Goal: Task Accomplishment & Management: Manage account settings

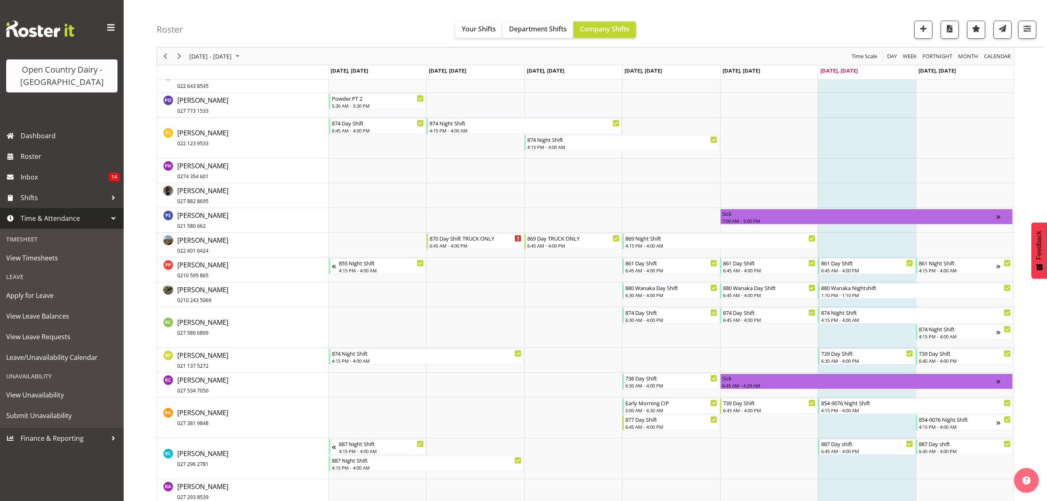
scroll to position [4072, 0]
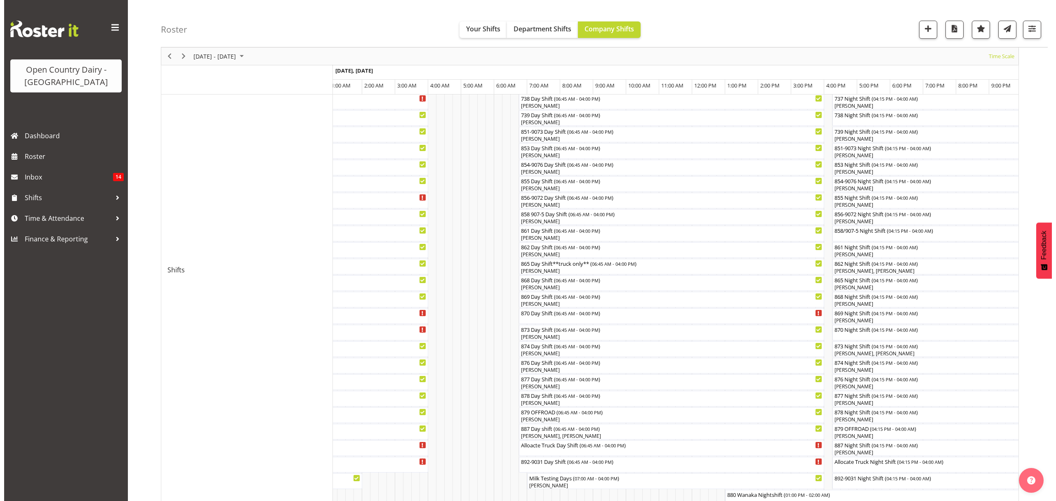
scroll to position [183, 0]
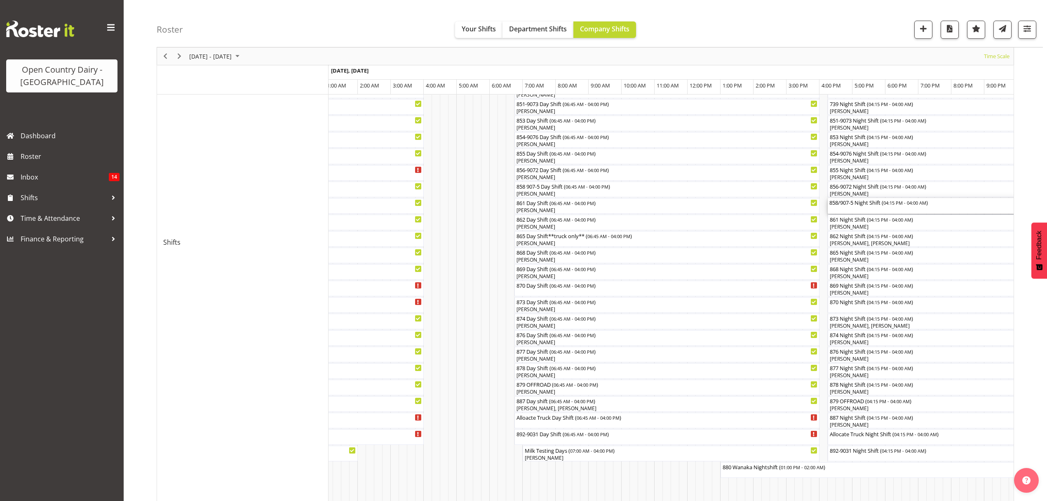
click at [847, 205] on div "858/907-5 Night Shift ( 04:15 PM - 04:00 AM )" at bounding box center [949, 202] width 238 height 8
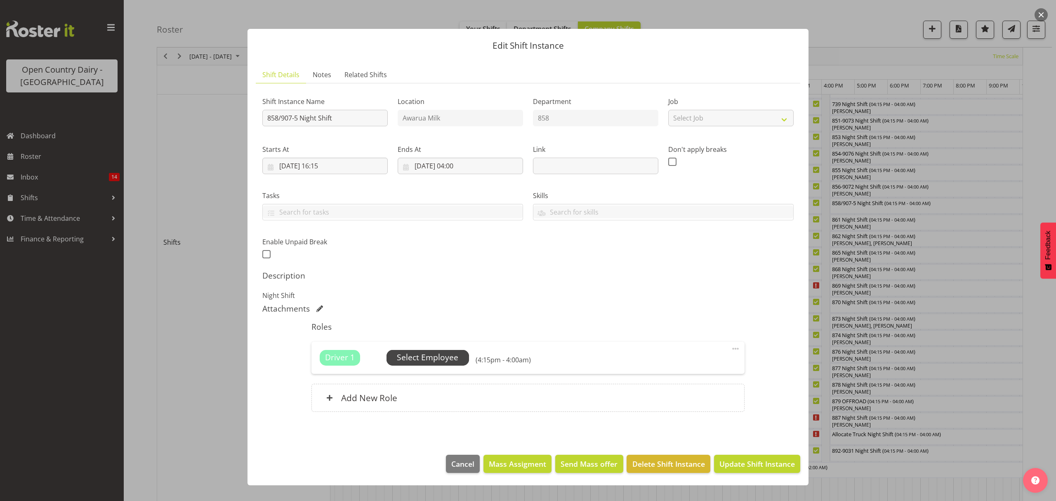
click at [438, 358] on span "Select Employee" at bounding box center [427, 357] width 61 height 12
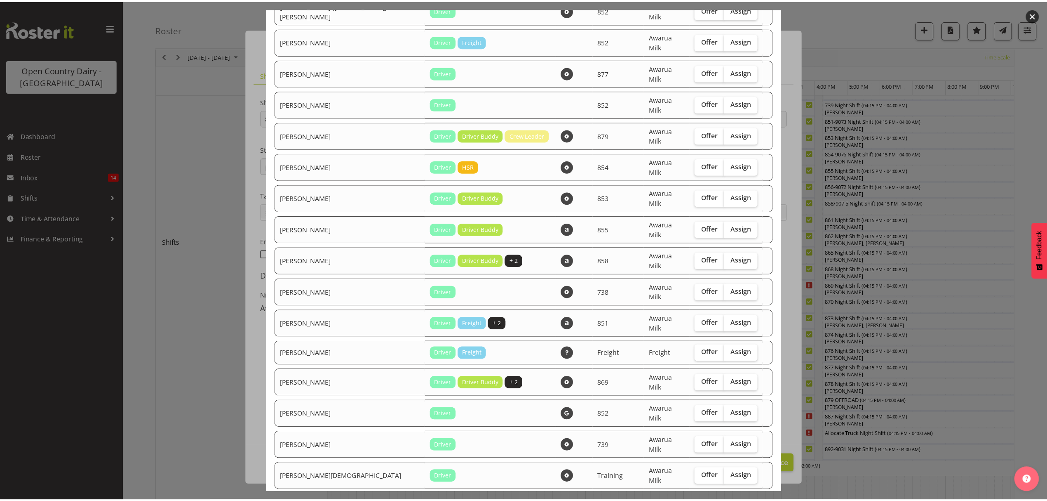
scroll to position [667, 0]
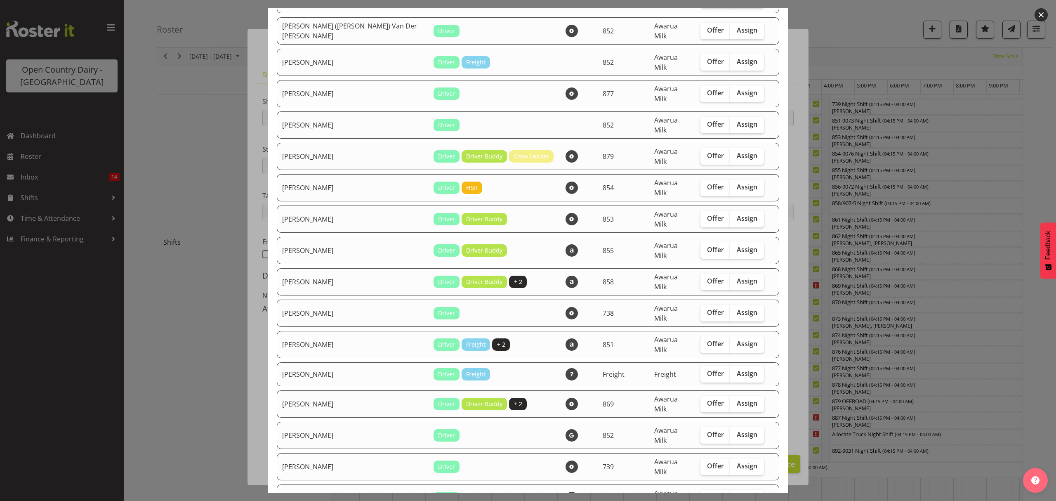
click at [200, 111] on div at bounding box center [528, 250] width 1056 height 501
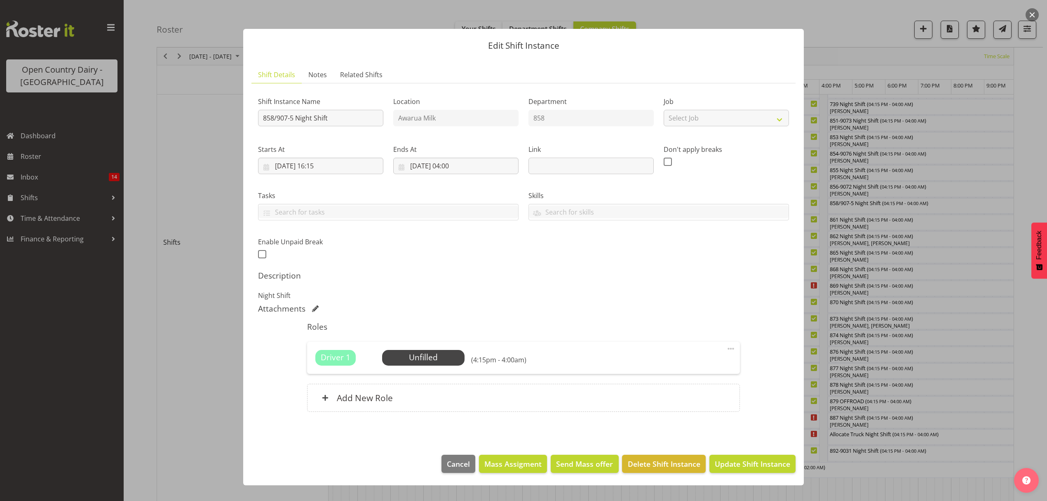
click at [1012, 286] on div at bounding box center [523, 250] width 1047 height 501
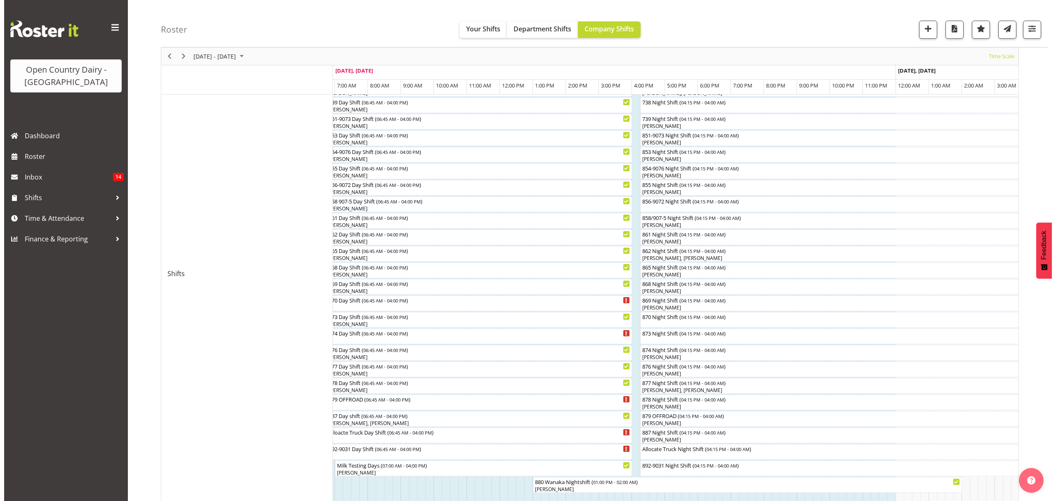
scroll to position [128, 0]
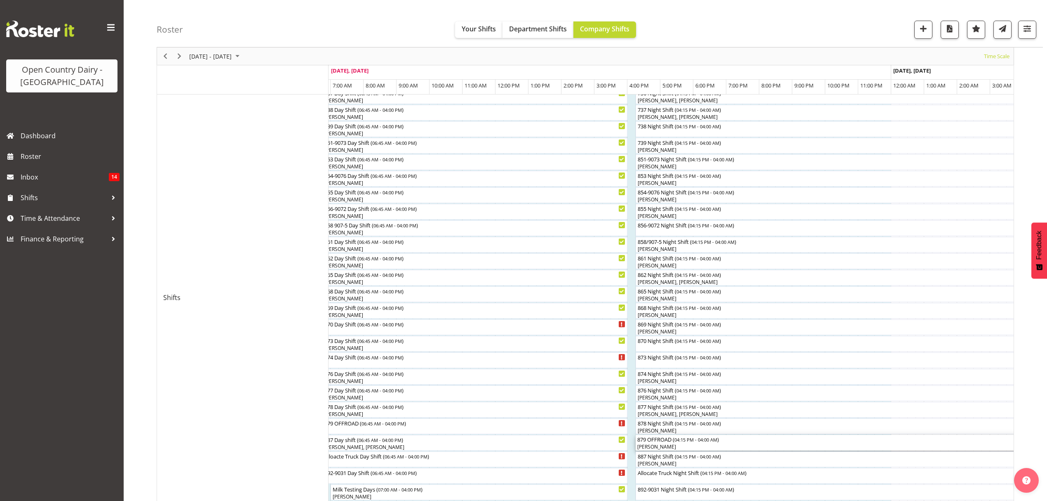
click at [661, 444] on div "[PERSON_NAME]" at bounding box center [830, 446] width 384 height 7
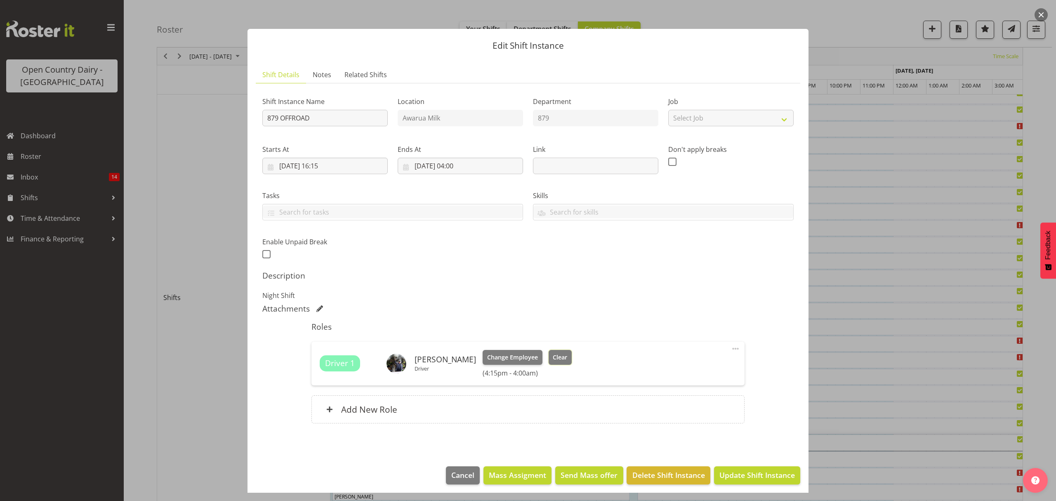
click at [554, 356] on span "Clear" at bounding box center [560, 357] width 14 height 9
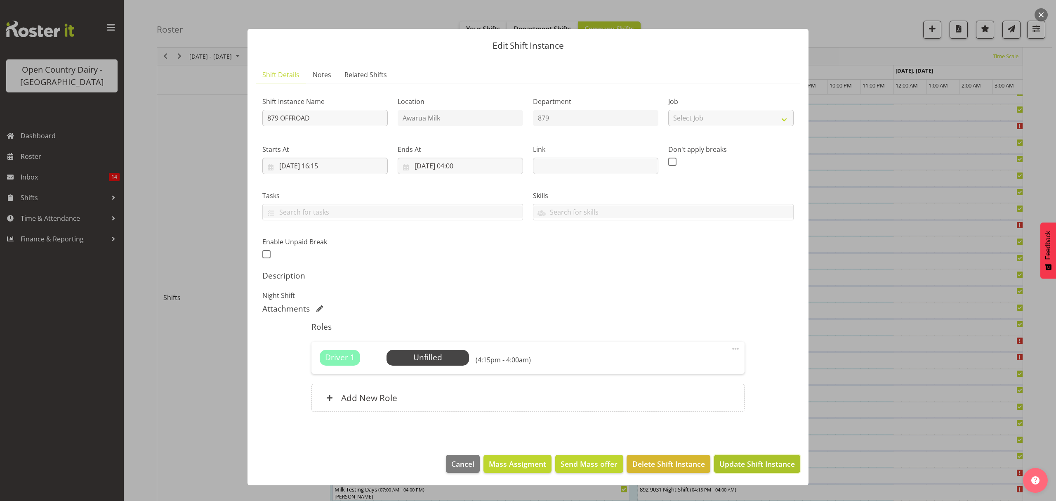
click at [754, 459] on span "Update Shift Instance" at bounding box center [756, 463] width 75 height 11
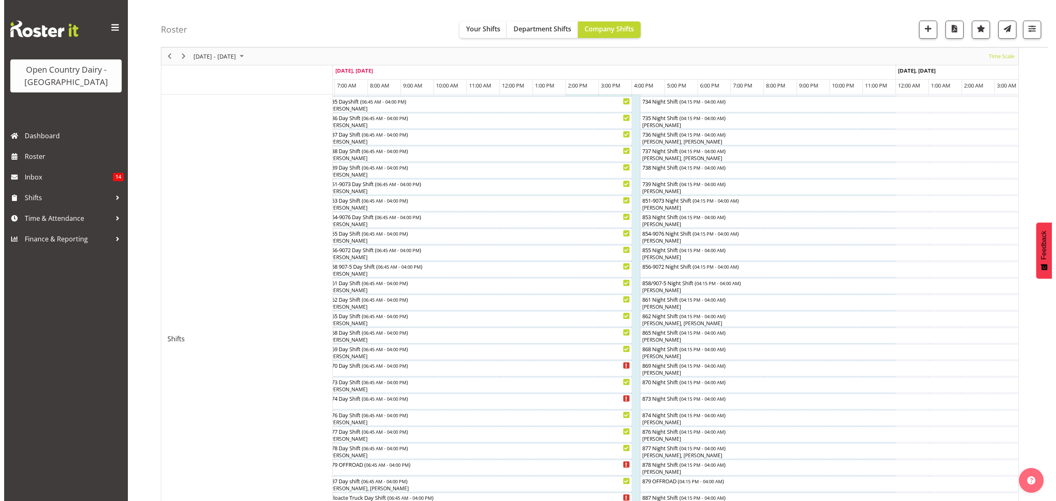
scroll to position [110, 0]
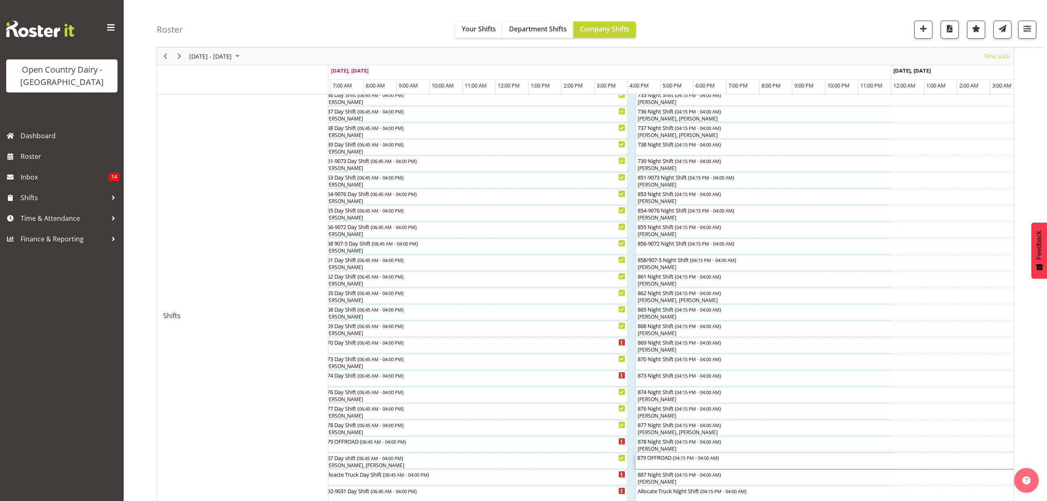
click at [650, 456] on div "879 OFFROAD ( 04:15 PM - 04:00 AM )" at bounding box center [830, 457] width 384 height 8
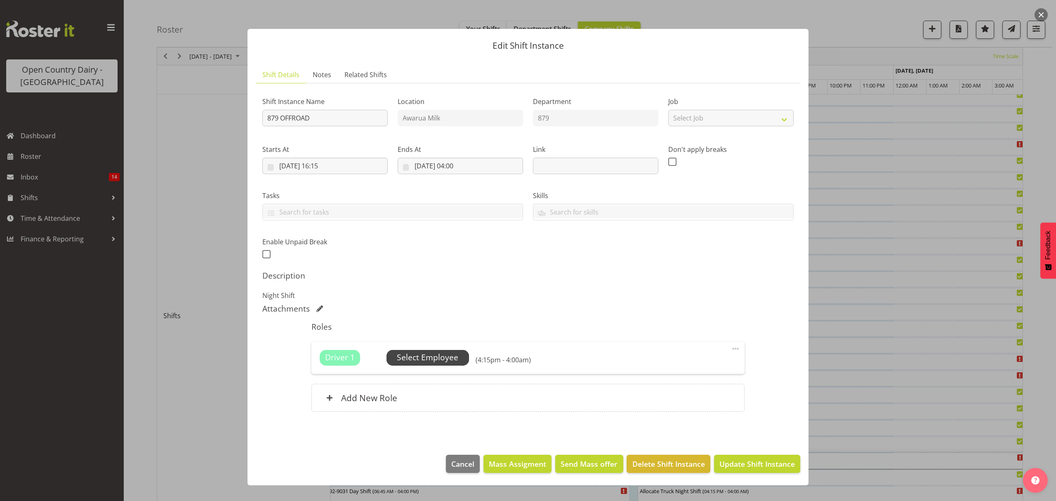
click at [418, 363] on span "Select Employee" at bounding box center [427, 357] width 61 height 12
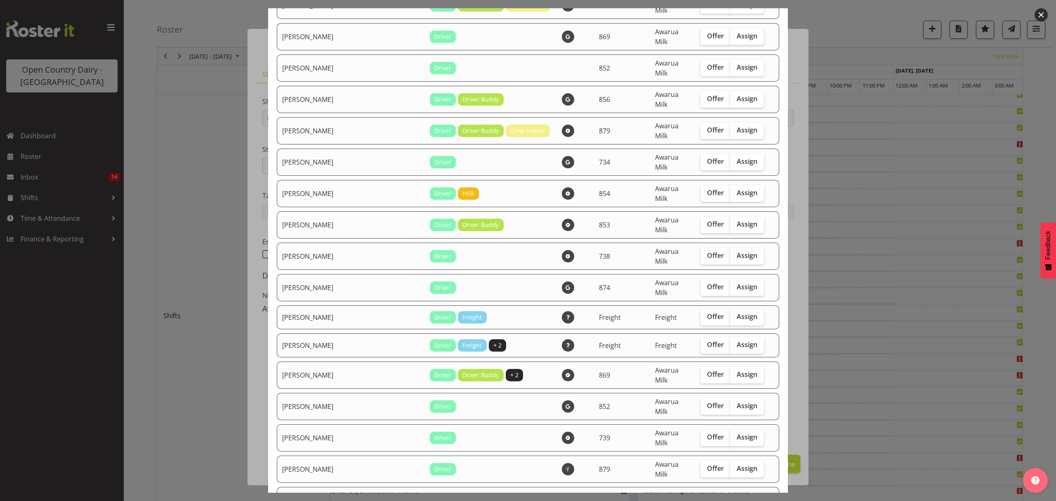
scroll to position [1210, 0]
click at [737, 464] on span "Assign" at bounding box center [747, 468] width 21 height 8
click at [730, 465] on input "Assign" at bounding box center [732, 467] width 5 height 5
checkbox input "true"
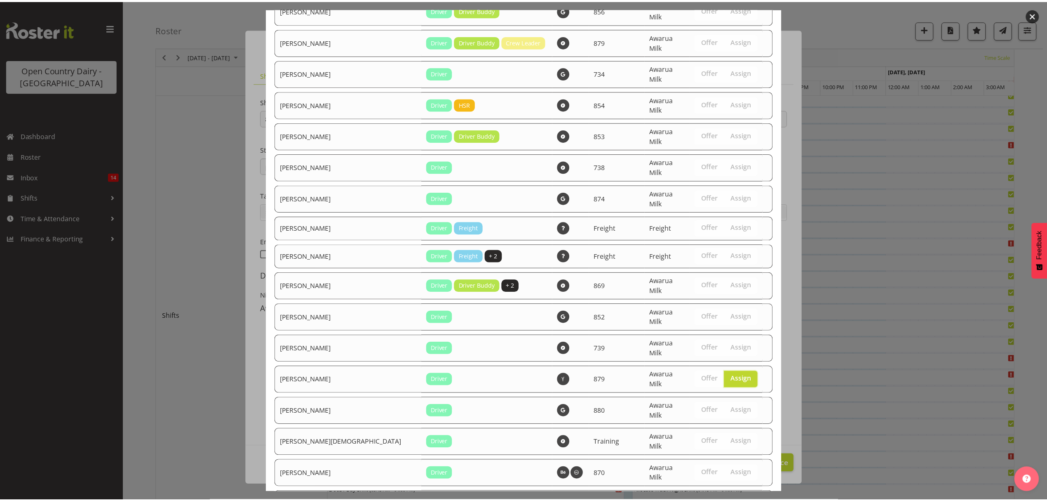
scroll to position [1395, 0]
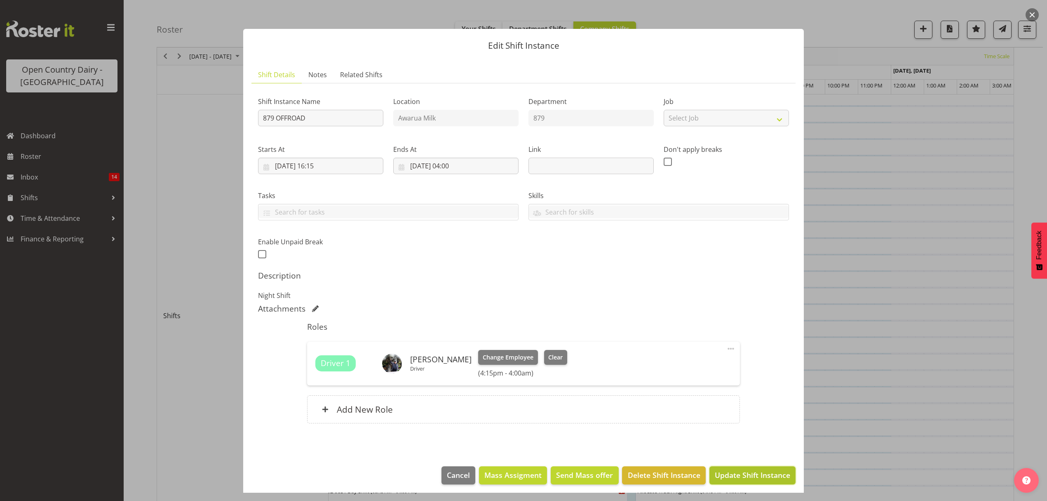
click at [728, 474] on span "Update Shift Instance" at bounding box center [752, 474] width 75 height 11
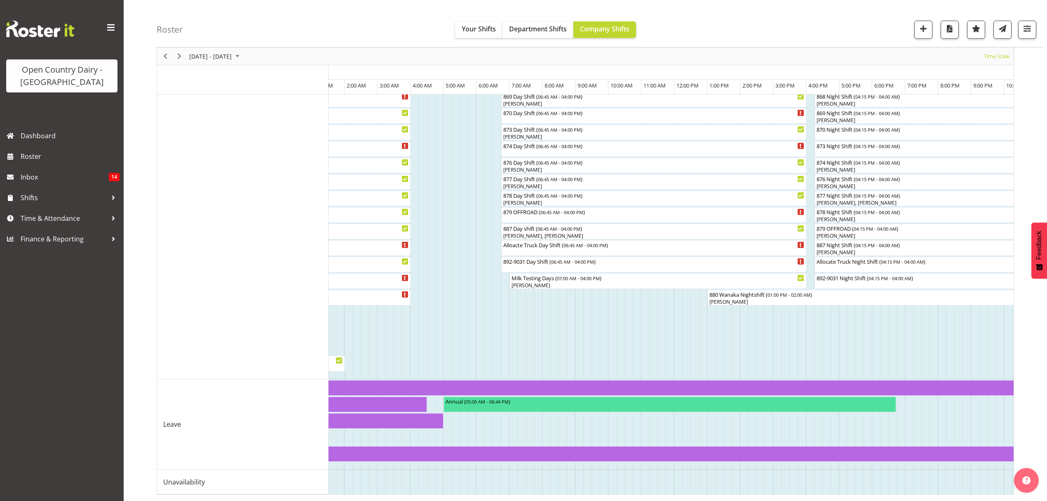
scroll to position [0, 4064]
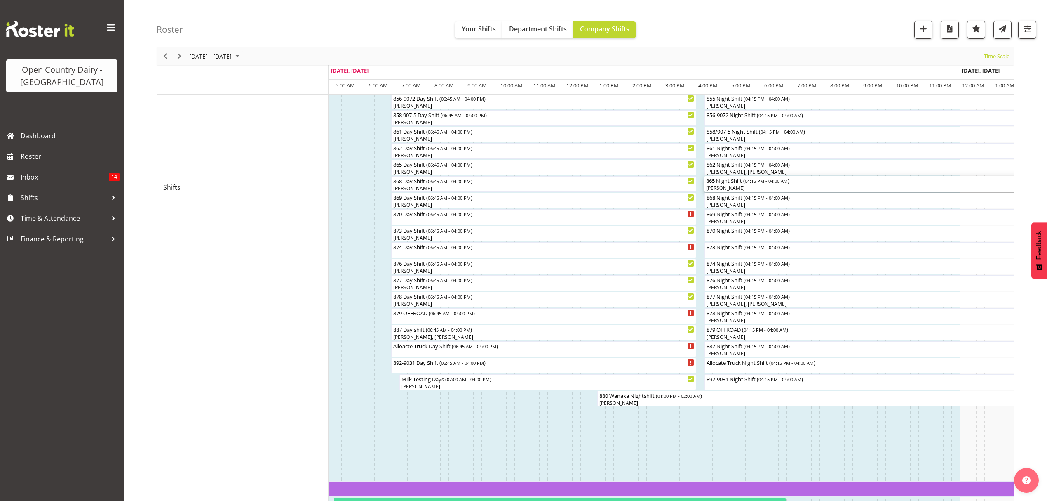
click at [729, 184] on div "865 Night Shift ( 04:15 PM - 04:00 AM ) George Courtney" at bounding box center [898, 184] width 384 height 16
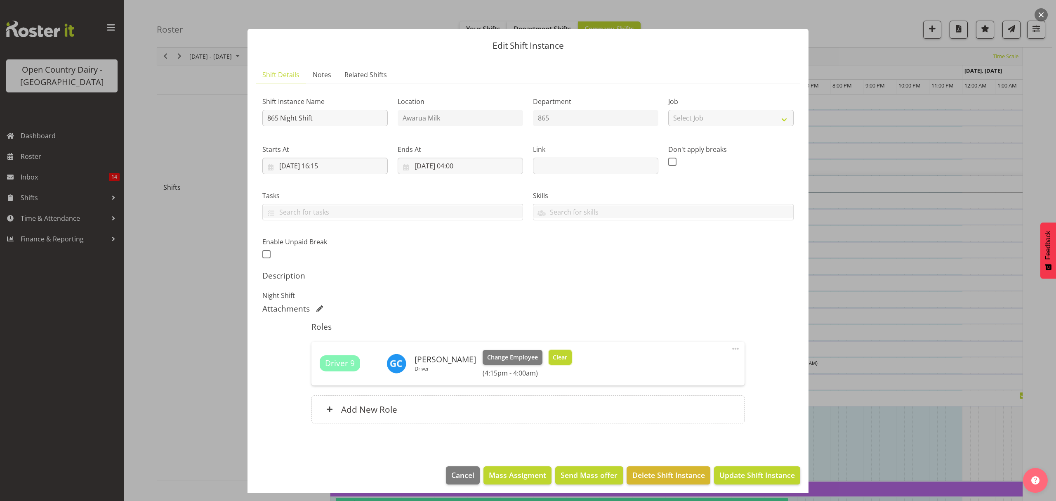
click at [557, 357] on span "Clear" at bounding box center [560, 357] width 14 height 9
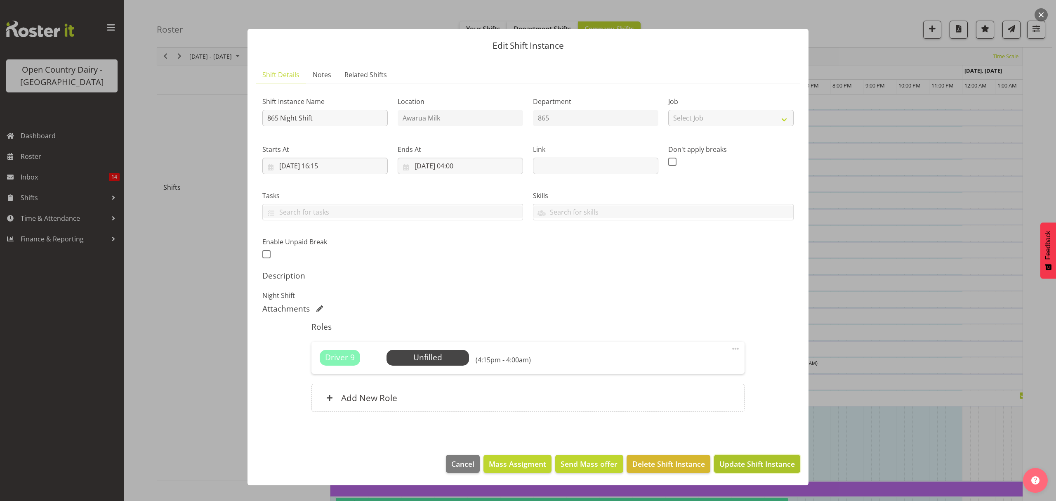
click at [782, 464] on span "Update Shift Instance" at bounding box center [756, 463] width 75 height 11
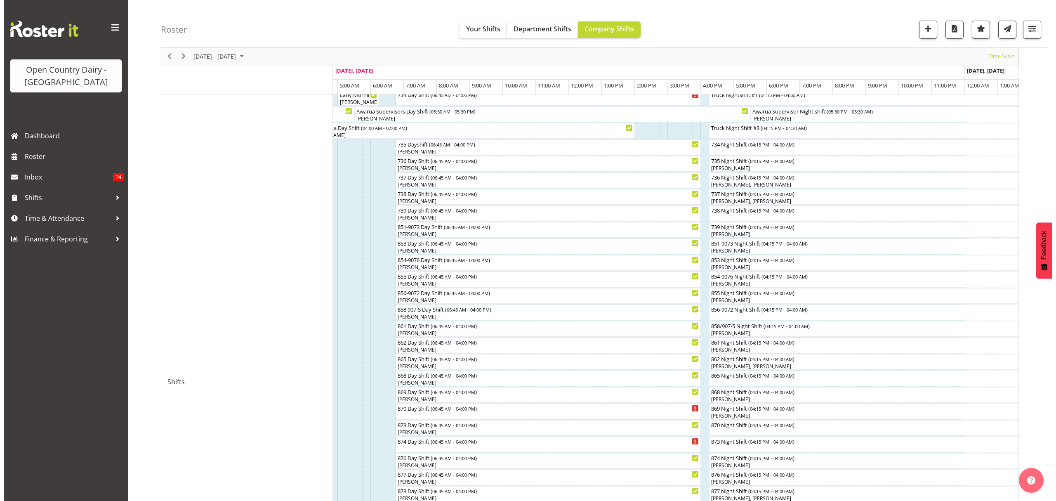
scroll to position [110, 0]
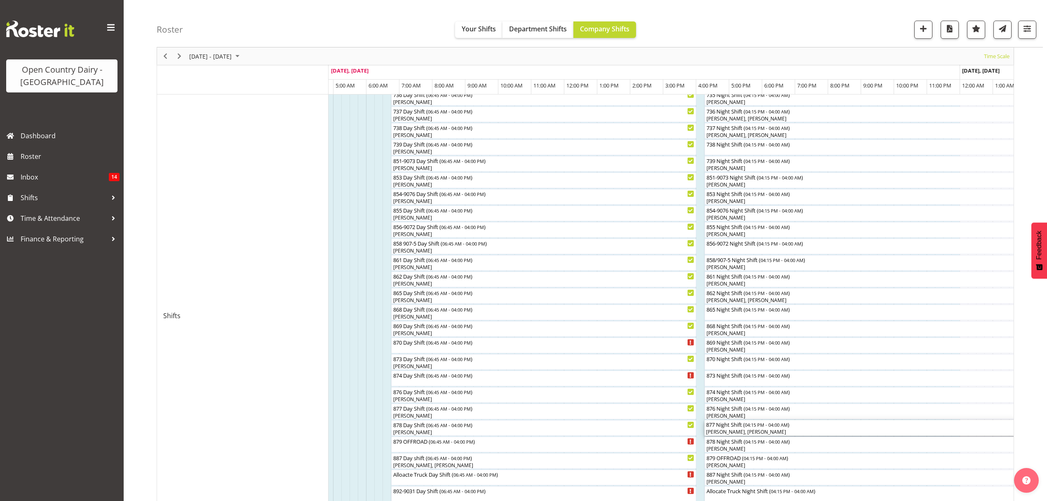
click at [726, 427] on div "877 Night Shift ( 04:15 PM - 04:00 AM )" at bounding box center [898, 424] width 384 height 8
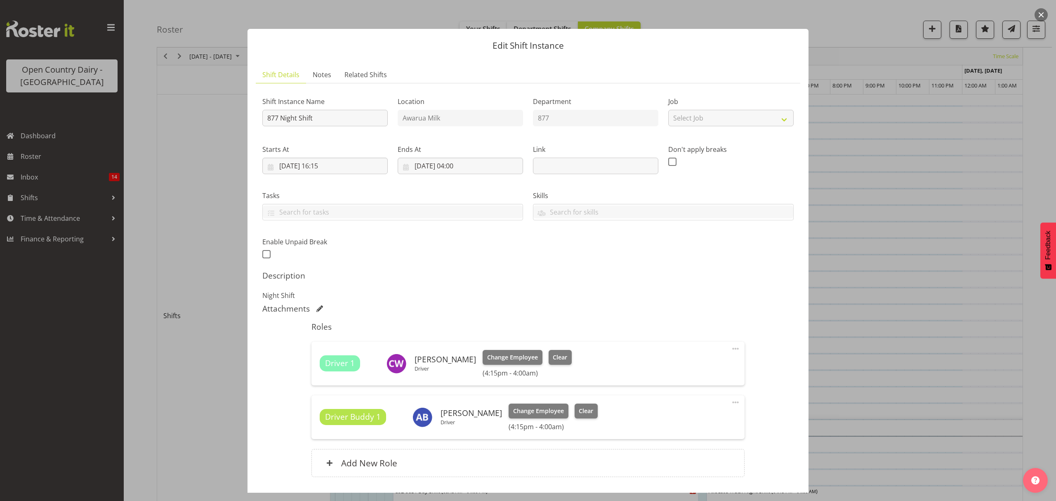
click at [885, 351] on div at bounding box center [528, 250] width 1056 height 501
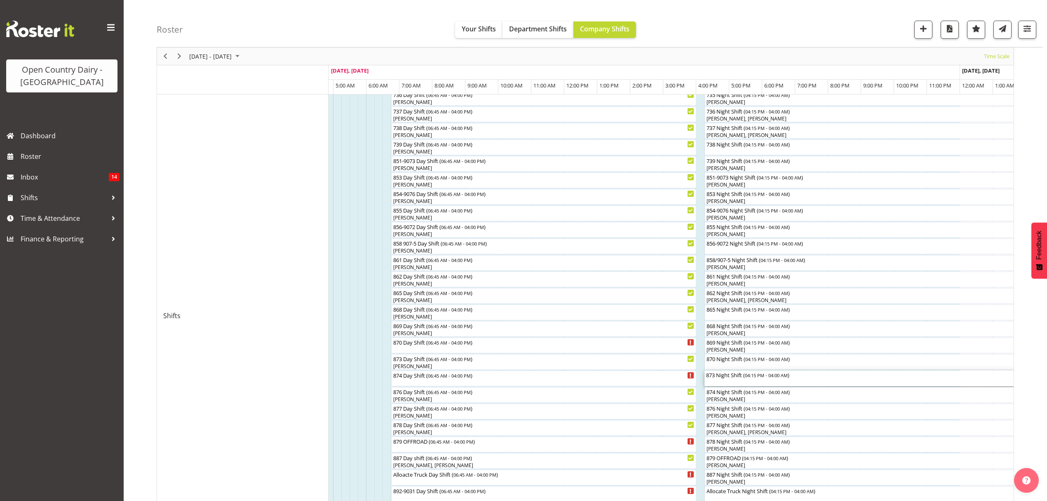
click at [724, 377] on div "873 Night Shift ( 04:15 PM - 04:00 AM )" at bounding box center [898, 374] width 384 height 8
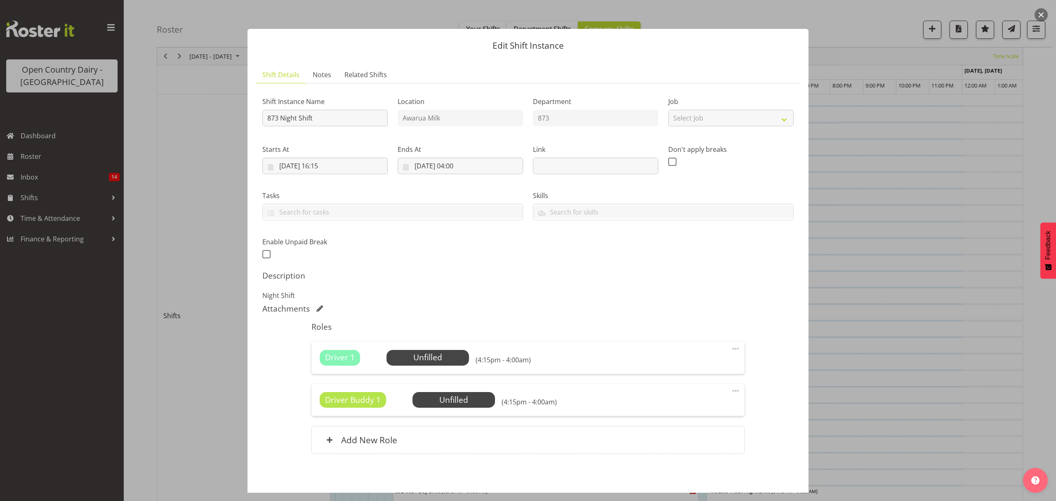
click at [730, 390] on span at bounding box center [735, 391] width 10 height 10
click at [670, 440] on link "Delete" at bounding box center [700, 440] width 79 height 15
click at [670, 440] on section "Shift Details Notes Related Shifts Shift Instance Name 873 Night Shift Location…" at bounding box center [527, 273] width 561 height 431
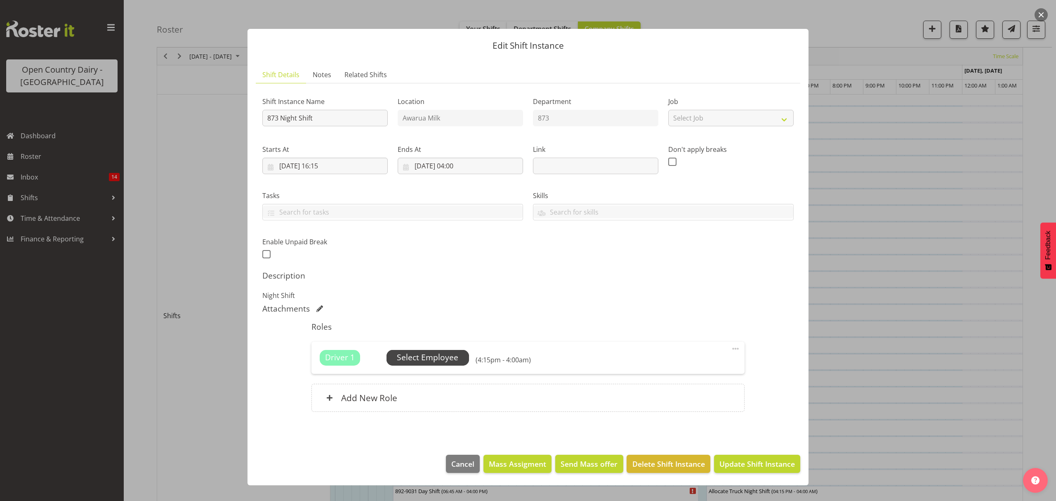
click at [418, 362] on span "Select Employee" at bounding box center [427, 357] width 61 height 12
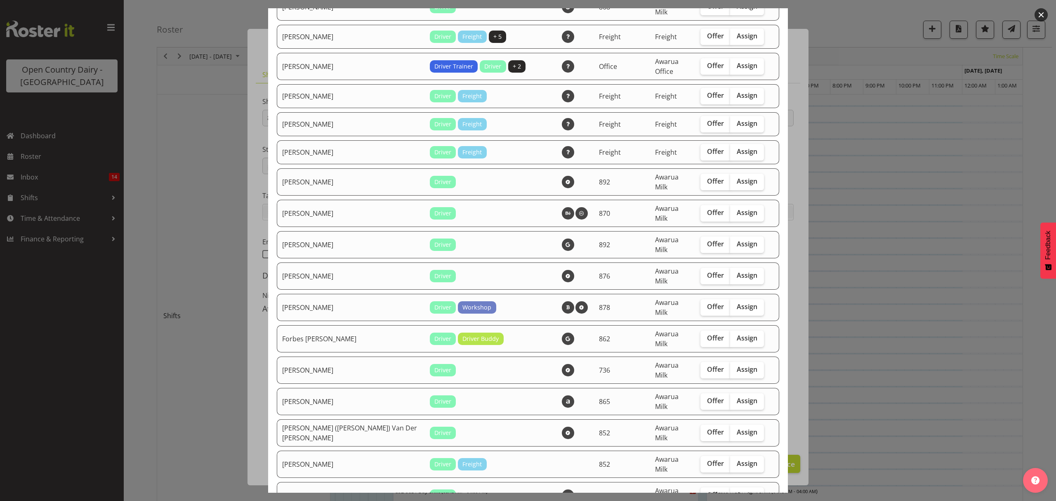
scroll to position [715, 0]
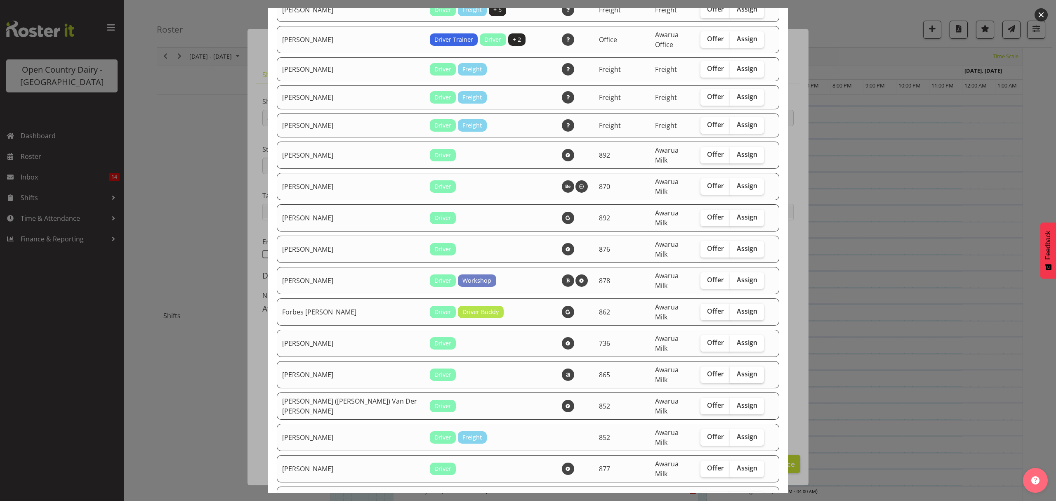
click at [737, 369] on span "Assign" at bounding box center [747, 373] width 21 height 8
click at [731, 371] on input "Assign" at bounding box center [732, 373] width 5 height 5
checkbox input "true"
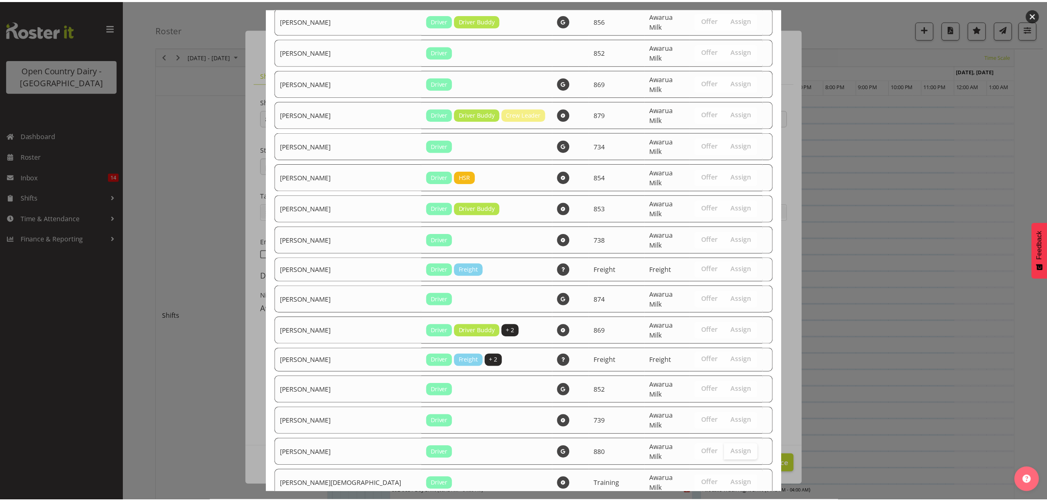
scroll to position [1395, 0]
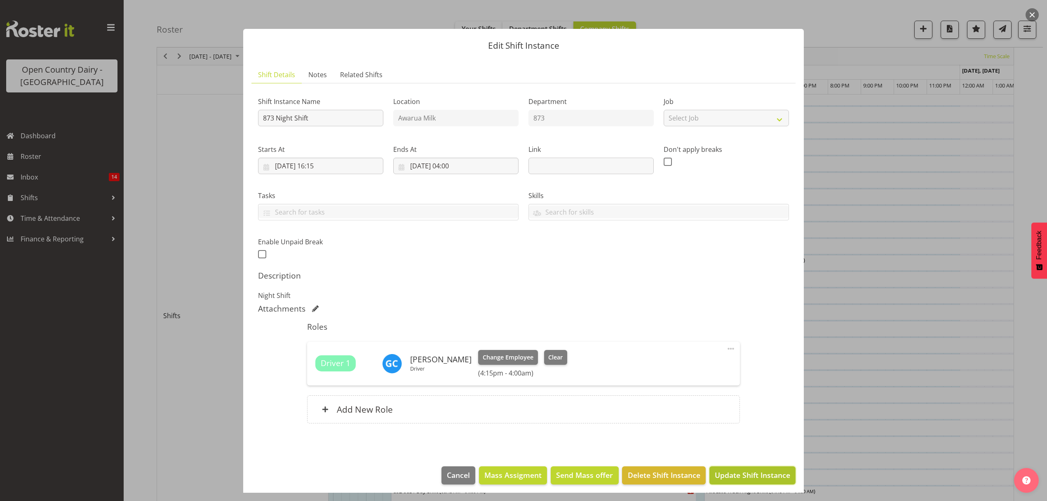
click at [737, 482] on button "Update Shift Instance" at bounding box center [753, 475] width 86 height 18
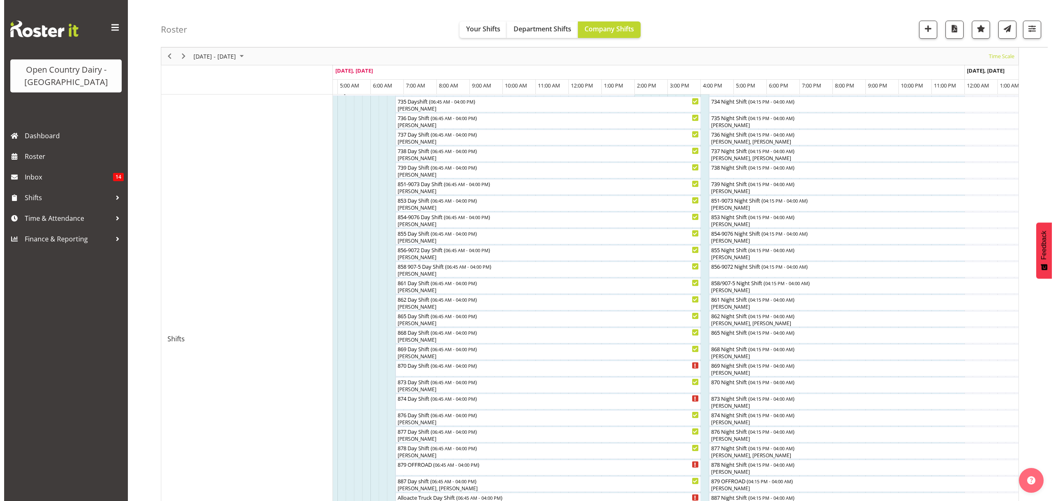
scroll to position [165, 0]
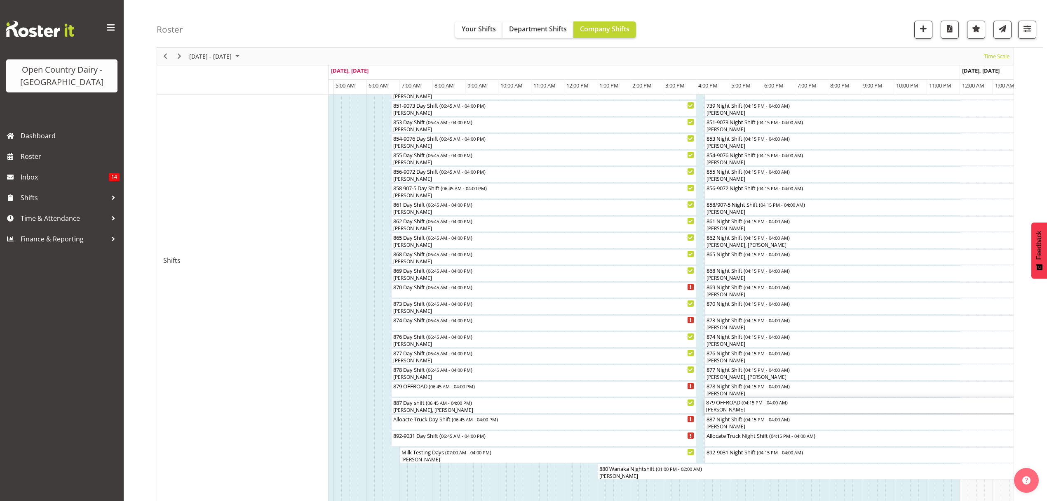
click at [721, 403] on div "879 OFFROAD ( 04:15 PM - 04:00 AM )" at bounding box center [898, 402] width 384 height 8
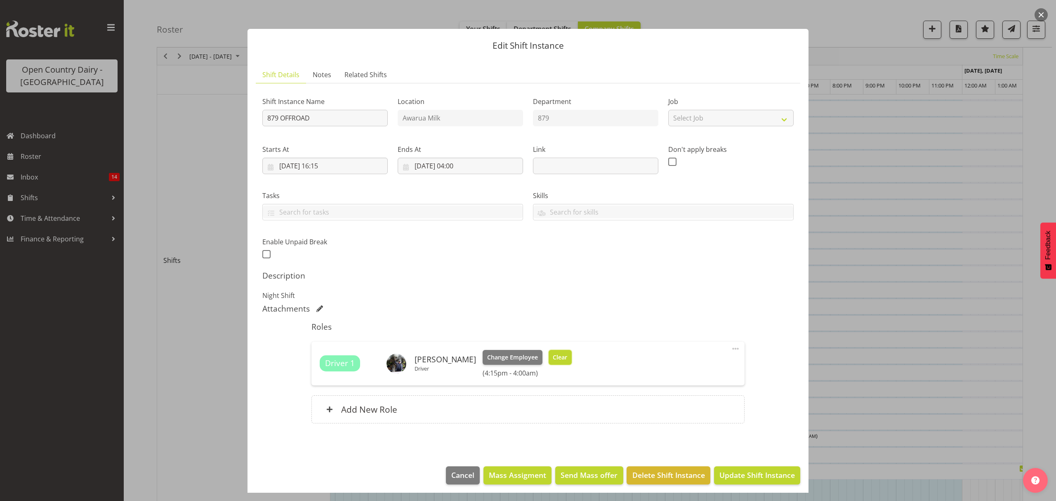
click at [563, 355] on span "Clear" at bounding box center [560, 357] width 14 height 9
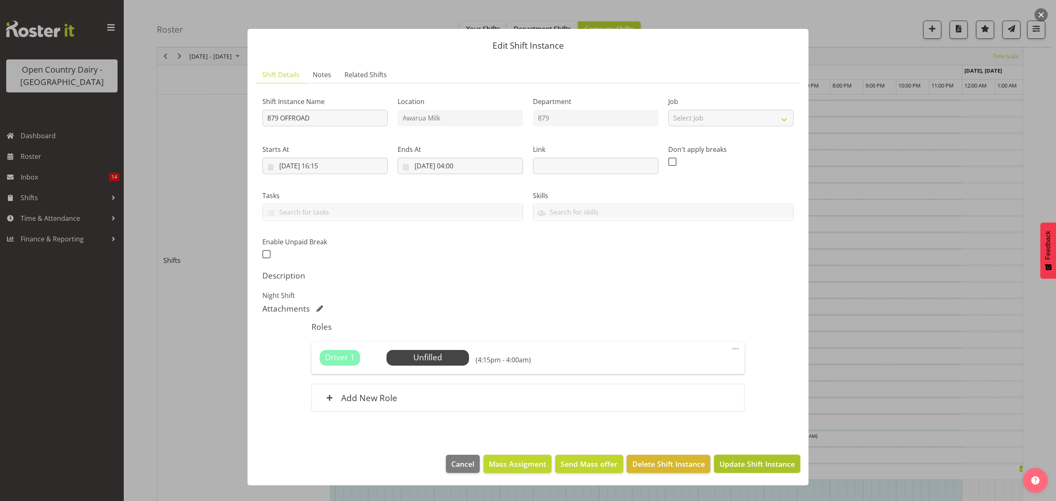
click at [743, 464] on span "Update Shift Instance" at bounding box center [756, 463] width 75 height 11
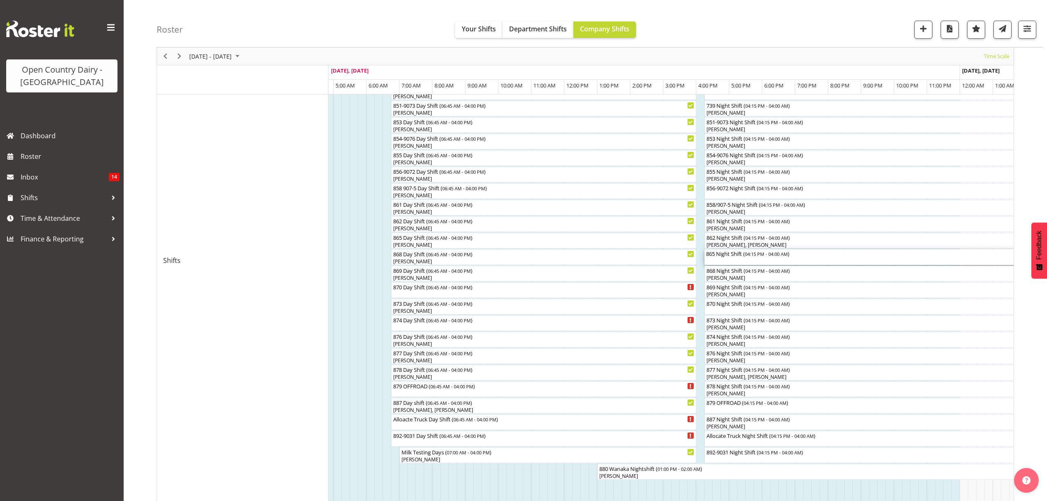
click at [727, 253] on div "865 Night Shift ( 04:15 PM - 04:00 AM )" at bounding box center [898, 253] width 384 height 8
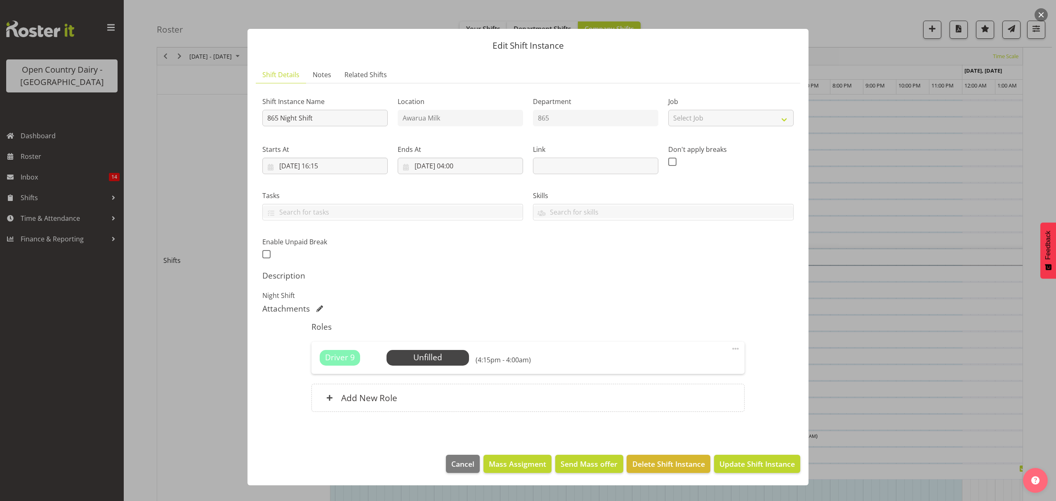
click at [921, 396] on div at bounding box center [528, 250] width 1056 height 501
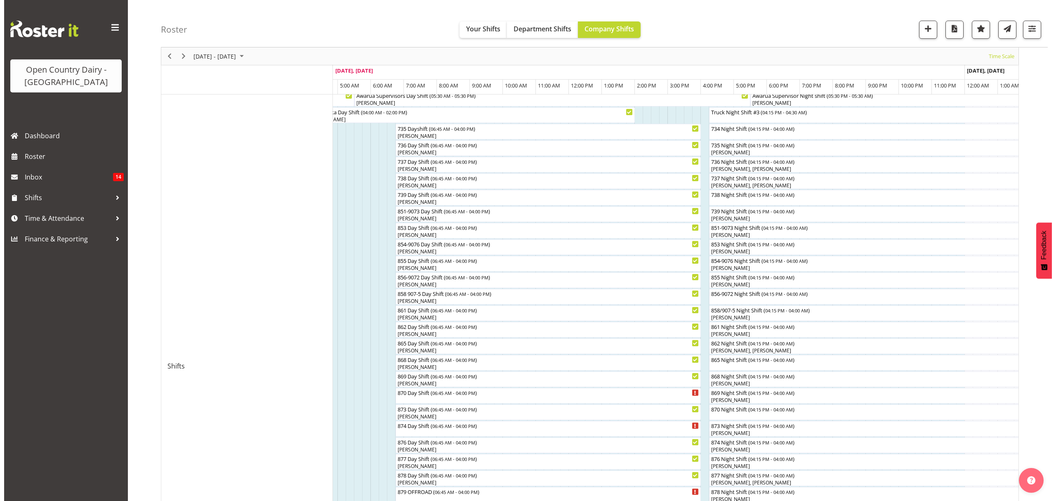
scroll to position [55, 0]
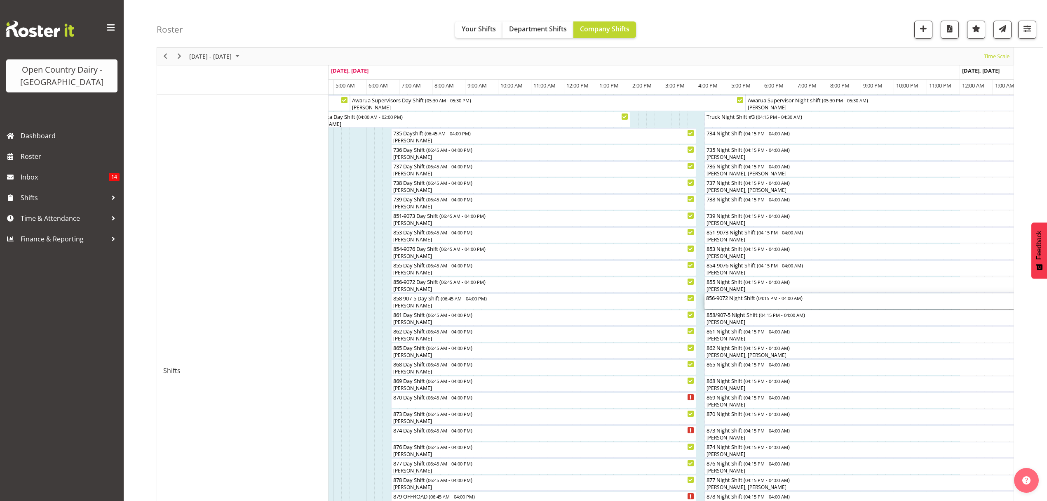
click at [718, 298] on div "856-9072 Night Shift ( 04:15 PM - 04:00 AM )" at bounding box center [898, 297] width 384 height 8
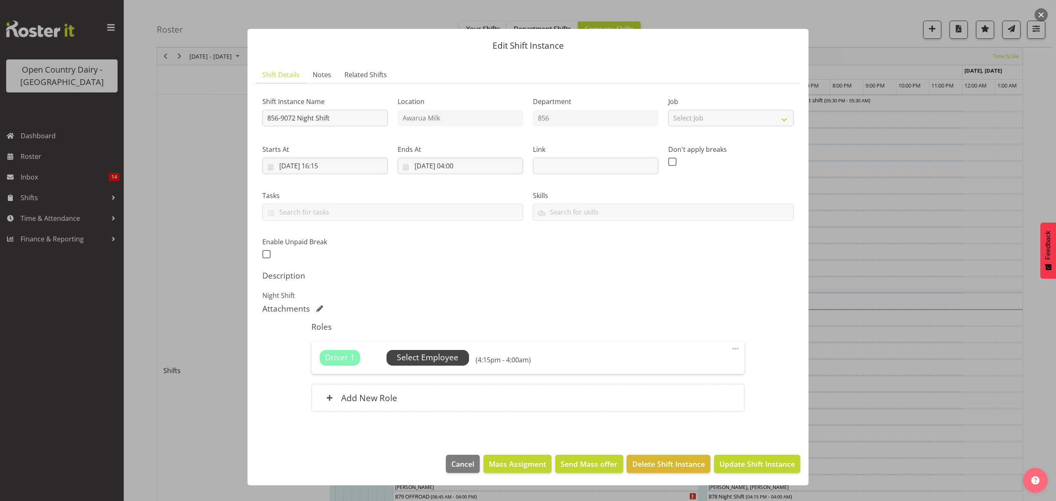
click at [440, 361] on span "Select Employee" at bounding box center [427, 357] width 61 height 12
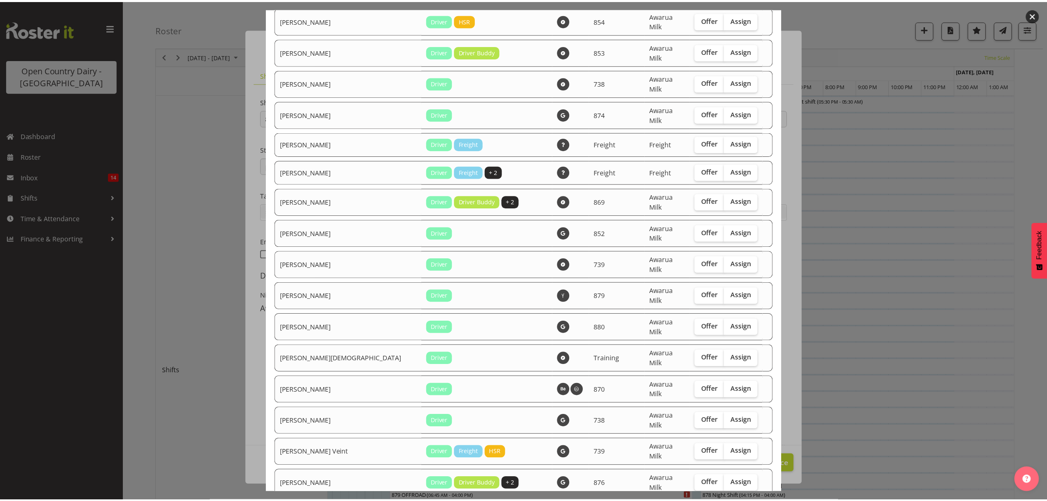
scroll to position [1395, 0]
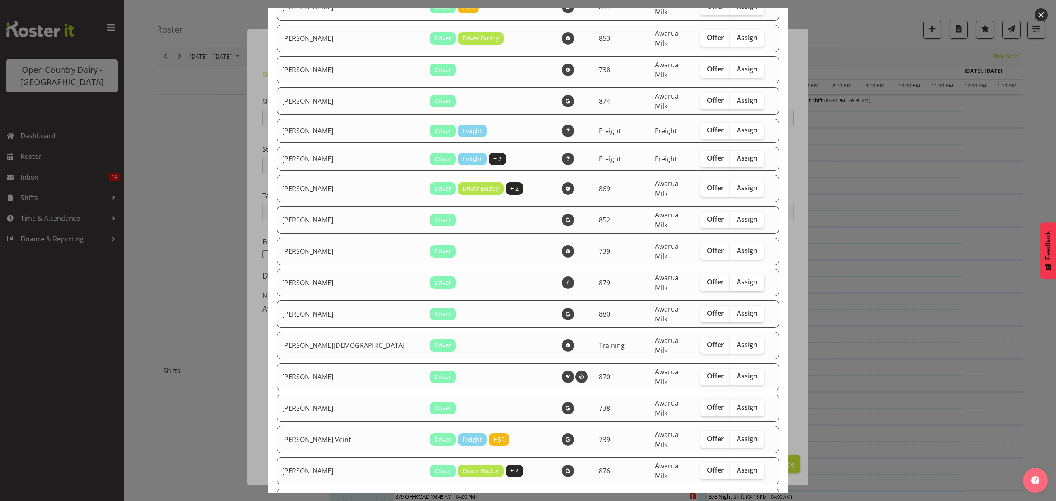
click at [737, 278] on span "Assign" at bounding box center [747, 282] width 21 height 8
click at [731, 279] on input "Assign" at bounding box center [732, 281] width 5 height 5
checkbox input "true"
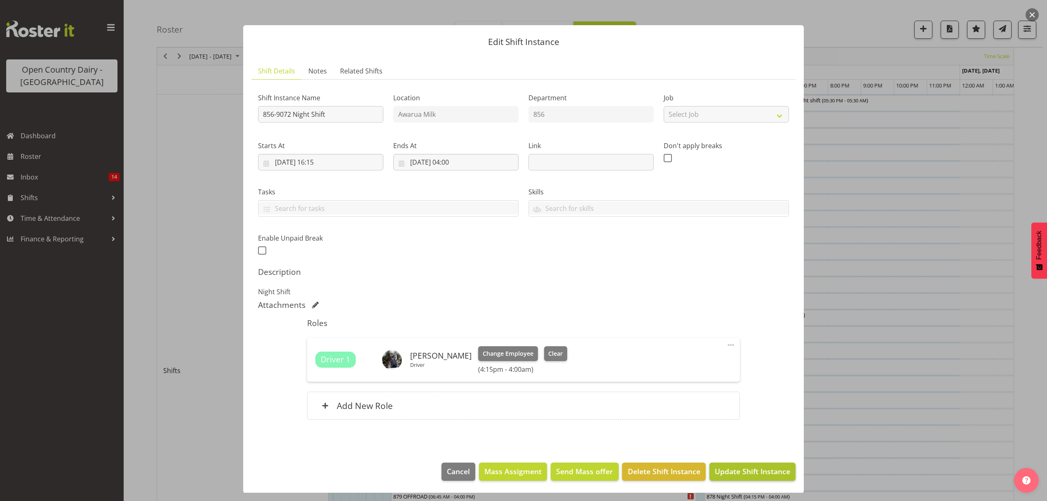
scroll to position [5, 0]
click at [740, 472] on span "Update Shift Instance" at bounding box center [752, 470] width 75 height 11
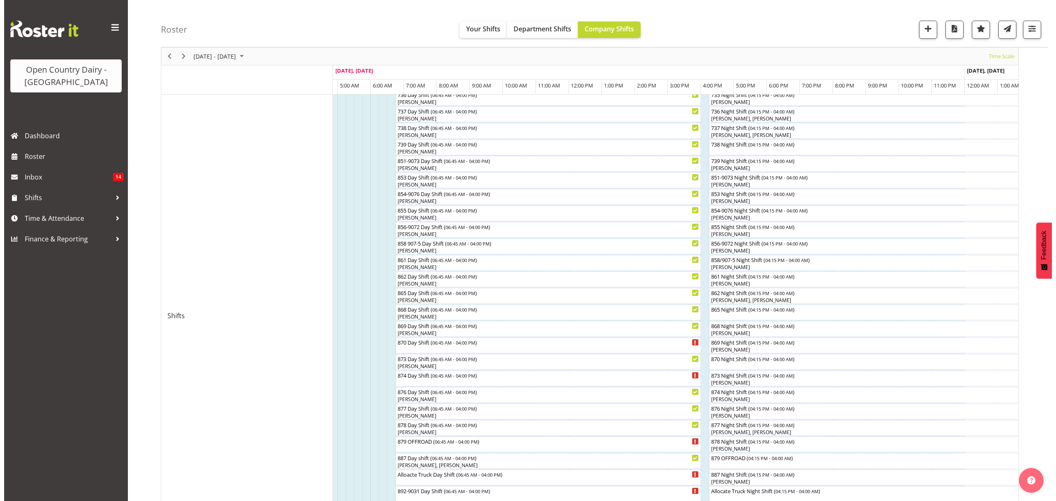
scroll to position [220, 0]
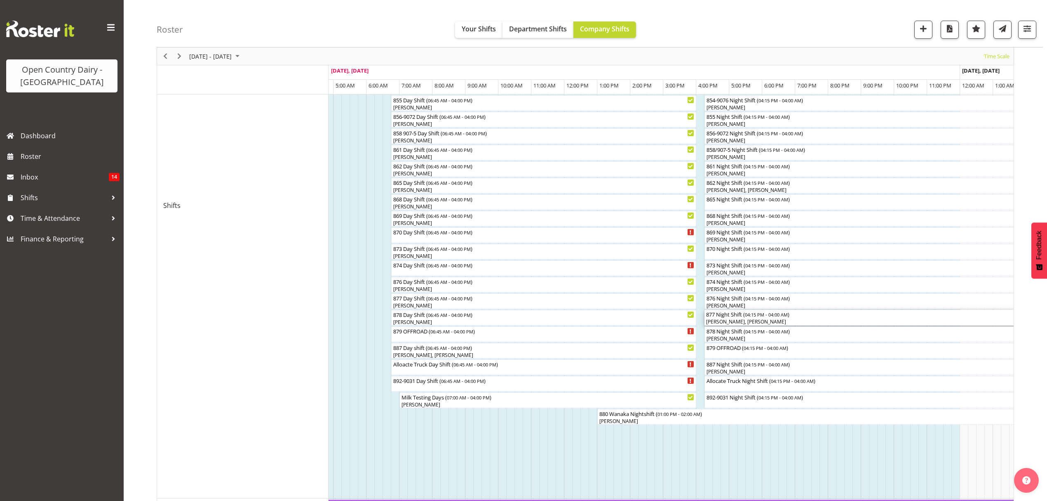
click at [744, 314] on div "877 Night Shift ( 04:15 PM - 04:00 AM )" at bounding box center [898, 314] width 384 height 8
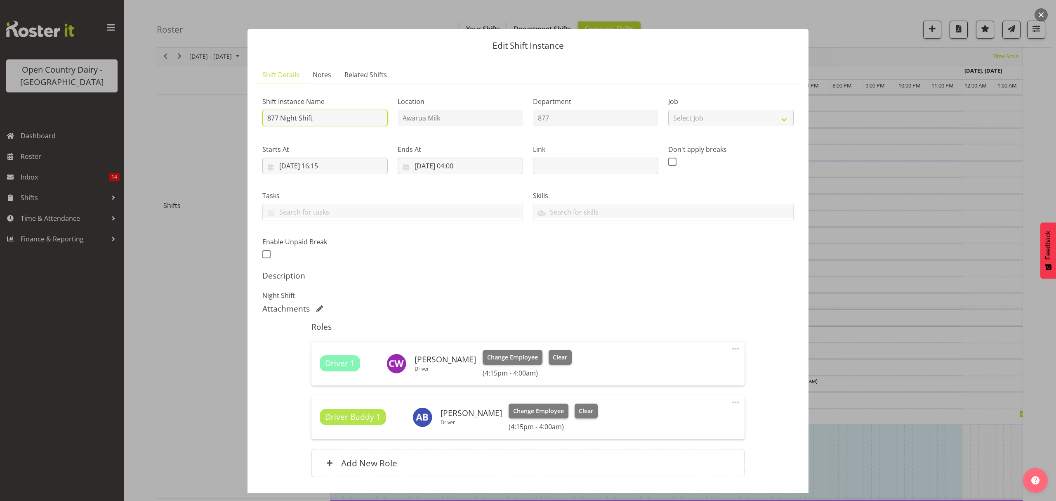
click at [330, 114] on input "877 Night Shift" at bounding box center [324, 118] width 125 height 16
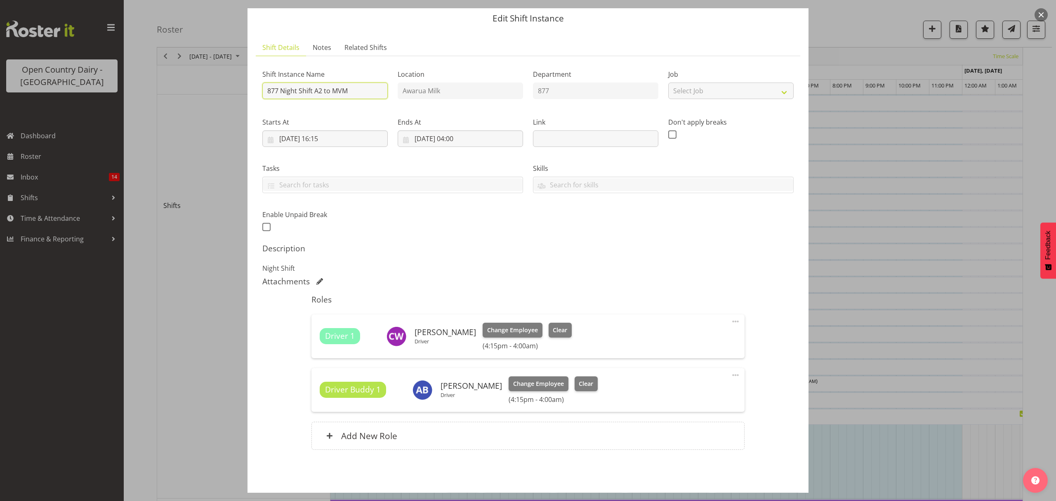
scroll to position [58, 0]
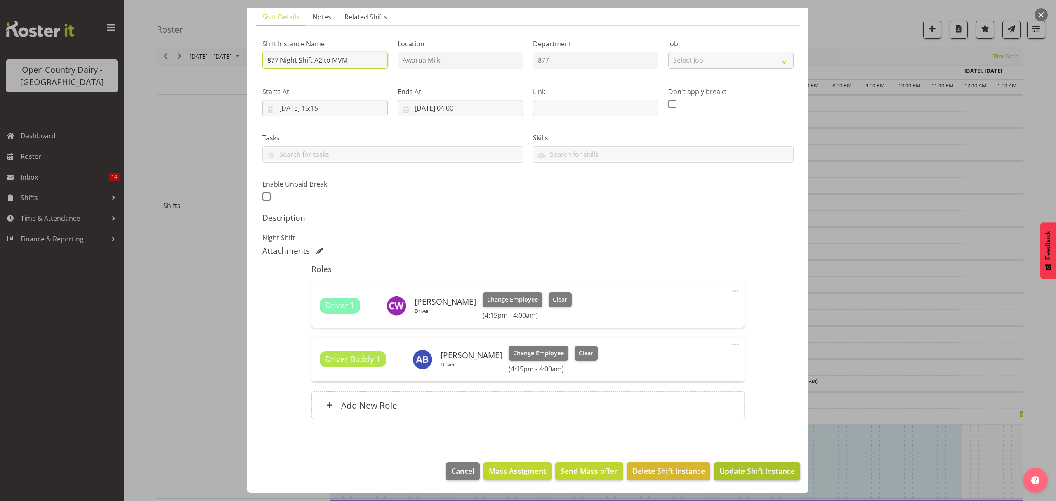
type input "877 Night Shift A2 to MVM"
click at [760, 471] on span "Update Shift Instance" at bounding box center [756, 470] width 75 height 11
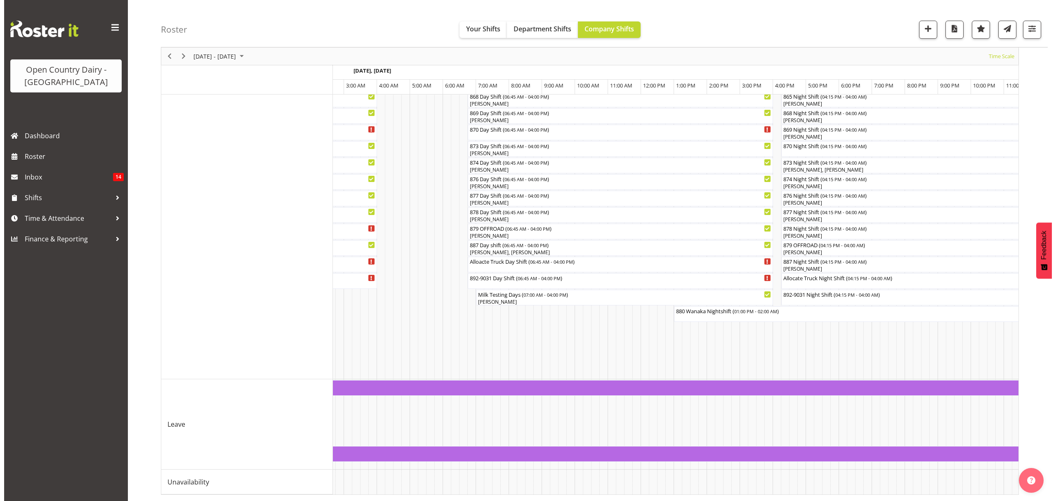
scroll to position [0, 4857]
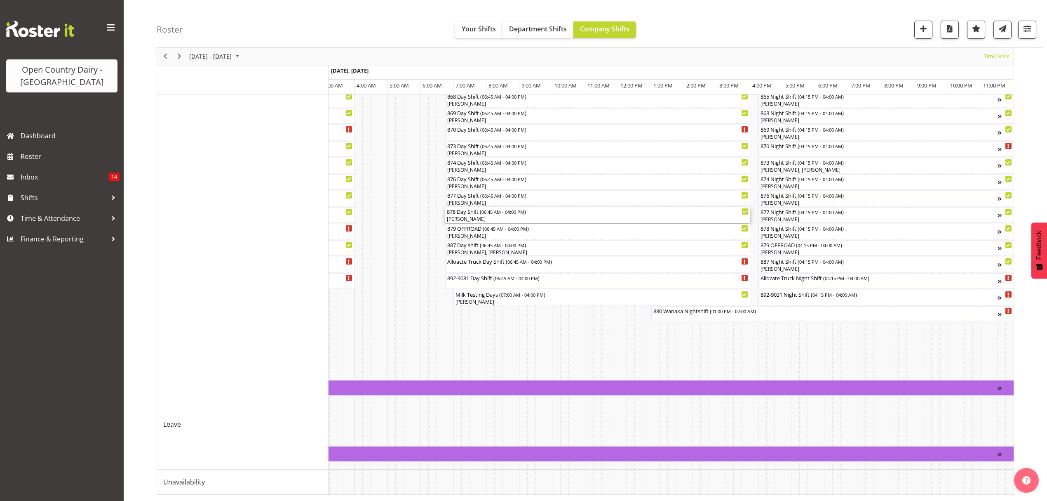
click at [477, 207] on div "878 Day Shift ( 06:45 AM - 04:00 PM )" at bounding box center [598, 211] width 302 height 8
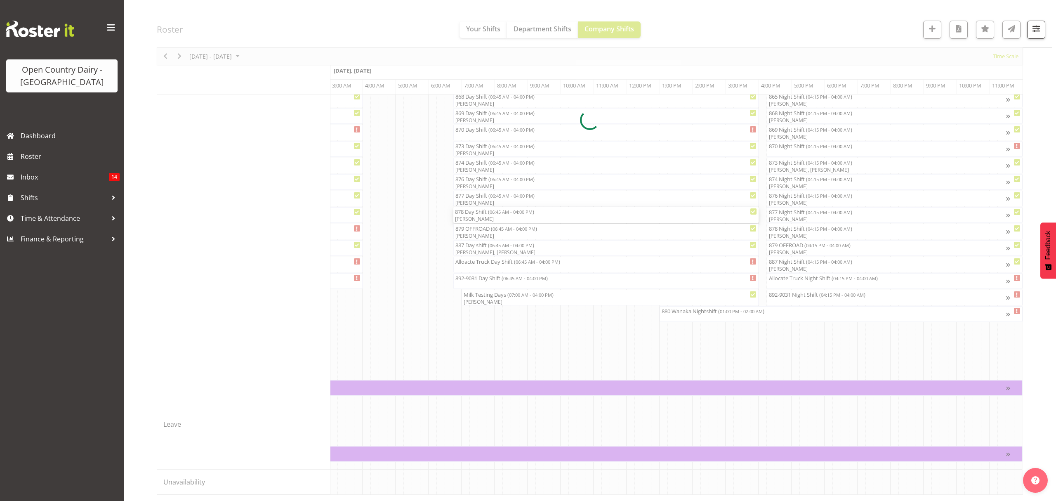
scroll to position [0, 4851]
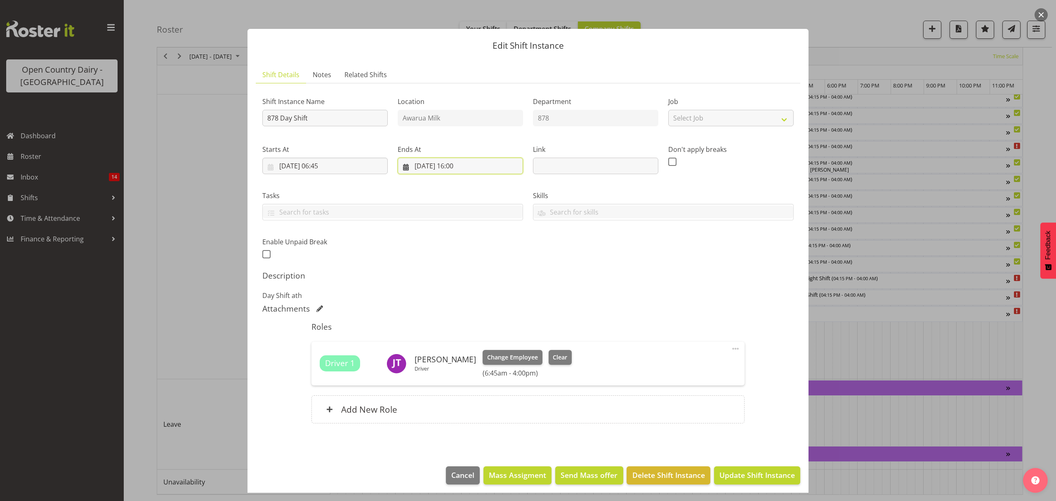
click at [457, 165] on input "31/08/2025, 16:00" at bounding box center [460, 166] width 125 height 16
click at [461, 342] on select "00 01 02 03 04 05 06 07 08 09 10 11 12 13 14 15 16 17 18 19 20 21 22 23" at bounding box center [460, 341] width 19 height 16
click at [459, 337] on select "00 01 02 03 04 05 06 07 08 09 10 11 12 13 14 15 16 17 18 19 20 21 22 23" at bounding box center [460, 341] width 19 height 16
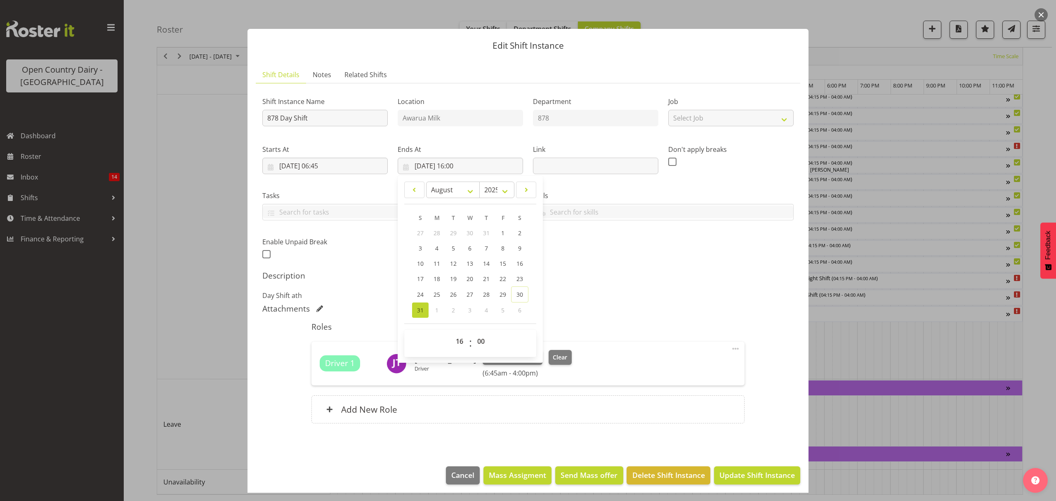
click at [459, 328] on footer "00 01 02 03 04 05 06 07 08 09 10 11 12 13 14 15 16 17 18 19 20 21 22 23 : 00 01…" at bounding box center [470, 339] width 132 height 33
click at [454, 342] on select "00 01 02 03 04 05 06 07 08 09 10 11 12 13 14 15 16 17 18 19 20 21 22 23" at bounding box center [460, 341] width 19 height 16
select select "13"
click at [451, 333] on select "00 01 02 03 04 05 06 07 08 09 10 11 12 13 14 15 16 17 18 19 20 21 22 23" at bounding box center [460, 341] width 19 height 16
type input "31/08/2025, 13:00"
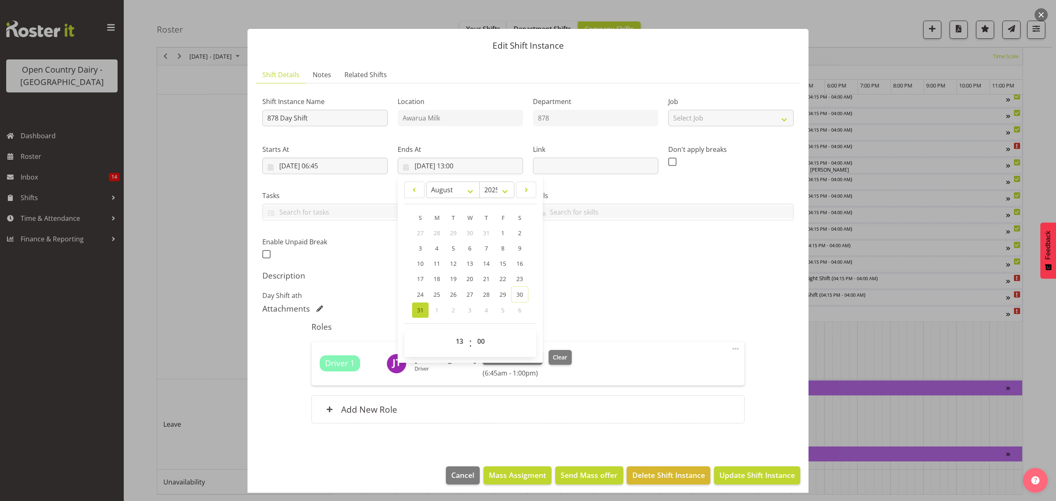
click at [754, 351] on div "Shift Instance Name 878 Day Shift Location Awarua Milk Department 878 Job Selec…" at bounding box center [527, 261] width 531 height 343
click at [731, 472] on span "Update Shift Instance" at bounding box center [756, 474] width 75 height 11
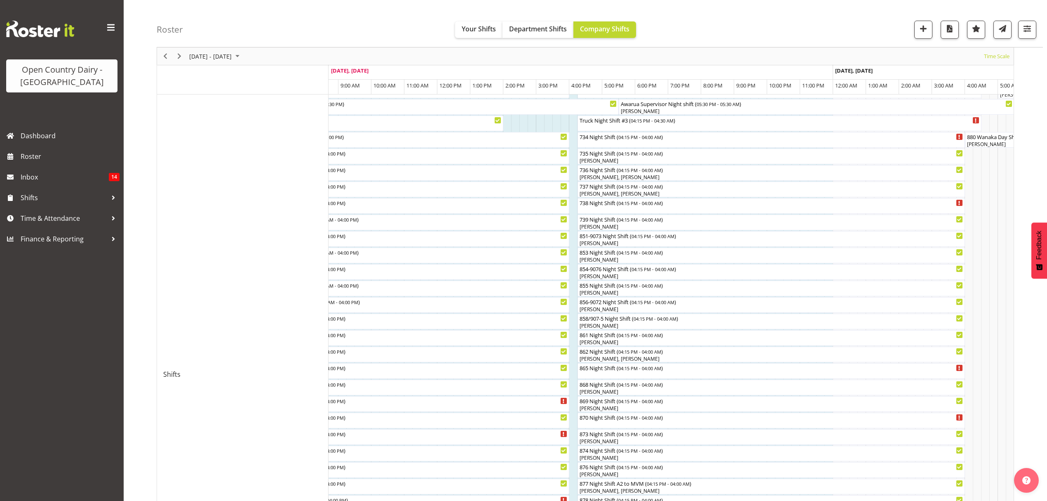
scroll to position [73, 0]
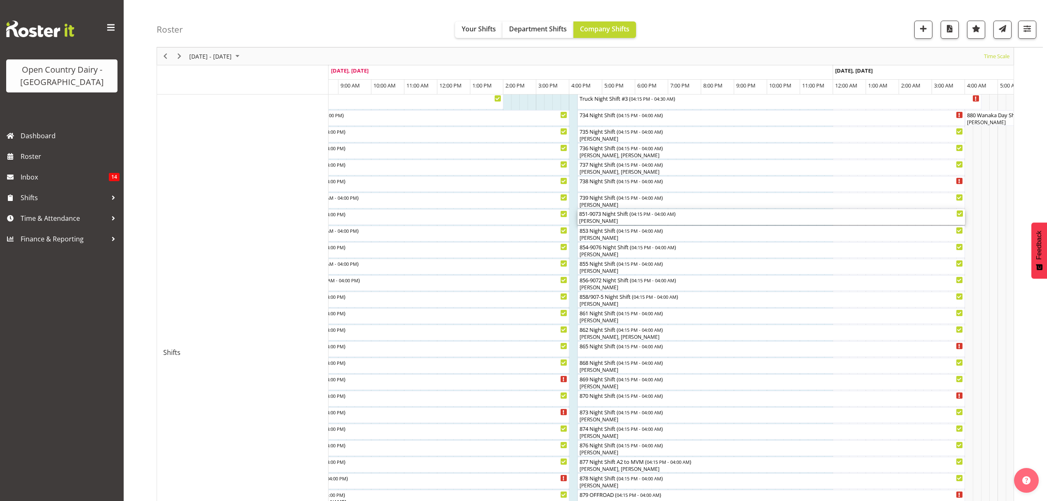
click at [605, 213] on div "851-9073 Night Shift ( 04:15 PM - 04:00 AM )" at bounding box center [771, 213] width 384 height 8
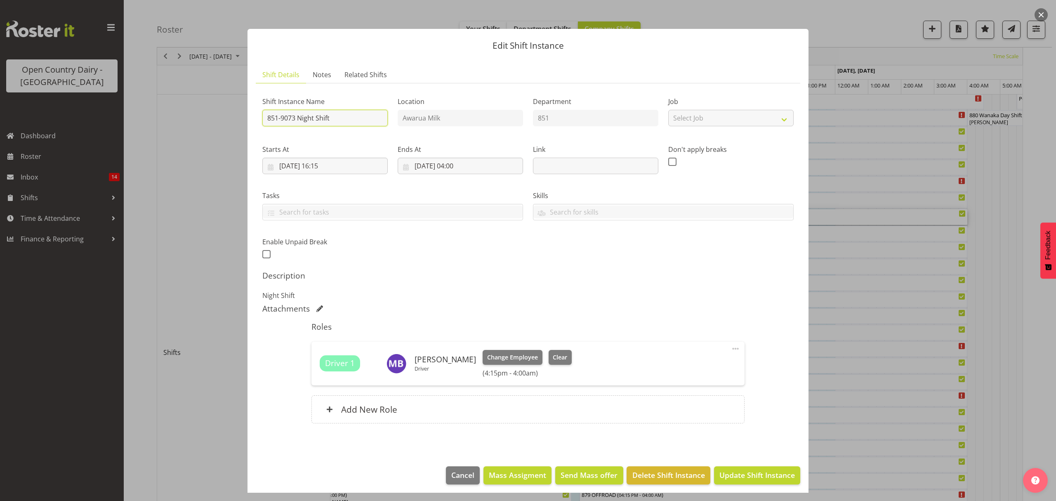
click at [335, 118] on input "851-9073 Night Shift" at bounding box center [324, 118] width 125 height 16
type input "851-9073 Night Shift A2 to MVM"
click at [753, 480] on span "Update Shift Instance" at bounding box center [756, 474] width 75 height 11
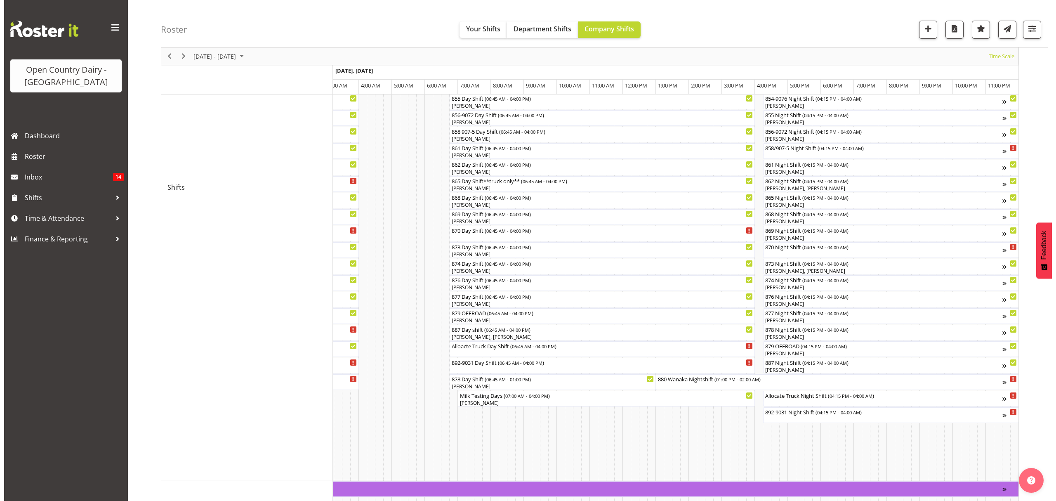
scroll to position [183, 0]
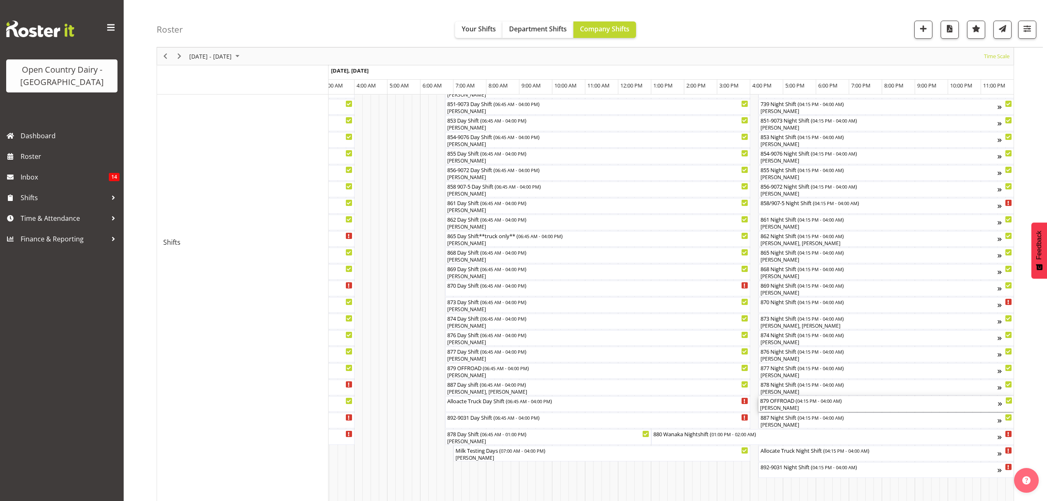
click at [774, 401] on div "879 OFFROAD ( 04:15 PM - 04:00 AM )" at bounding box center [879, 400] width 238 height 8
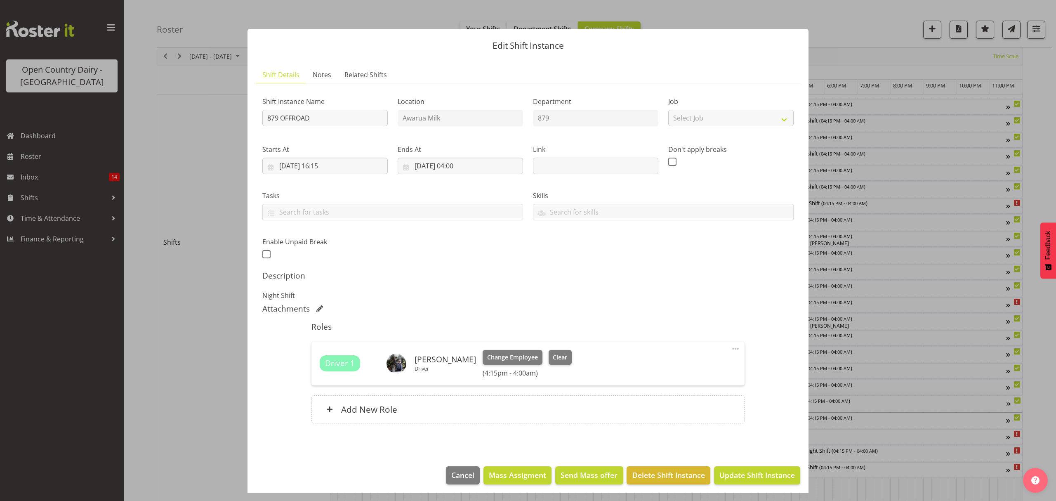
scroll to position [0, 4851]
click at [560, 362] on span "Clear" at bounding box center [560, 357] width 14 height 9
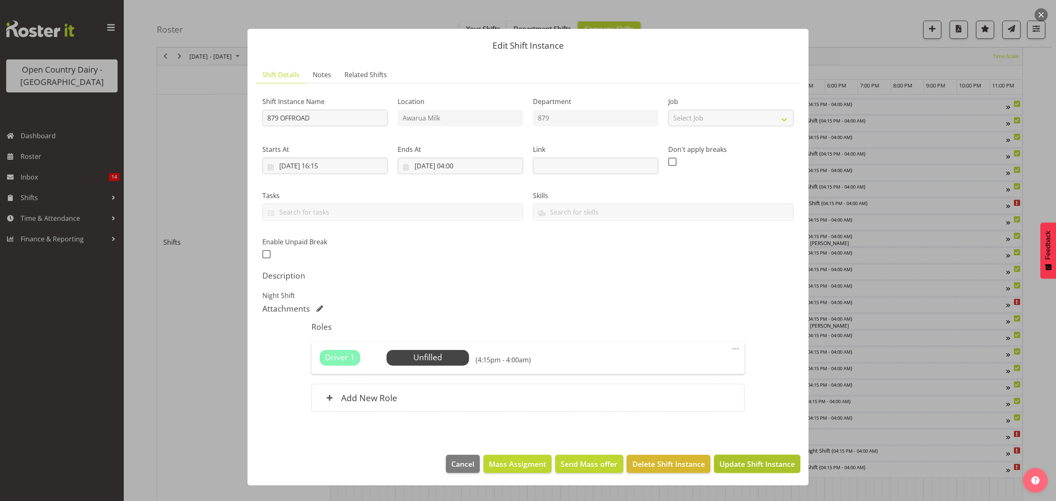
click at [728, 461] on span "Update Shift Instance" at bounding box center [756, 463] width 75 height 11
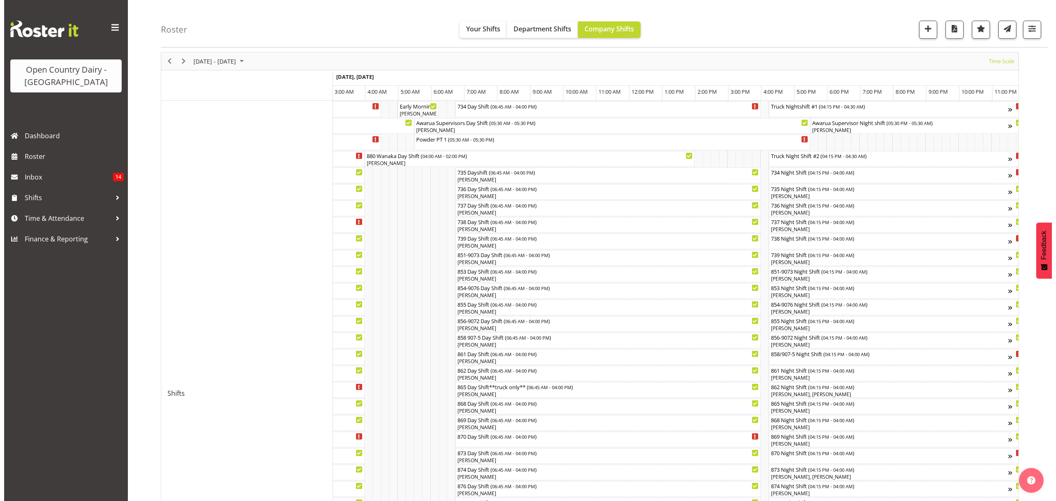
scroll to position [55, 0]
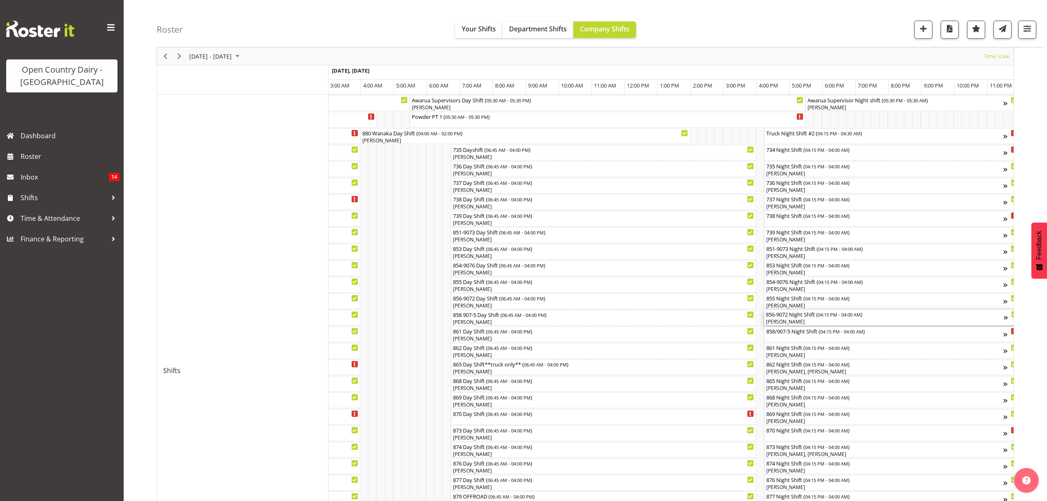
click at [782, 322] on div "[PERSON_NAME]" at bounding box center [885, 321] width 238 height 7
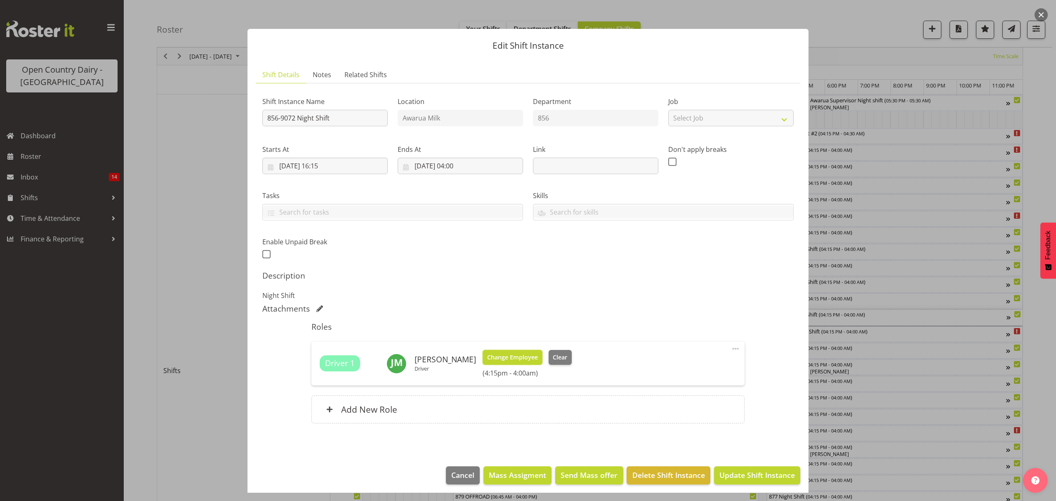
click at [504, 357] on span "Change Employee" at bounding box center [512, 357] width 51 height 9
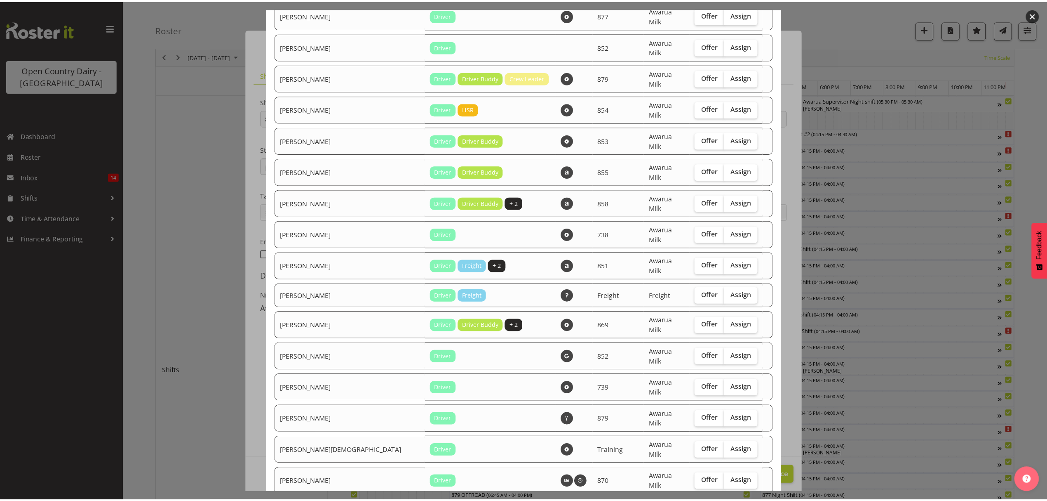
scroll to position [779, 0]
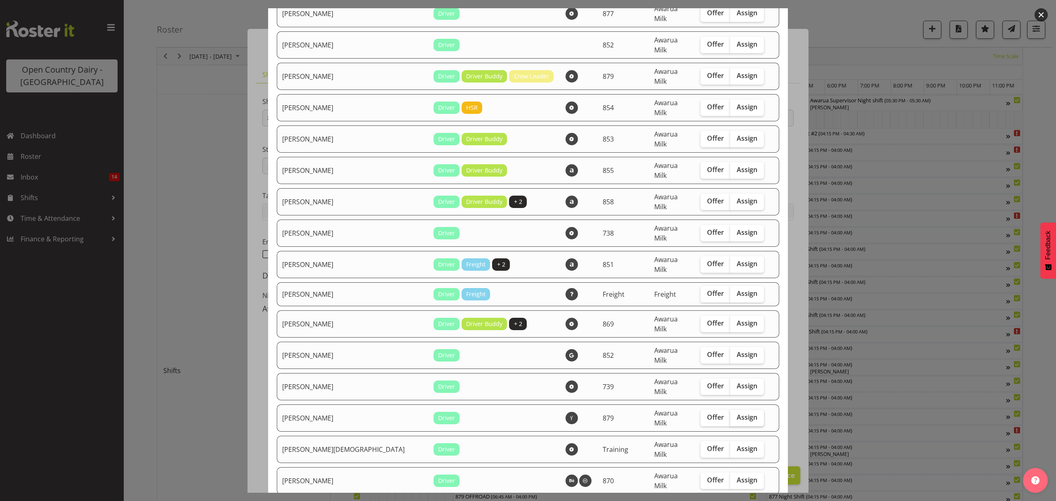
click at [737, 413] on span "Assign" at bounding box center [747, 417] width 21 height 8
click at [730, 414] on input "Assign" at bounding box center [732, 416] width 5 height 5
checkbox input "true"
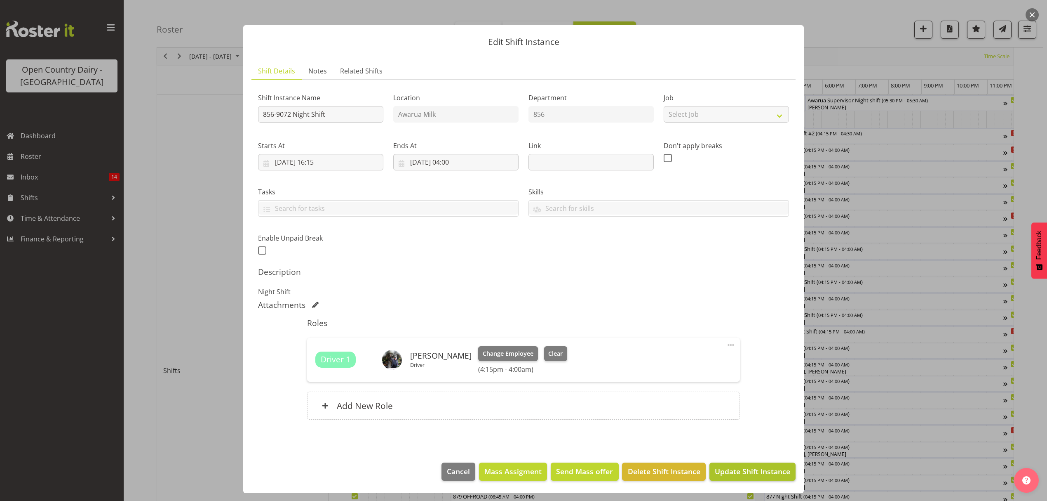
scroll to position [5, 0]
click at [740, 465] on span "Update Shift Instance" at bounding box center [752, 470] width 75 height 11
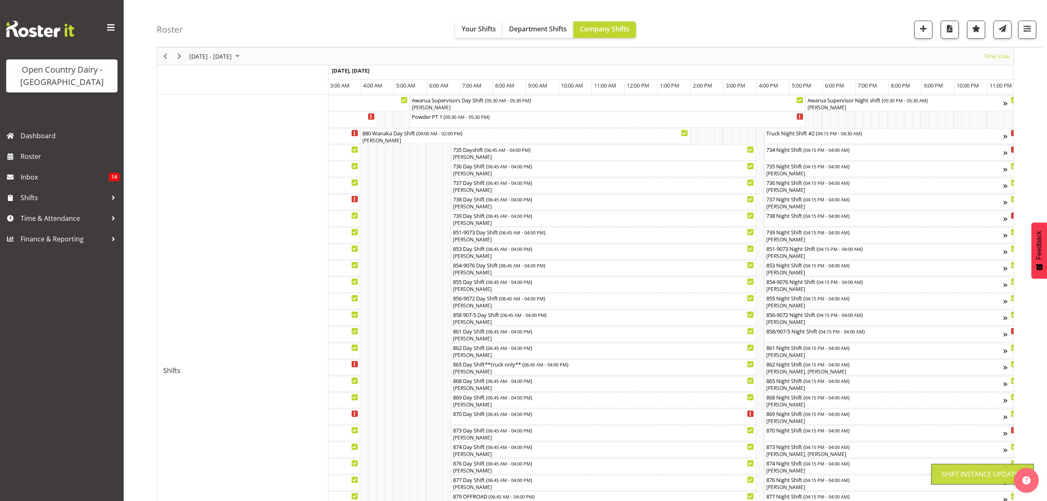
scroll to position [0, 0]
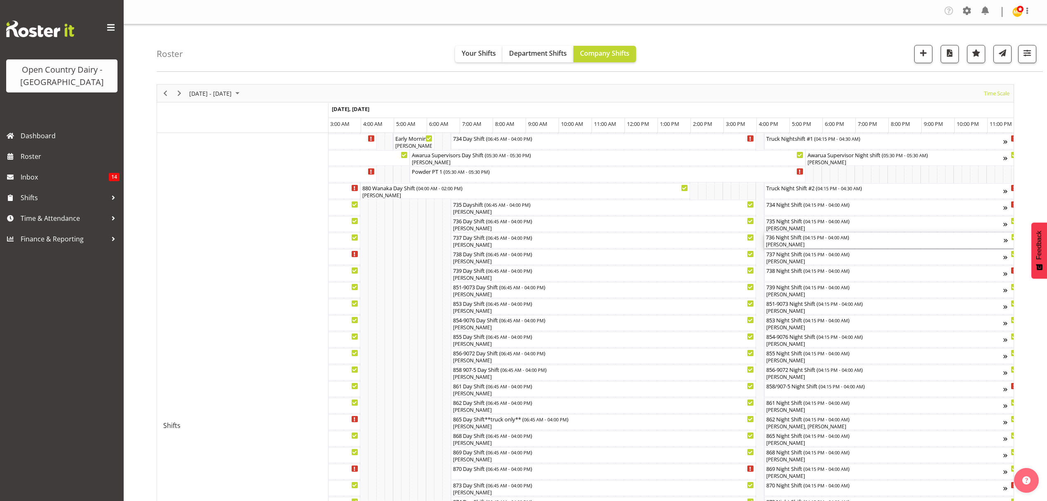
click at [791, 242] on div "[PERSON_NAME]" at bounding box center [885, 244] width 238 height 7
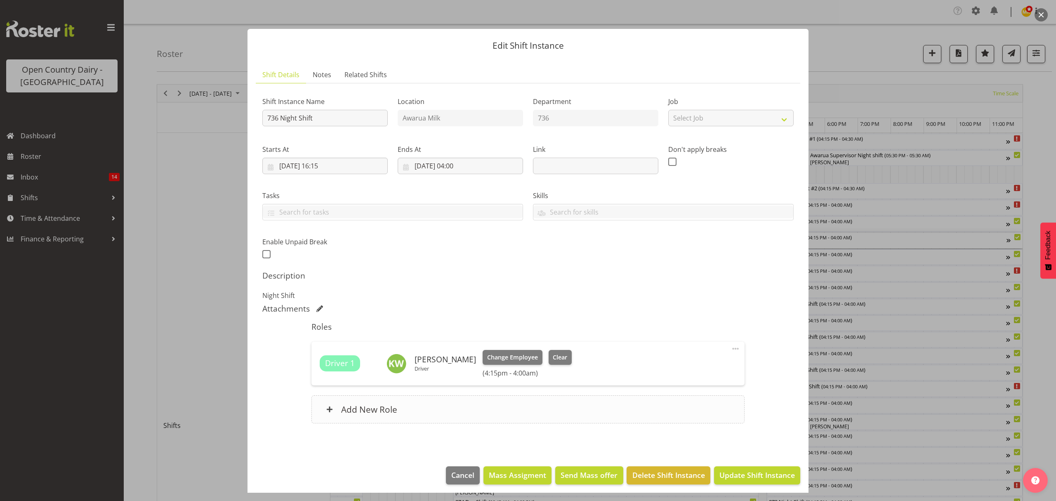
click at [373, 414] on h6 "Add New Role" at bounding box center [369, 409] width 56 height 11
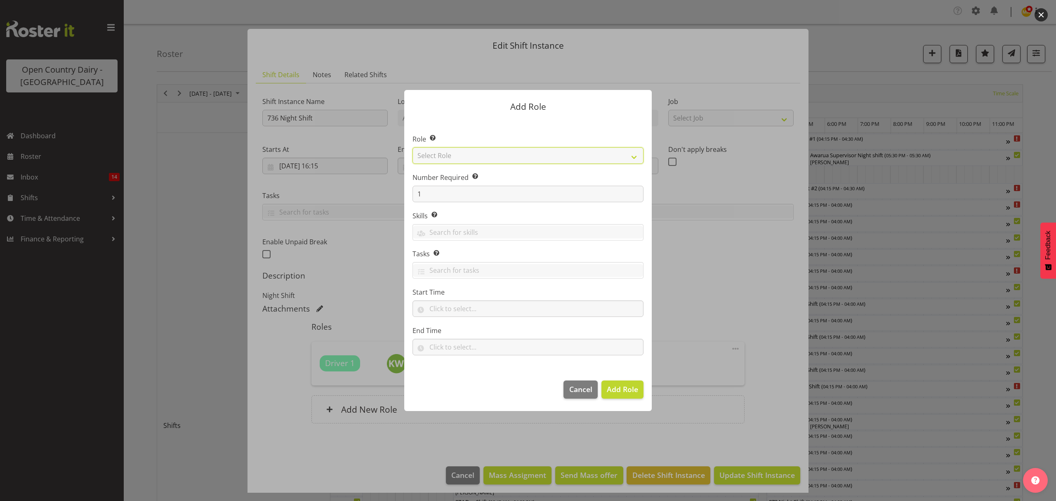
click at [438, 157] on select "Select Role Crew Leader Driver Driver Assessor Dayshift Driver Assessor Nightsh…" at bounding box center [527, 155] width 231 height 16
click at [640, 155] on select "Select Role Crew Leader Driver Driver Assessor Dayshift Driver Assessor Nightsh…" at bounding box center [527, 155] width 231 height 16
select select "1437"
click at [412, 147] on select "Select Role Crew Leader Driver Driver Assessor Dayshift Driver Assessor Nightsh…" at bounding box center [527, 155] width 231 height 16
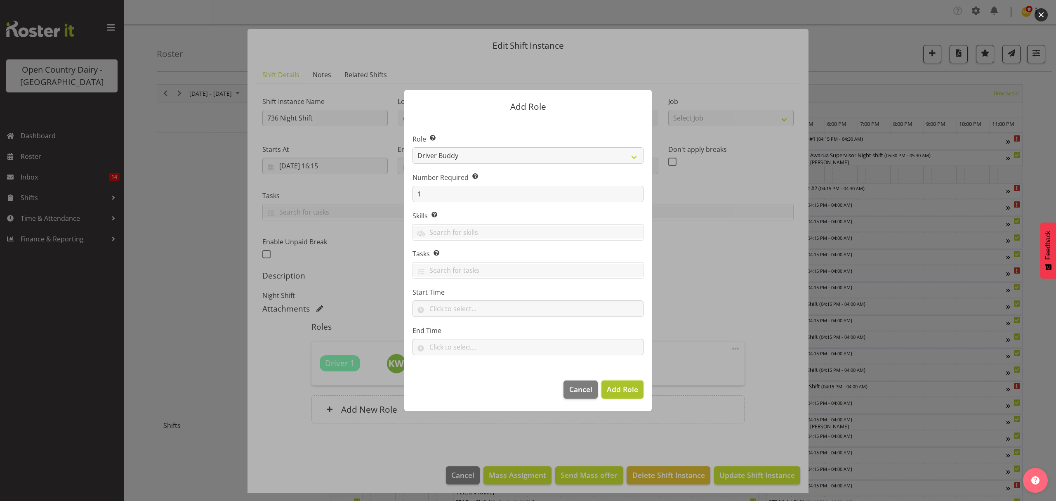
click at [621, 388] on span "Add Role" at bounding box center [622, 389] width 31 height 10
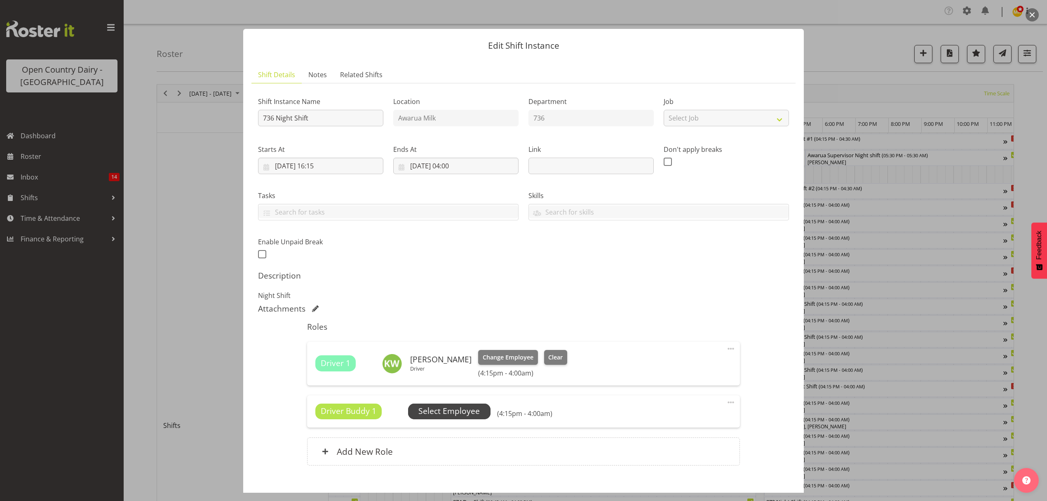
click at [463, 413] on span "Select Employee" at bounding box center [449, 411] width 61 height 12
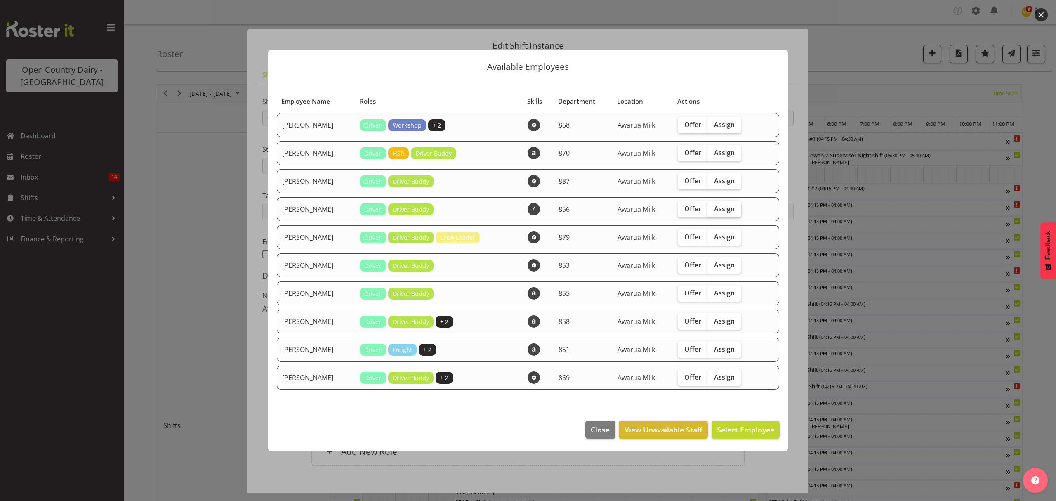
click at [721, 211] on span "Assign" at bounding box center [724, 209] width 21 height 8
click at [713, 211] on input "Assign" at bounding box center [709, 208] width 5 height 5
checkbox input "true"
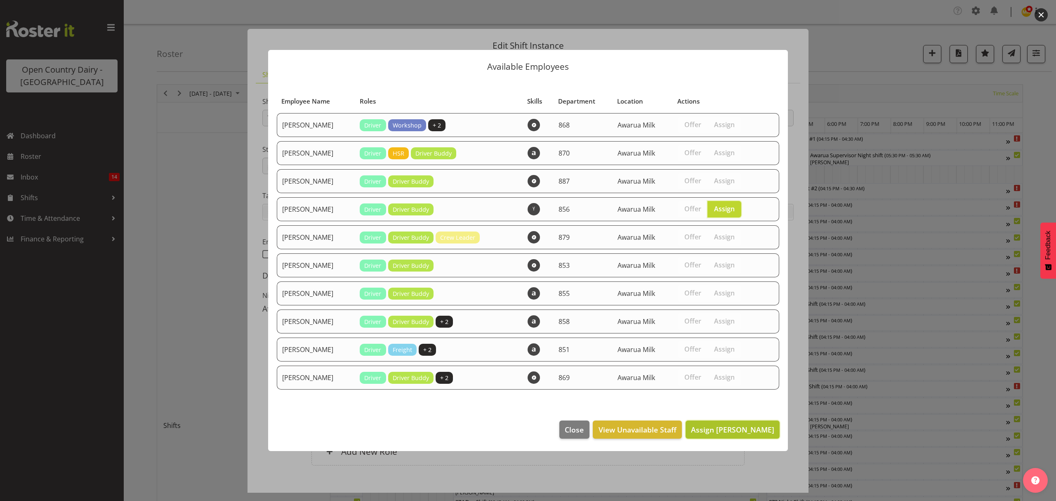
click at [706, 432] on span "Assign James Matheson" at bounding box center [732, 429] width 83 height 10
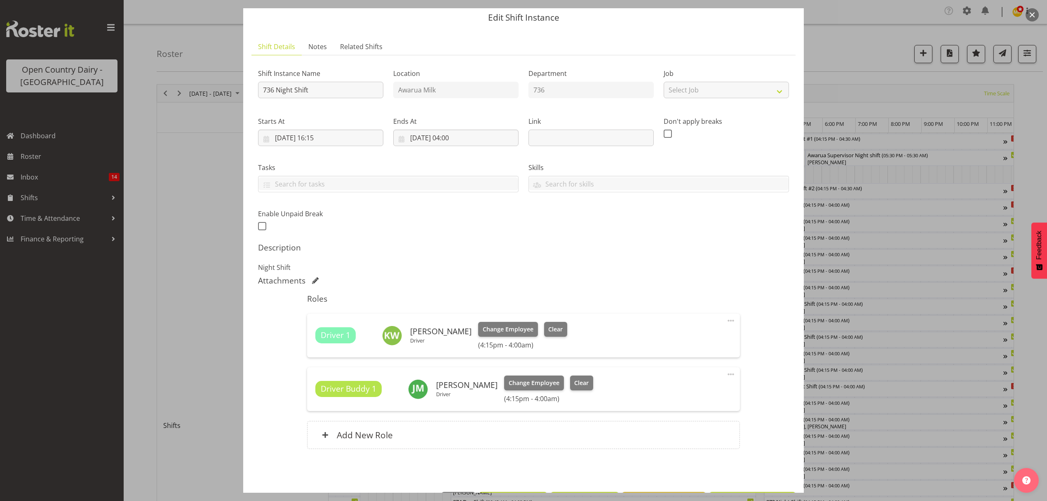
scroll to position [58, 0]
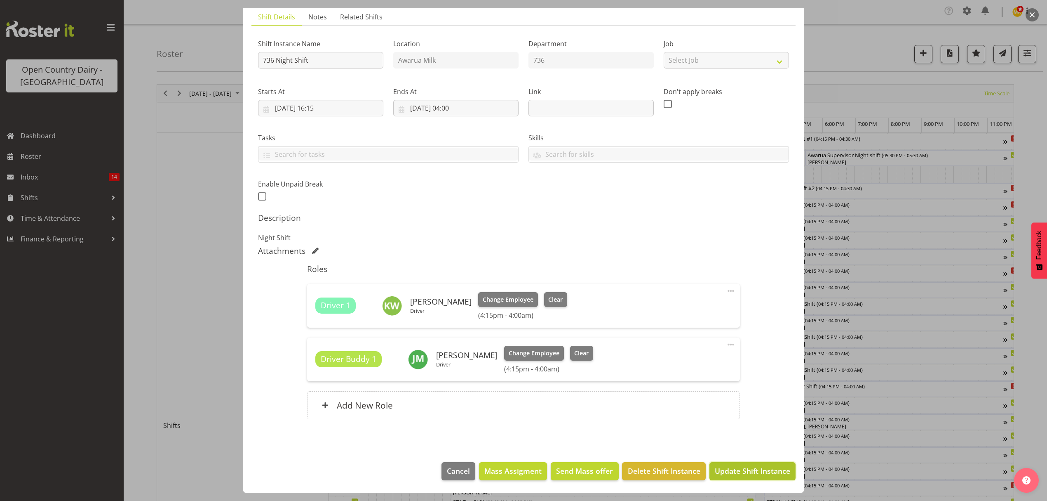
click at [738, 473] on span "Update Shift Instance" at bounding box center [752, 470] width 75 height 11
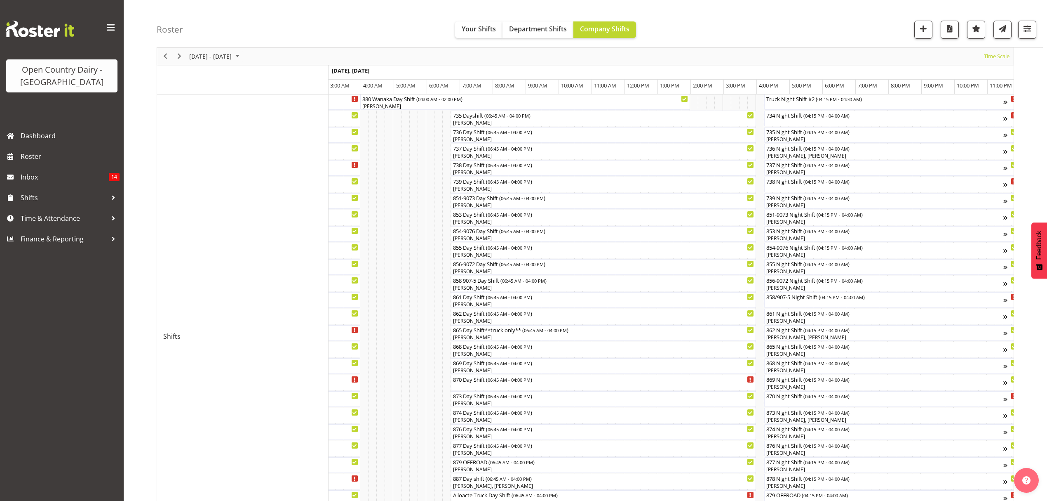
scroll to position [55, 0]
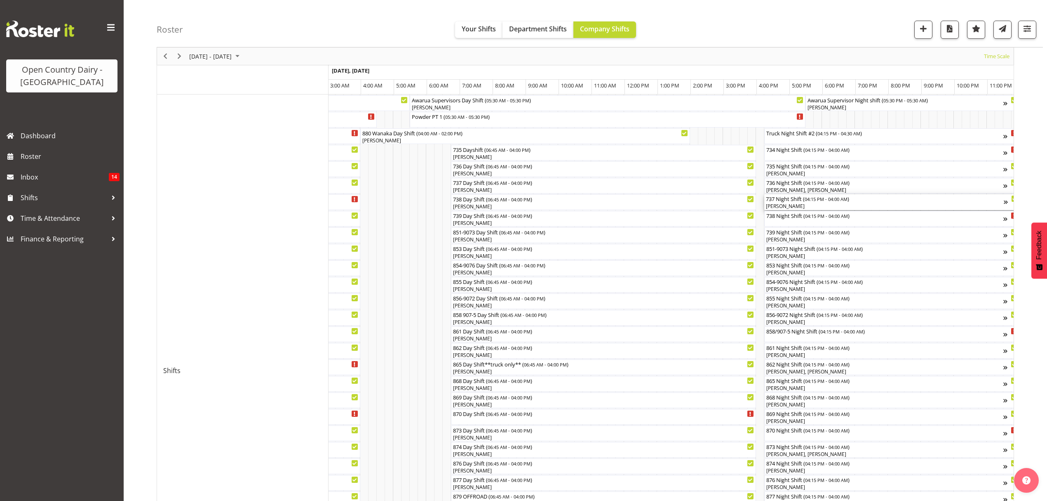
click at [787, 205] on div "[PERSON_NAME]" at bounding box center [885, 205] width 238 height 7
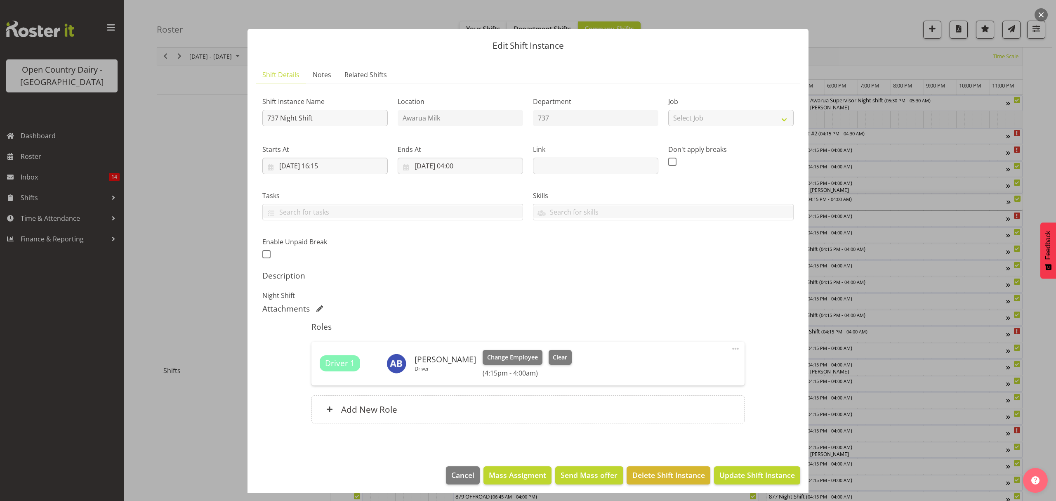
click at [919, 438] on div at bounding box center [528, 250] width 1056 height 501
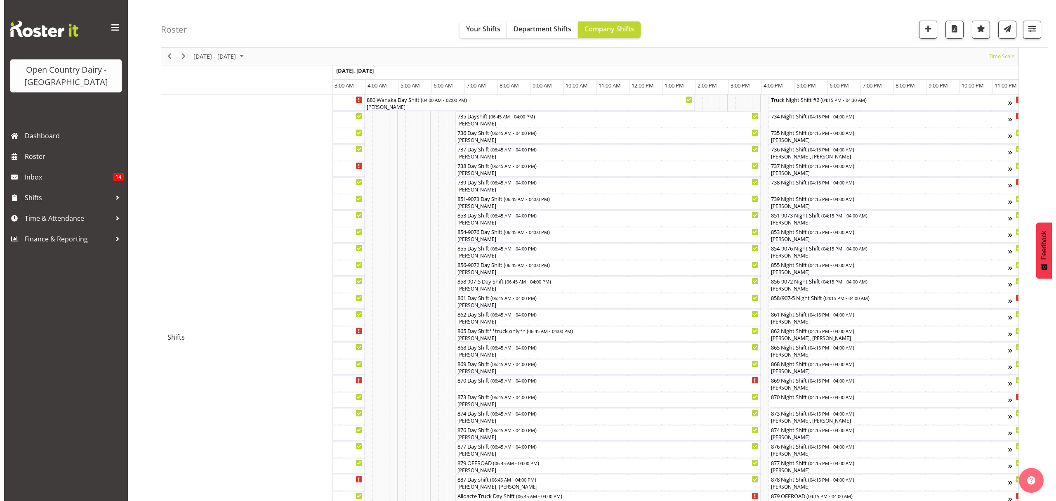
scroll to position [110, 0]
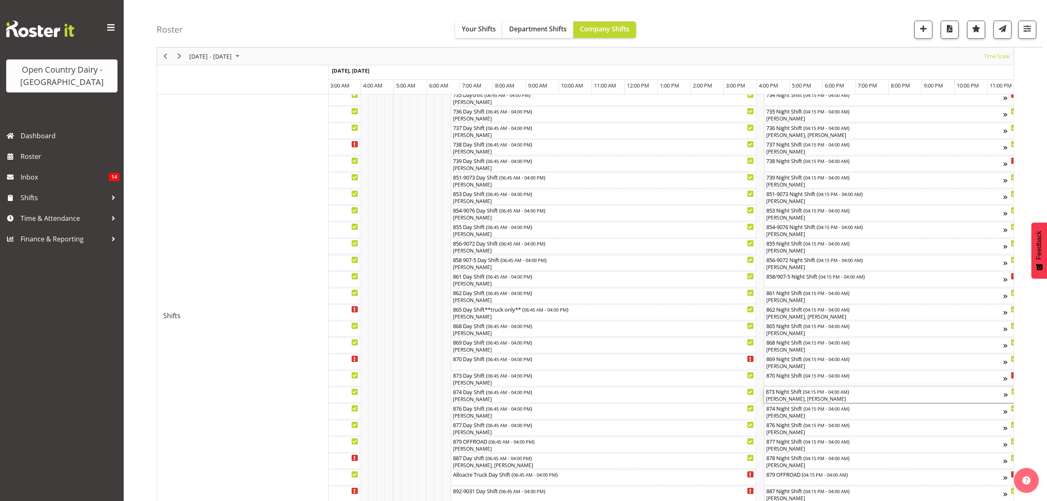
click at [793, 395] on div "Josh Winship, Ricky Popham" at bounding box center [885, 398] width 238 height 7
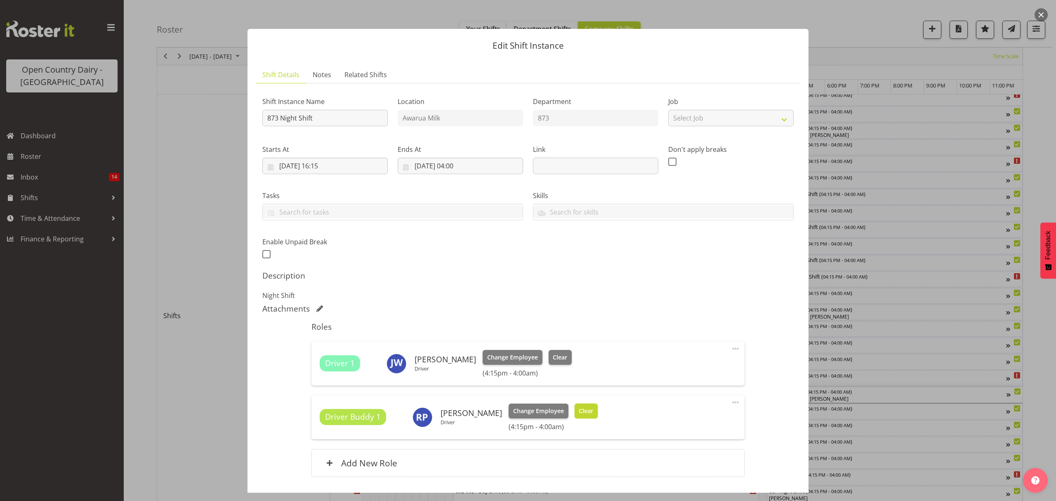
click at [581, 415] on span "Clear" at bounding box center [586, 410] width 14 height 9
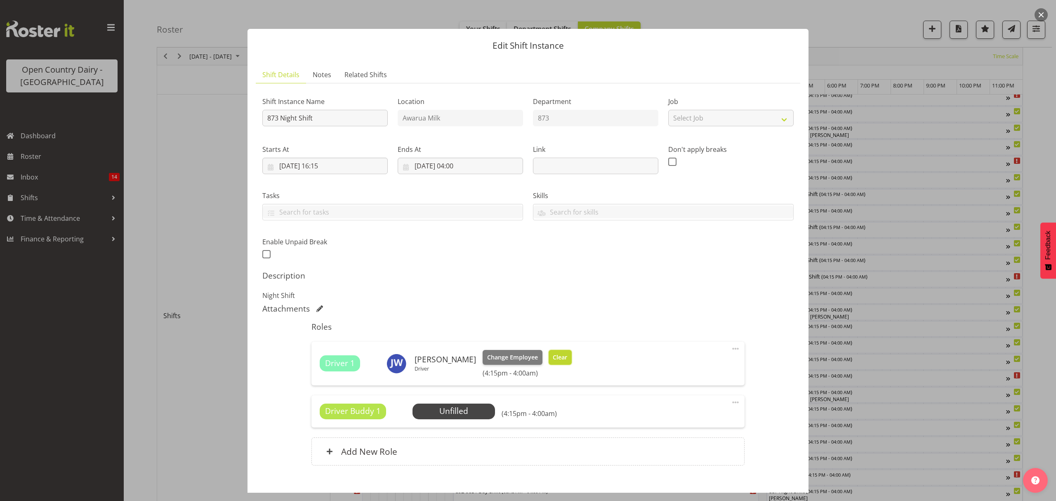
click at [553, 357] on span "Clear" at bounding box center [560, 357] width 14 height 9
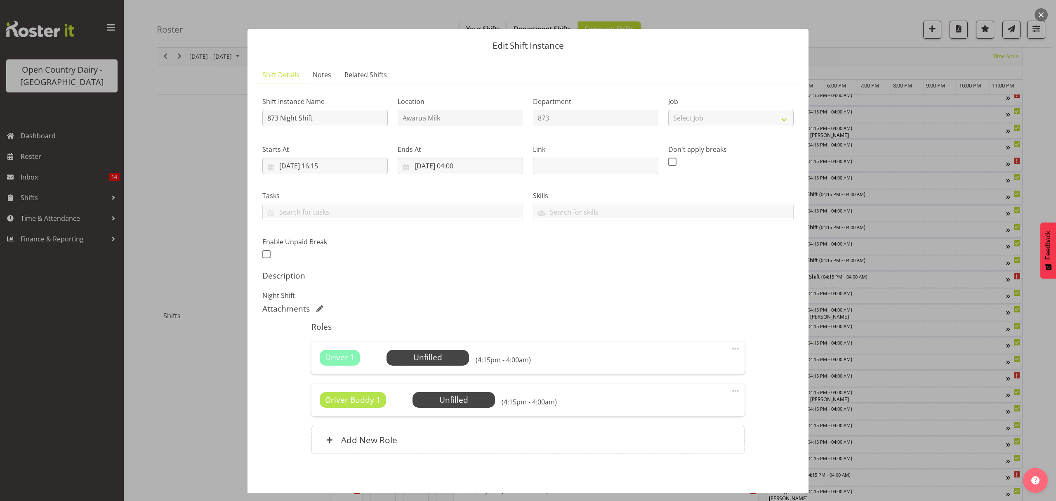
click at [730, 390] on span at bounding box center [735, 391] width 10 height 10
click at [680, 438] on link "Delete" at bounding box center [700, 440] width 79 height 15
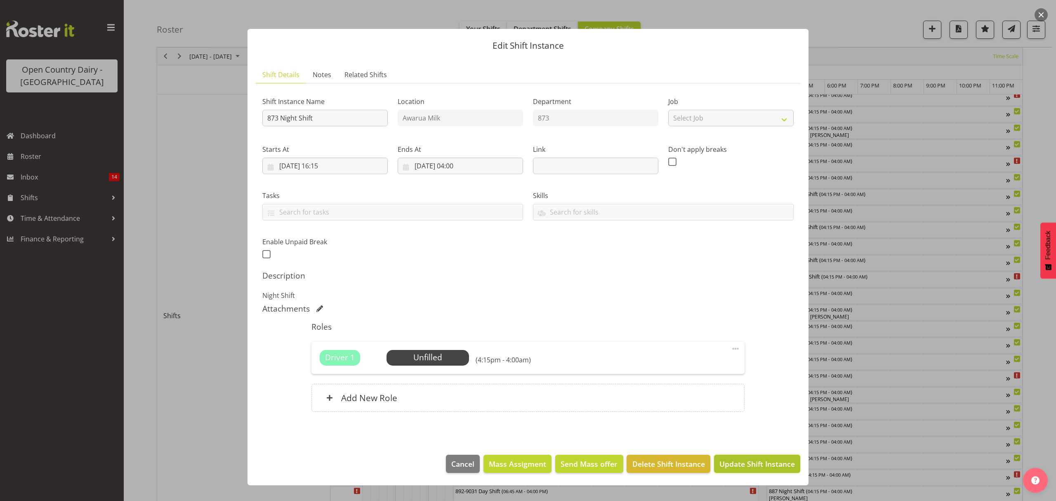
click at [742, 462] on span "Update Shift Instance" at bounding box center [756, 463] width 75 height 11
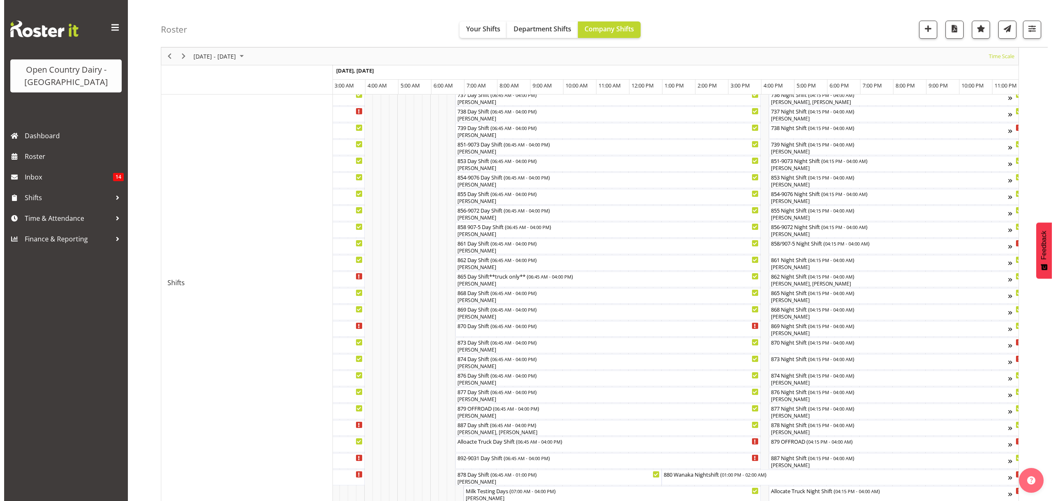
scroll to position [165, 0]
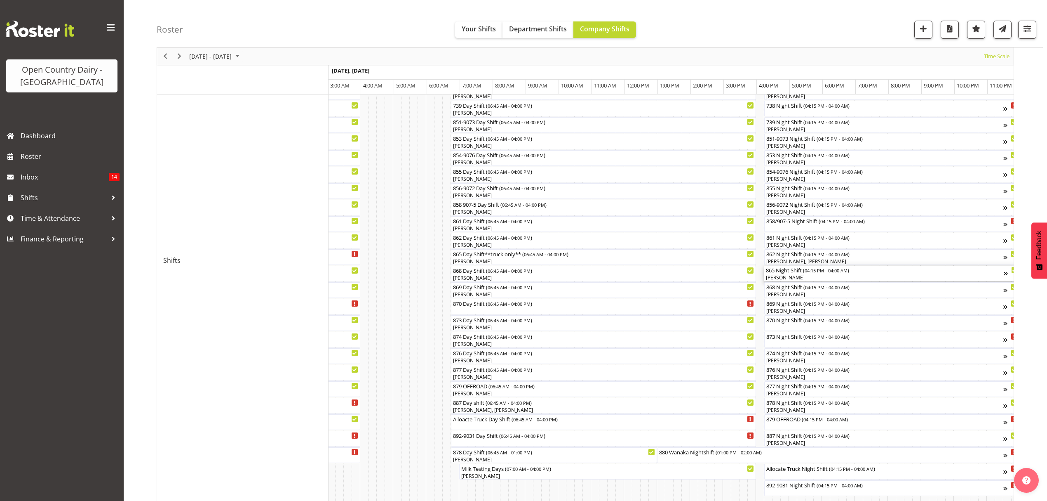
click at [785, 272] on div "865 Night Shift ( 04:15 PM - 04:00 AM )" at bounding box center [885, 270] width 238 height 8
click at [0, 0] on div at bounding box center [0, 0] width 0 height 0
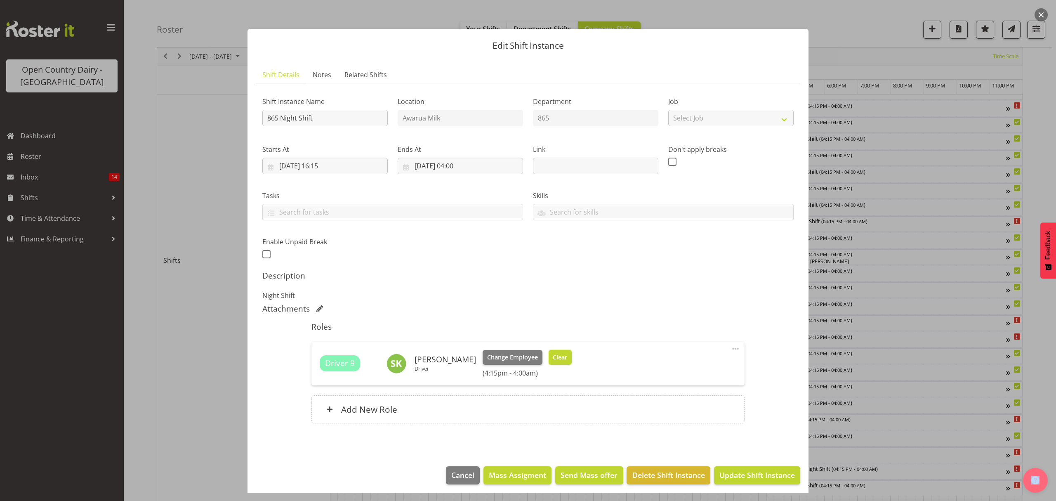
click at [553, 356] on span "Clear" at bounding box center [560, 357] width 14 height 9
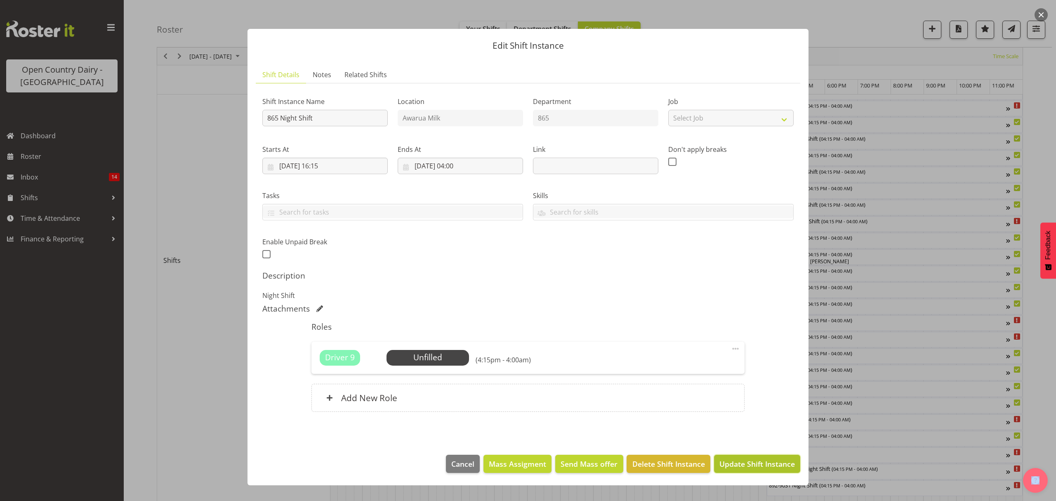
click at [751, 468] on span "Update Shift Instance" at bounding box center [756, 463] width 75 height 11
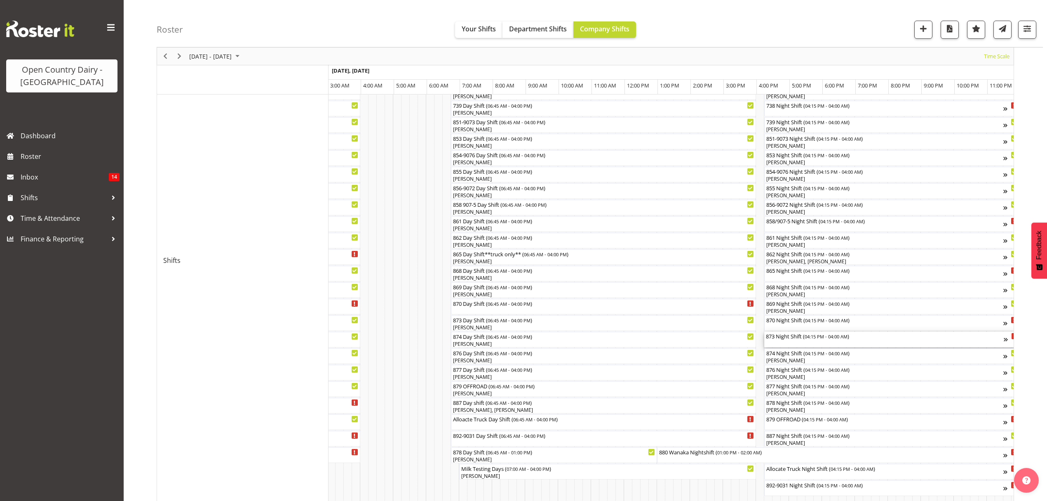
click at [776, 339] on div "873 Night Shift ( 04:15 PM - 04:00 AM )" at bounding box center [885, 336] width 238 height 8
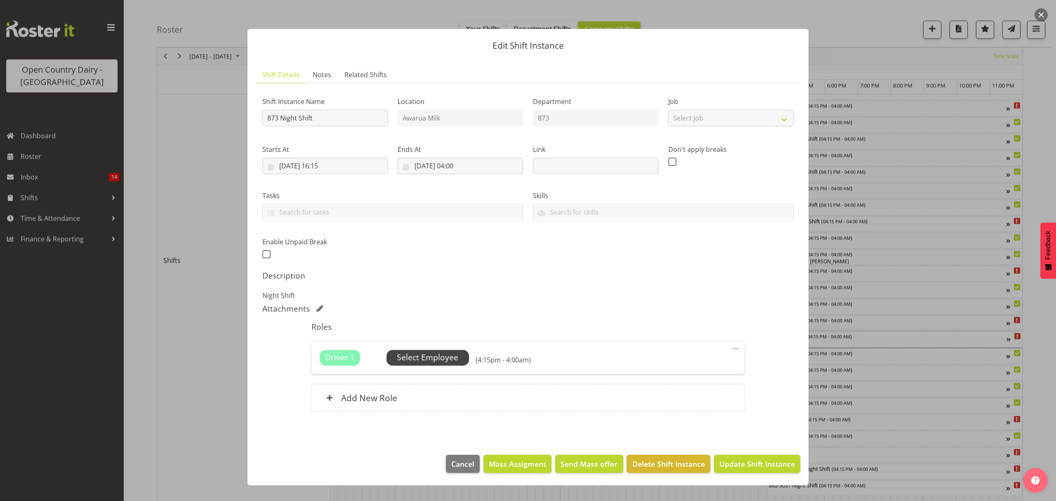
click at [429, 360] on span "Select Employee" at bounding box center [427, 357] width 61 height 12
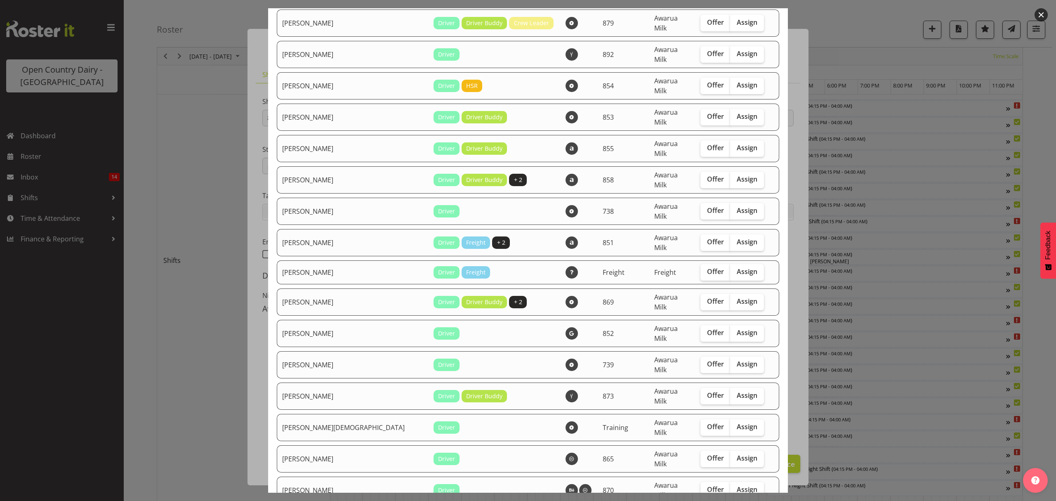
scroll to position [835, 0]
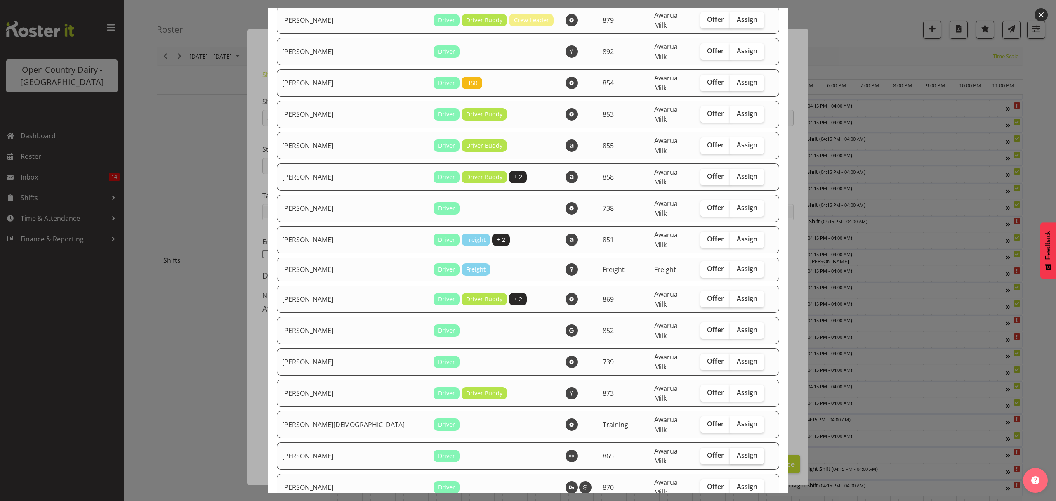
click at [737, 451] on span "Assign" at bounding box center [747, 455] width 21 height 8
click at [730, 452] on input "Assign" at bounding box center [732, 454] width 5 height 5
checkbox input "true"
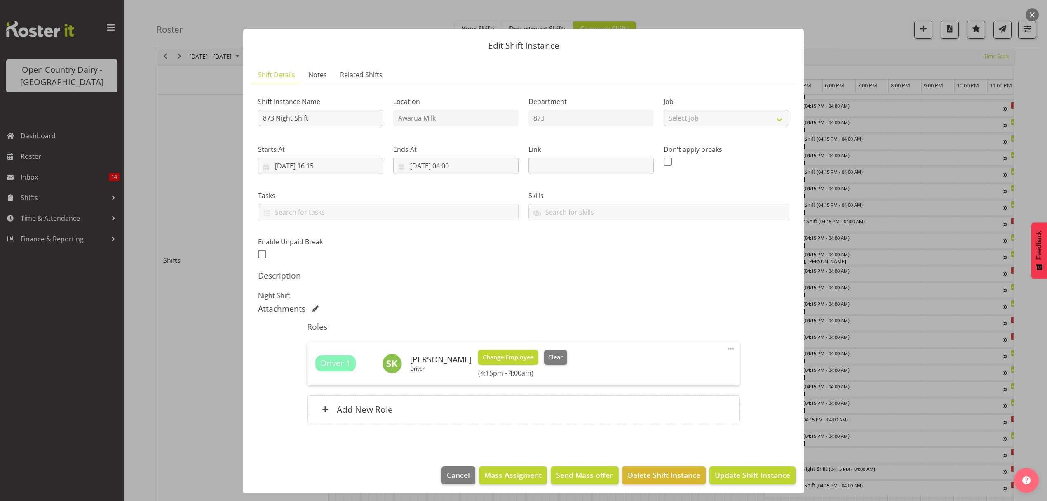
click at [520, 360] on span "Change Employee" at bounding box center [508, 357] width 51 height 9
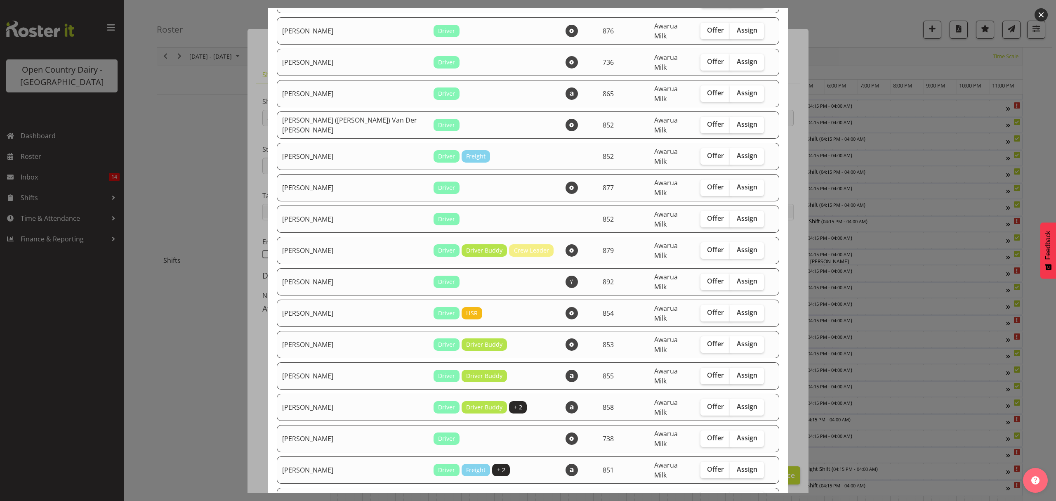
scroll to position [550, 0]
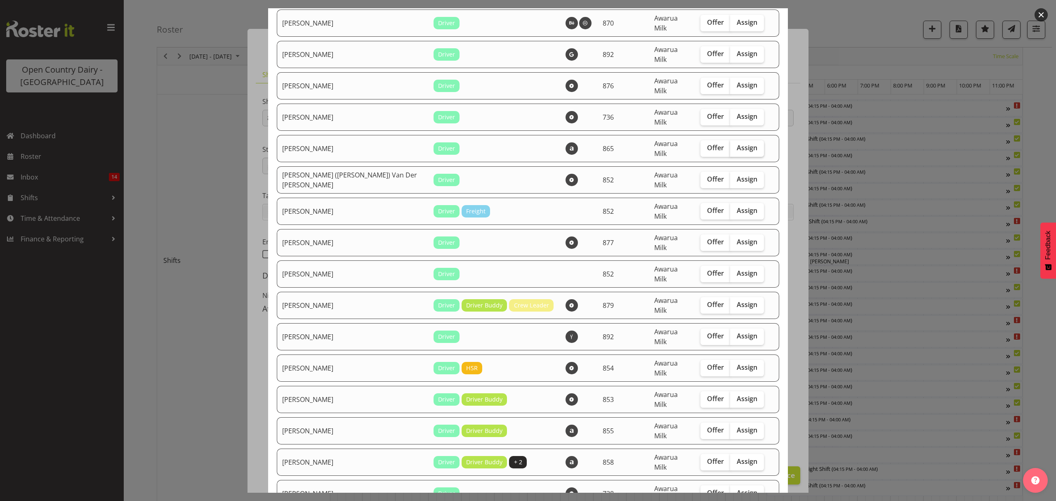
click at [737, 144] on span "Assign" at bounding box center [747, 148] width 21 height 8
click at [735, 145] on input "Assign" at bounding box center [732, 147] width 5 height 5
checkbox input "true"
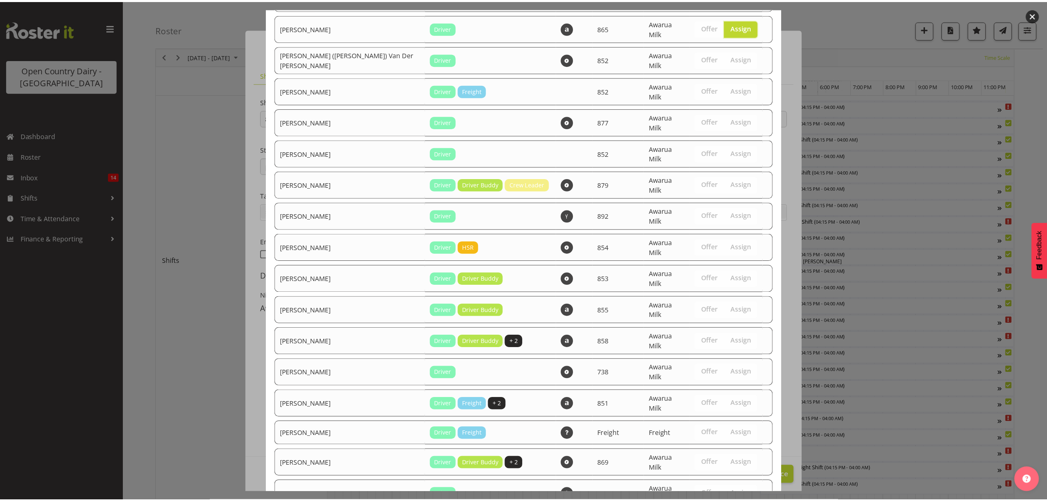
scroll to position [807, 0]
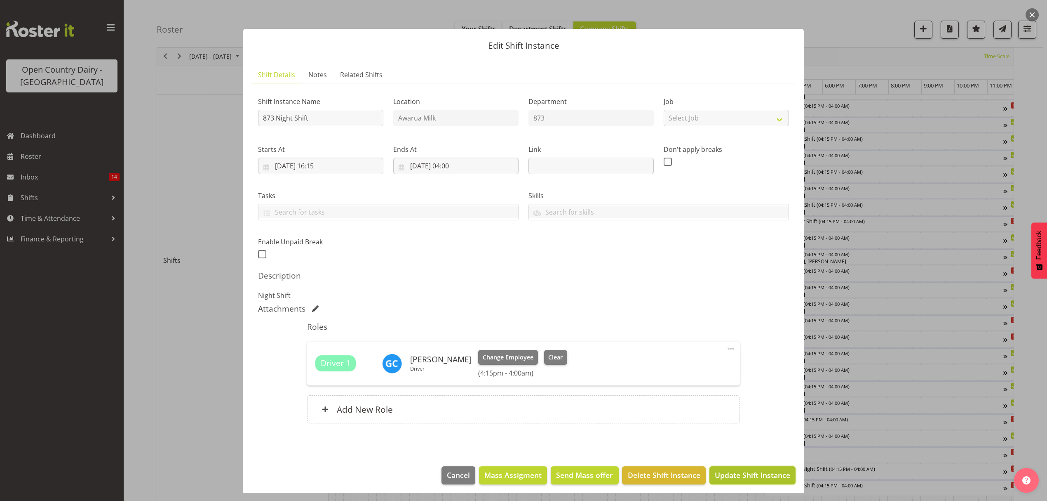
click at [731, 476] on span "Update Shift Instance" at bounding box center [752, 474] width 75 height 11
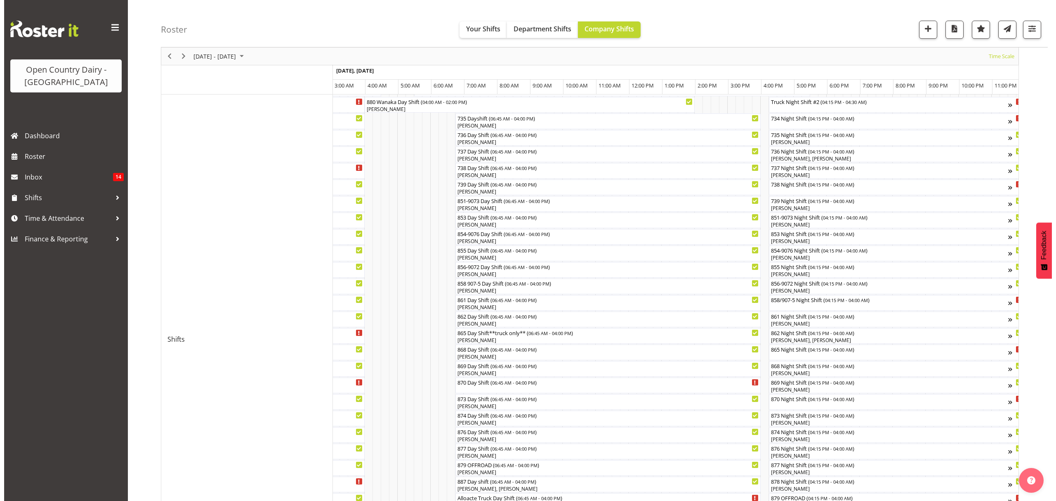
scroll to position [110, 0]
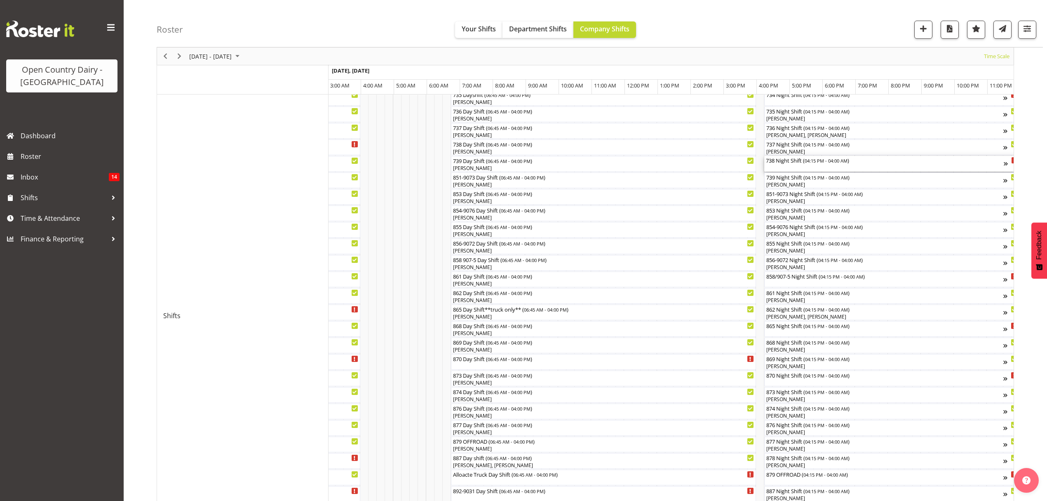
click at [780, 161] on div "738 Night Shift ( 04:15 PM - 04:00 AM )" at bounding box center [885, 160] width 238 height 8
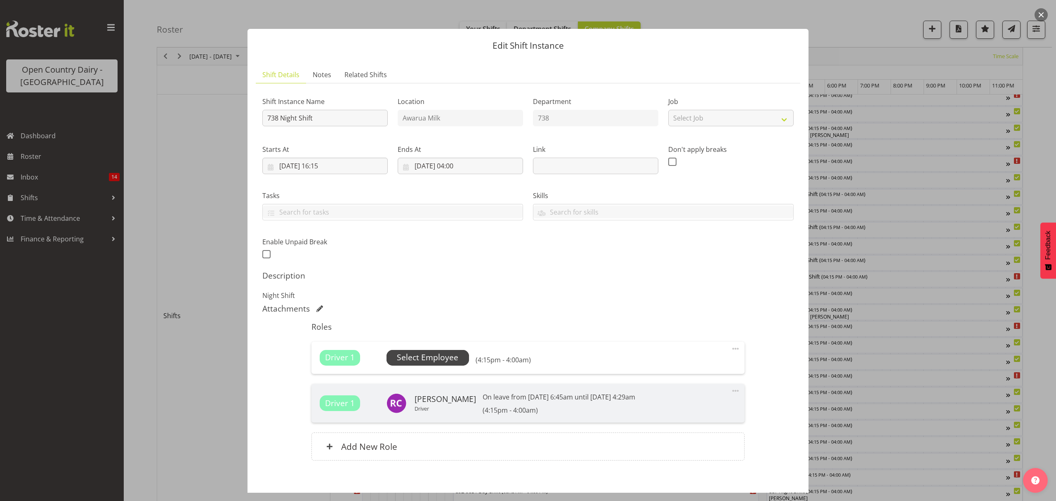
click at [420, 355] on span "Select Employee" at bounding box center [427, 357] width 61 height 12
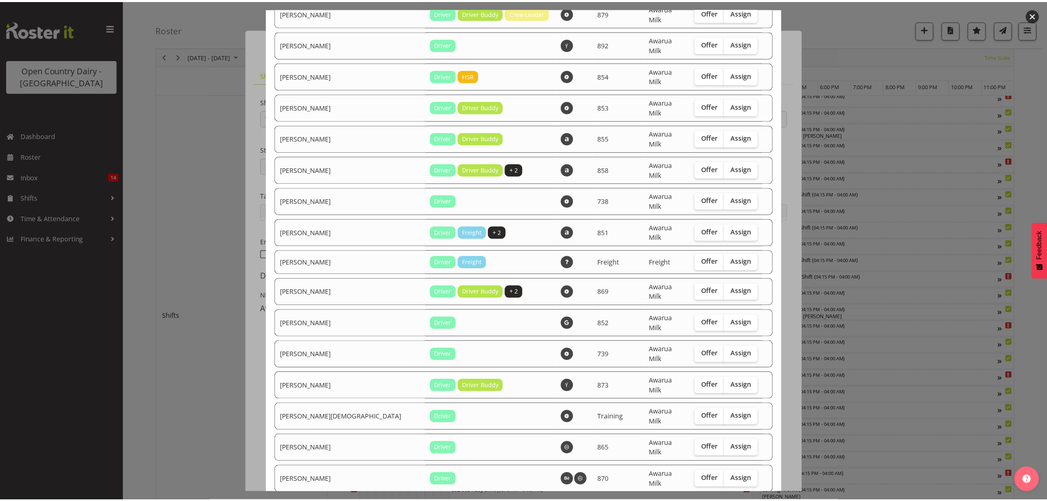
scroll to position [751, 0]
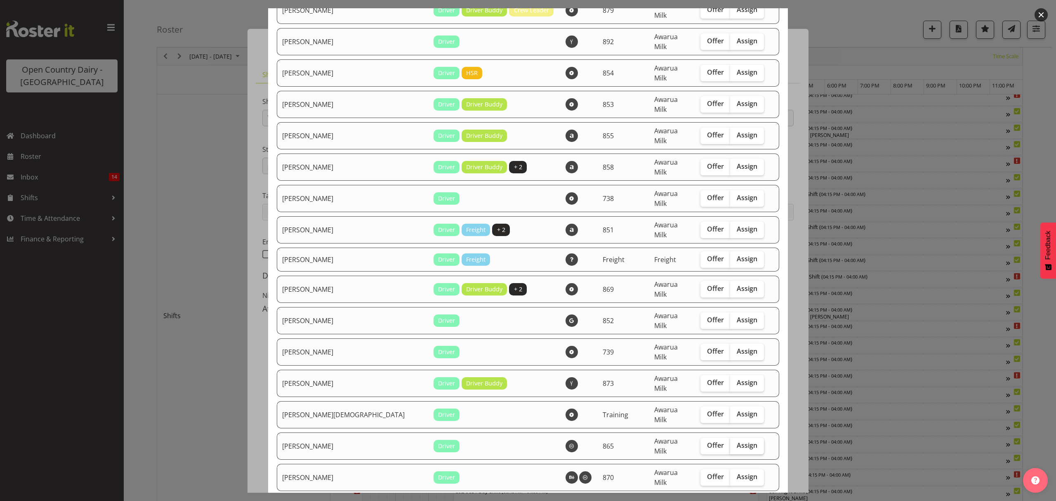
click at [737, 441] on span "Assign" at bounding box center [747, 445] width 21 height 8
click at [730, 442] on input "Assign" at bounding box center [732, 444] width 5 height 5
checkbox input "true"
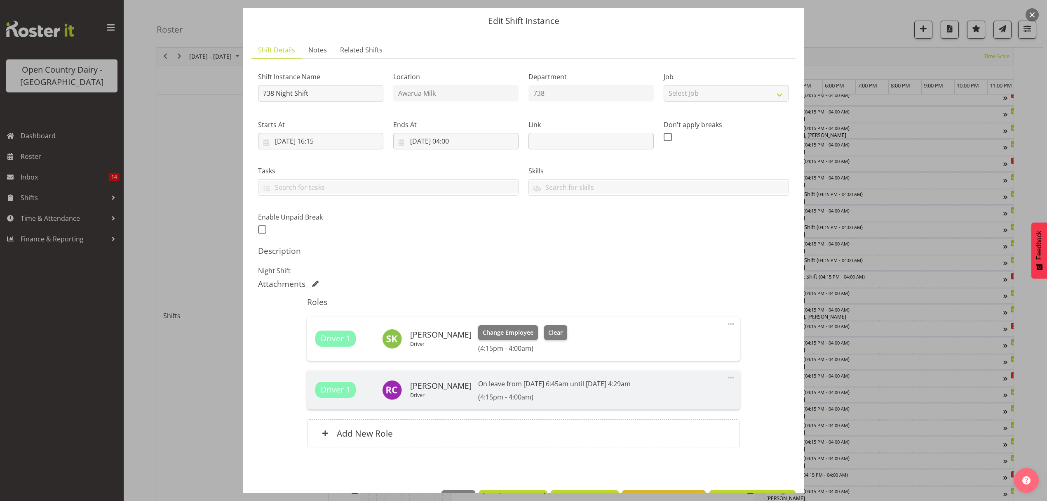
scroll to position [53, 0]
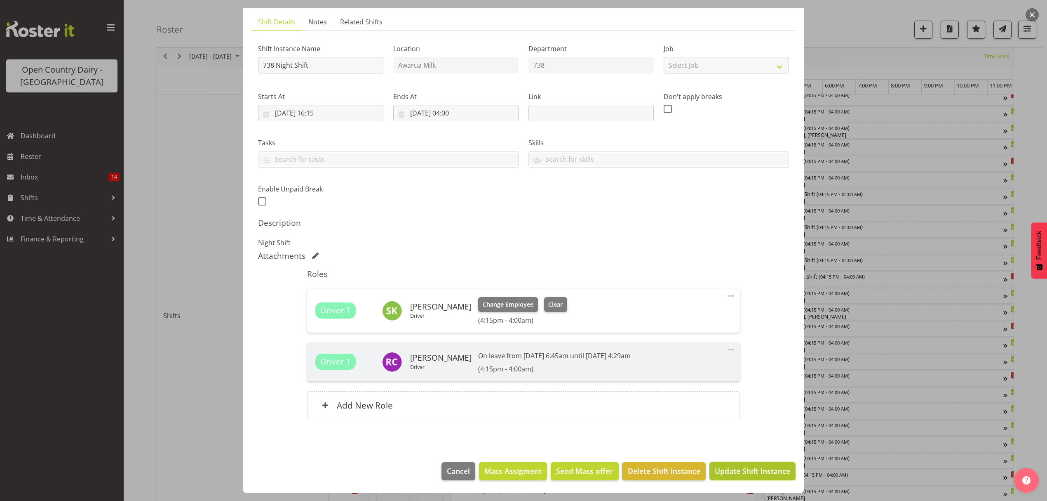
click at [715, 468] on span "Update Shift Instance" at bounding box center [752, 470] width 75 height 11
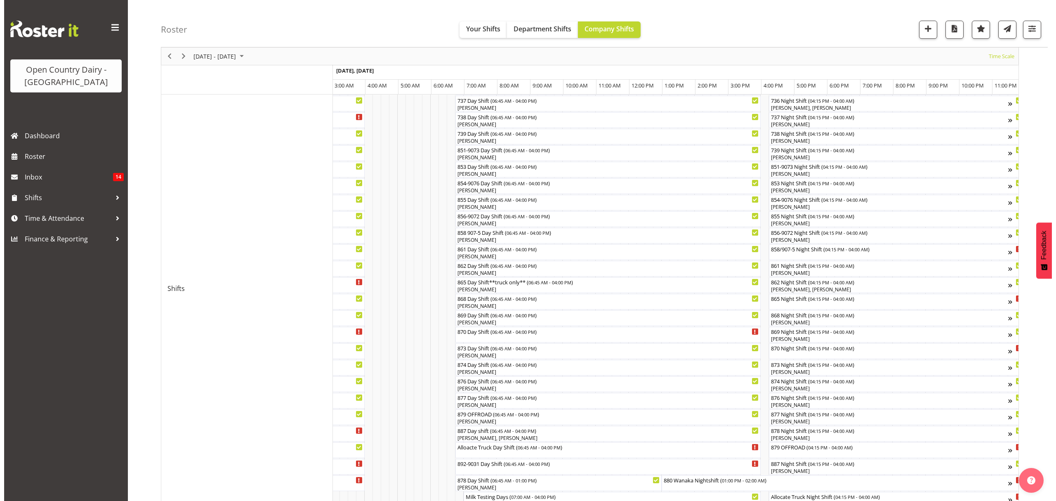
scroll to position [220, 0]
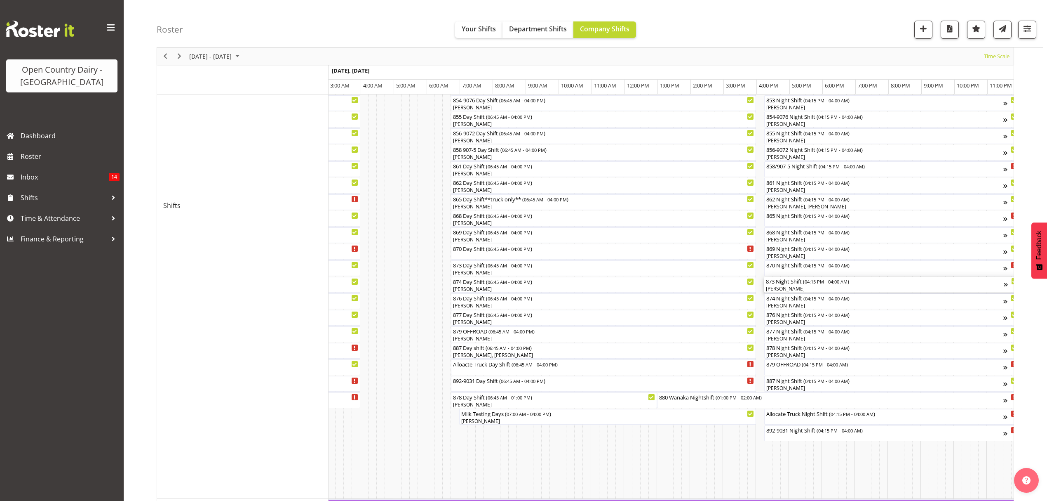
click at [791, 289] on div "[PERSON_NAME]" at bounding box center [885, 288] width 238 height 7
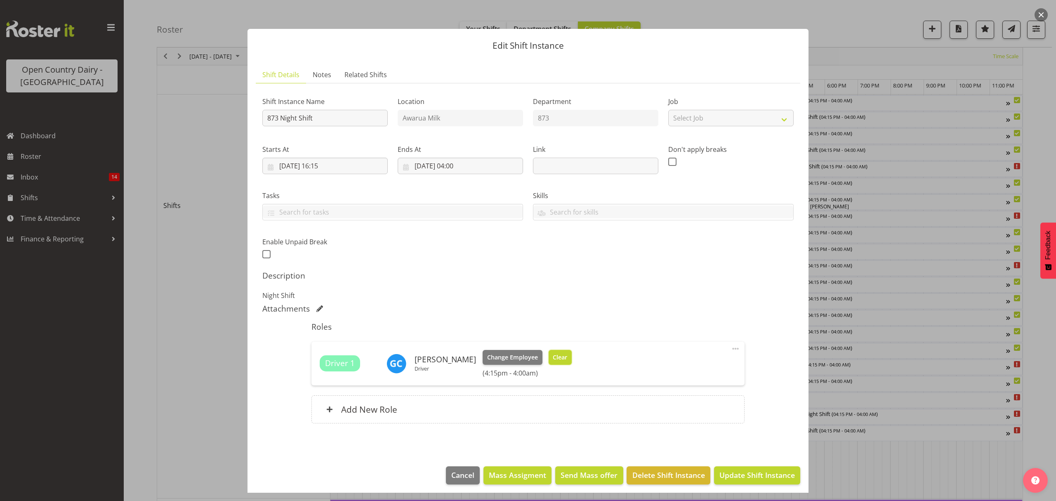
click at [560, 355] on span "Clear" at bounding box center [560, 357] width 14 height 9
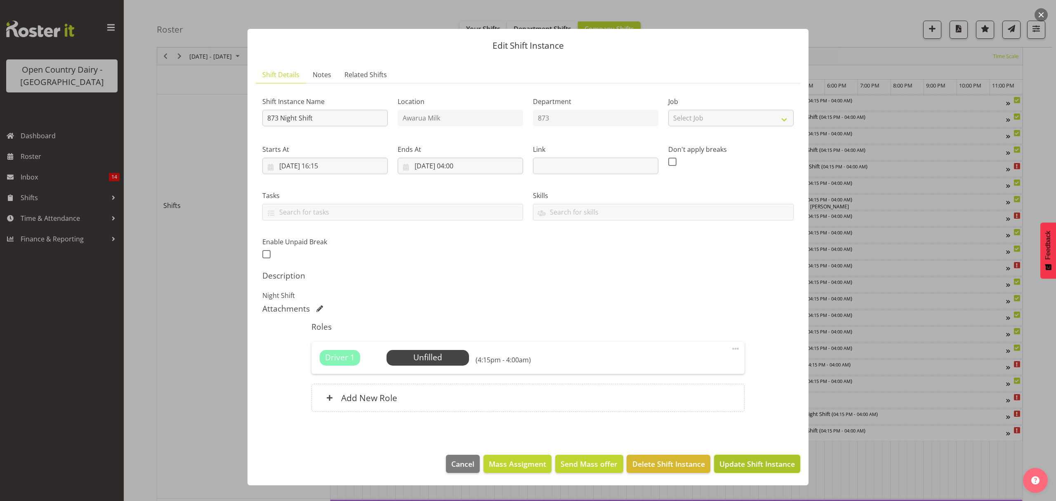
click at [754, 465] on span "Update Shift Instance" at bounding box center [756, 463] width 75 height 11
click at [754, 465] on div "Edit Shift Instance Shift Details Notes Related Shifts Shift Instance Name 873 …" at bounding box center [527, 250] width 577 height 484
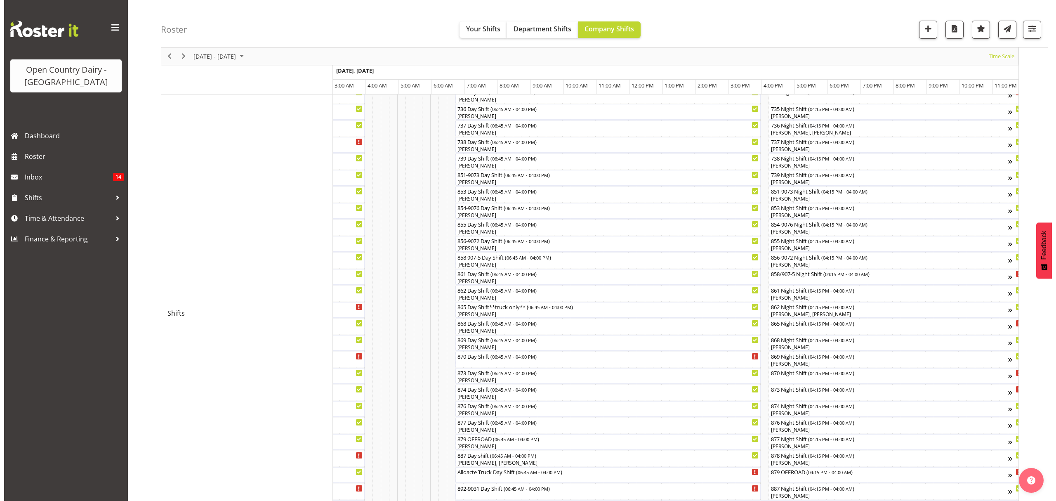
scroll to position [110, 0]
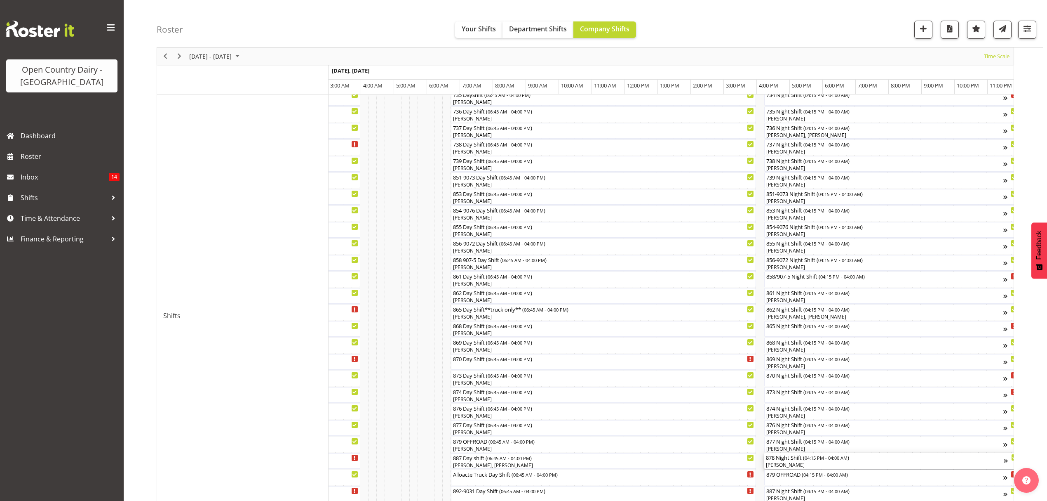
click at [784, 464] on div "[PERSON_NAME]" at bounding box center [885, 464] width 238 height 7
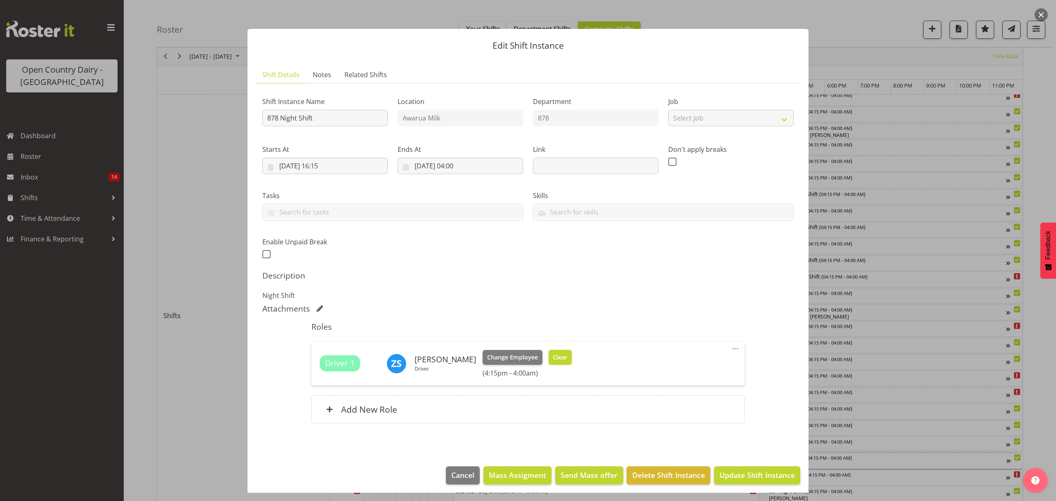
click at [553, 353] on span "Clear" at bounding box center [560, 357] width 14 height 9
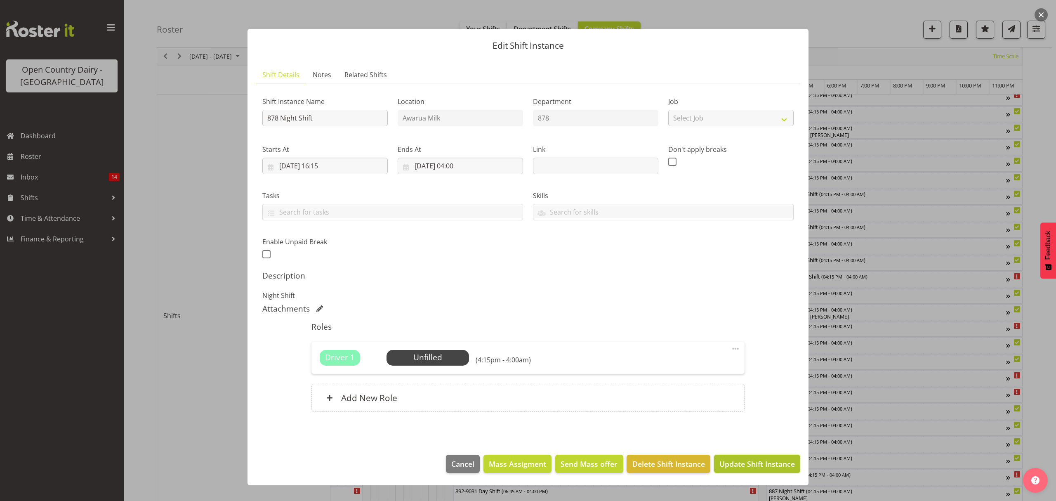
click at [771, 468] on span "Update Shift Instance" at bounding box center [756, 463] width 75 height 11
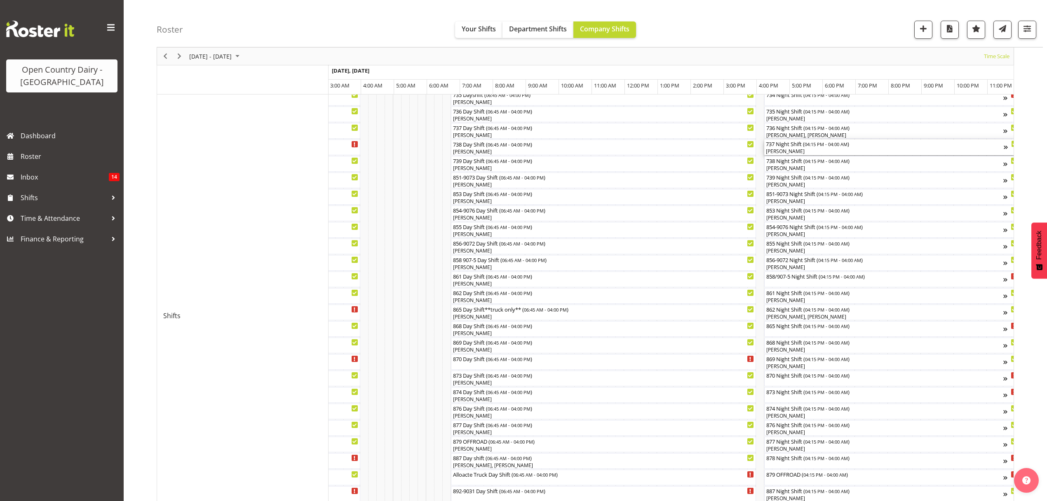
click at [777, 152] on div "[PERSON_NAME]" at bounding box center [885, 151] width 238 height 7
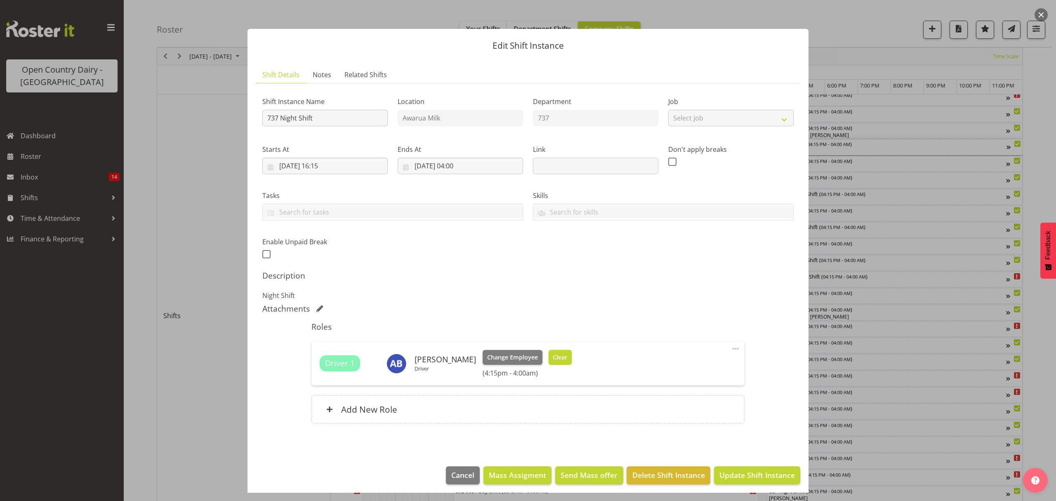
click at [552, 362] on button "Clear" at bounding box center [560, 357] width 24 height 15
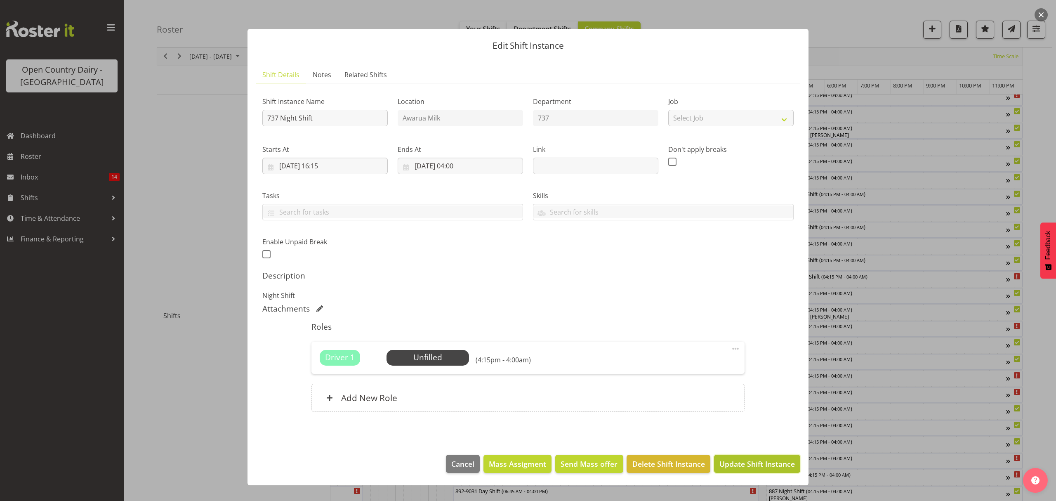
click at [765, 464] on span "Update Shift Instance" at bounding box center [756, 463] width 75 height 11
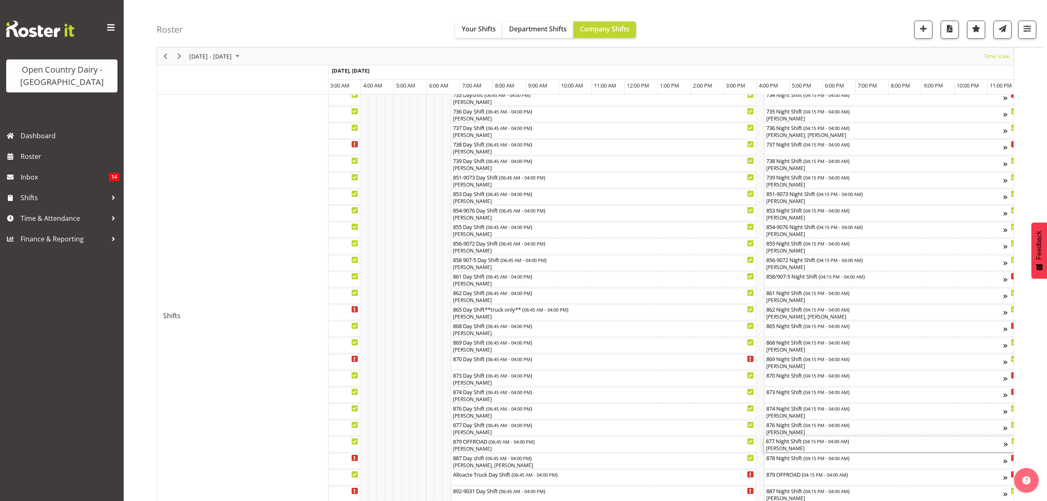
click at [779, 445] on div "[PERSON_NAME]" at bounding box center [885, 448] width 238 height 7
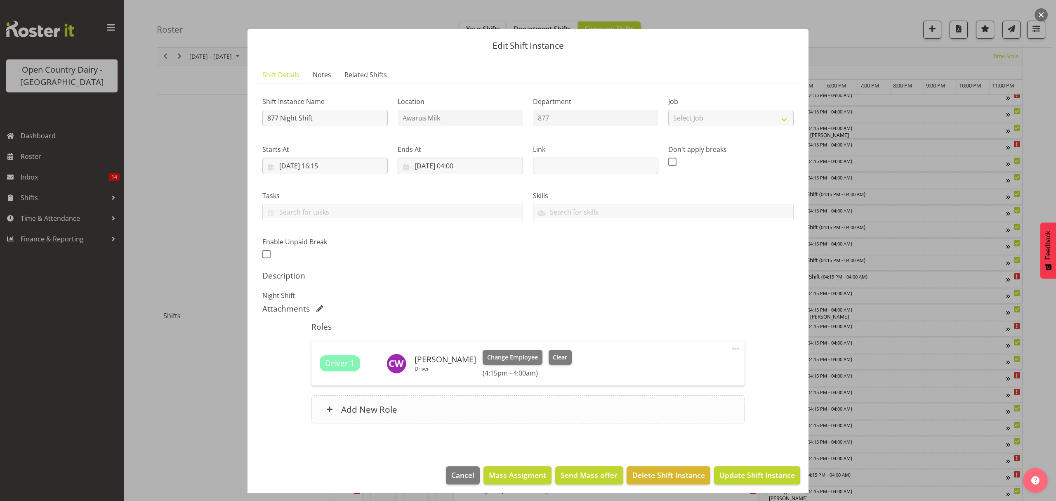
click at [374, 404] on h6 "Add New Role" at bounding box center [369, 409] width 56 height 11
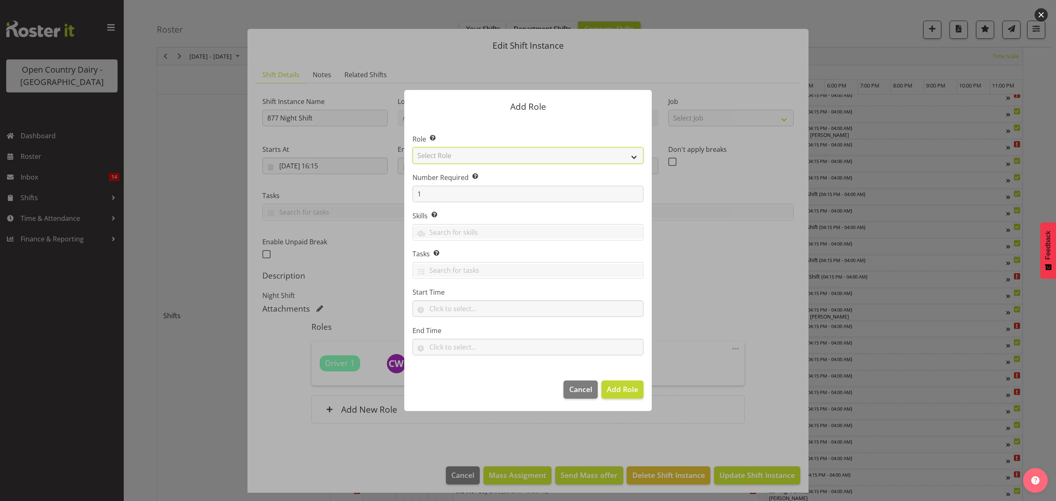
click at [634, 159] on select "Select Role Crew Leader Driver Driver Assessor Dayshift Driver Assessor Nightsh…" at bounding box center [527, 155] width 231 height 16
select select "1437"
click at [412, 147] on select "Select Role Crew Leader Driver Driver Assessor Dayshift Driver Assessor Nightsh…" at bounding box center [527, 155] width 231 height 16
click at [611, 398] on button "Add Role" at bounding box center [622, 389] width 42 height 18
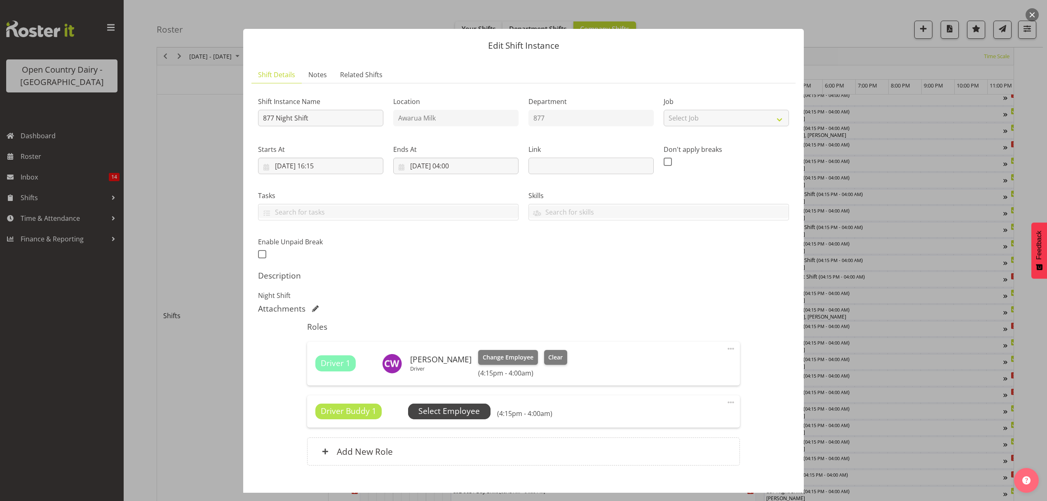
click at [440, 411] on span "Select Employee" at bounding box center [449, 411] width 61 height 12
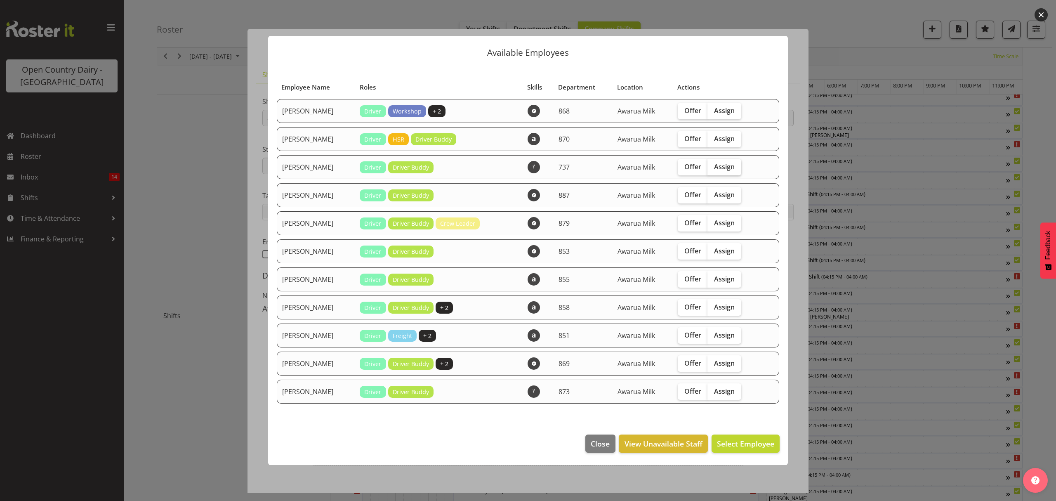
click at [727, 167] on span "Assign" at bounding box center [724, 166] width 21 height 8
click at [713, 167] on input "Assign" at bounding box center [709, 166] width 5 height 5
checkbox input "true"
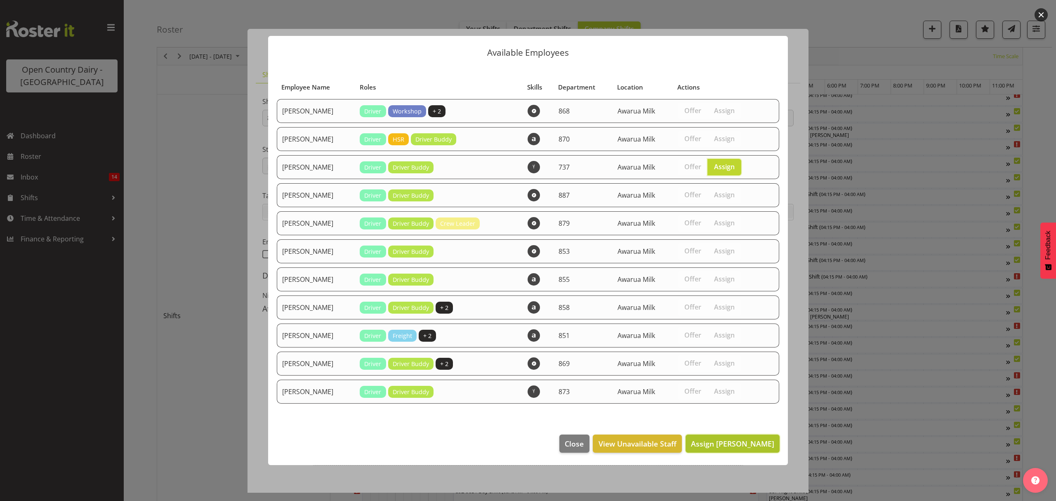
click at [707, 446] on span "Assign Ashley Bragg" at bounding box center [732, 443] width 83 height 10
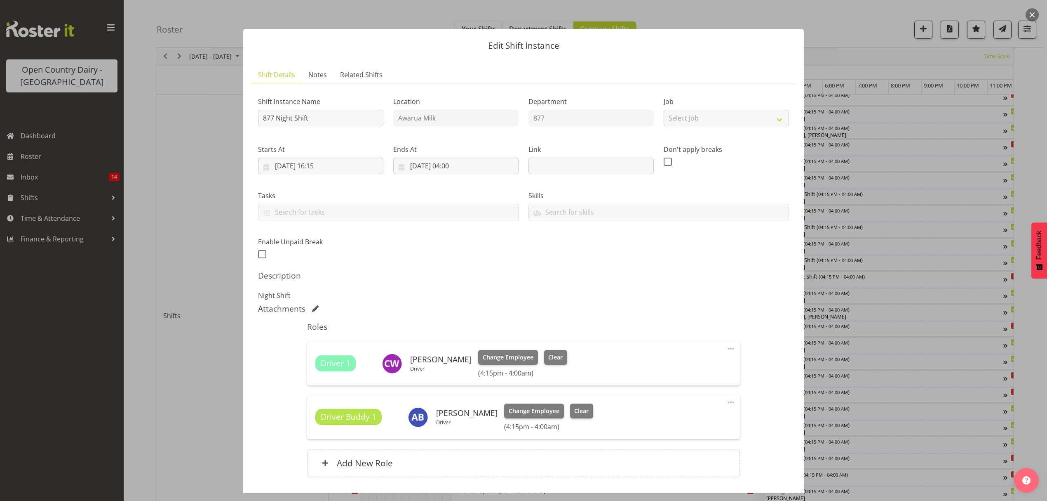
scroll to position [58, 0]
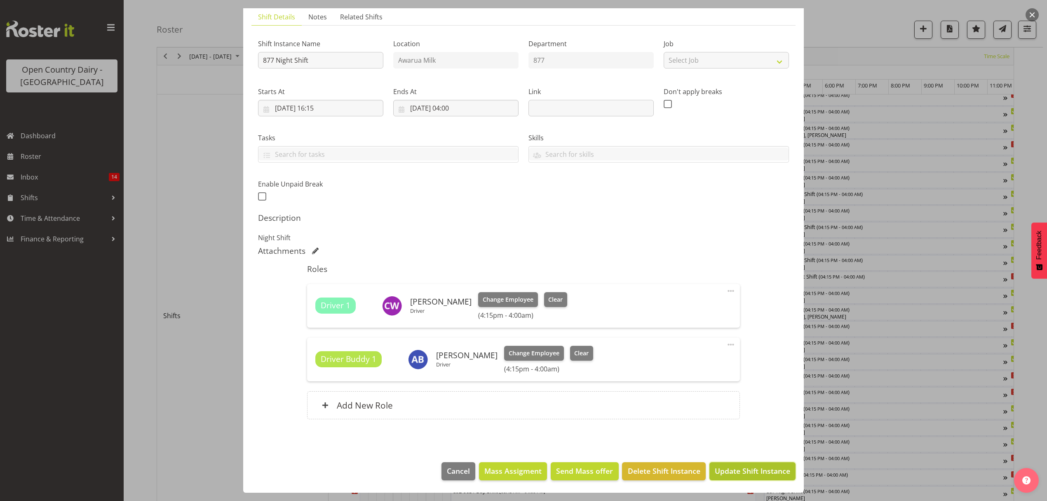
click at [726, 476] on span "Update Shift Instance" at bounding box center [752, 470] width 75 height 11
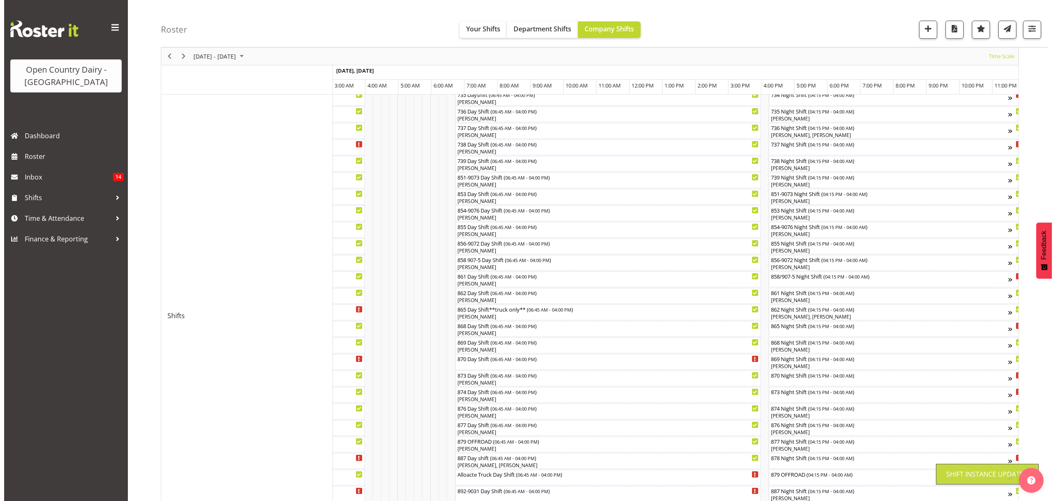
scroll to position [0, 0]
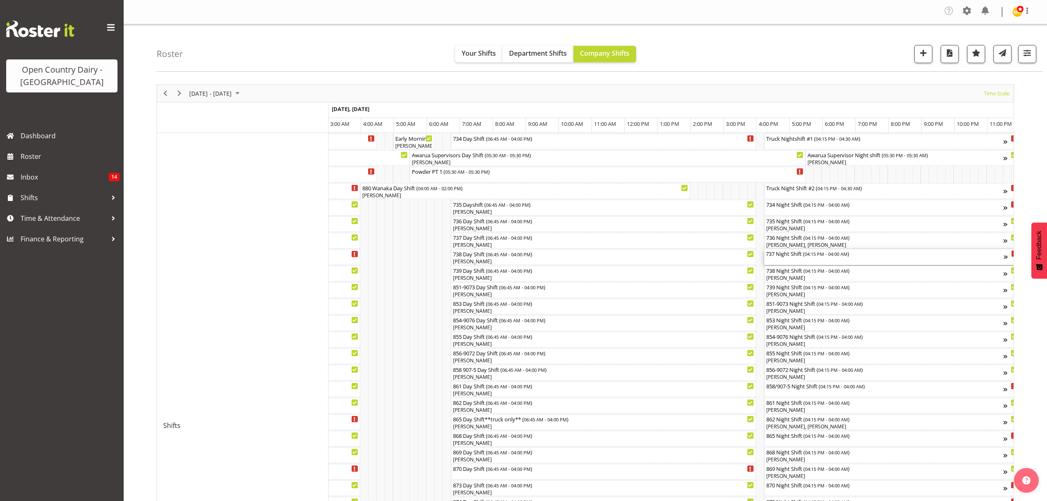
click at [805, 254] on div "737 Night Shift ( 04:15 PM - 04:00 AM )" at bounding box center [885, 253] width 238 height 8
click at [0, 0] on div at bounding box center [0, 0] width 0 height 0
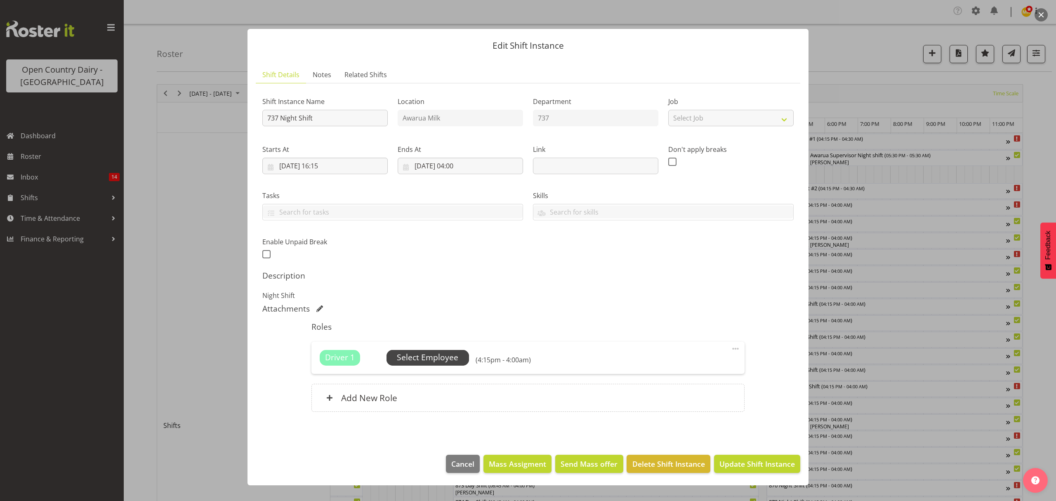
click at [409, 363] on span "Select Employee" at bounding box center [427, 357] width 61 height 12
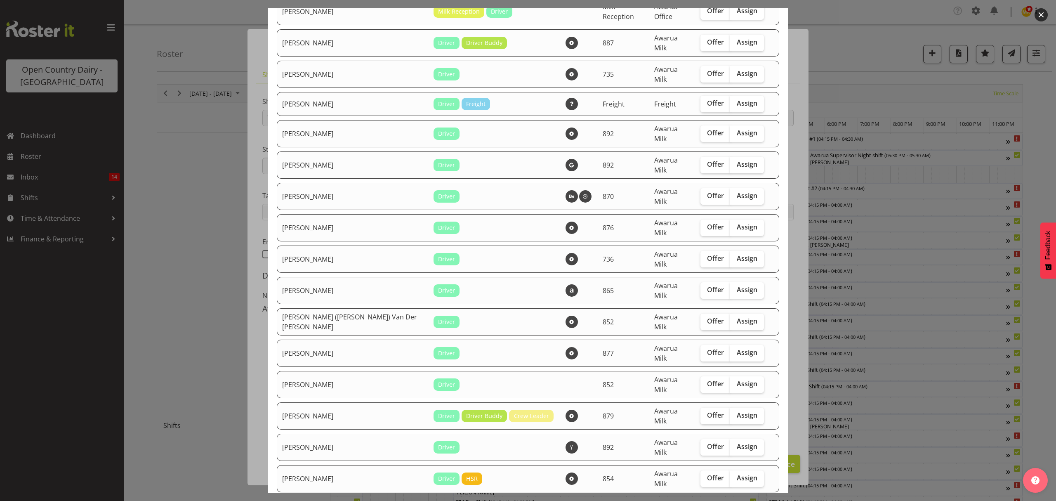
scroll to position [385, 0]
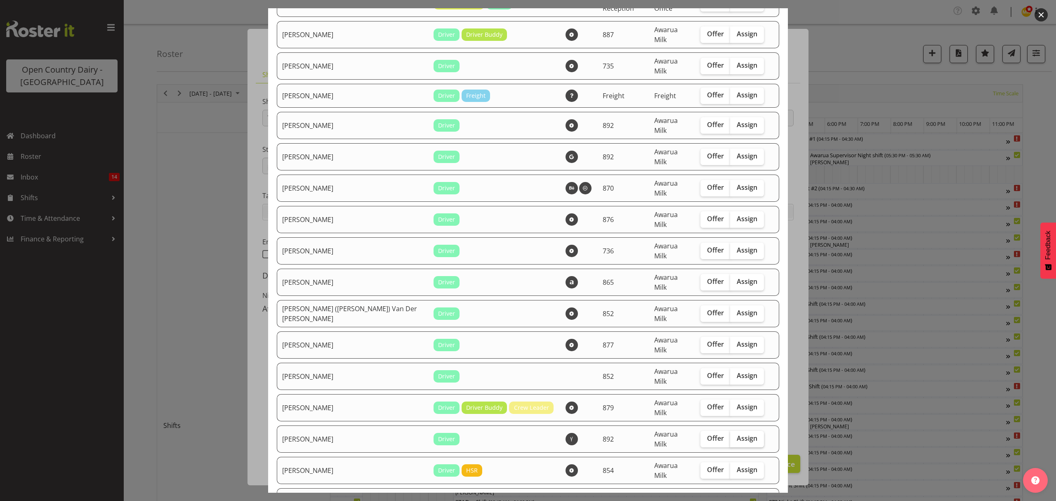
click at [737, 434] on span "Assign" at bounding box center [747, 438] width 21 height 8
click at [733, 435] on input "Assign" at bounding box center [732, 437] width 5 height 5
checkbox input "true"
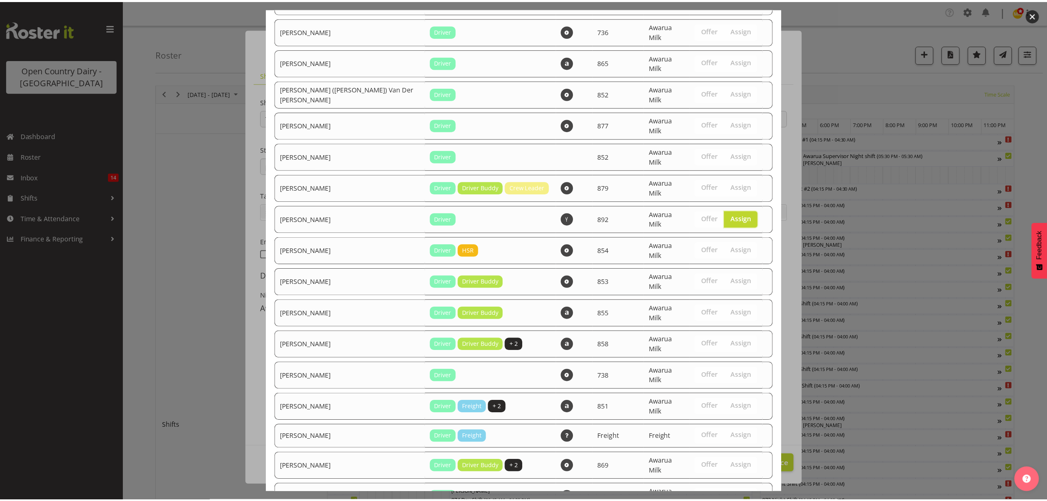
scroll to position [779, 0]
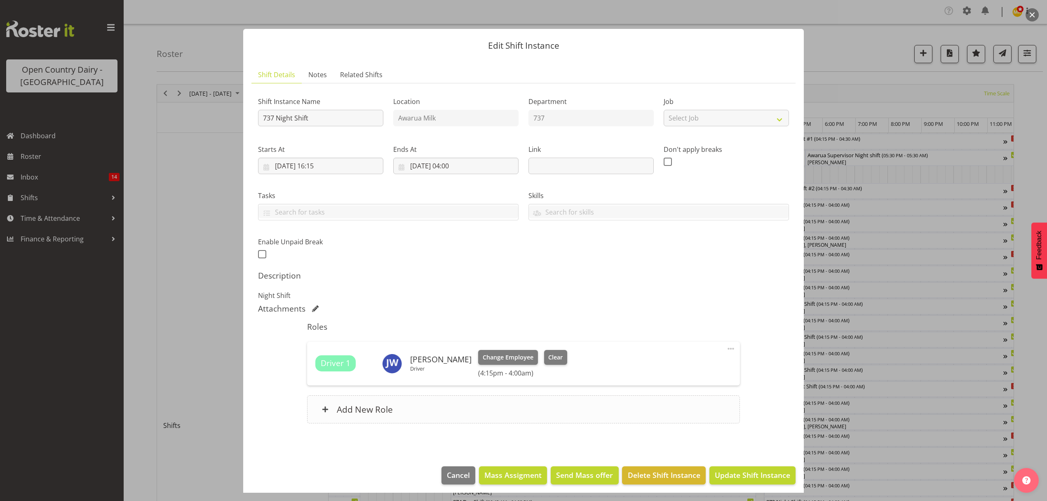
click at [381, 408] on h6 "Add New Role" at bounding box center [365, 409] width 56 height 11
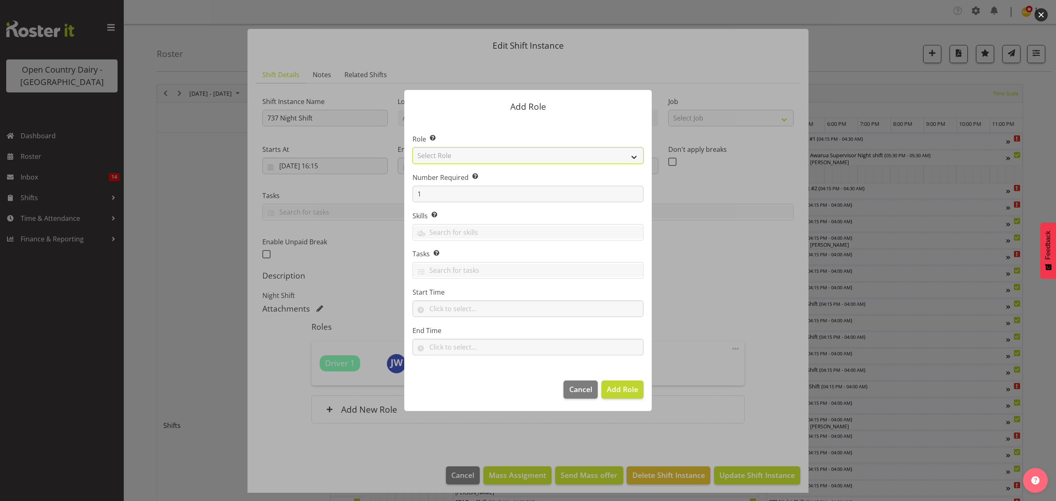
click at [634, 155] on select "Select Role Crew Leader Driver Driver Assessor Dayshift Driver Assessor Nightsh…" at bounding box center [527, 155] width 231 height 16
select select "1437"
click at [412, 147] on select "Select Role Crew Leader Driver Driver Assessor Dayshift Driver Assessor Nightsh…" at bounding box center [527, 155] width 231 height 16
click at [619, 384] on span "Add Role" at bounding box center [622, 389] width 31 height 10
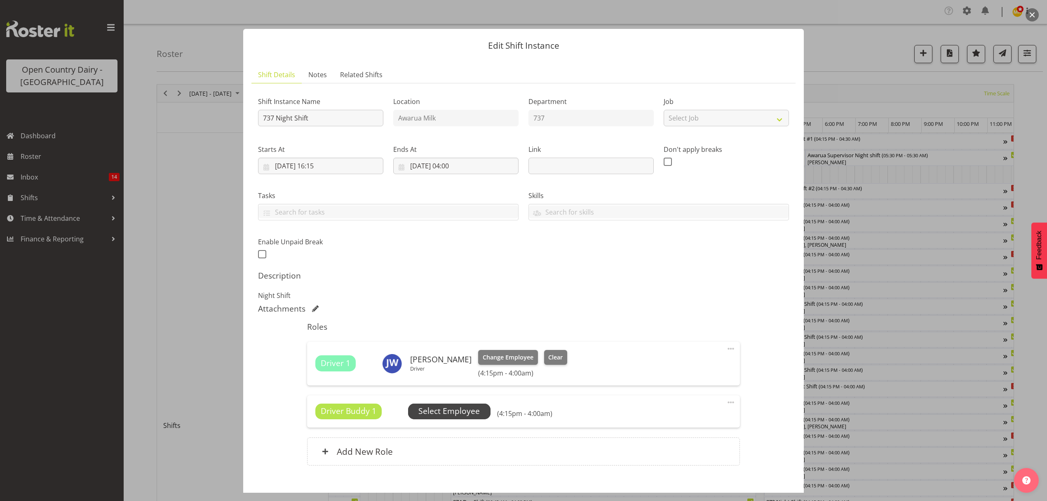
click at [449, 413] on span "Select Employee" at bounding box center [449, 411] width 61 height 12
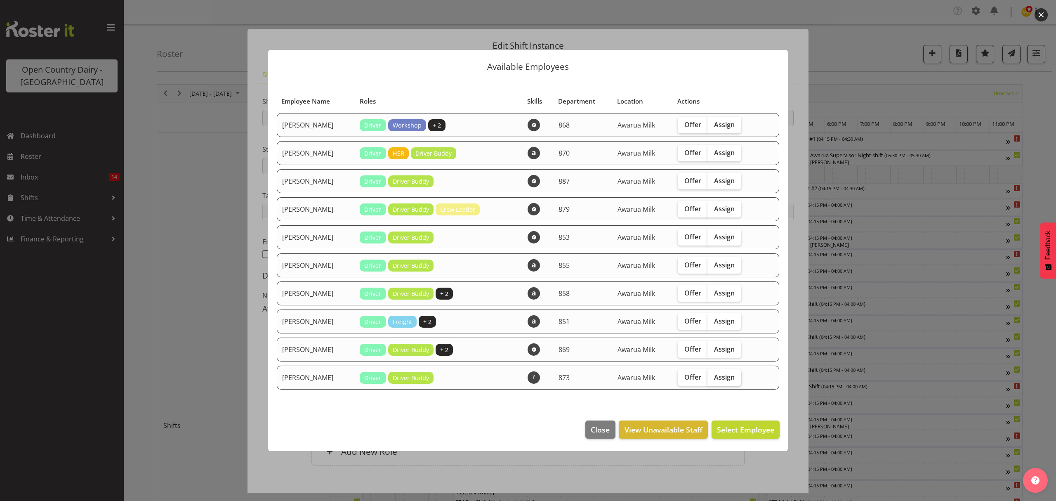
click at [718, 377] on span "Assign" at bounding box center [724, 377] width 21 height 8
click at [713, 377] on input "Assign" at bounding box center [709, 376] width 5 height 5
checkbox input "true"
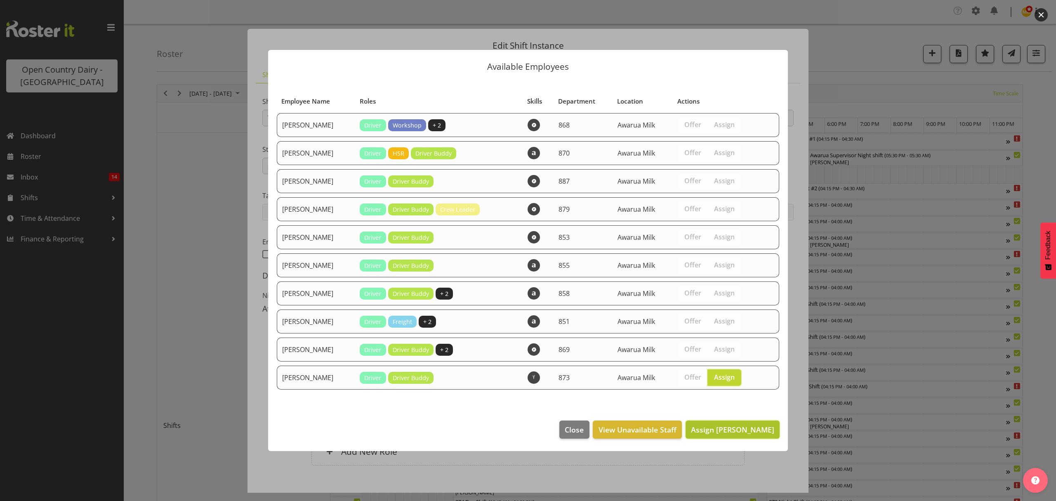
click at [737, 426] on span "Assign Ricky Popham" at bounding box center [732, 429] width 83 height 10
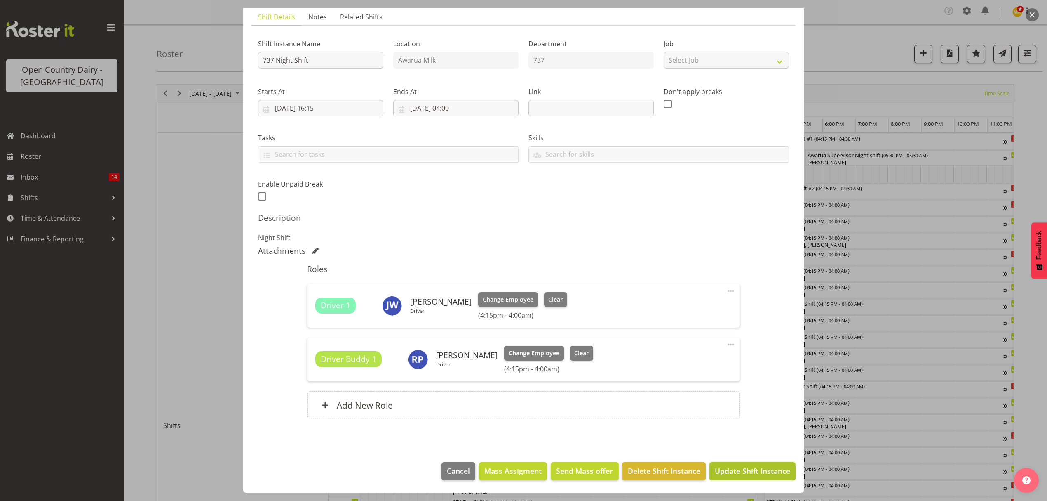
click at [740, 464] on button "Update Shift Instance" at bounding box center [753, 471] width 86 height 18
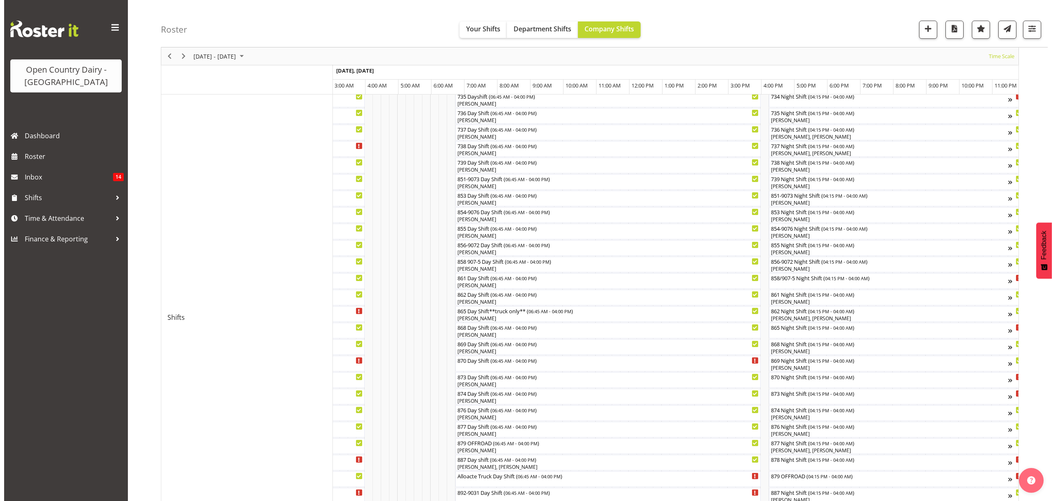
scroll to position [110, 0]
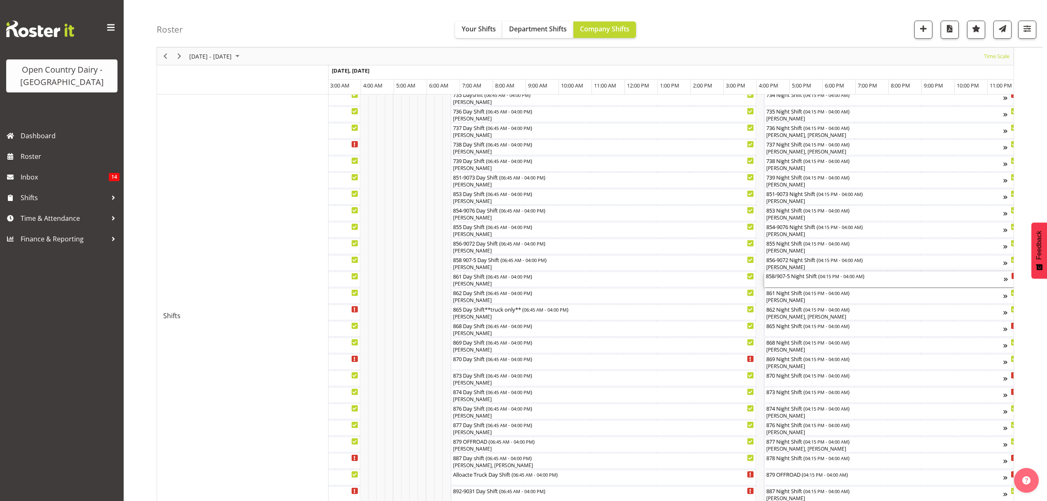
click at [786, 275] on div "858/907-5 Night Shift ( 04:15 PM - 04:00 AM )" at bounding box center [885, 275] width 238 height 8
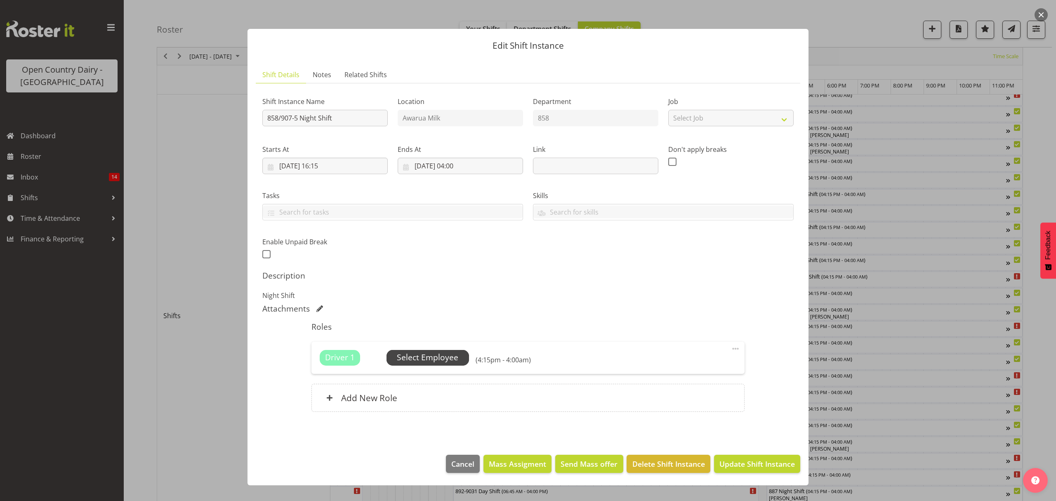
click at [418, 355] on span "Select Employee" at bounding box center [427, 357] width 61 height 12
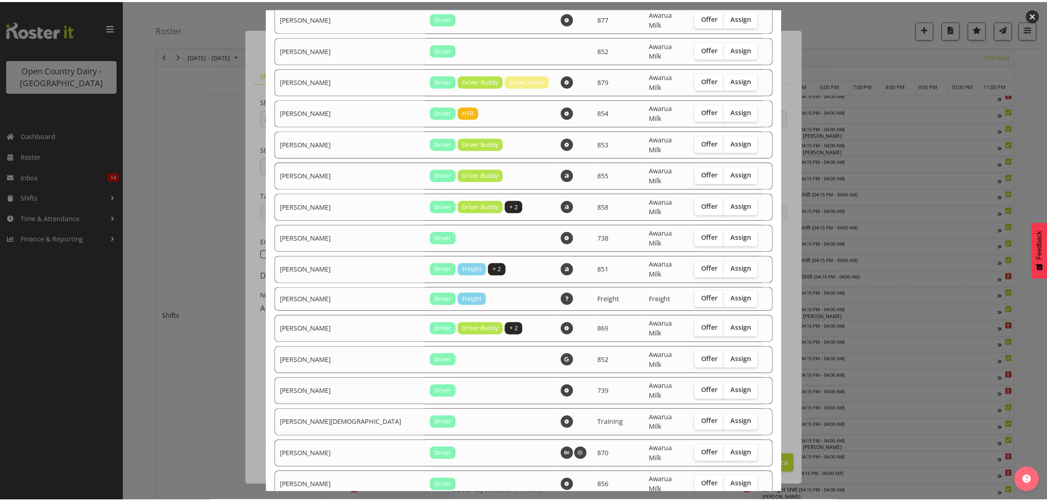
scroll to position [779, 0]
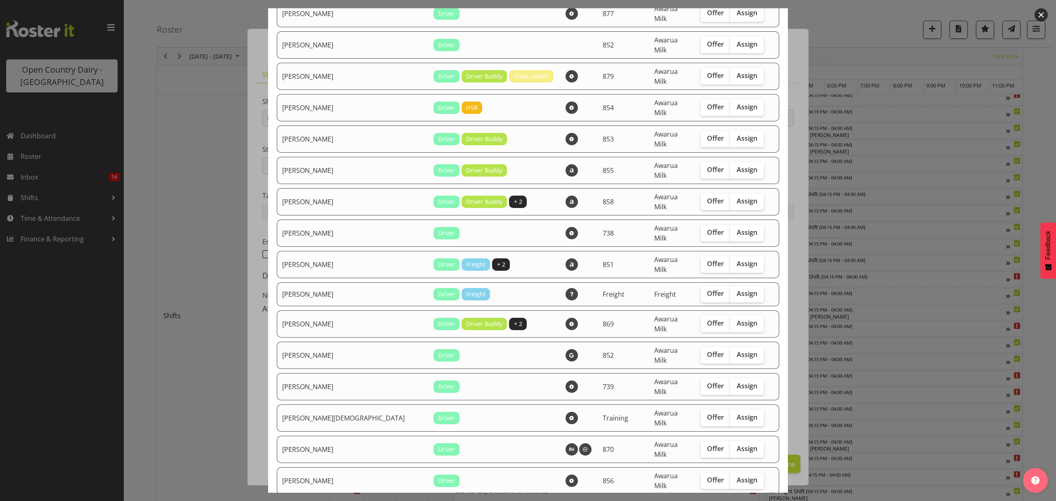
checkbox input "true"
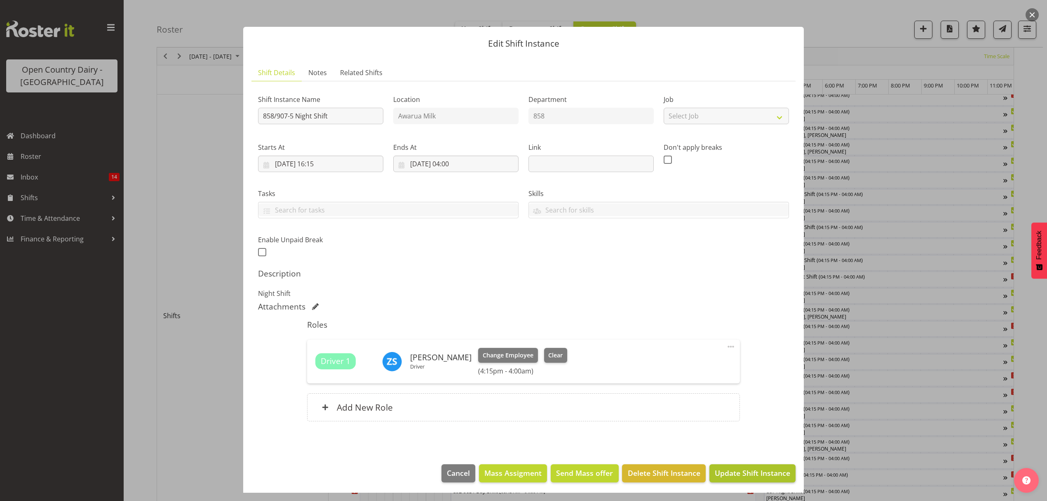
scroll to position [5, 0]
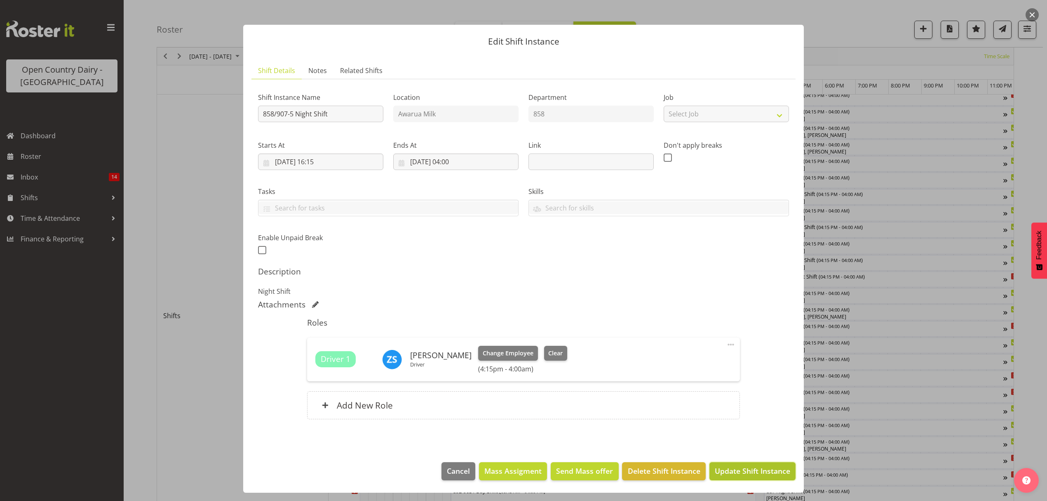
click at [727, 473] on span "Update Shift Instance" at bounding box center [752, 470] width 75 height 11
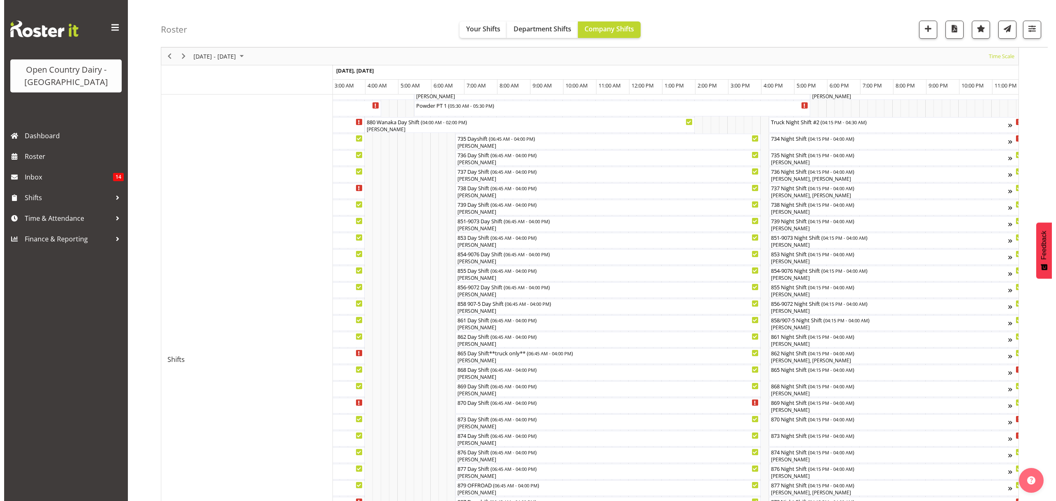
scroll to position [55, 0]
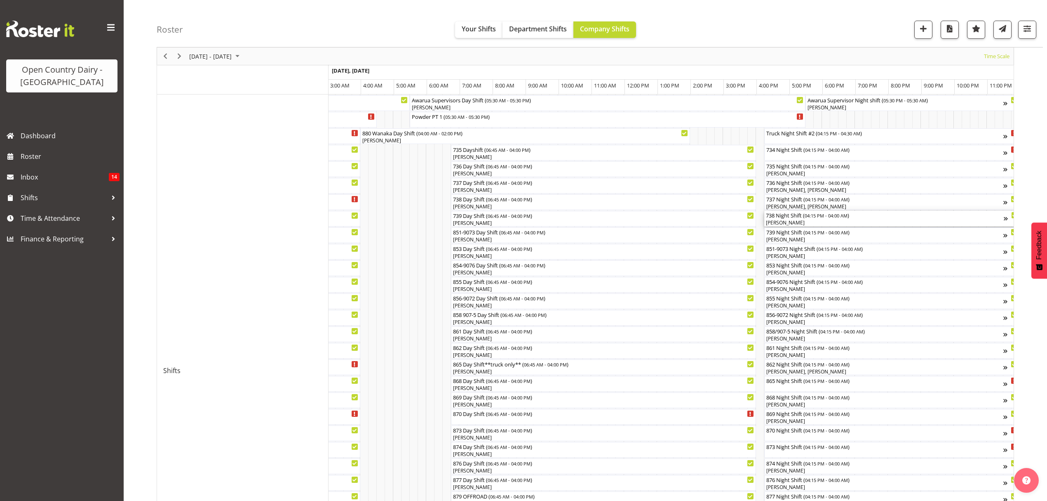
click at [798, 214] on div "738 Night Shift ( 04:15 PM - 04:00 AM )" at bounding box center [885, 215] width 238 height 8
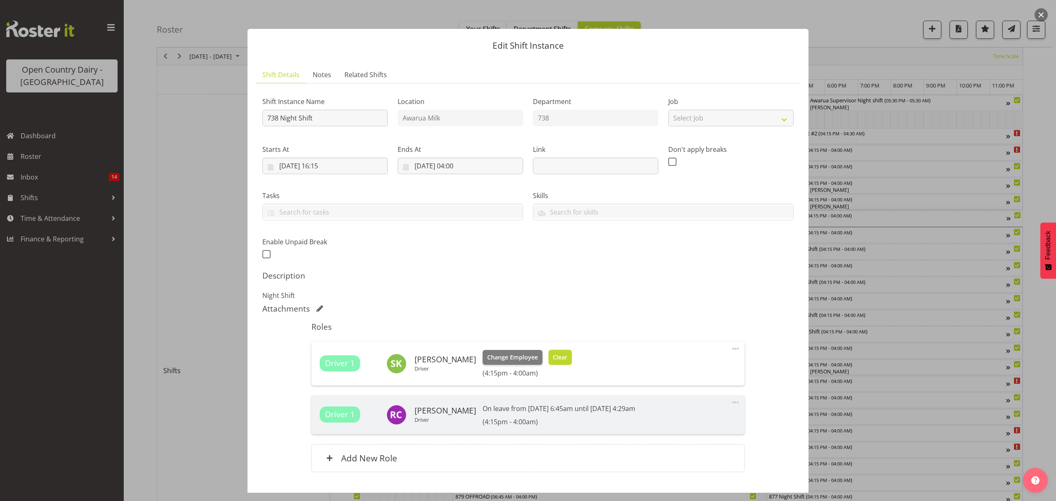
click at [555, 360] on span "Clear" at bounding box center [560, 357] width 14 height 9
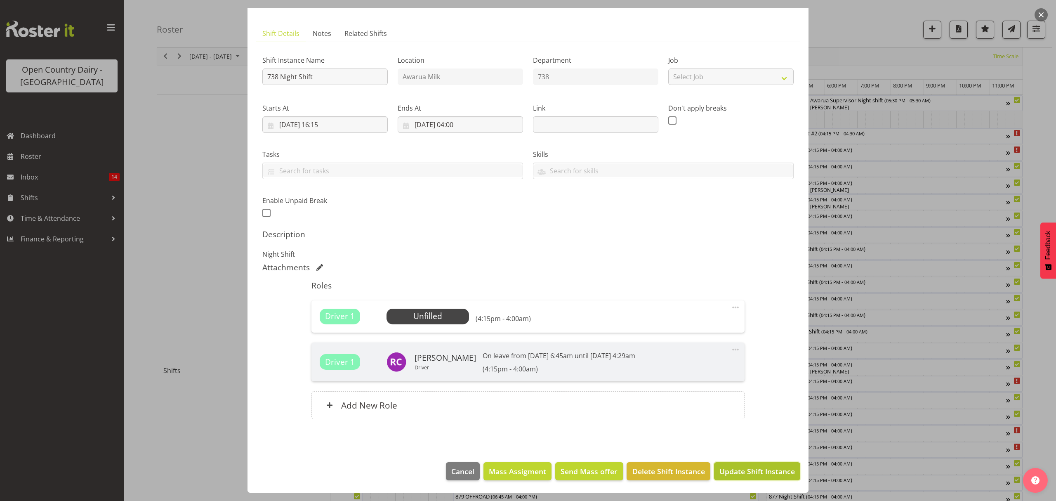
click at [741, 478] on button "Update Shift Instance" at bounding box center [757, 471] width 86 height 18
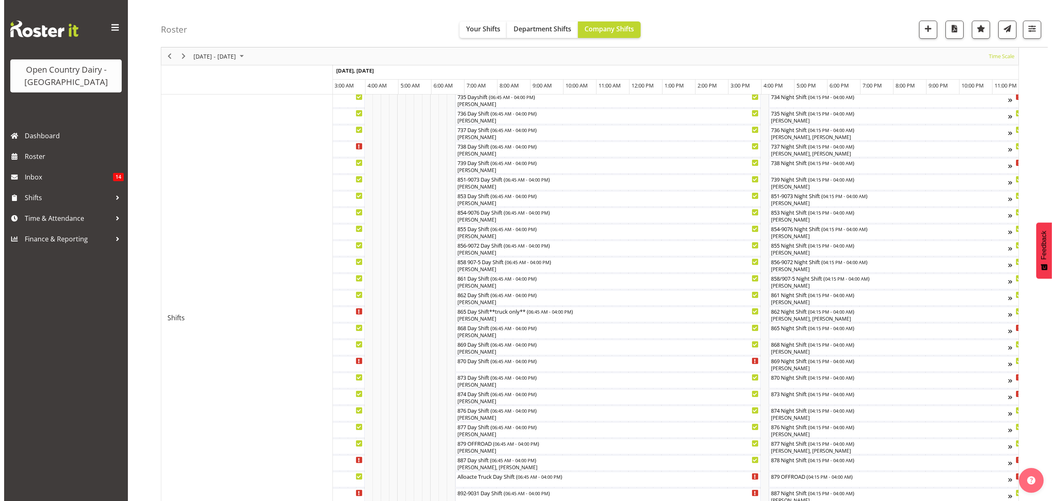
scroll to position [165, 0]
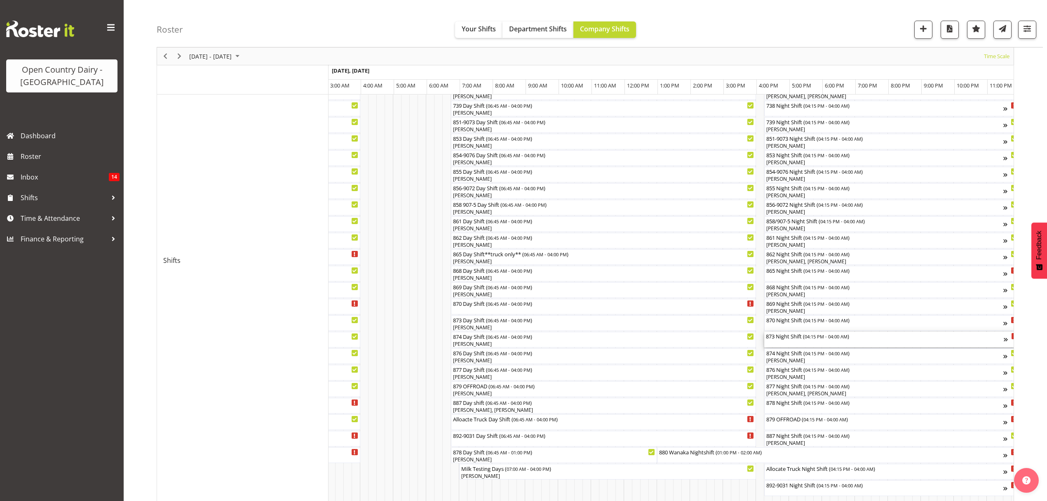
click at [787, 339] on div "873 Night Shift ( 04:15 PM - 04:00 AM )" at bounding box center [885, 336] width 238 height 8
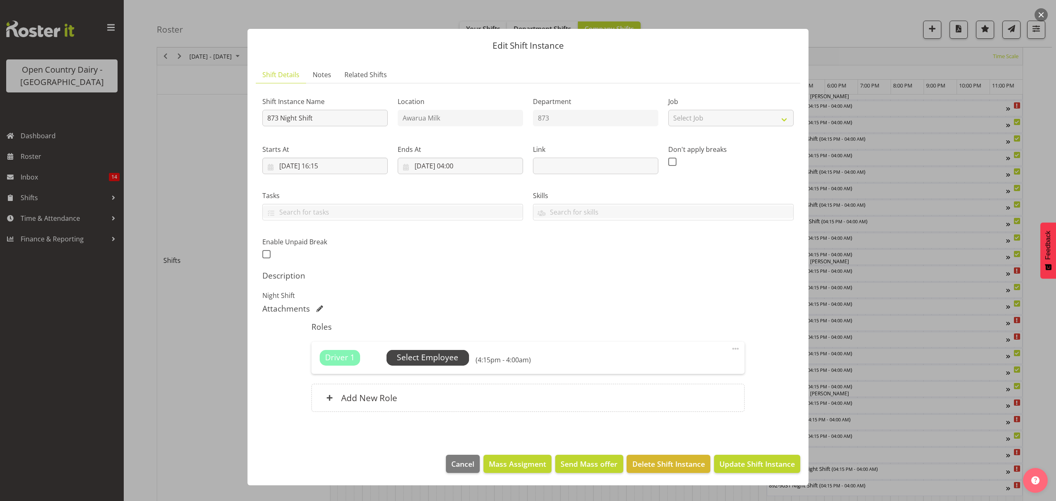
click at [418, 357] on span "Select Employee" at bounding box center [427, 357] width 61 height 12
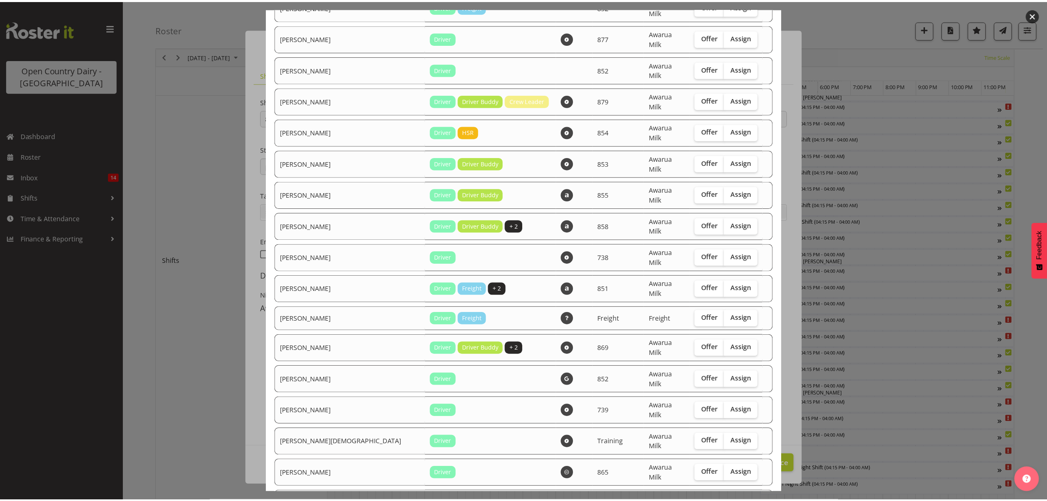
scroll to position [769, 0]
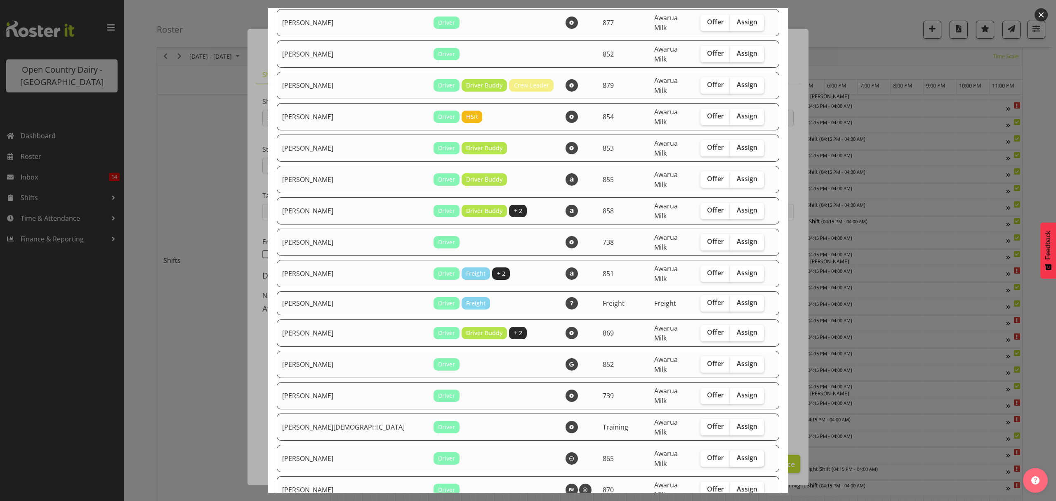
click at [737, 450] on label "Assign" at bounding box center [747, 458] width 34 height 16
click at [735, 455] on input "Assign" at bounding box center [732, 457] width 5 height 5
checkbox input "true"
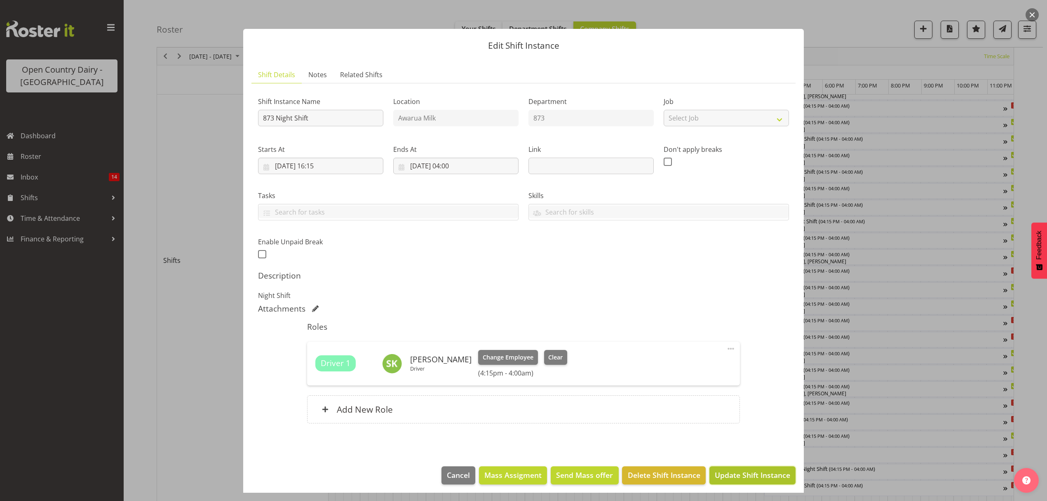
click at [744, 482] on button "Update Shift Instance" at bounding box center [753, 475] width 86 height 18
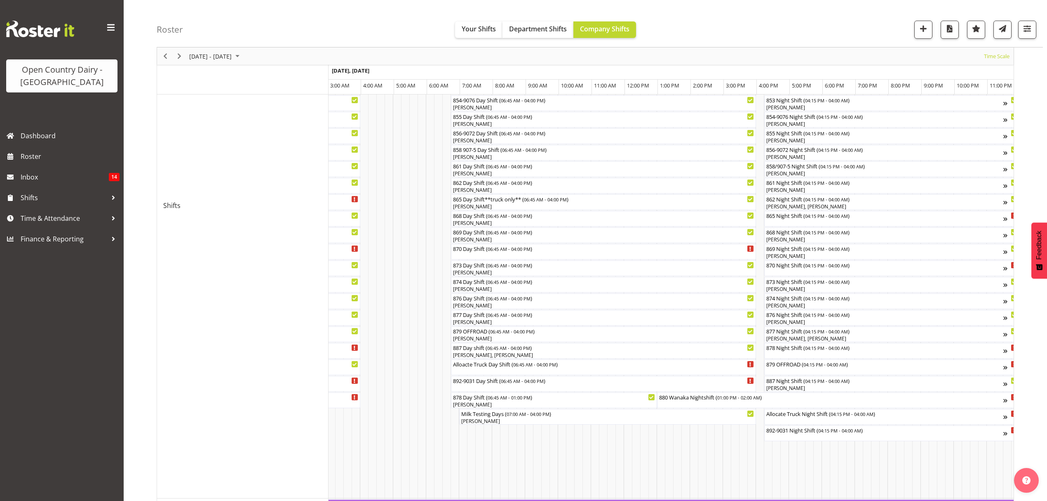
scroll to position [348, 0]
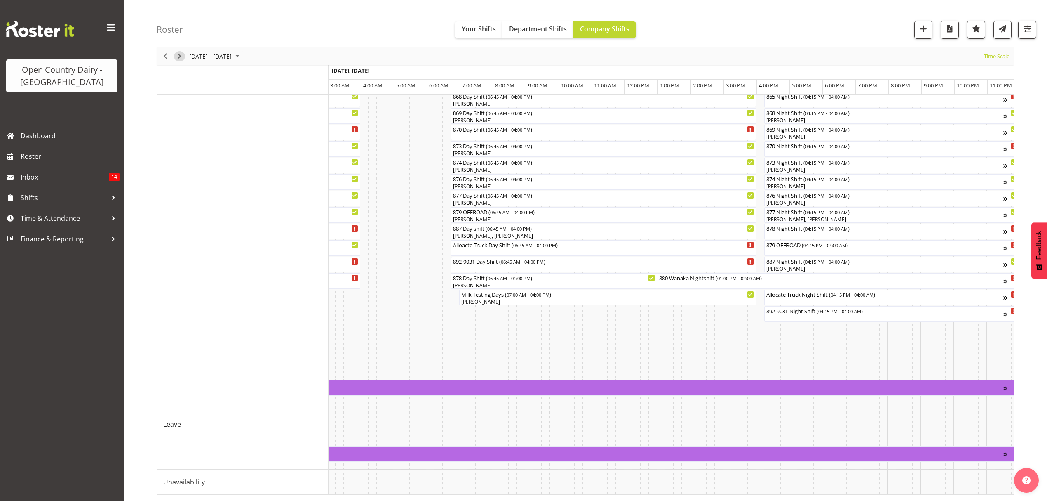
click at [180, 58] on span "Next" at bounding box center [179, 56] width 10 height 10
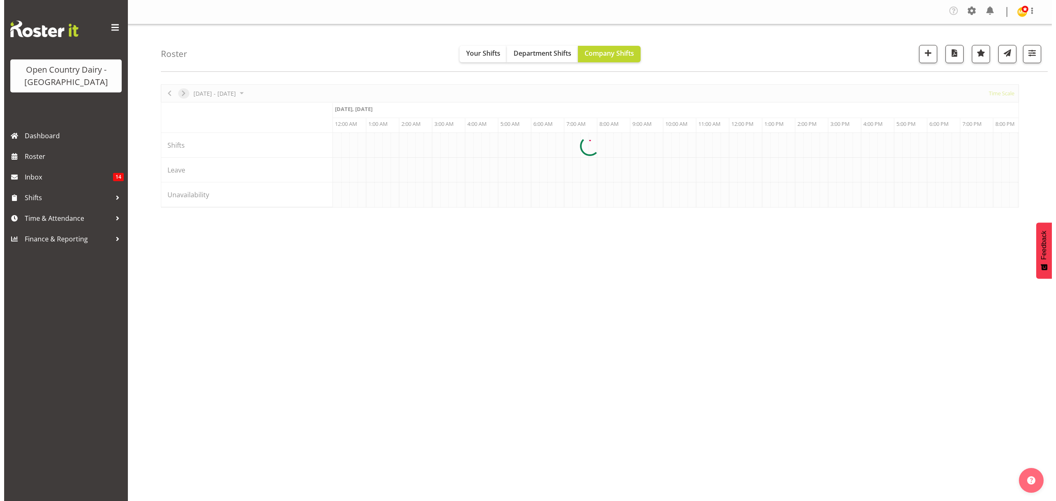
scroll to position [0, 0]
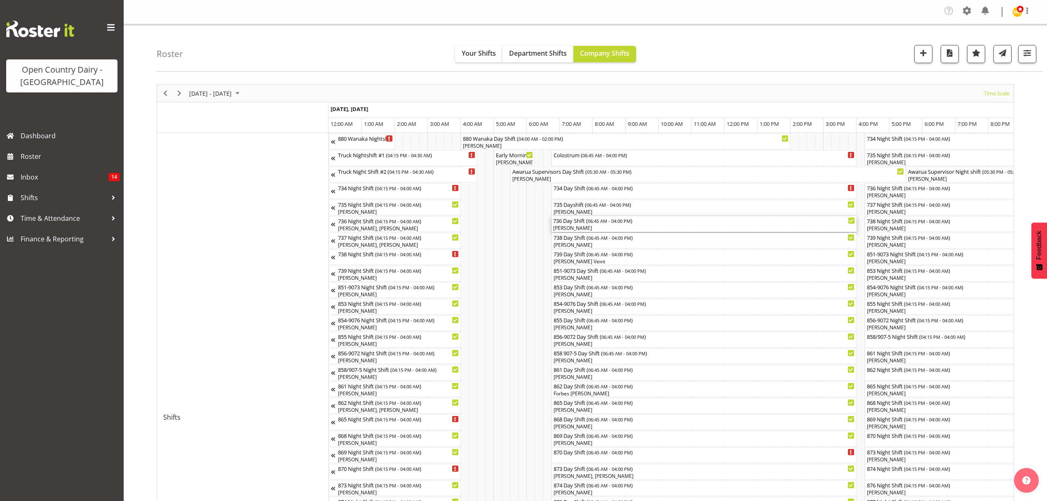
click at [568, 226] on div "[PERSON_NAME]" at bounding box center [704, 227] width 302 height 7
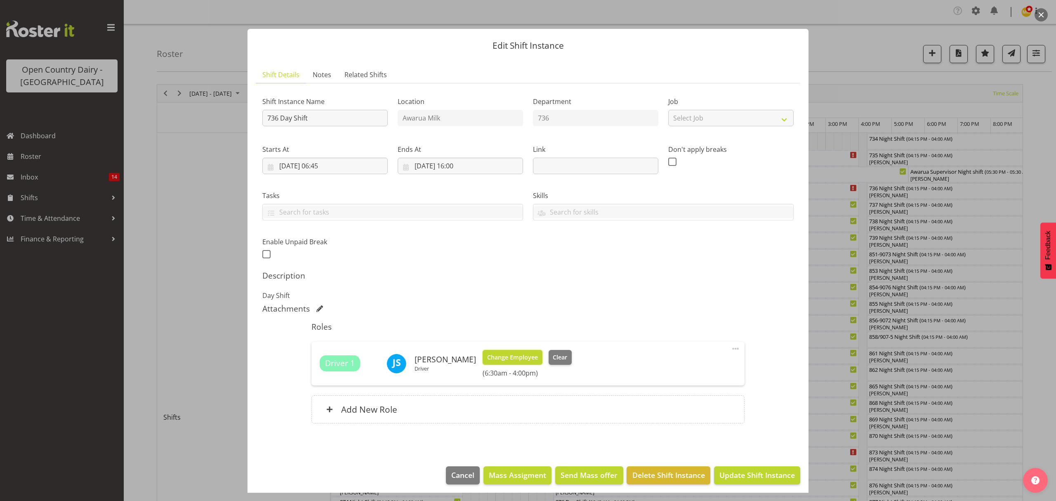
click at [487, 359] on span "Change Employee" at bounding box center [512, 357] width 51 height 9
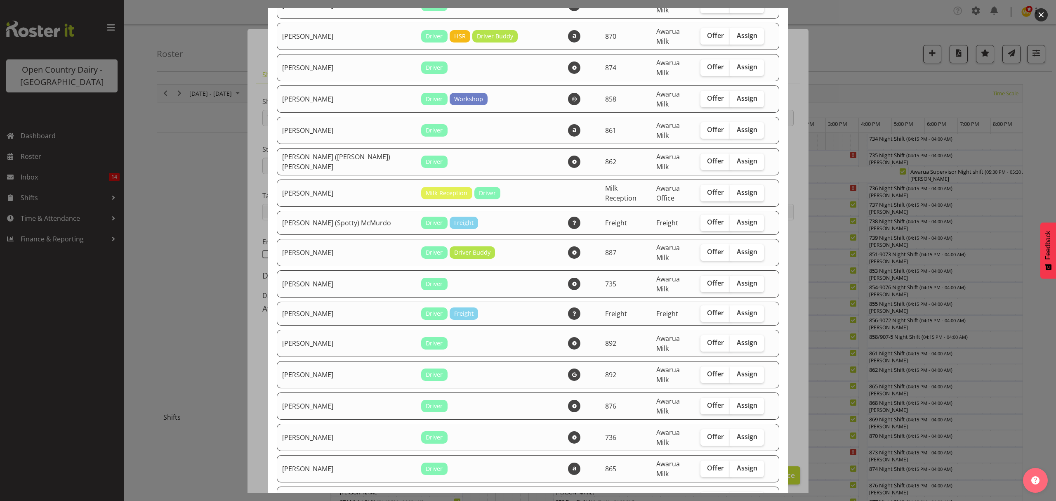
scroll to position [165, 0]
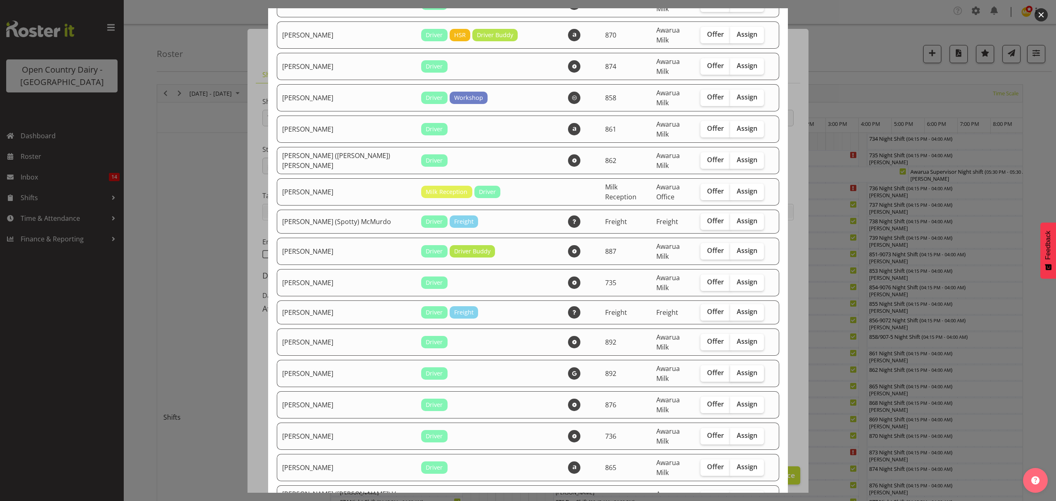
click at [742, 368] on span "Assign" at bounding box center [747, 372] width 21 height 8
click at [735, 370] on input "Assign" at bounding box center [732, 372] width 5 height 5
checkbox input "true"
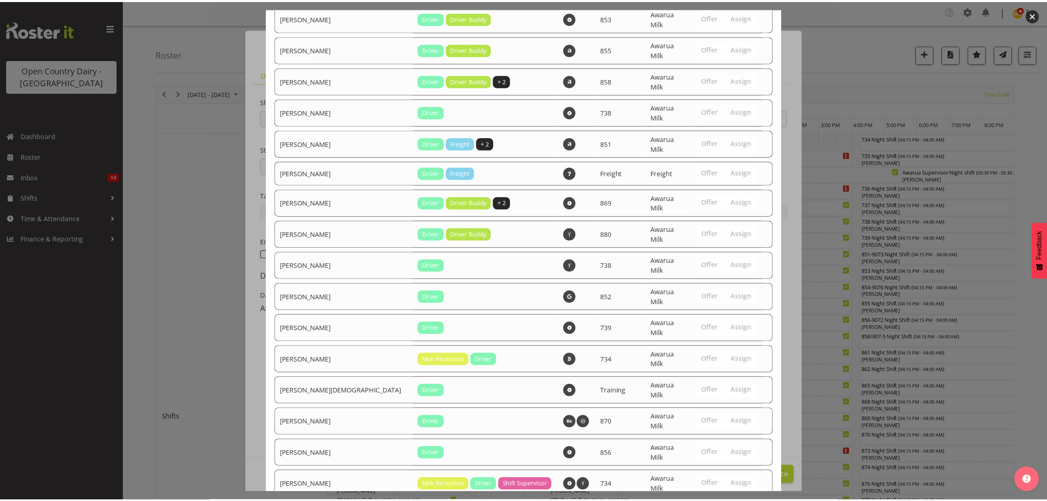
scroll to position [835, 0]
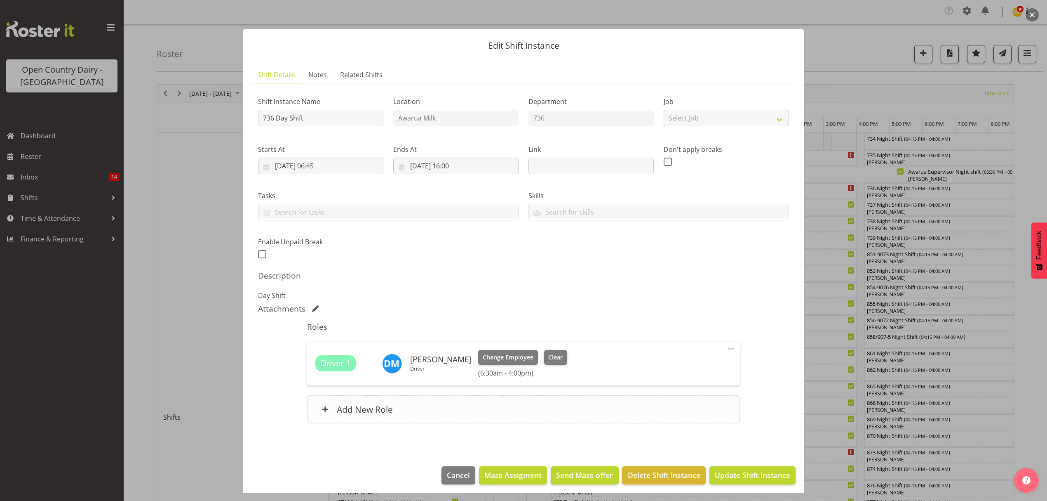
click at [348, 402] on div "Add New Role" at bounding box center [523, 409] width 433 height 28
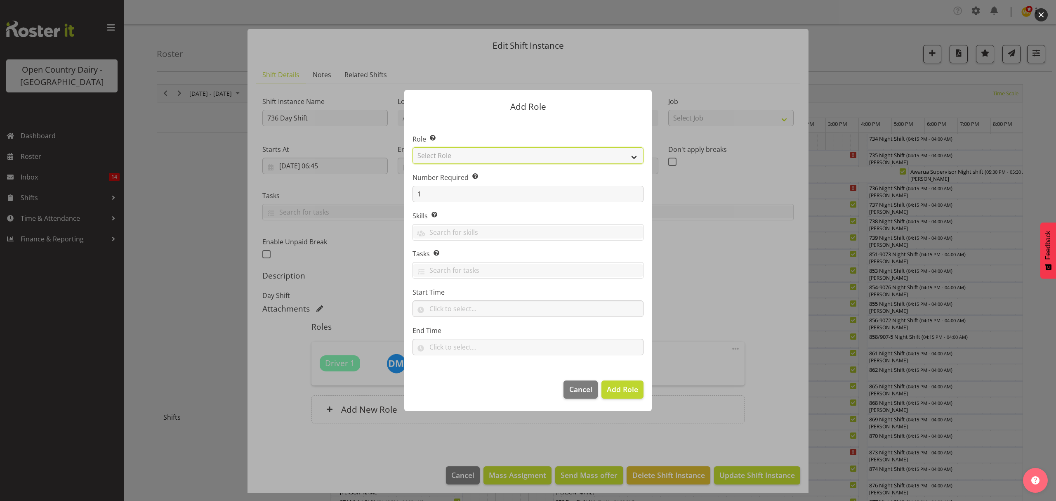
click at [454, 159] on select "Select Role Crew Leader Driver Driver Assessor Dayshift Driver Assessor Nightsh…" at bounding box center [527, 155] width 231 height 16
select select "1437"
click at [412, 147] on select "Select Role Crew Leader Driver Driver Assessor Dayshift Driver Assessor Nightsh…" at bounding box center [527, 155] width 231 height 16
click at [625, 386] on span "Add Role" at bounding box center [622, 389] width 31 height 10
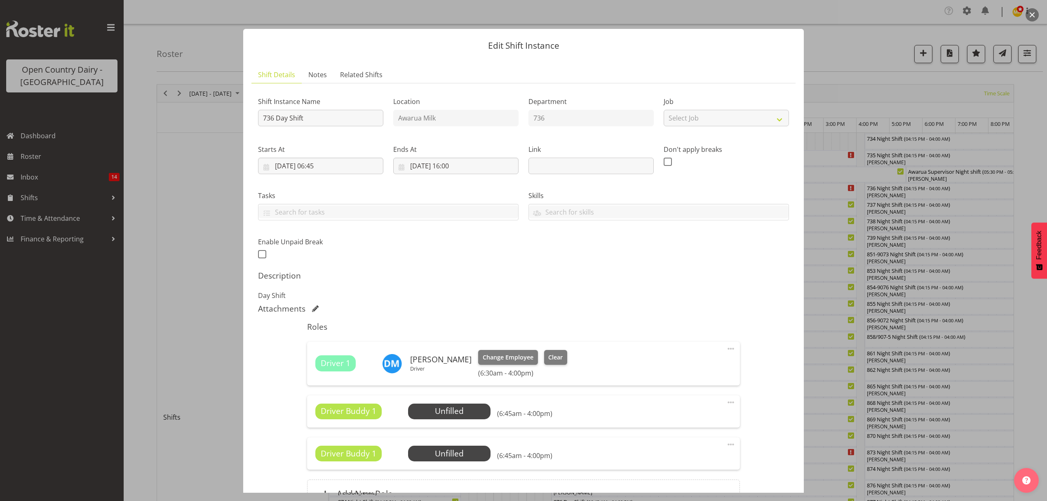
click at [726, 445] on span at bounding box center [731, 444] width 10 height 10
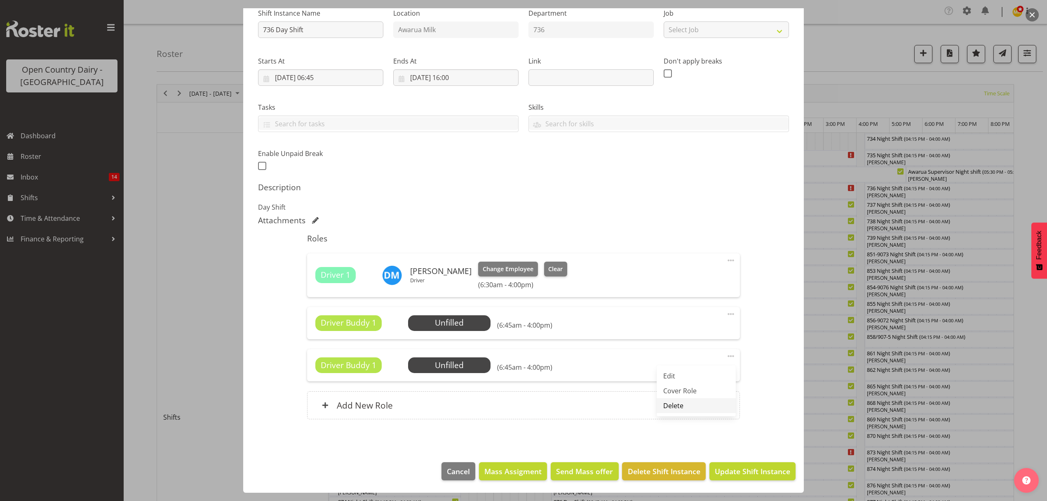
click at [673, 409] on link "Delete" at bounding box center [696, 405] width 79 height 15
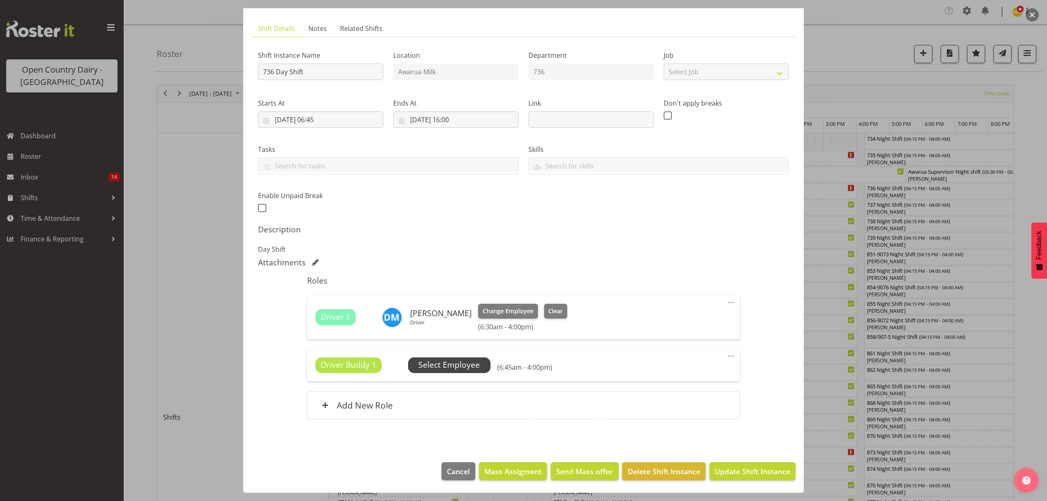
click at [446, 360] on span "Select Employee" at bounding box center [449, 365] width 61 height 12
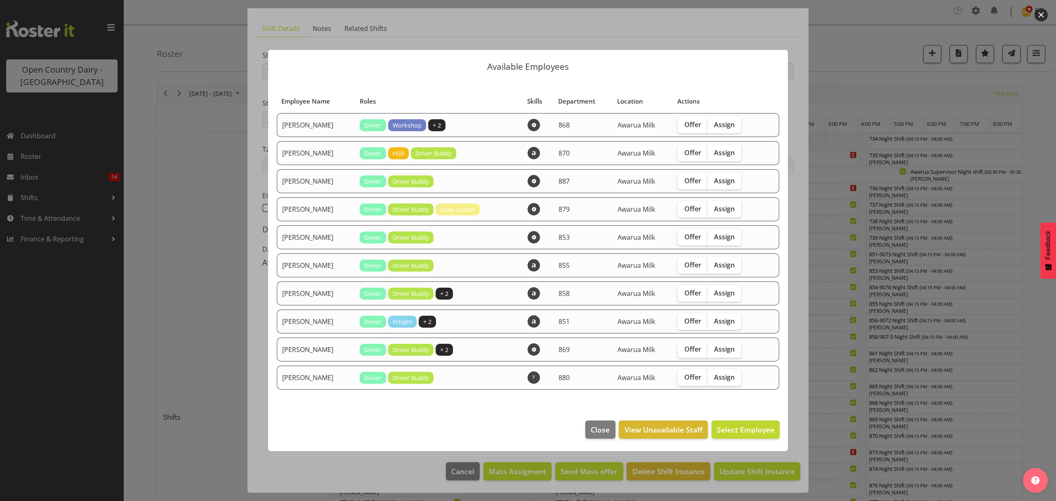
click at [794, 391] on div "Available Employees Employee Name Roles Skills Department Location Actions Alan…" at bounding box center [528, 250] width 536 height 442
click at [355, 479] on div at bounding box center [528, 250] width 1056 height 501
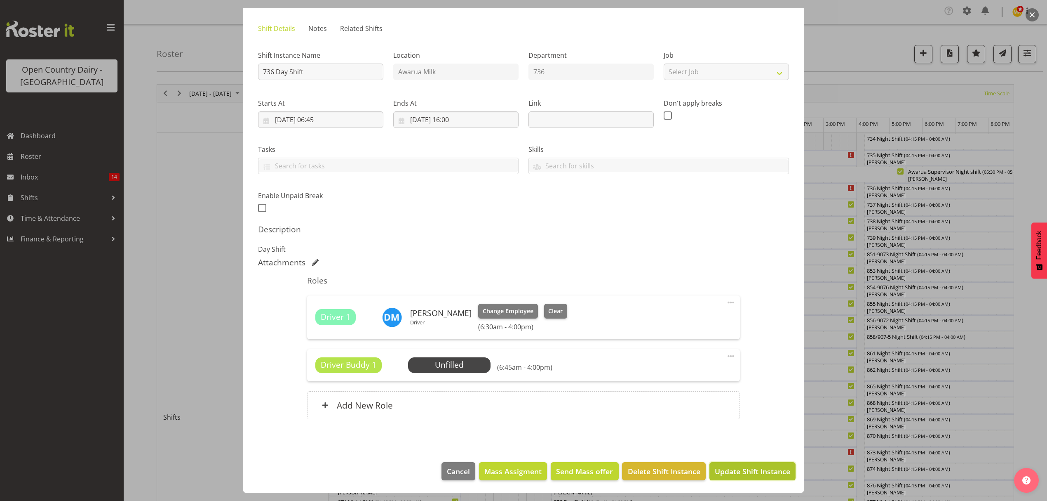
click at [726, 475] on span "Update Shift Instance" at bounding box center [752, 471] width 75 height 11
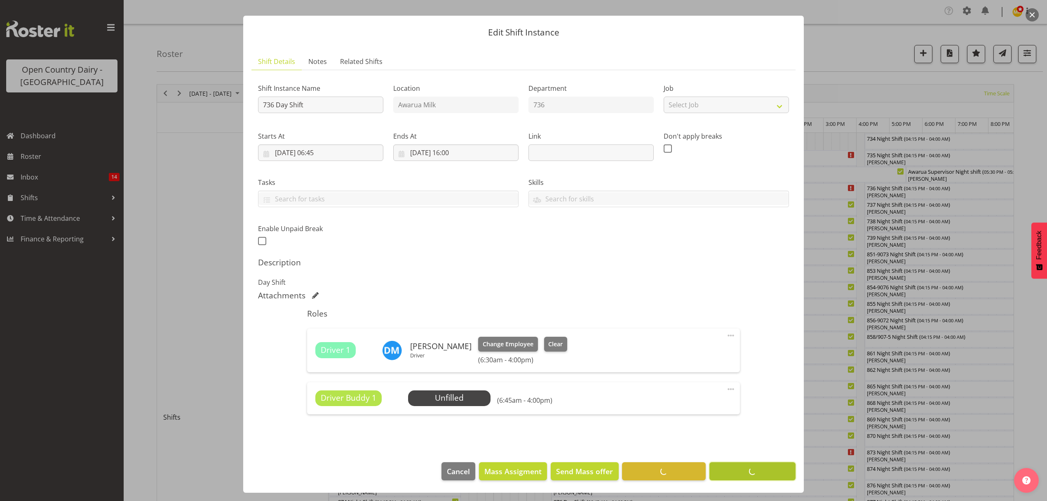
scroll to position [14, 0]
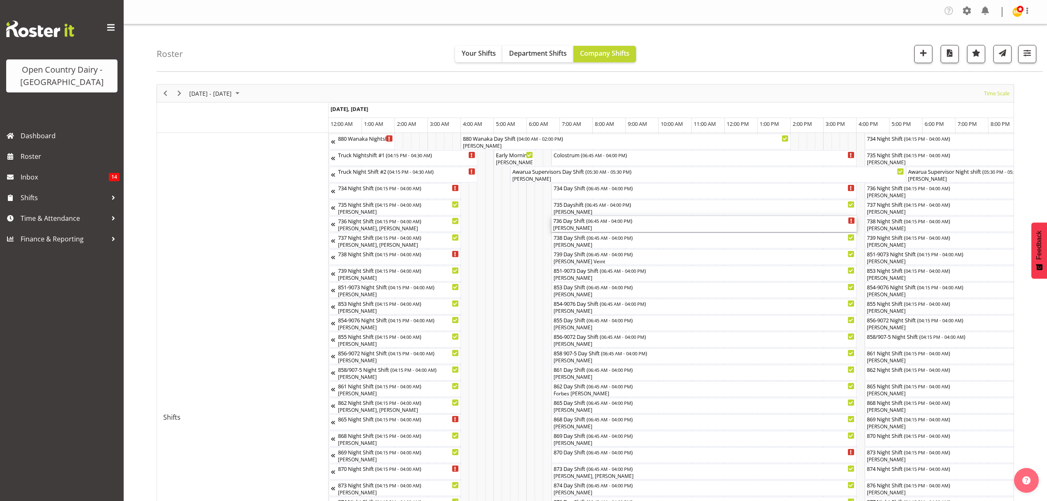
click at [576, 221] on div "736 Day Shift ( 06:45 AM - 04:00 PM )" at bounding box center [704, 220] width 302 height 8
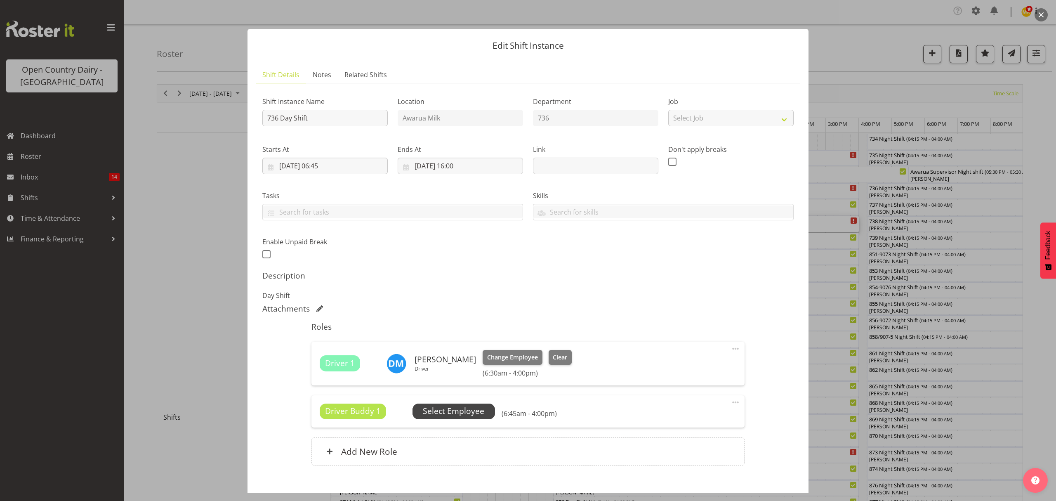
click at [456, 408] on span "Select Employee" at bounding box center [453, 411] width 61 height 12
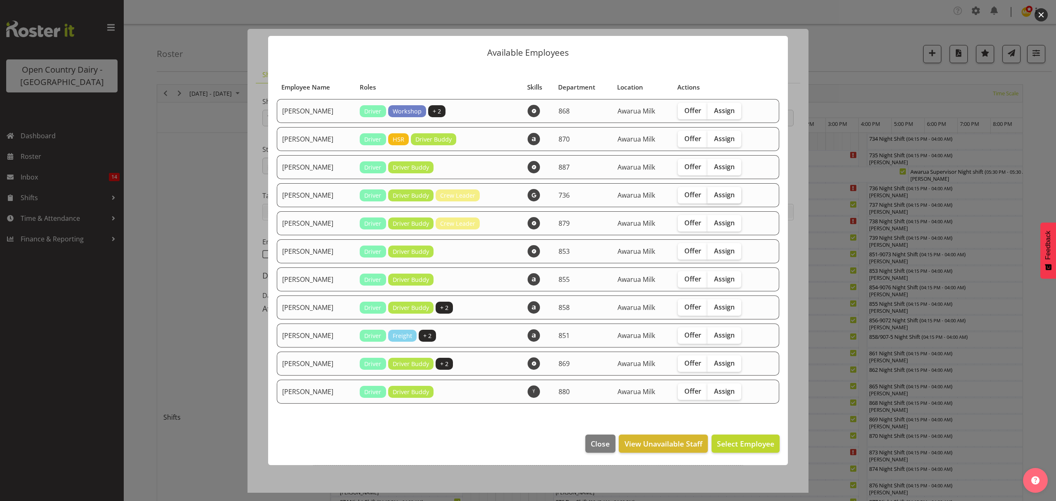
click at [728, 197] on span "Assign" at bounding box center [724, 195] width 21 height 8
click at [713, 197] on input "Assign" at bounding box center [709, 194] width 5 height 5
checkbox input "true"
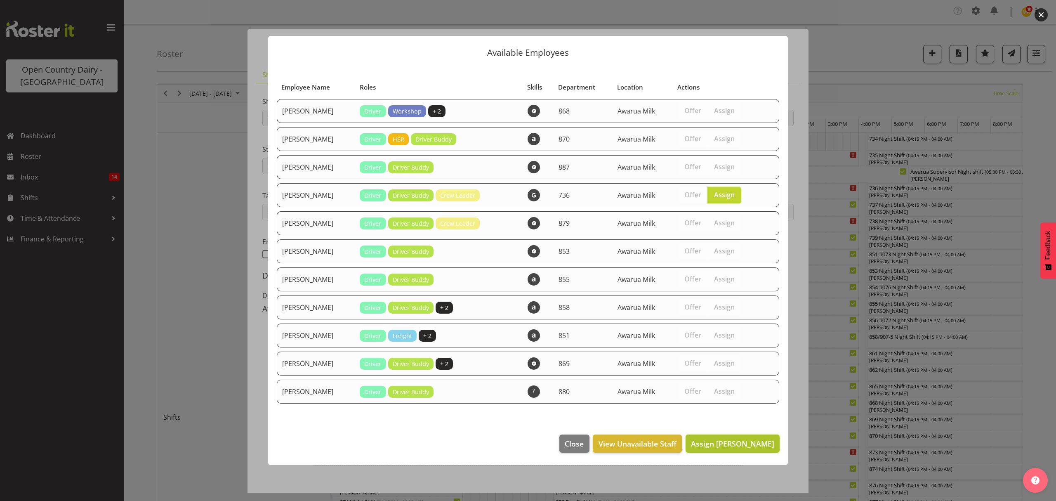
click at [750, 444] on span "Assign Jamie Seaton" at bounding box center [732, 443] width 83 height 10
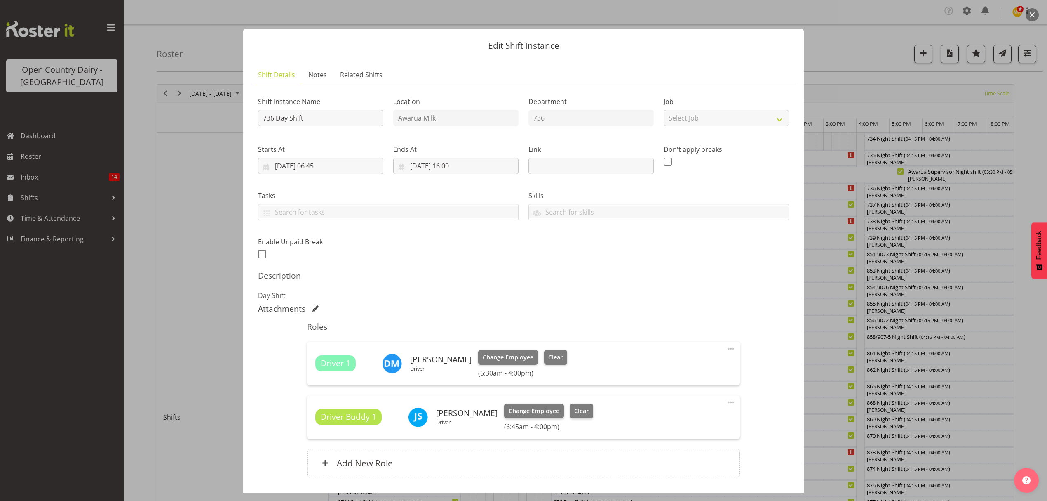
scroll to position [58, 0]
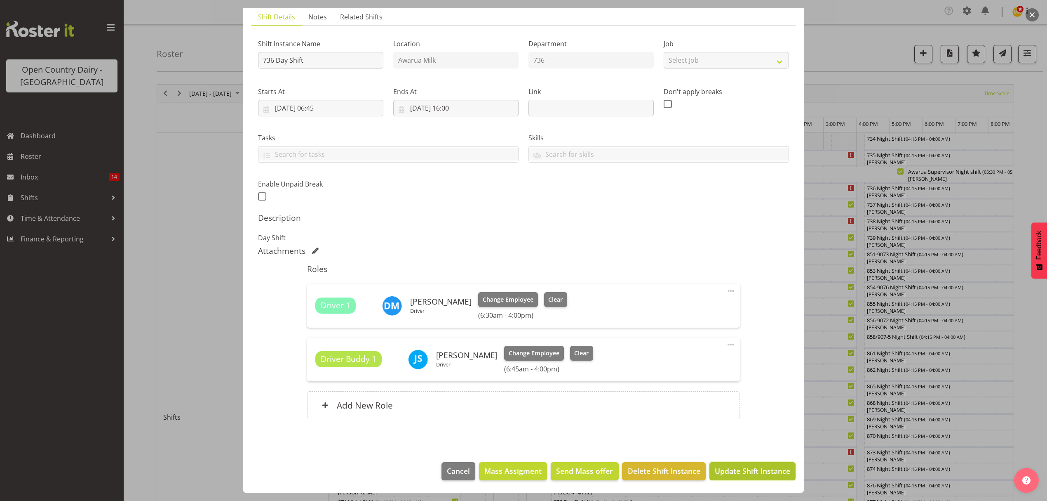
click at [755, 468] on span "Update Shift Instance" at bounding box center [752, 470] width 75 height 11
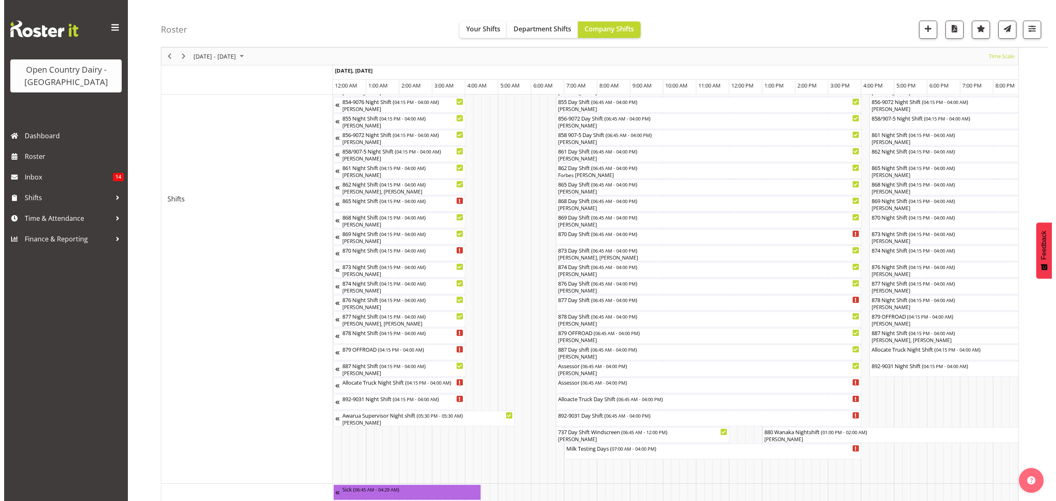
scroll to position [220, 0]
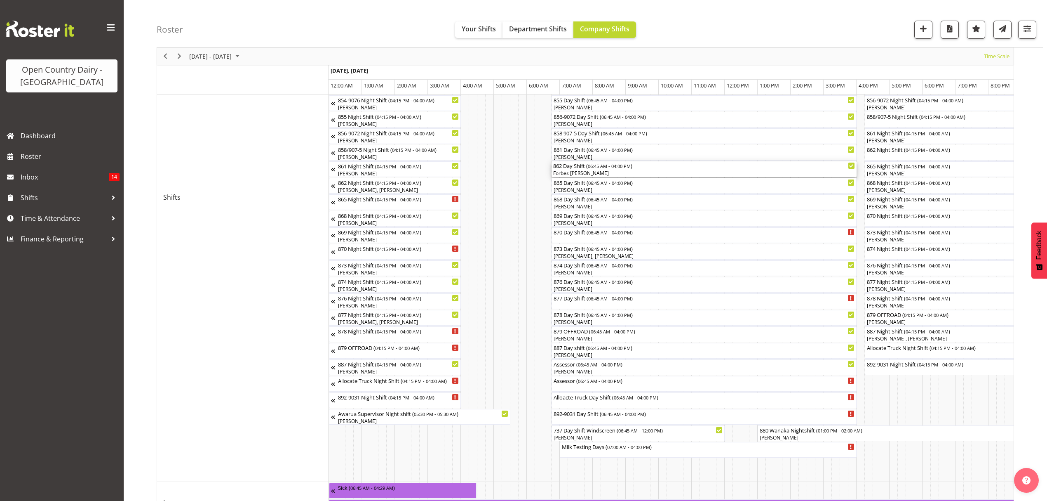
click at [572, 172] on div "Forbes [PERSON_NAME]" at bounding box center [704, 172] width 302 height 7
click at [0, 0] on div at bounding box center [0, 0] width 0 height 0
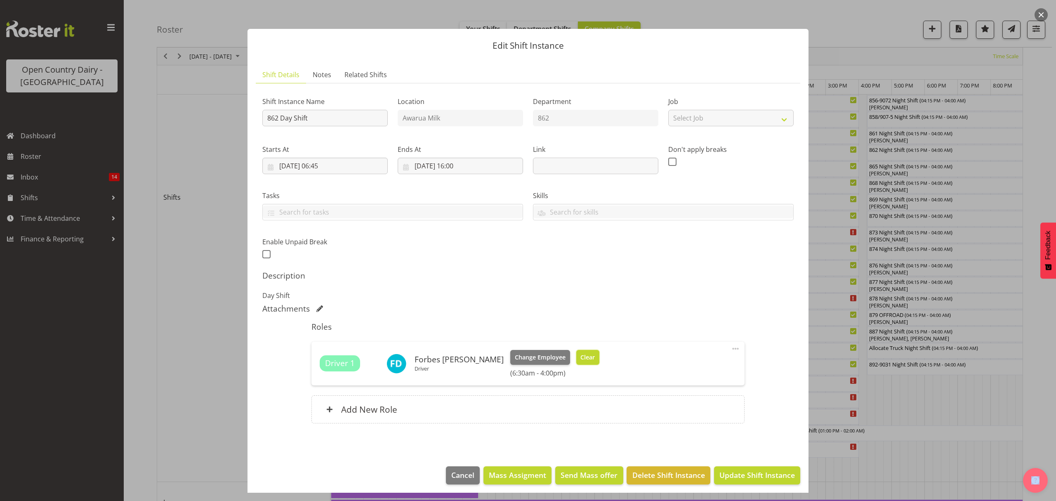
click at [580, 355] on span "Clear" at bounding box center [587, 357] width 14 height 9
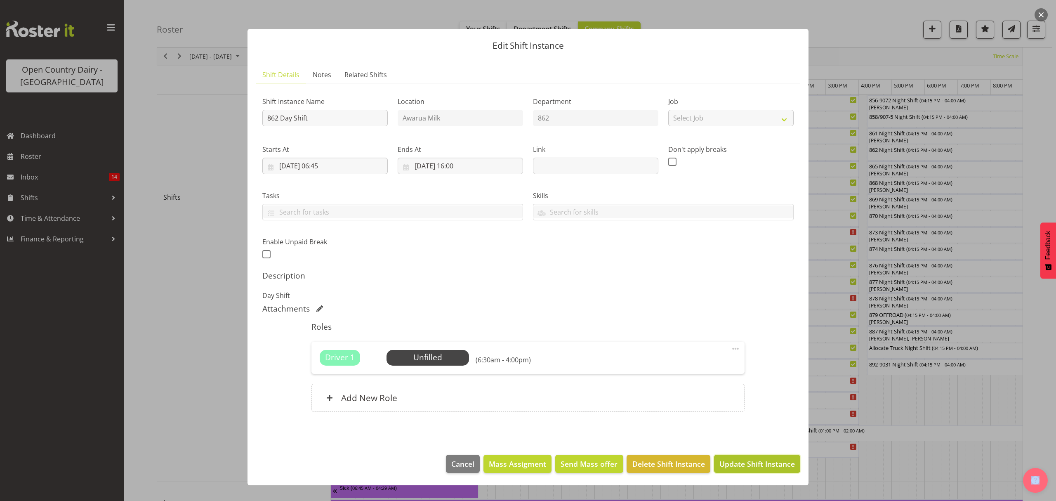
click at [729, 465] on span "Update Shift Instance" at bounding box center [756, 463] width 75 height 11
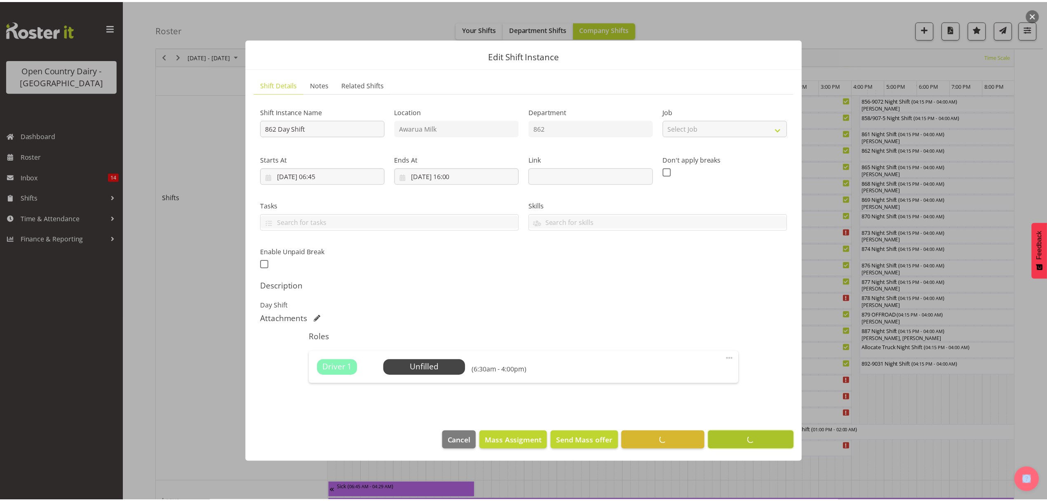
scroll to position [0, 0]
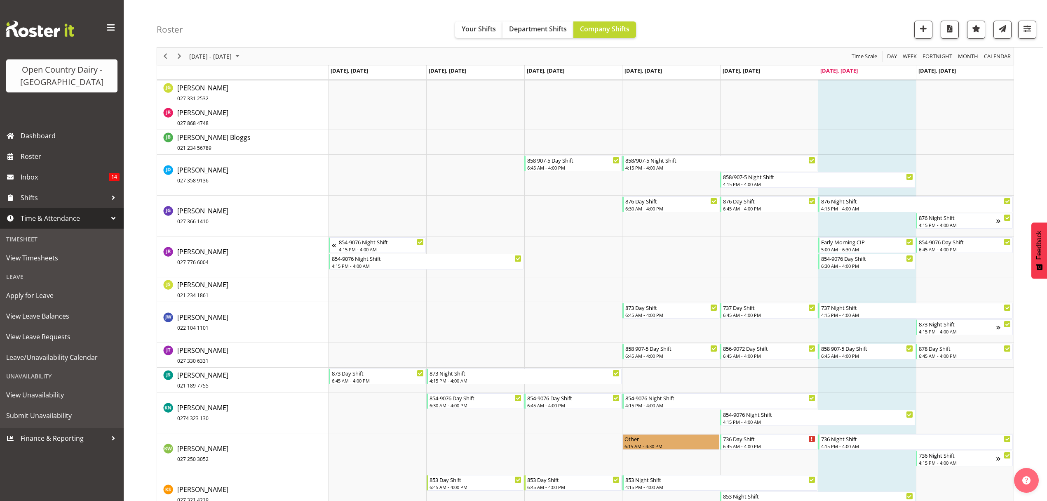
scroll to position [2917, 0]
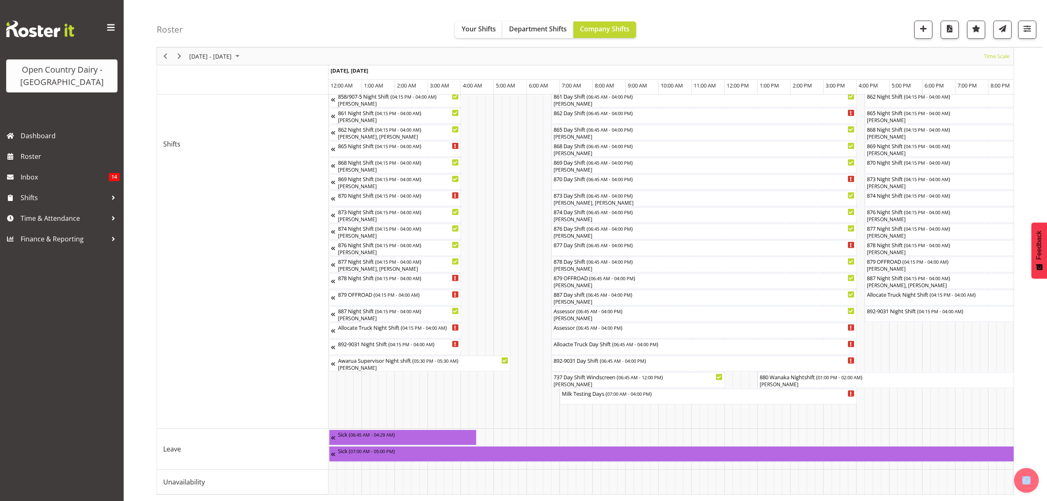
scroll to position [282, 0]
click at [585, 380] on div "[PERSON_NAME]" at bounding box center [638, 383] width 170 height 7
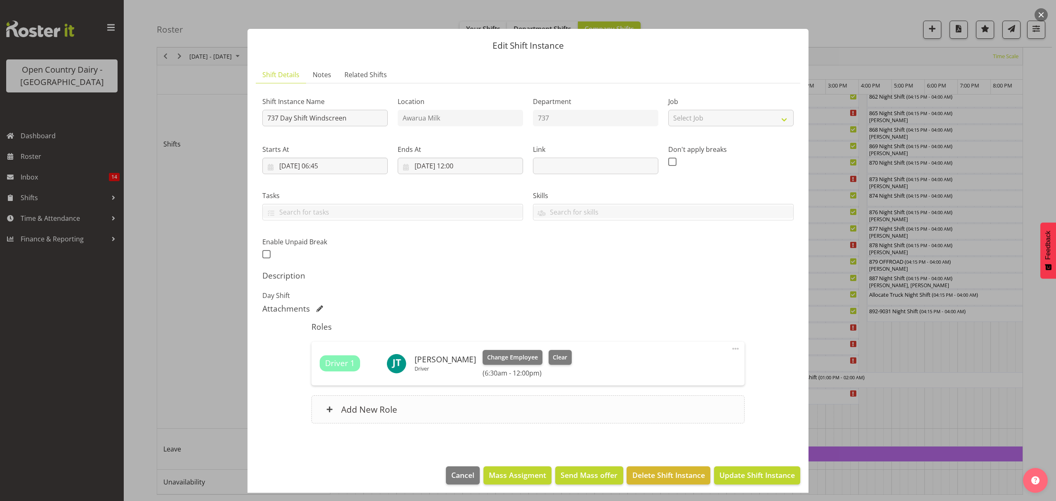
click at [360, 406] on h6 "Add New Role" at bounding box center [369, 409] width 56 height 11
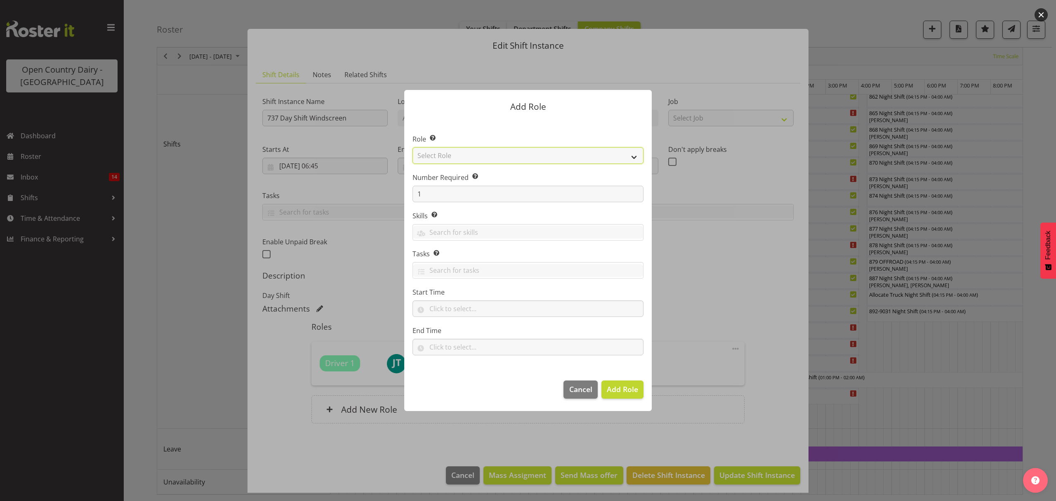
click at [635, 153] on select "Select Role Crew Leader Driver Driver Assessor Dayshift Driver Assessor Nightsh…" at bounding box center [527, 155] width 231 height 16
select select "1437"
click at [412, 147] on select "Select Role Crew Leader Driver Driver Assessor Dayshift Driver Assessor Nightsh…" at bounding box center [527, 155] width 231 height 16
click at [614, 389] on span "Add Role" at bounding box center [622, 389] width 31 height 10
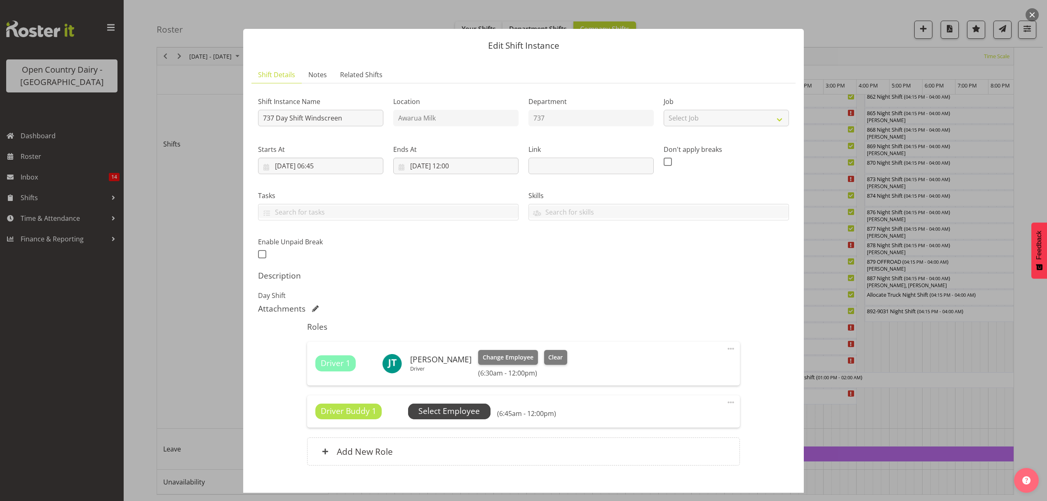
click at [456, 415] on span "Select Employee" at bounding box center [449, 411] width 61 height 12
click at [459, 412] on span "Select Employee" at bounding box center [449, 411] width 61 height 12
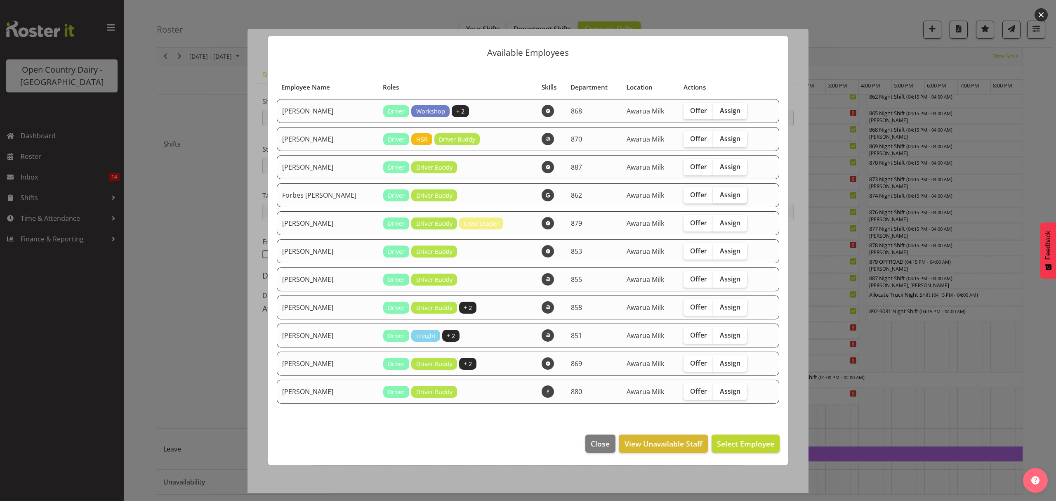
click at [726, 197] on span "Assign" at bounding box center [730, 195] width 21 height 8
click at [718, 197] on input "Assign" at bounding box center [715, 194] width 5 height 5
checkbox input "true"
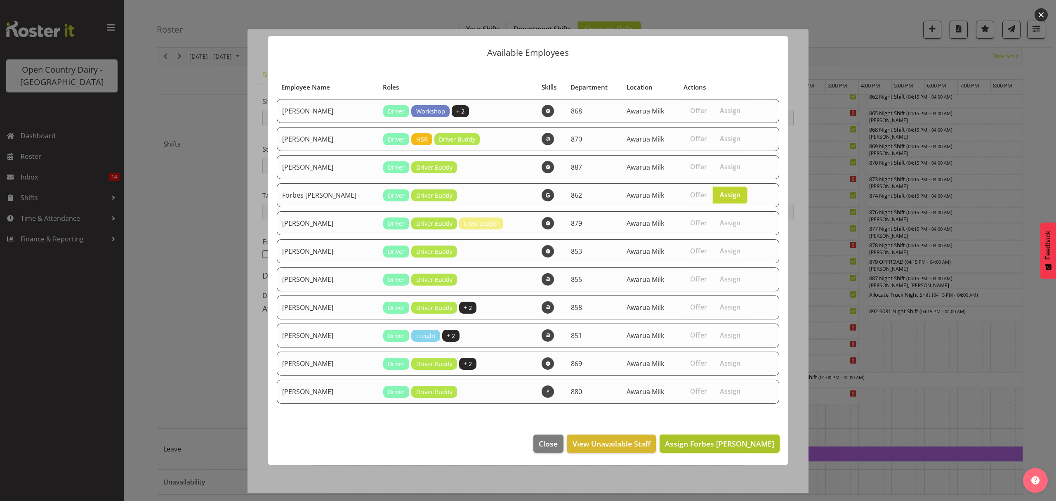
click at [706, 441] on span "Assign Forbes O'Reilly" at bounding box center [719, 443] width 109 height 10
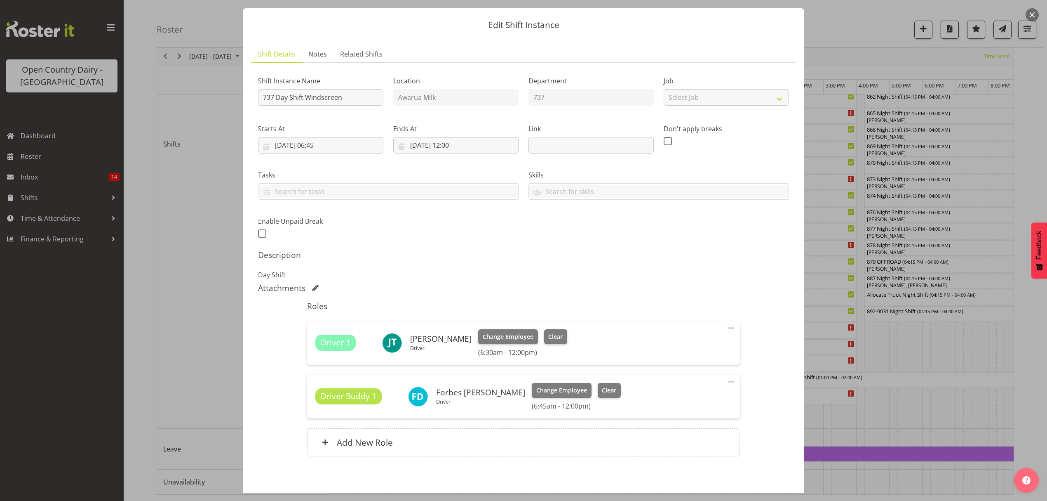
scroll to position [58, 0]
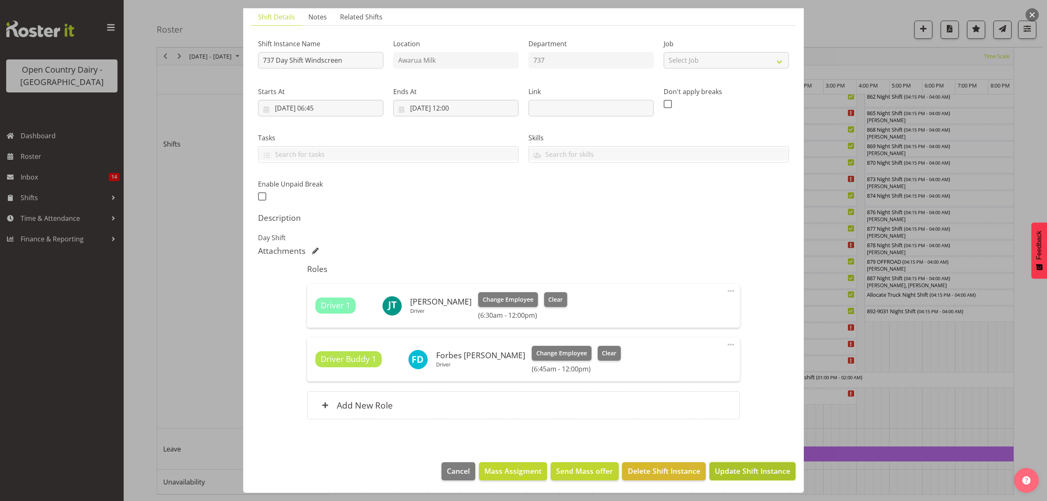
click at [733, 475] on span "Update Shift Instance" at bounding box center [752, 470] width 75 height 11
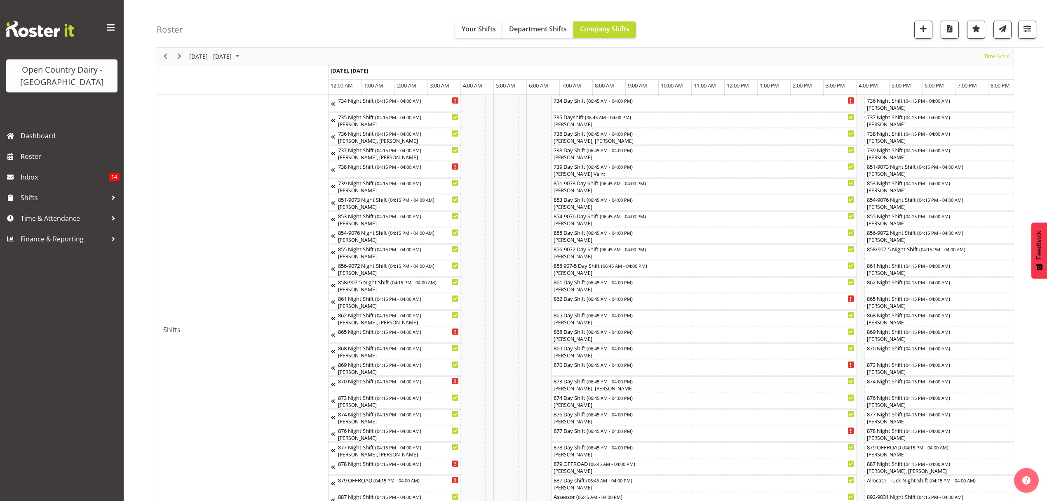
scroll to position [110, 0]
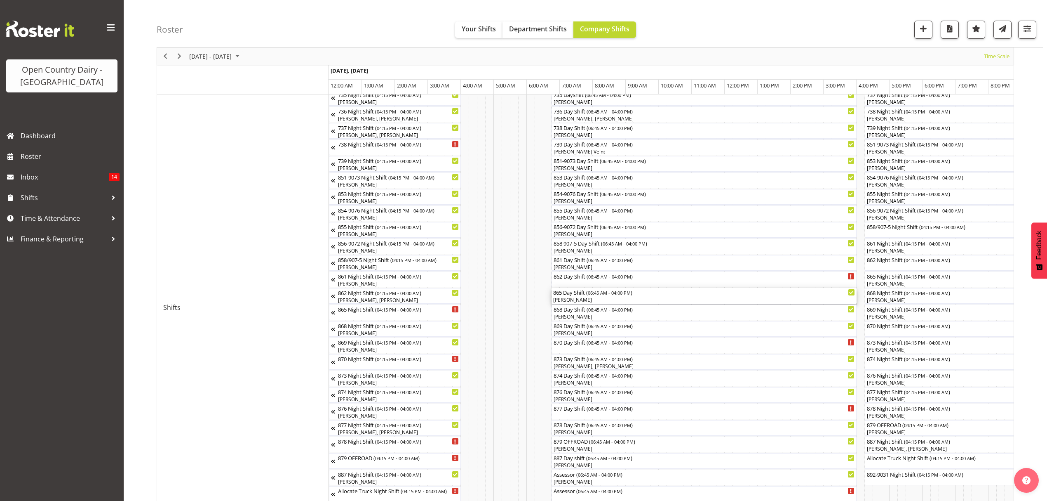
click at [573, 294] on div "865 Day Shift ( 06:45 AM - 04:00 PM )" at bounding box center [704, 292] width 302 height 8
click at [0, 0] on div at bounding box center [0, 0] width 0 height 0
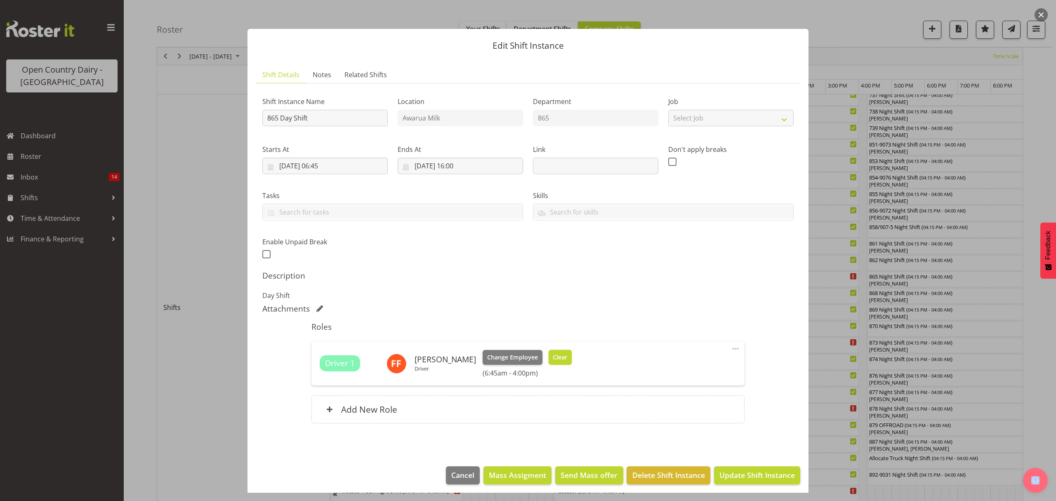
click at [556, 357] on span "Clear" at bounding box center [560, 357] width 14 height 9
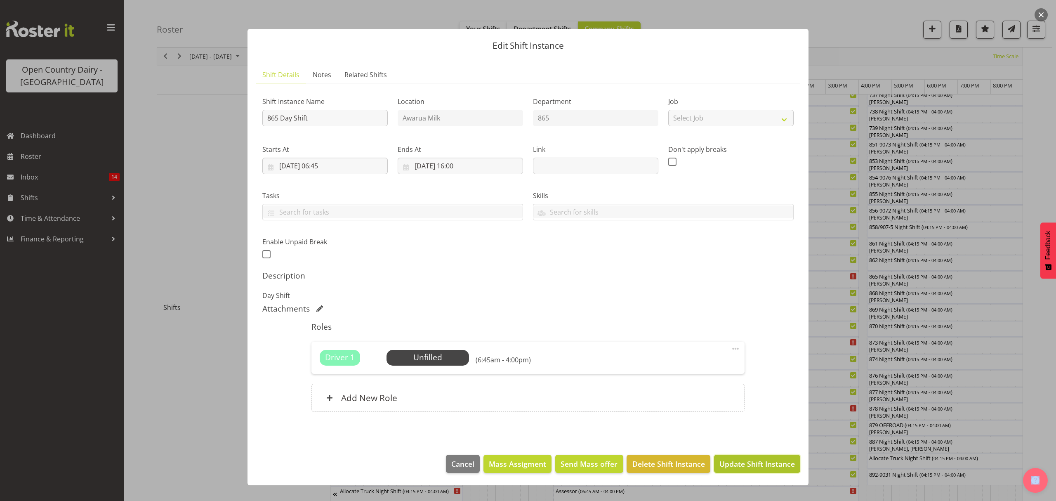
click at [741, 464] on span "Update Shift Instance" at bounding box center [756, 463] width 75 height 11
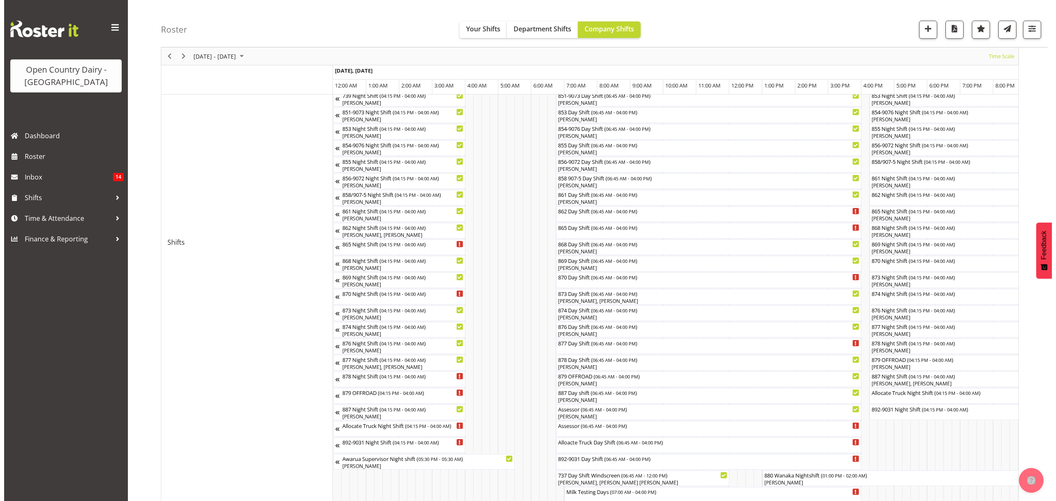
scroll to position [220, 0]
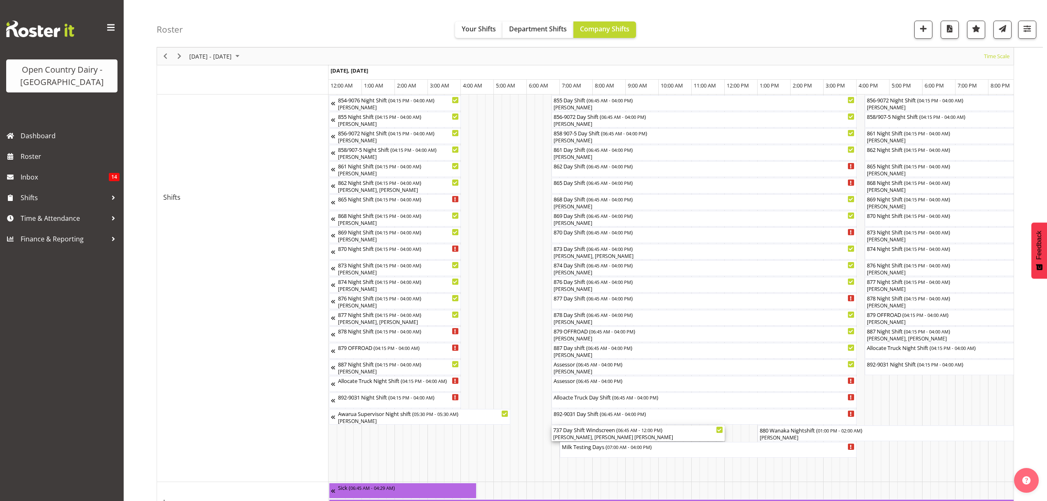
click at [584, 431] on div "737 Day Shift Windscreen ( 06:45 AM - 12:00 PM )" at bounding box center [638, 429] width 170 height 8
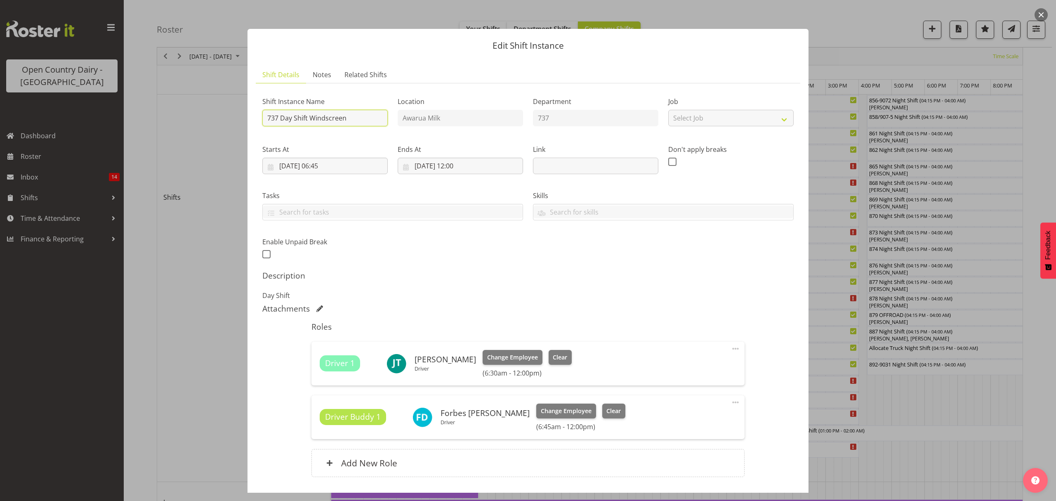
click at [349, 115] on input "737 Day Shift Windscreen" at bounding box center [324, 118] width 125 height 16
click at [277, 118] on input "737 Day Shift Windscreen SMT 12pm-4.30pm**" at bounding box center [324, 118] width 125 height 16
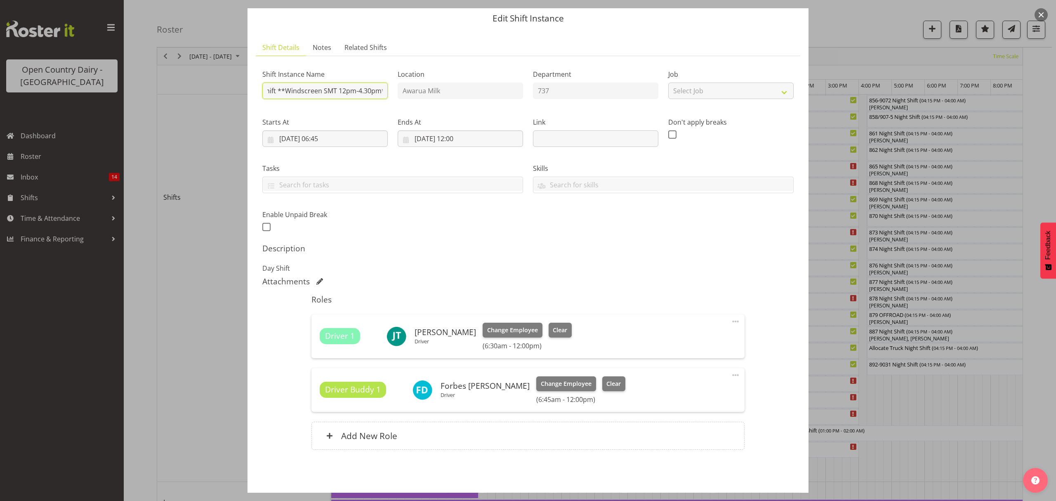
scroll to position [58, 0]
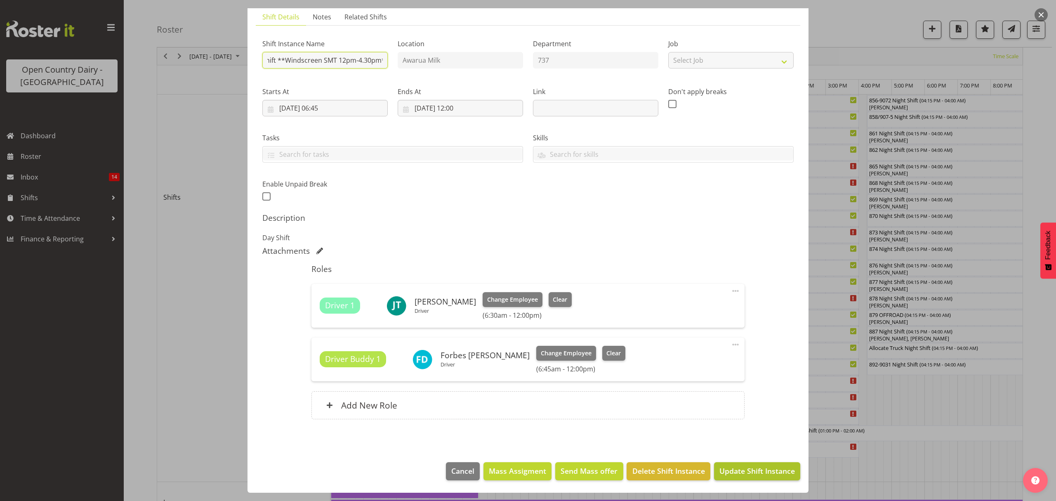
type input "737 Day Shift **Windscreen SMT 12pm-4.30pm**"
click at [731, 469] on span "Update Shift Instance" at bounding box center [756, 470] width 75 height 11
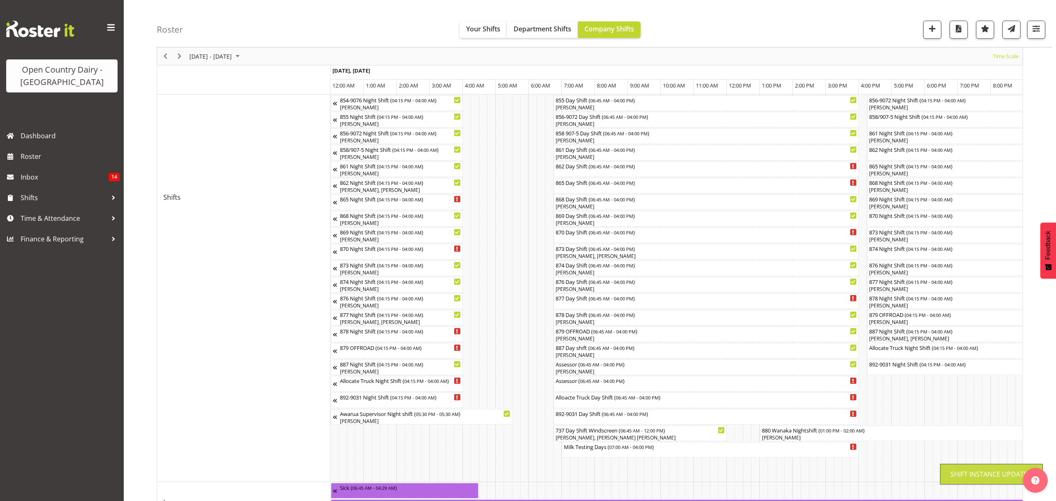
scroll to position [0, 0]
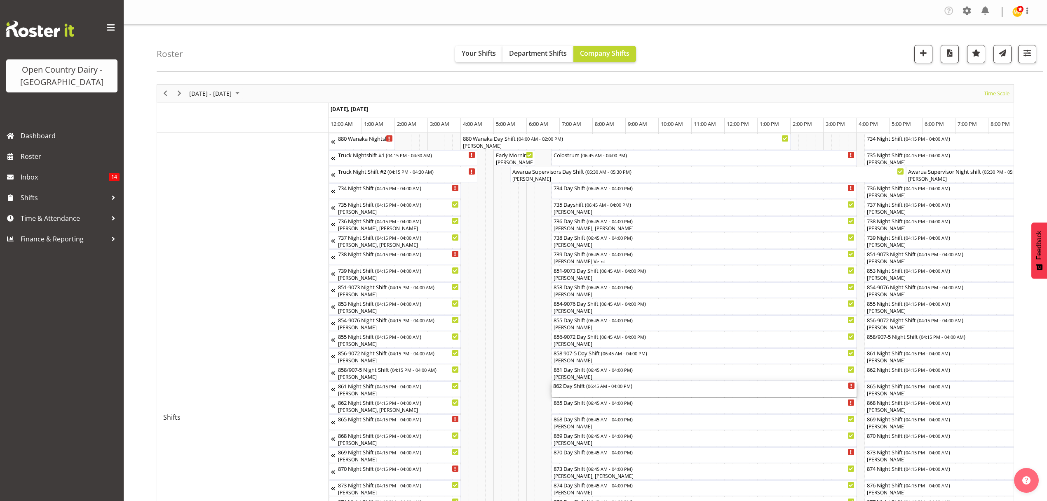
click at [582, 386] on div "862 Day Shift ( 06:45 AM - 04:00 PM )" at bounding box center [704, 385] width 302 height 8
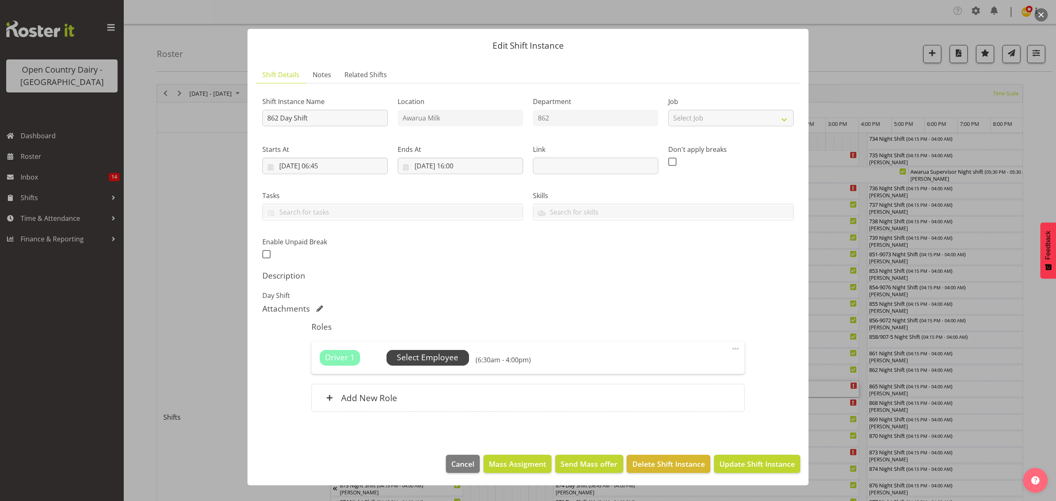
click at [417, 353] on span "Select Employee" at bounding box center [427, 357] width 61 height 12
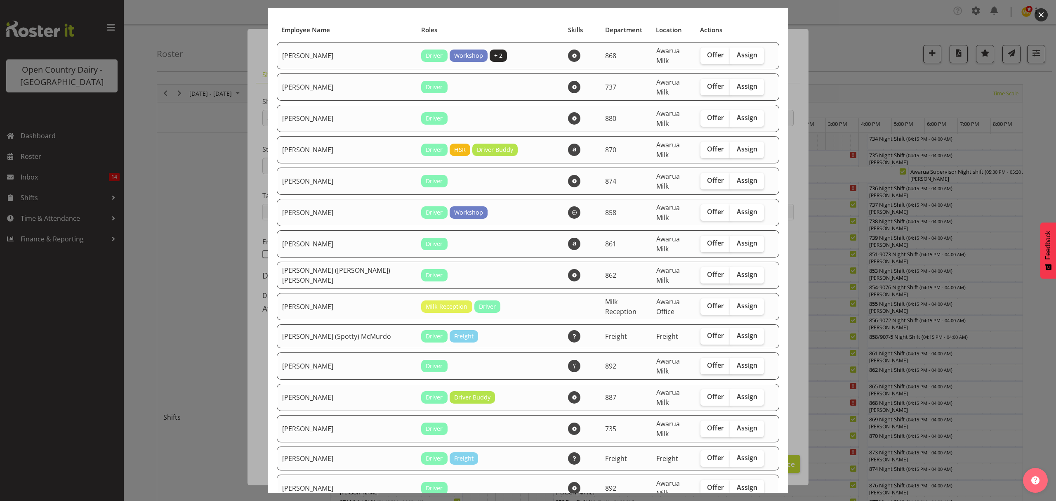
scroll to position [220, 0]
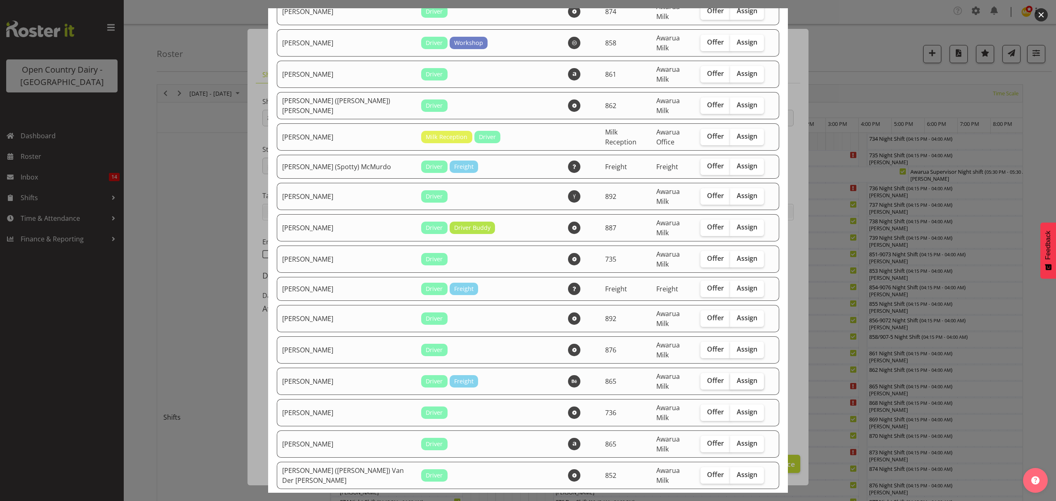
click at [739, 376] on span "Assign" at bounding box center [747, 380] width 21 height 8
click at [735, 378] on input "Assign" at bounding box center [732, 380] width 5 height 5
click at [739, 376] on span "Assign" at bounding box center [747, 380] width 21 height 8
click at [735, 378] on input "Assign" at bounding box center [732, 380] width 5 height 5
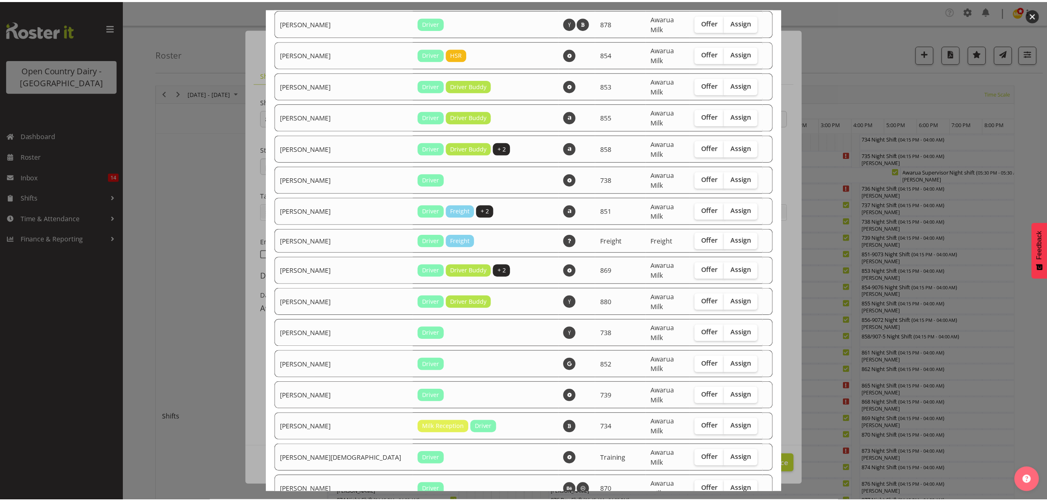
scroll to position [891, 0]
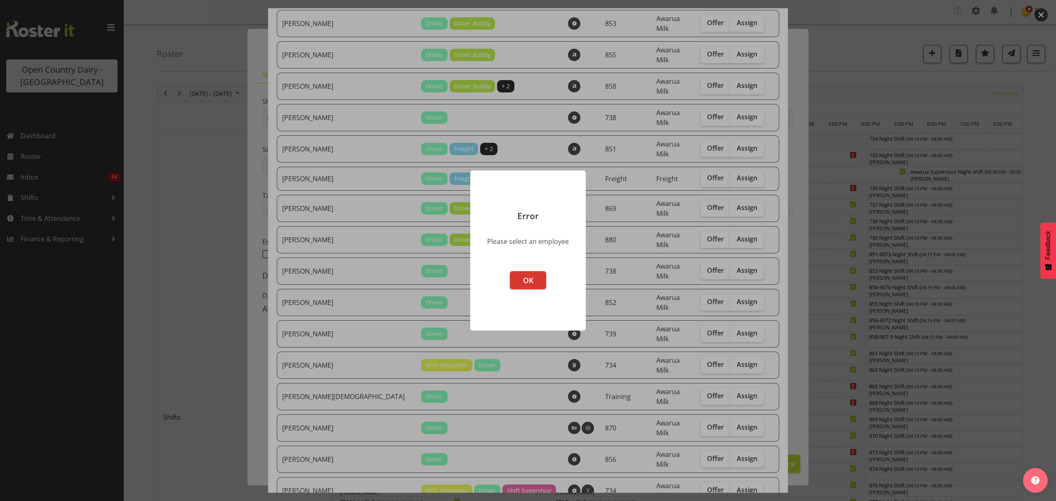
click at [763, 213] on div at bounding box center [528, 250] width 1056 height 501
click at [527, 283] on span "OK" at bounding box center [528, 280] width 10 height 10
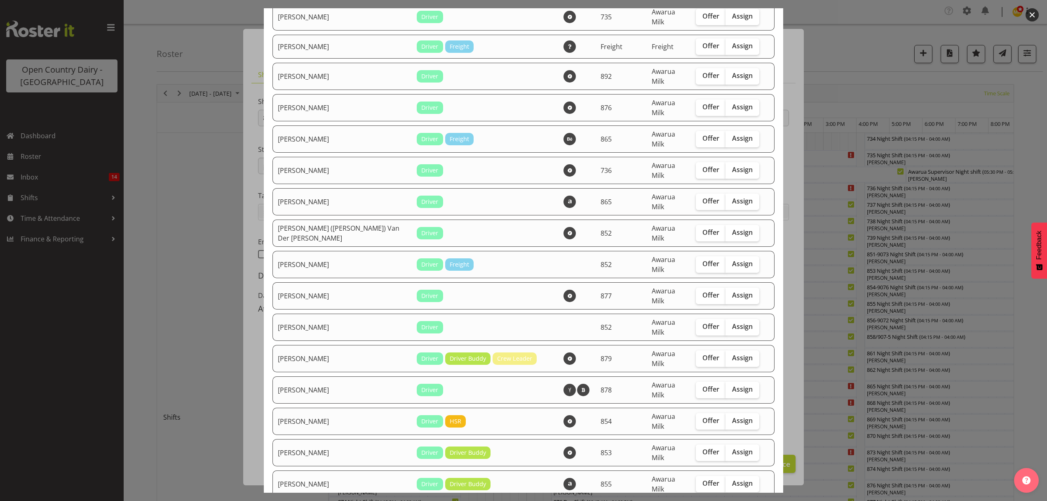
scroll to position [451, 0]
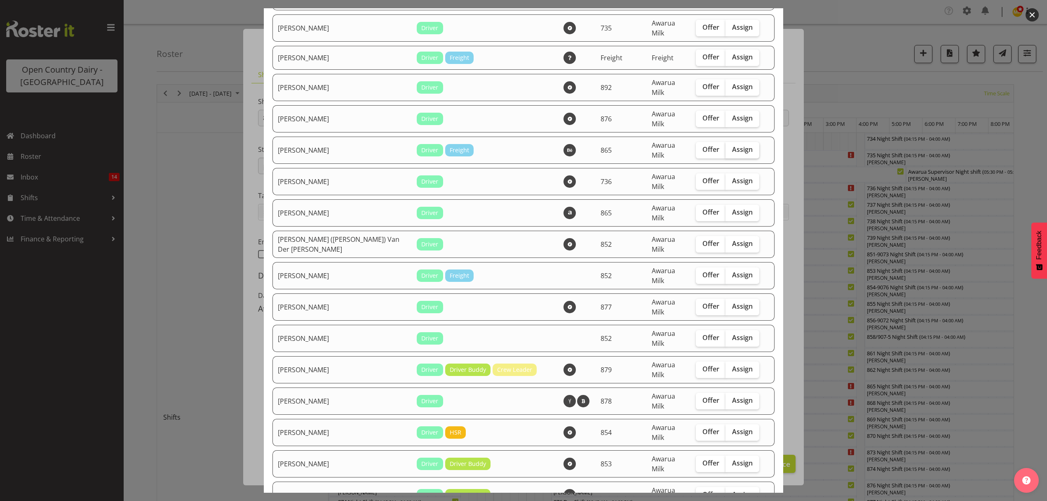
click at [735, 145] on span "Assign" at bounding box center [742, 149] width 21 height 8
click at [731, 147] on input "Assign" at bounding box center [728, 149] width 5 height 5
click at [735, 145] on span "Assign" at bounding box center [742, 149] width 21 height 8
click at [731, 147] on input "Assign" at bounding box center [728, 149] width 5 height 5
click at [732, 145] on span "Assign" at bounding box center [742, 149] width 21 height 8
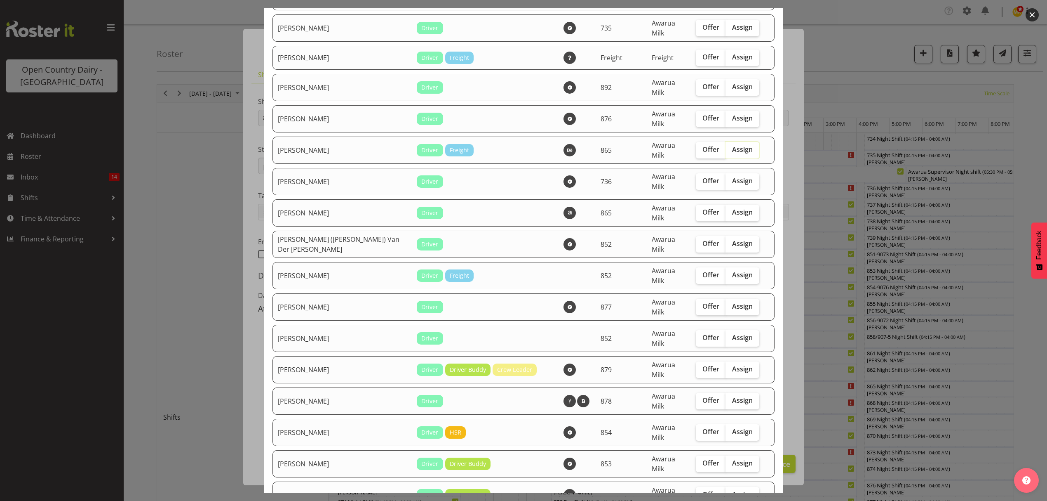
click at [726, 147] on input "Assign" at bounding box center [728, 149] width 5 height 5
checkbox input "true"
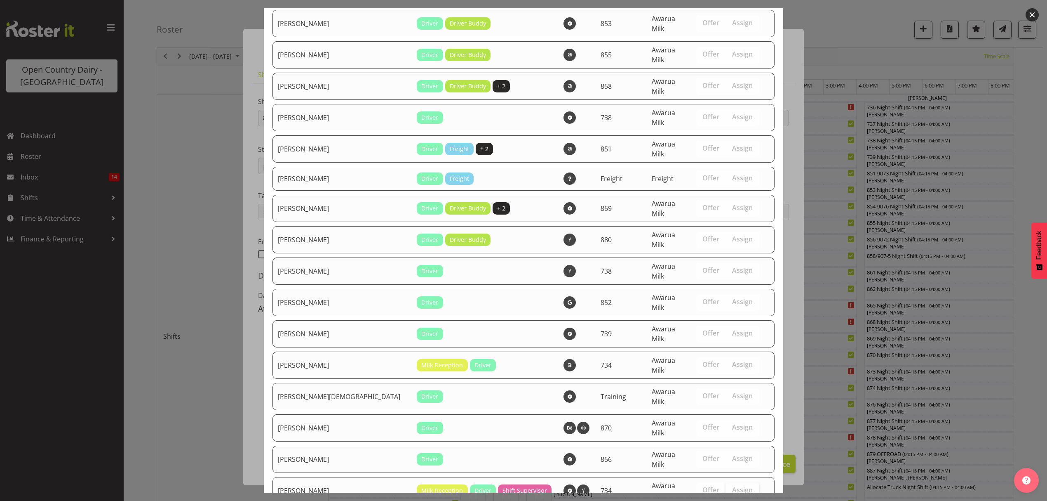
scroll to position [220, 0]
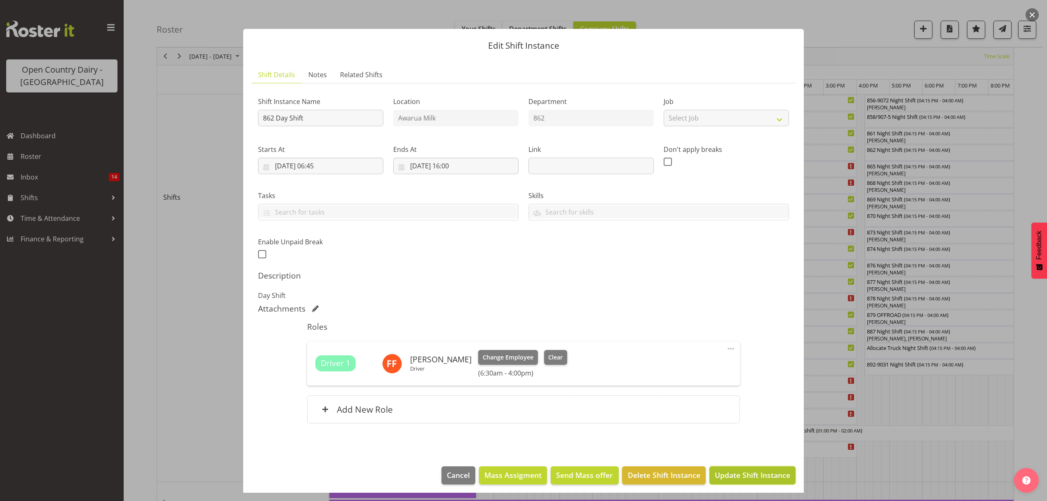
click at [748, 471] on span "Update Shift Instance" at bounding box center [752, 474] width 75 height 11
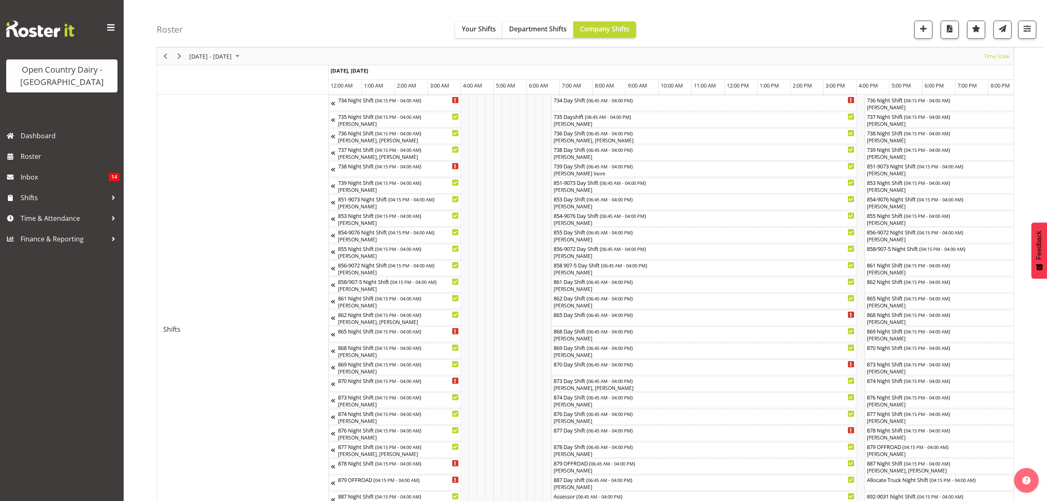
scroll to position [110, 0]
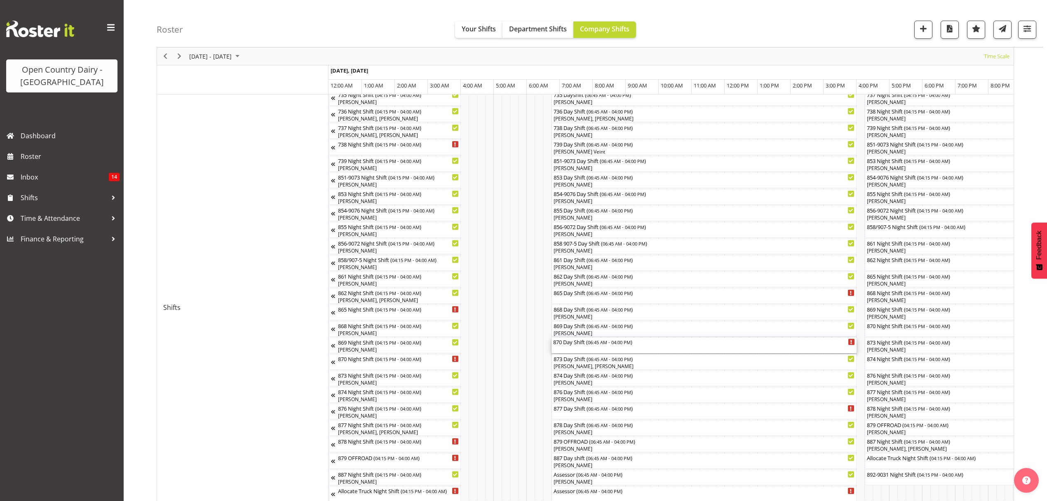
click at [568, 345] on div "870 Day Shift ( 06:45 AM - 04:00 PM )" at bounding box center [704, 341] width 302 height 8
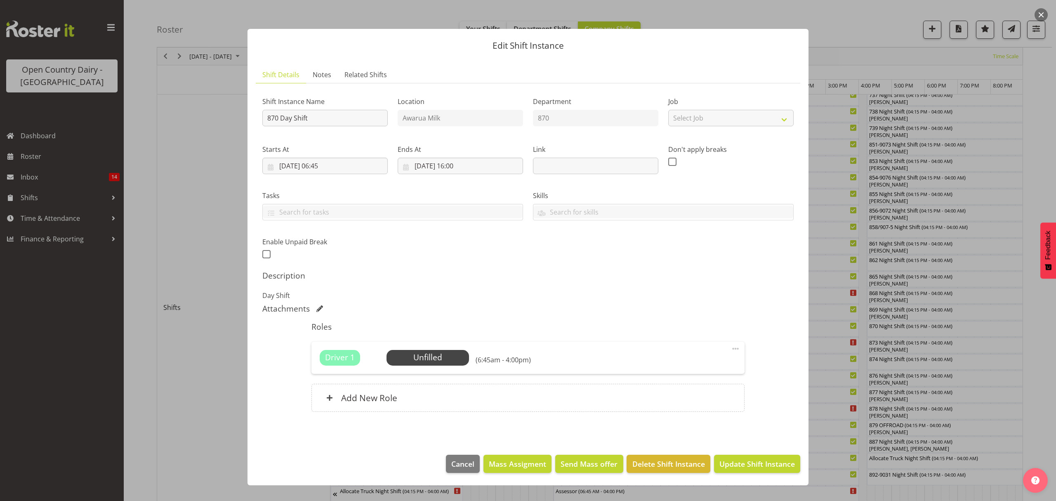
click at [858, 293] on div at bounding box center [528, 250] width 1056 height 501
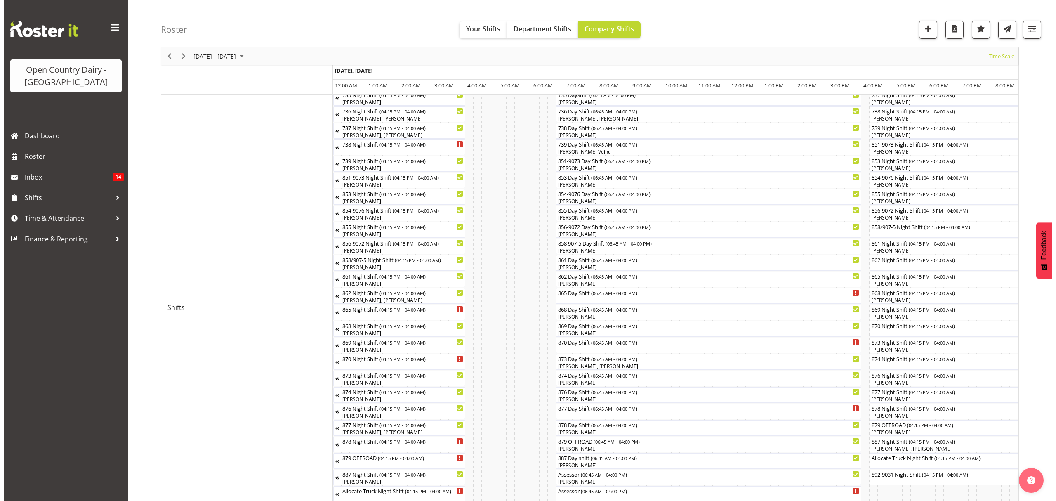
scroll to position [0, 0]
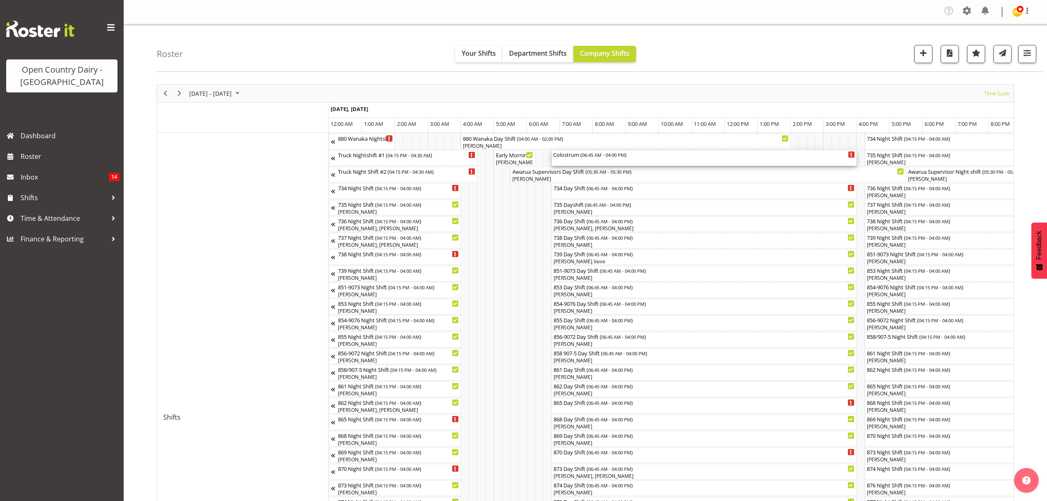
click at [571, 161] on div "Colostrum ( 06:45 AM - 04:00 PM )" at bounding box center [704, 158] width 302 height 16
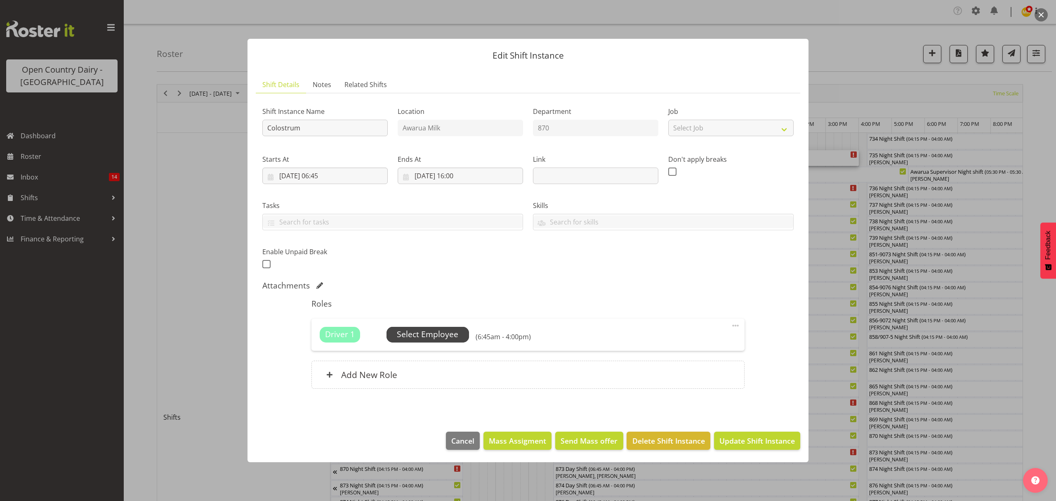
click at [426, 336] on span "Select Employee" at bounding box center [427, 334] width 61 height 12
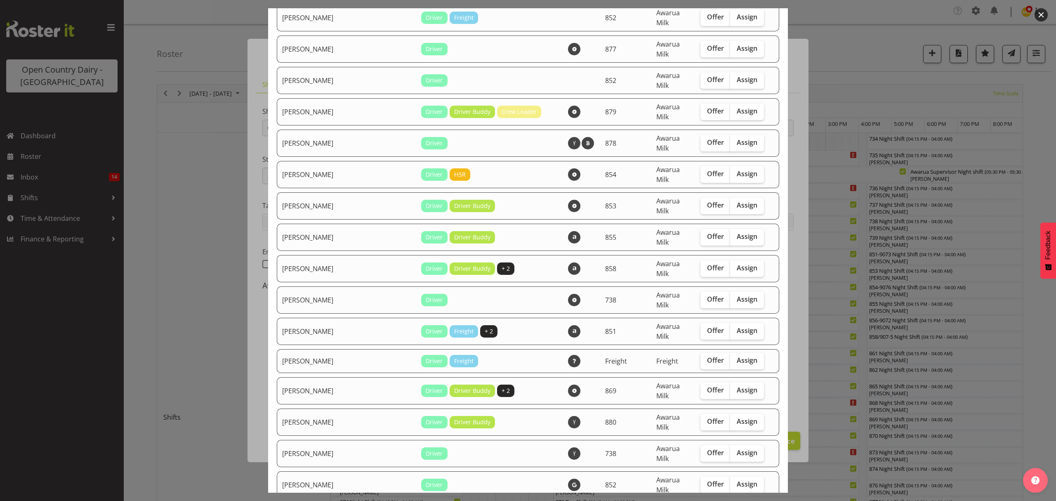
scroll to position [715, 0]
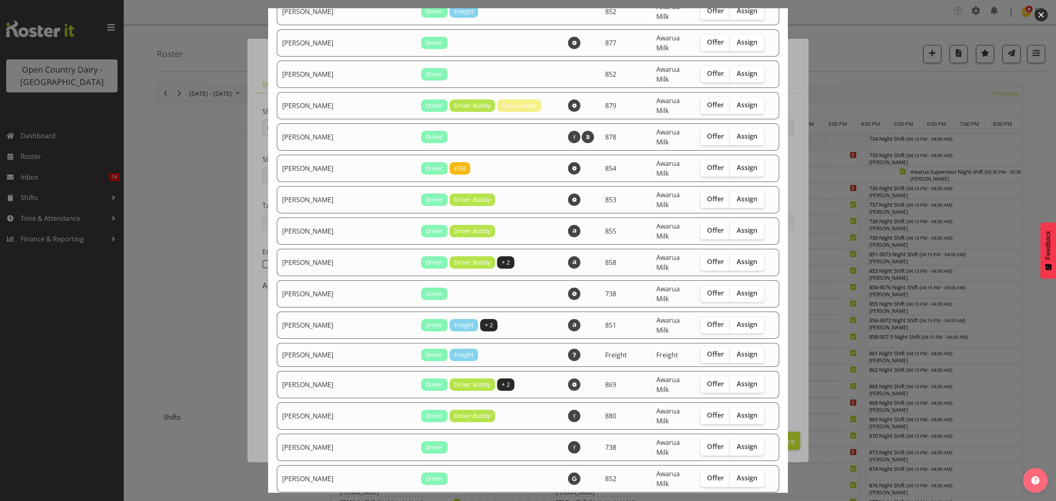
checkbox input "true"
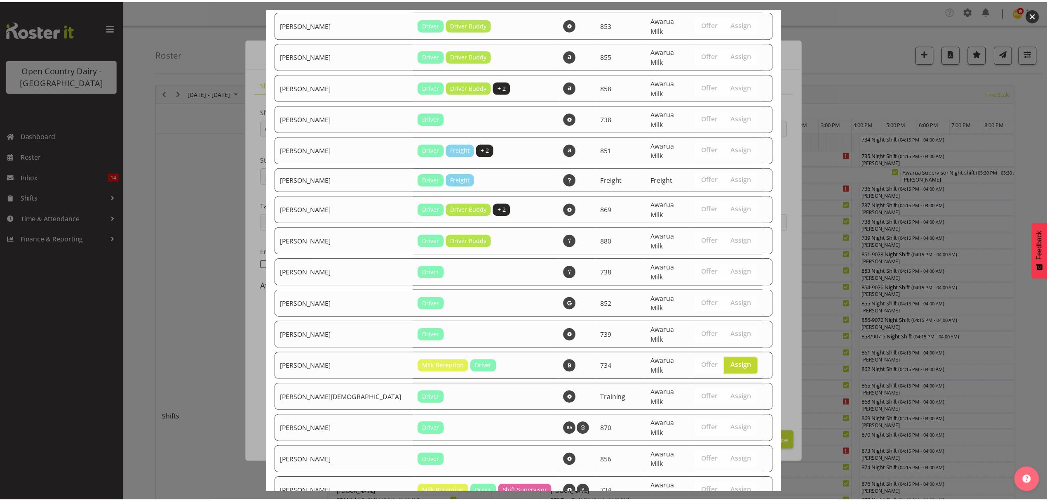
scroll to position [891, 0]
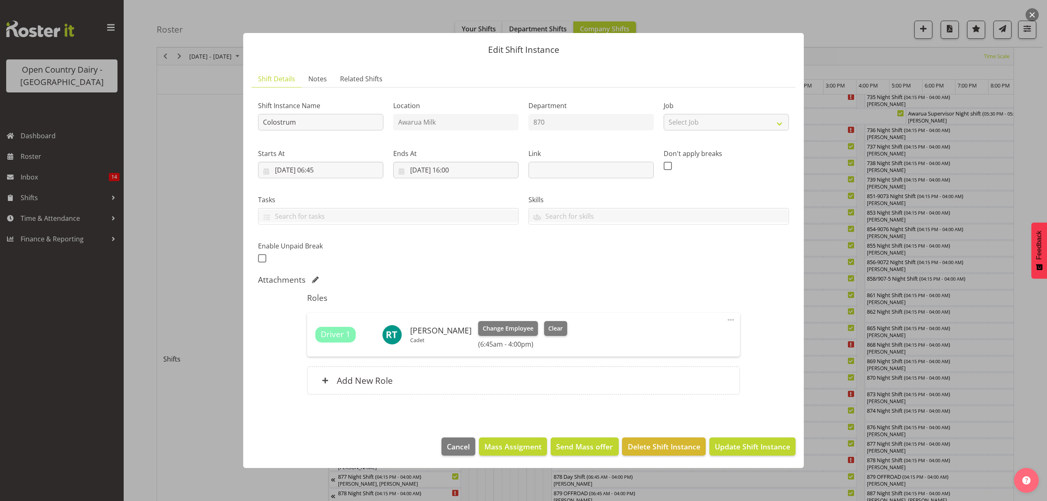
scroll to position [165, 0]
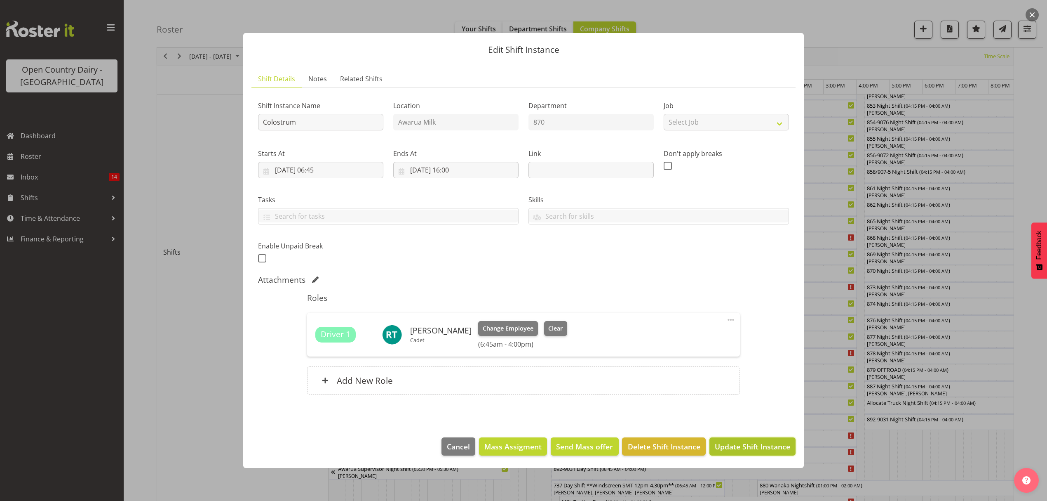
click at [755, 442] on span "Update Shift Instance" at bounding box center [752, 446] width 75 height 11
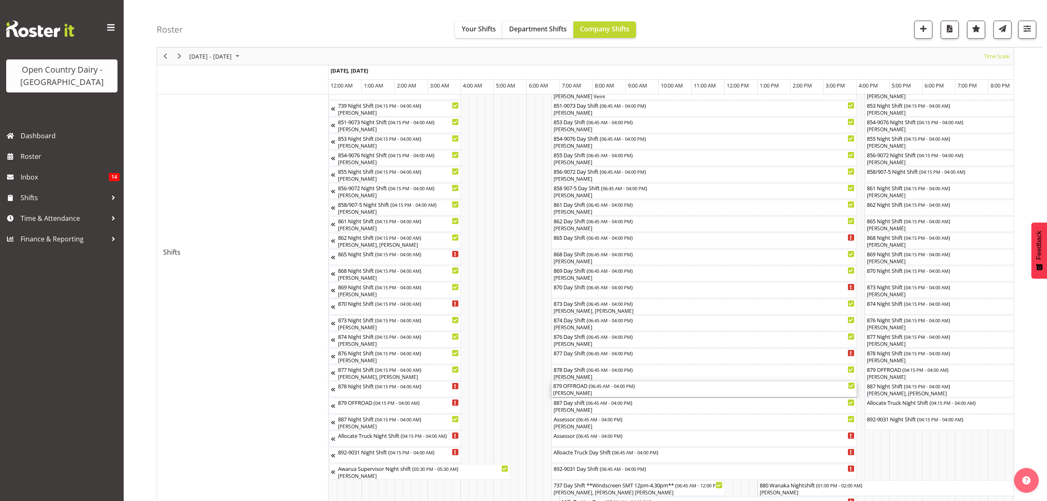
click at [573, 391] on div "[PERSON_NAME]" at bounding box center [704, 392] width 302 height 7
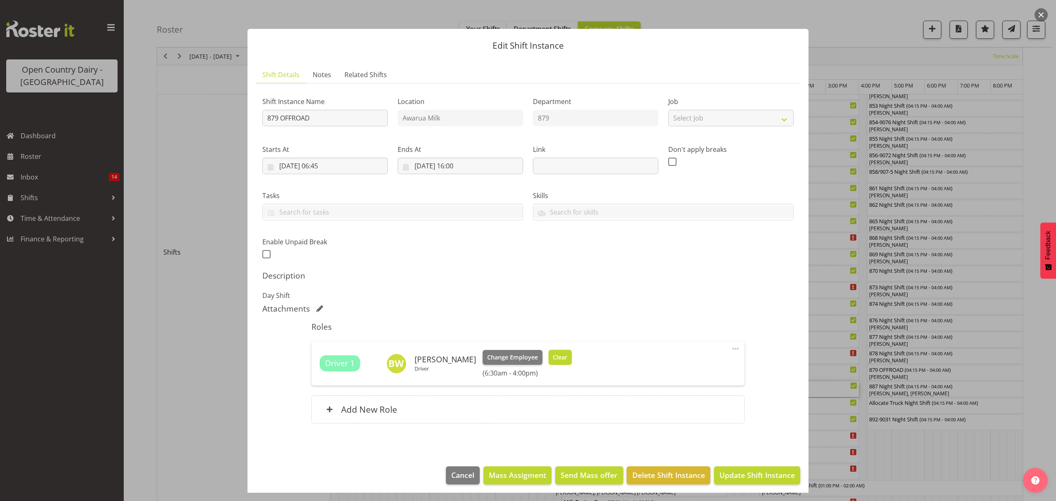
click at [556, 357] on span "Clear" at bounding box center [560, 357] width 14 height 9
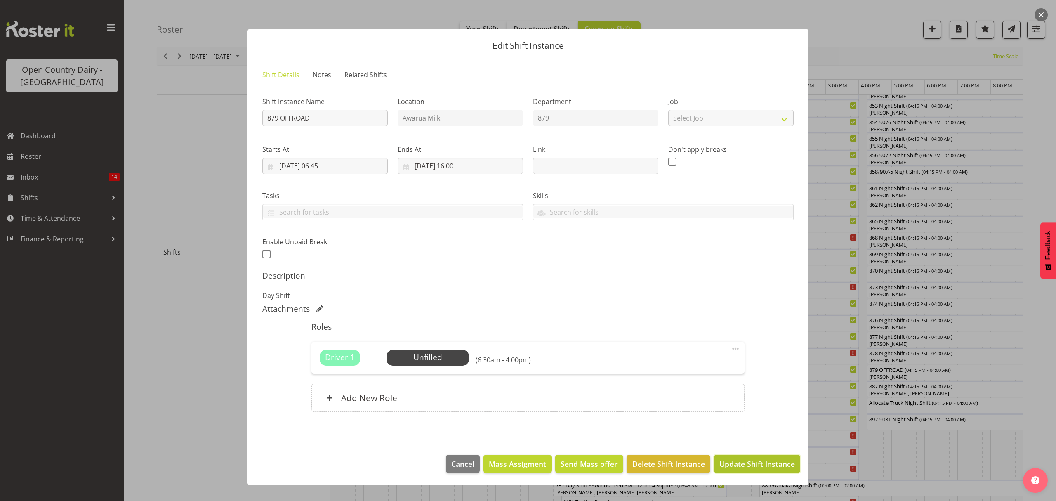
click at [762, 468] on span "Update Shift Instance" at bounding box center [756, 463] width 75 height 11
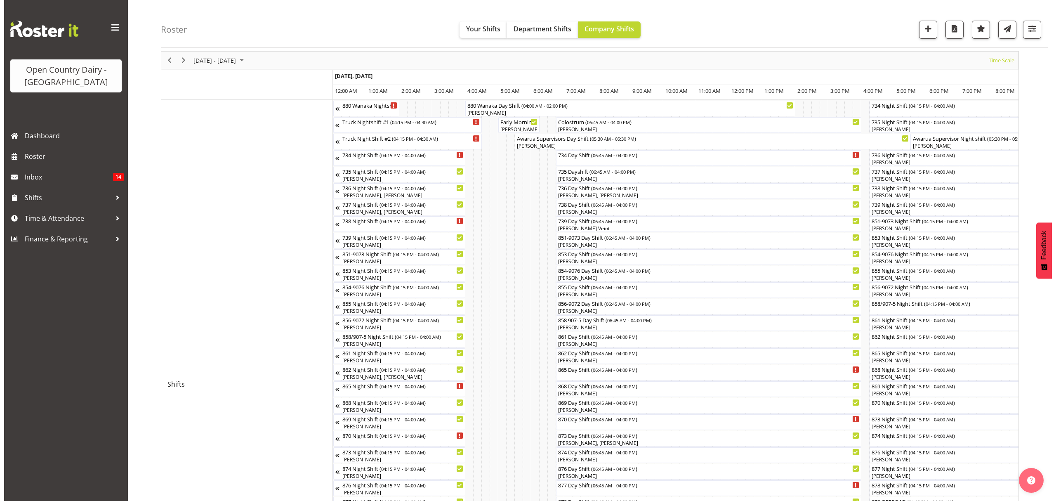
scroll to position [55, 0]
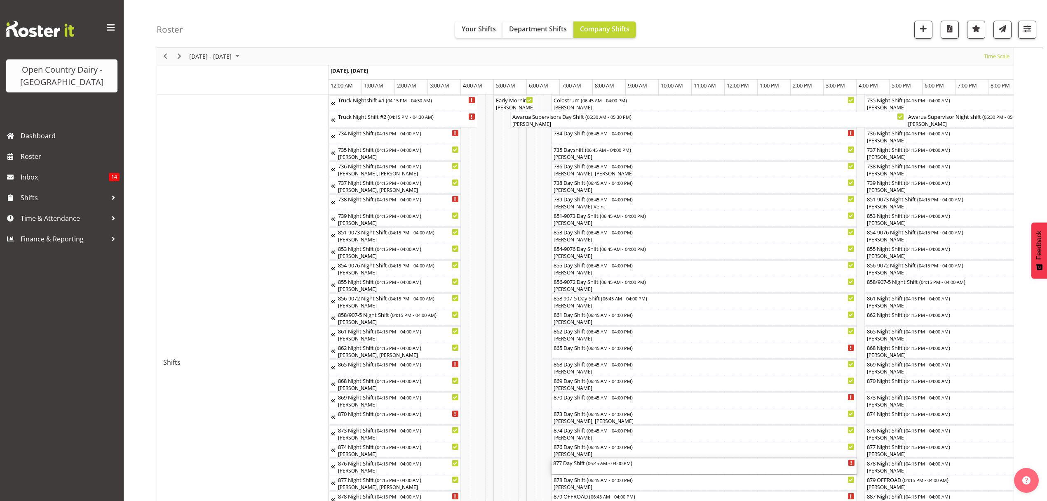
click at [585, 464] on div "877 Day Shift ( 06:45 AM - 04:00 PM )" at bounding box center [704, 462] width 302 height 8
click at [0, 0] on div at bounding box center [0, 0] width 0 height 0
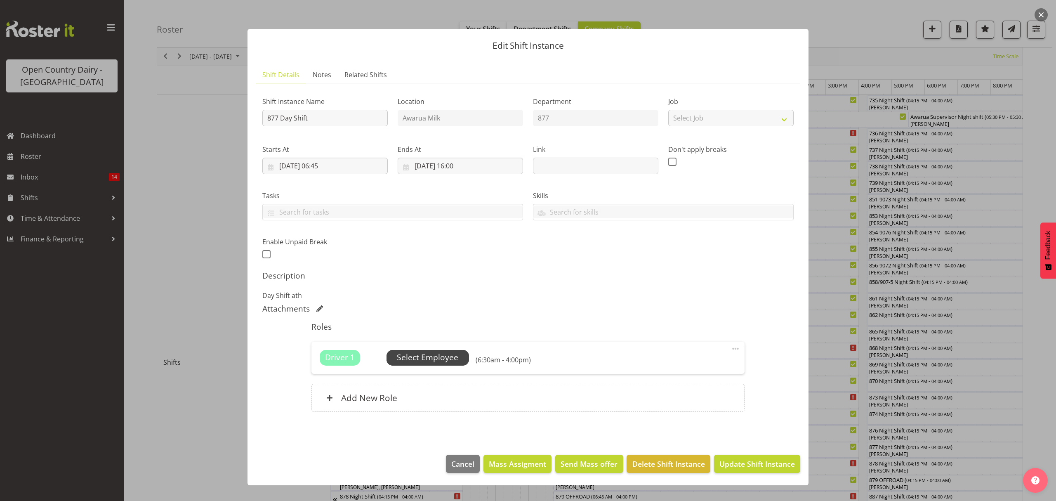
click at [435, 363] on span "Select Employee" at bounding box center [427, 357] width 61 height 12
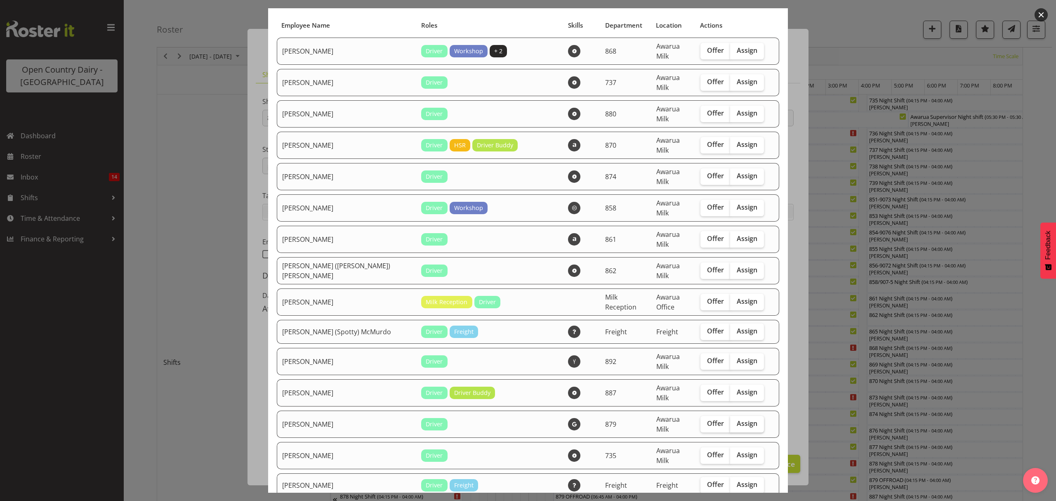
click at [737, 419] on span "Assign" at bounding box center [747, 423] width 21 height 8
click at [735, 421] on input "Assign" at bounding box center [732, 423] width 5 height 5
checkbox input "true"
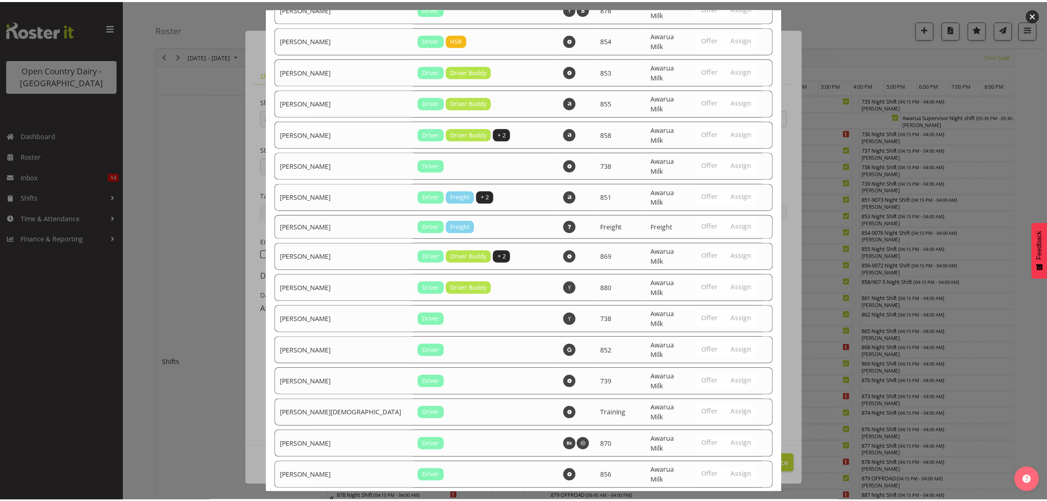
scroll to position [863, 0]
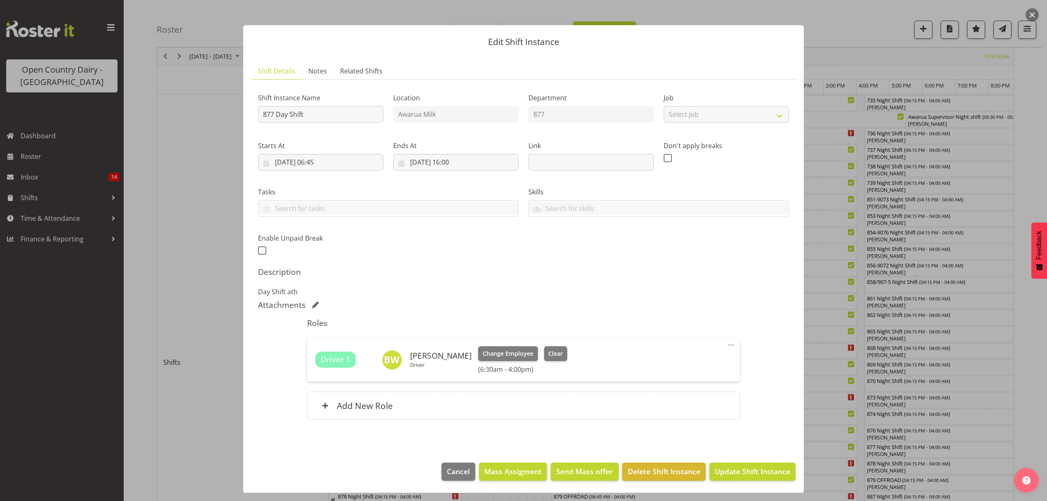
scroll to position [5, 0]
click at [751, 469] on span "Update Shift Instance" at bounding box center [752, 470] width 75 height 11
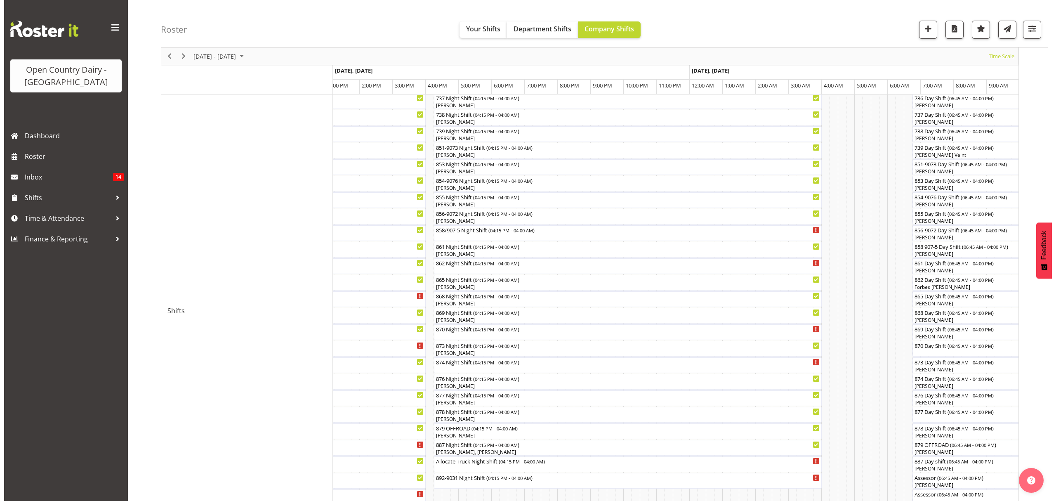
scroll to position [110, 0]
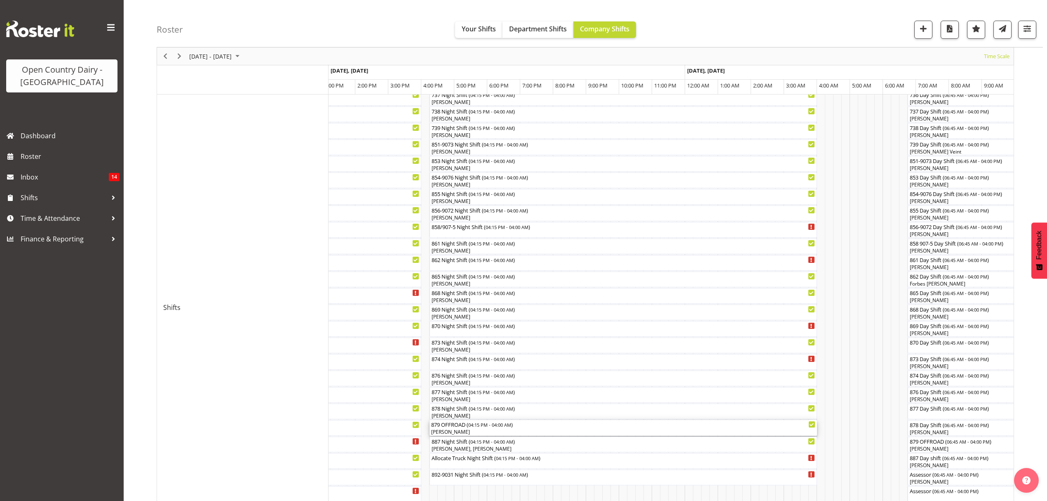
click at [447, 431] on div "[PERSON_NAME]" at bounding box center [623, 431] width 384 height 7
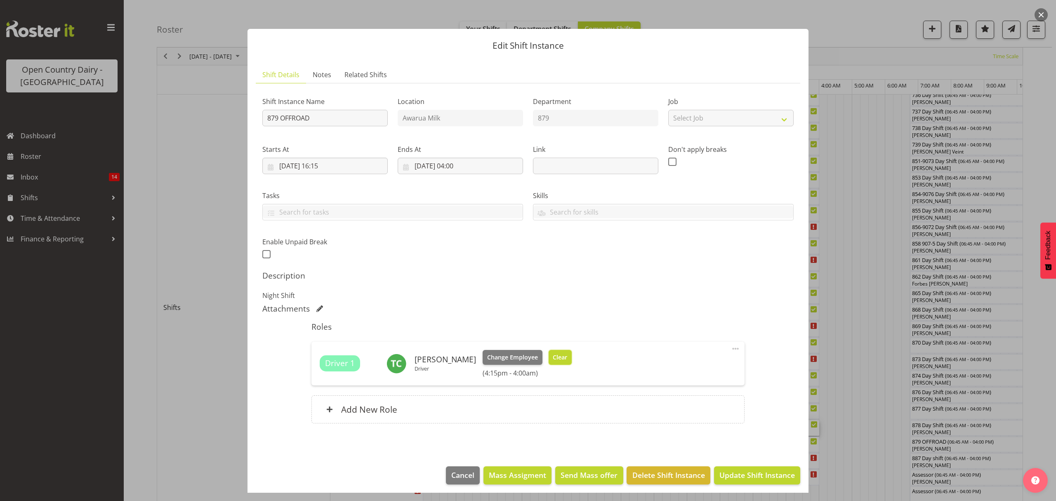
click at [548, 352] on button "Clear" at bounding box center [560, 357] width 24 height 15
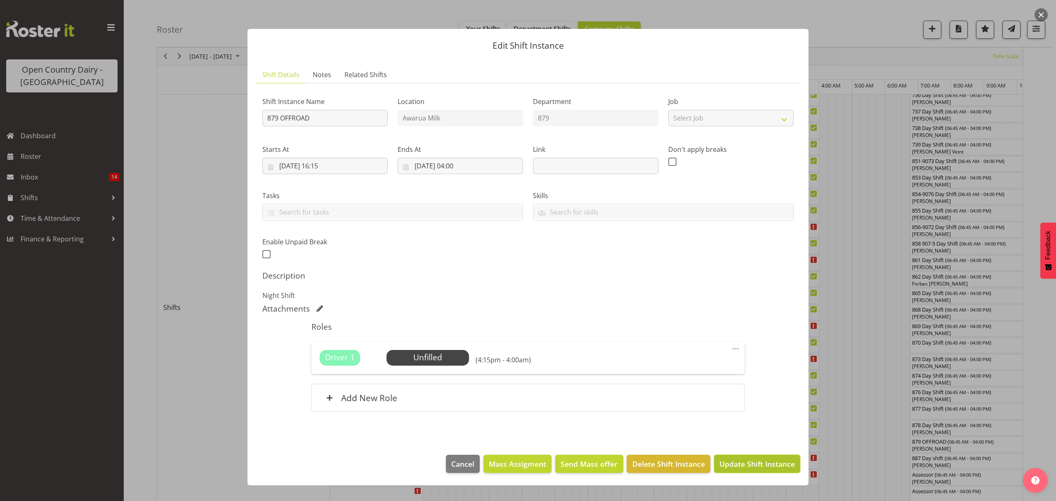
click at [739, 471] on button "Update Shift Instance" at bounding box center [757, 463] width 86 height 18
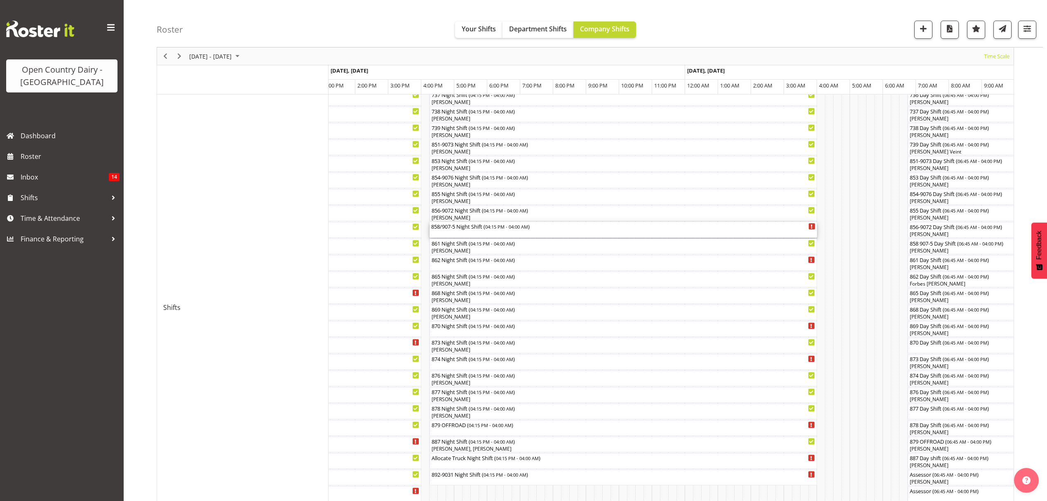
click at [449, 228] on div "858/907-5 Night Shift ( 04:15 PM - 04:00 AM )" at bounding box center [623, 226] width 384 height 8
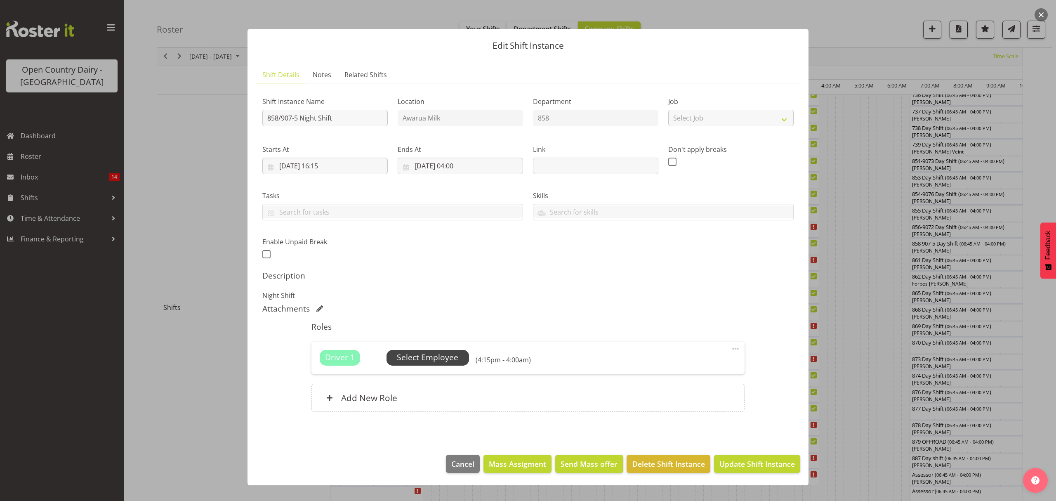
click at [433, 351] on span "Select Employee" at bounding box center [427, 358] width 82 height 16
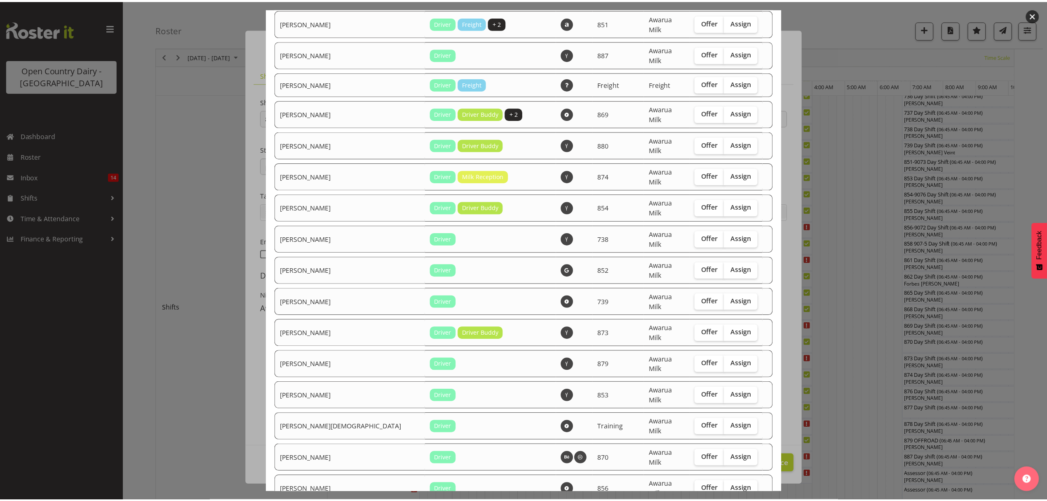
scroll to position [1367, 0]
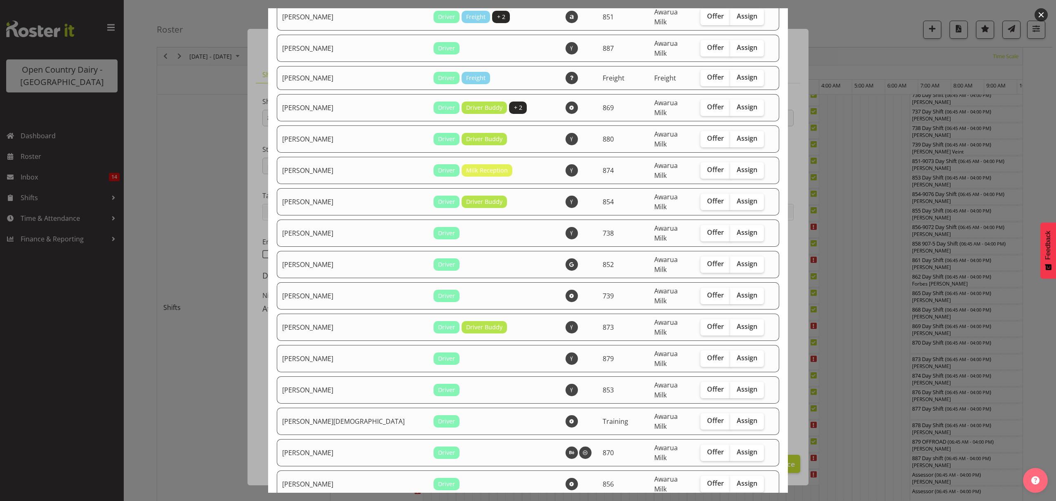
checkbox input "true"
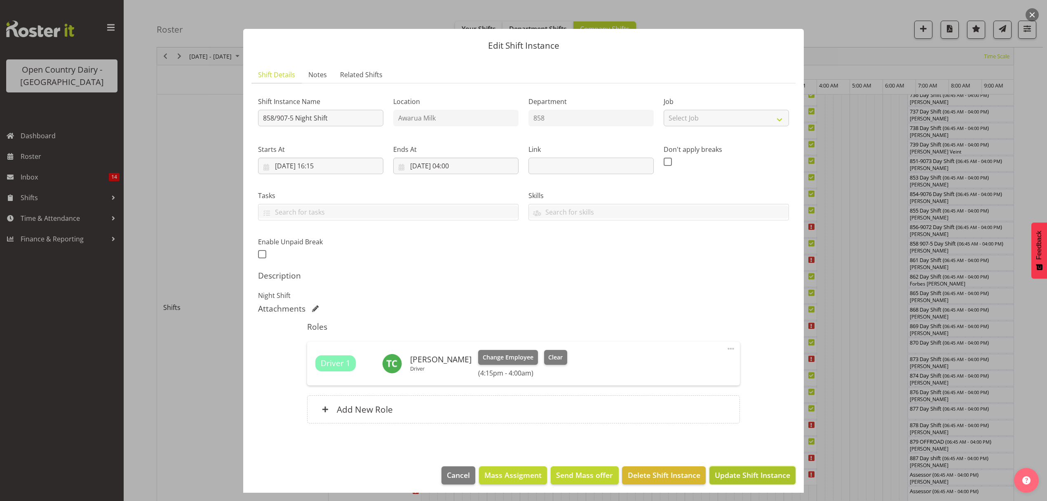
click at [741, 475] on span "Update Shift Instance" at bounding box center [752, 474] width 75 height 11
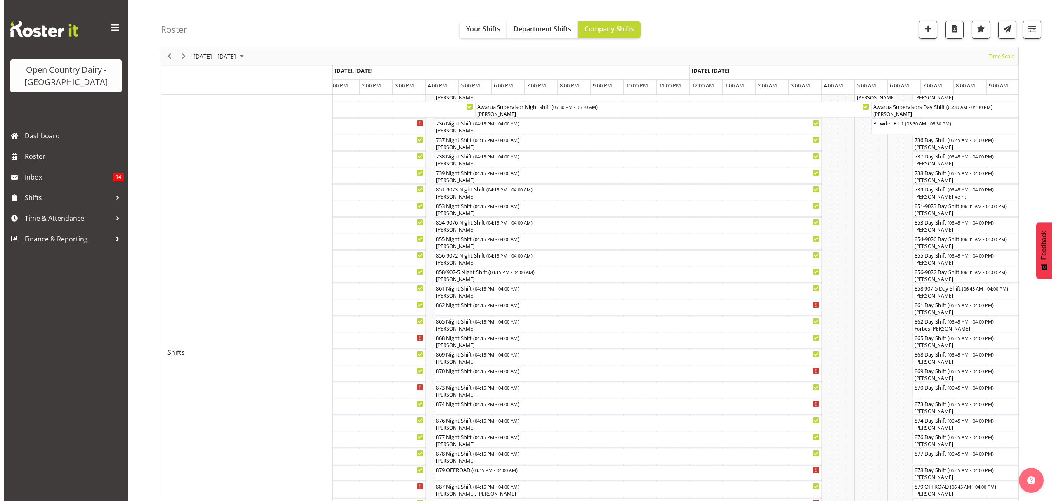
scroll to position [110, 0]
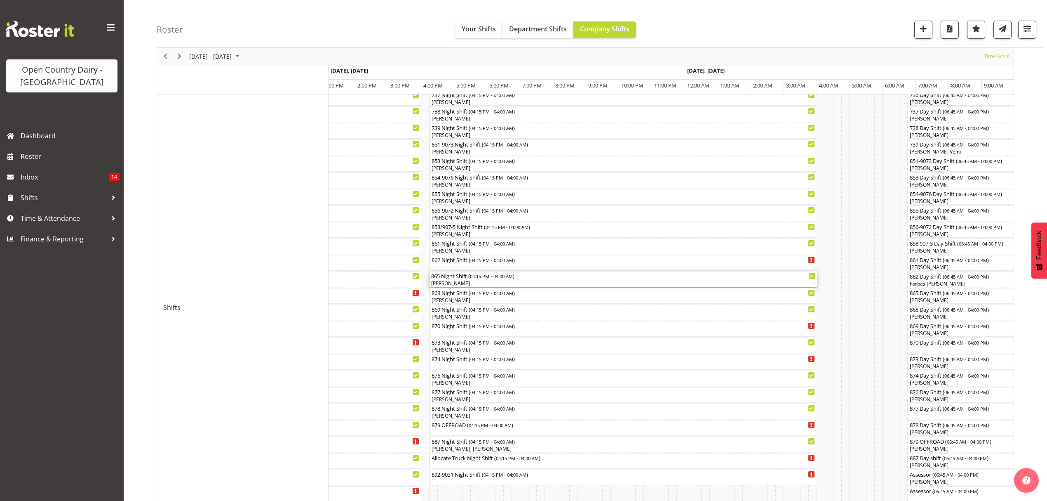
click at [447, 278] on div "865 Night Shift ( 04:15 PM - 04:00 AM )" at bounding box center [623, 275] width 384 height 8
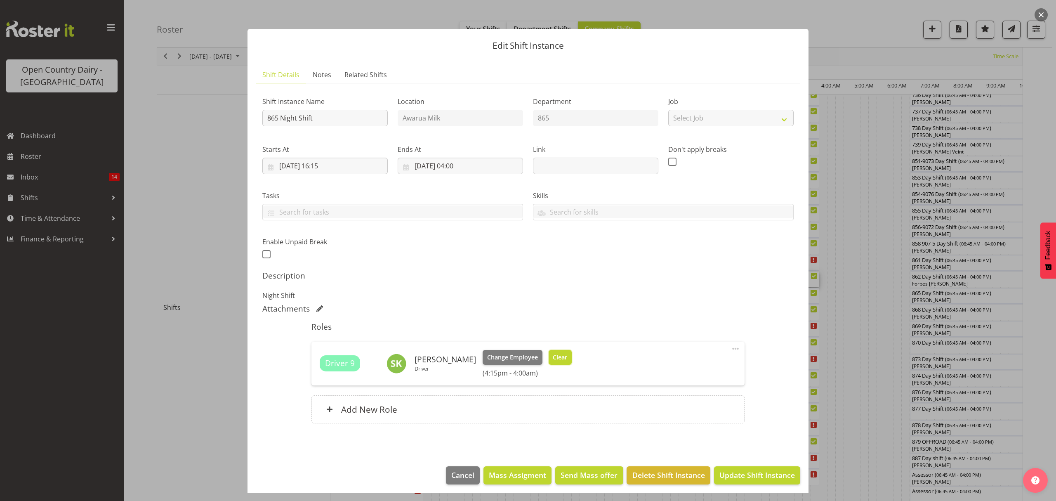
click at [553, 358] on span "Clear" at bounding box center [560, 357] width 14 height 9
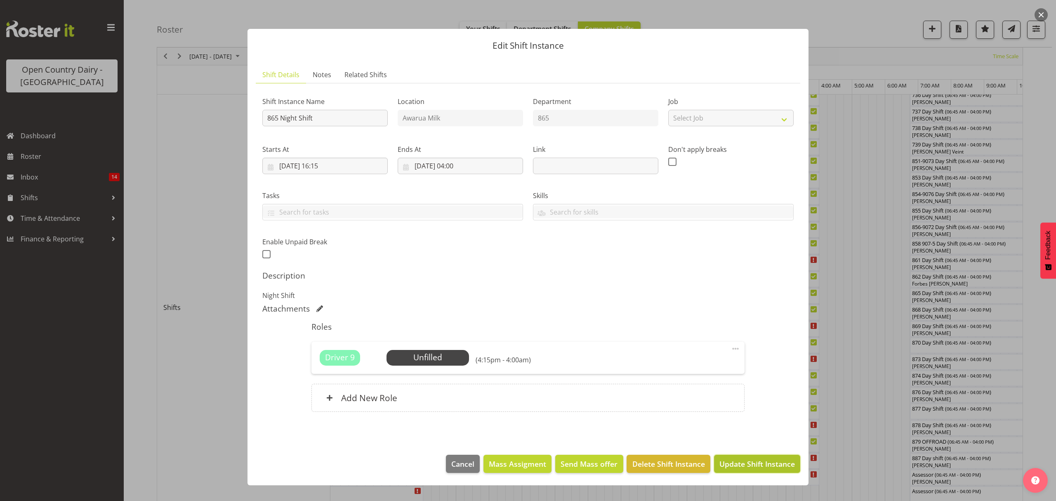
click at [771, 462] on span "Update Shift Instance" at bounding box center [756, 463] width 75 height 11
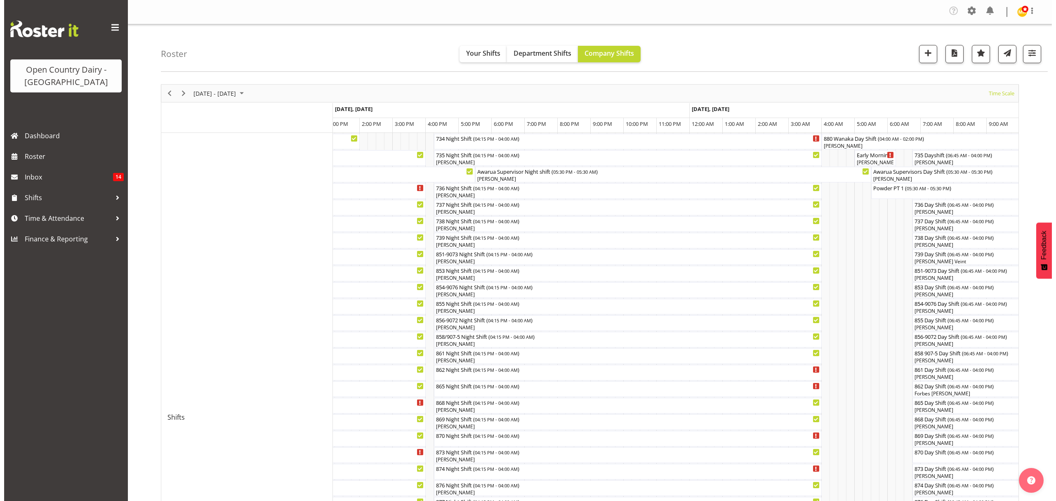
scroll to position [55, 0]
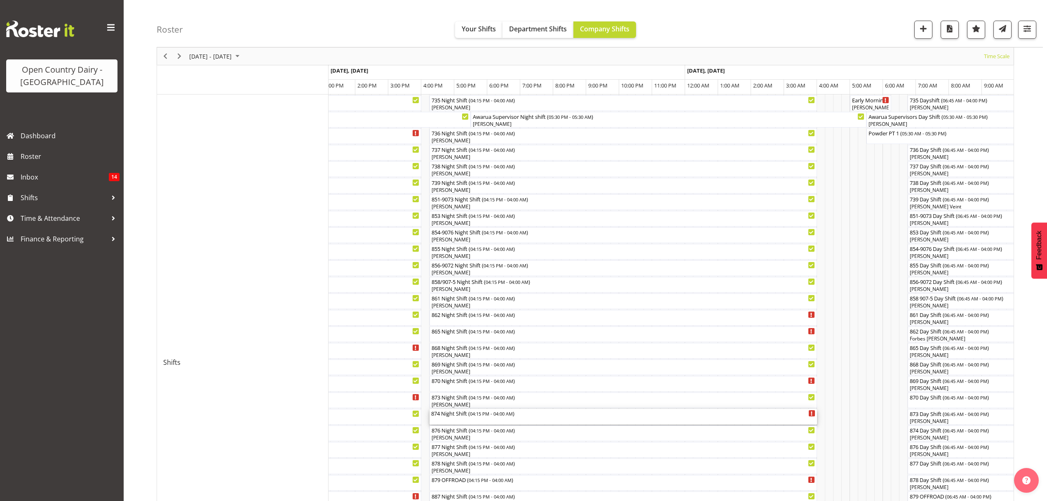
click at [446, 419] on div "874 Night Shift ( 04:15 PM - 04:00 AM )" at bounding box center [623, 417] width 384 height 16
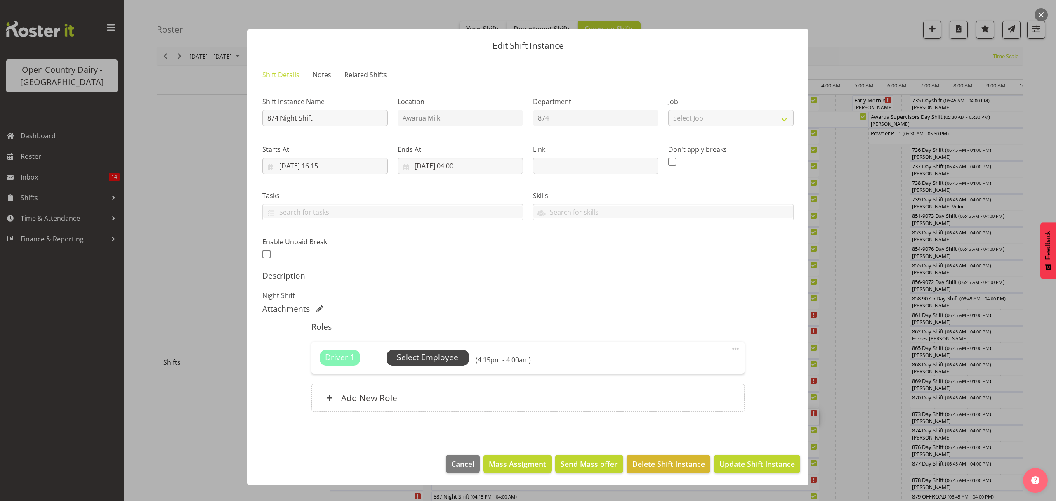
click at [426, 358] on span "Select Employee" at bounding box center [427, 357] width 61 height 12
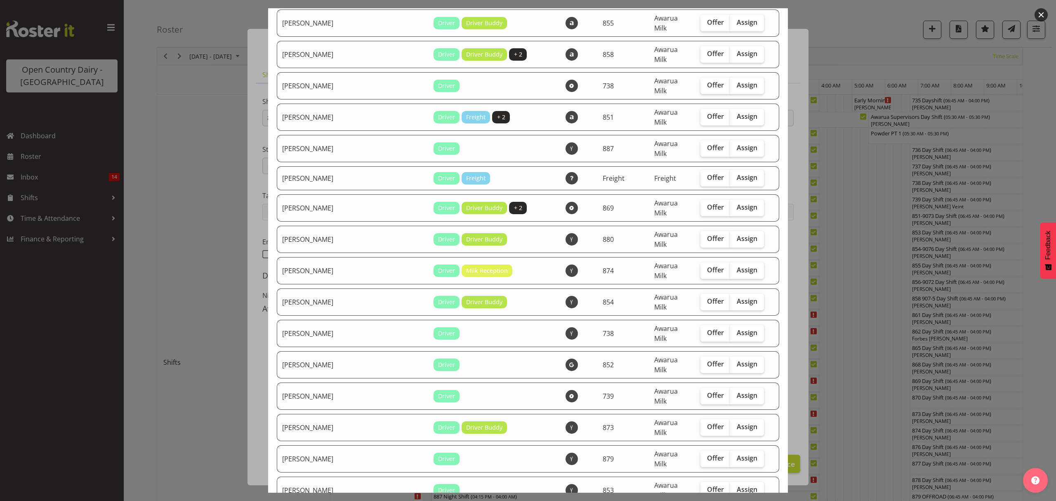
scroll to position [1320, 0]
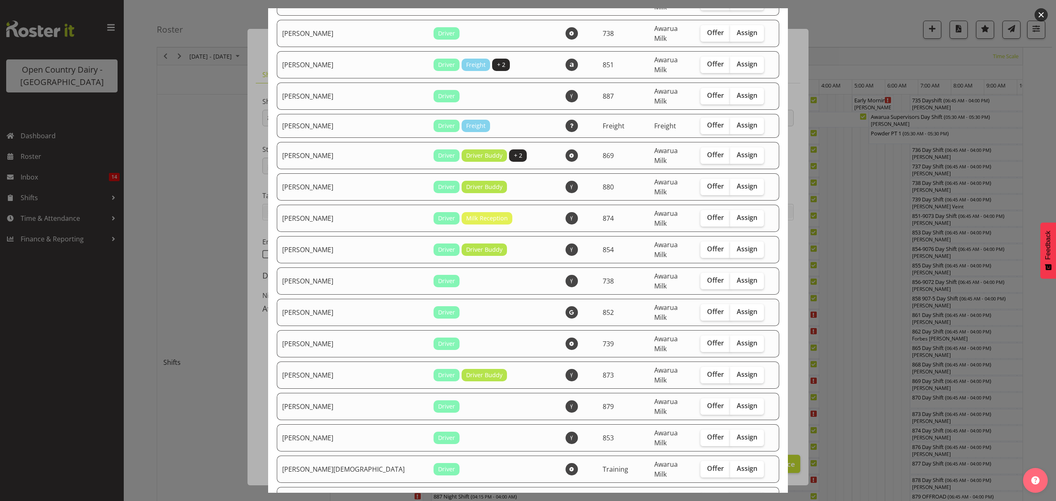
click at [737, 495] on span "Assign" at bounding box center [747, 499] width 21 height 8
click at [732, 497] on input "Assign" at bounding box center [732, 499] width 5 height 5
checkbox input "true"
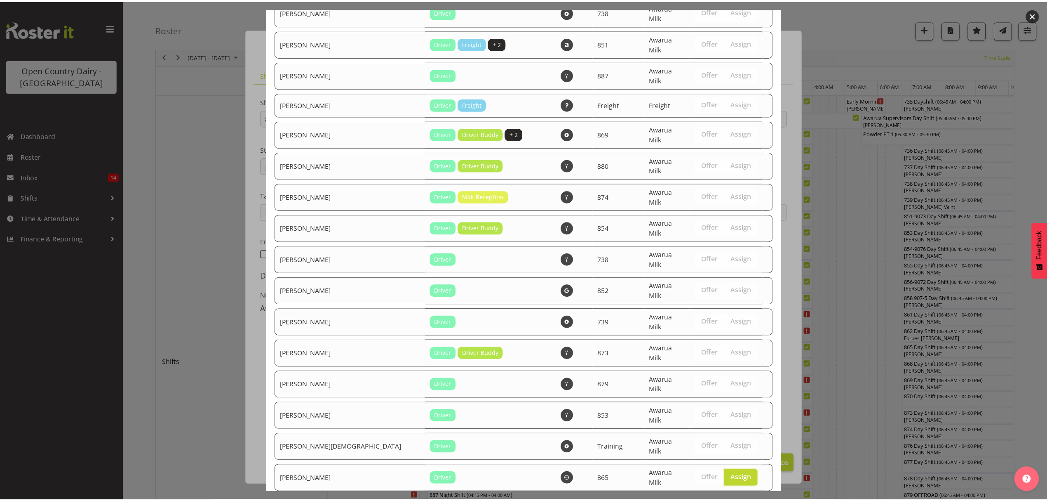
scroll to position [1367, 0]
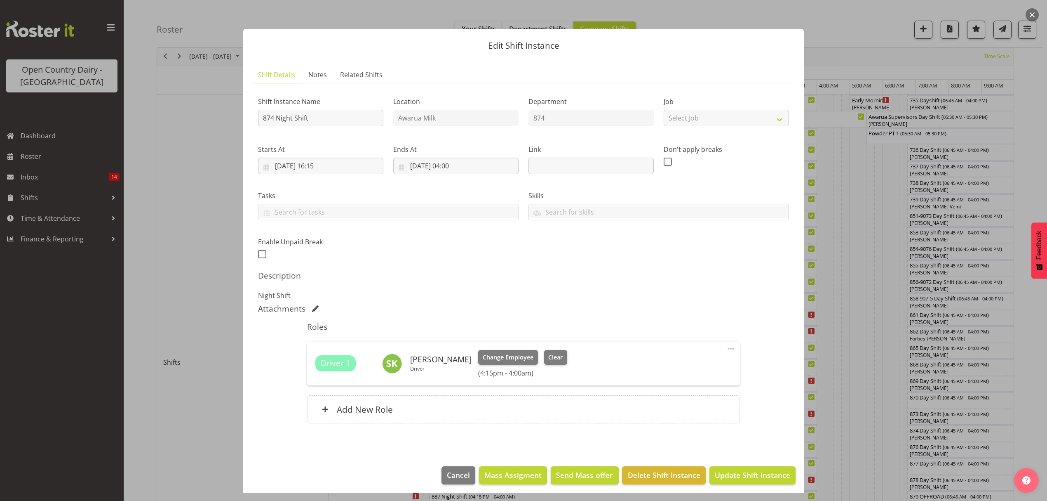
scroll to position [5, 0]
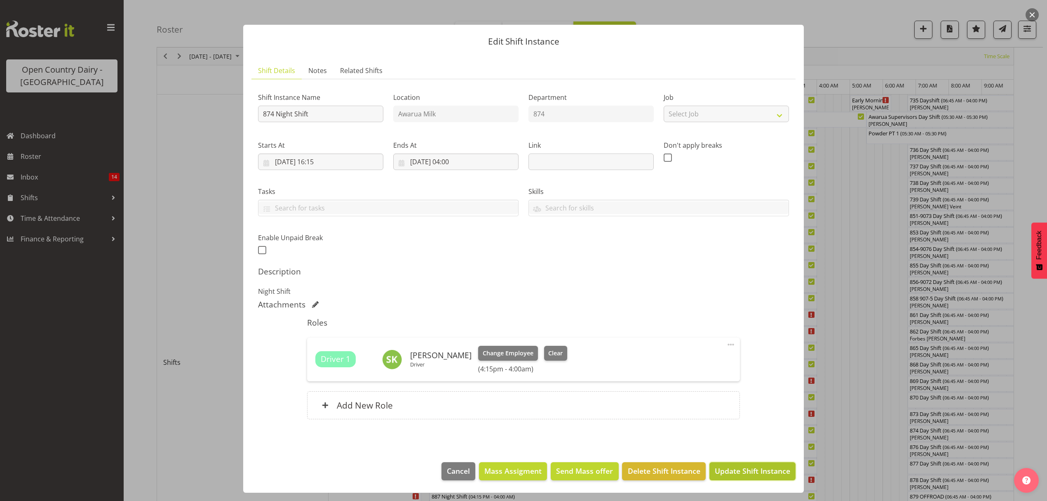
click at [736, 469] on span "Update Shift Instance" at bounding box center [752, 470] width 75 height 11
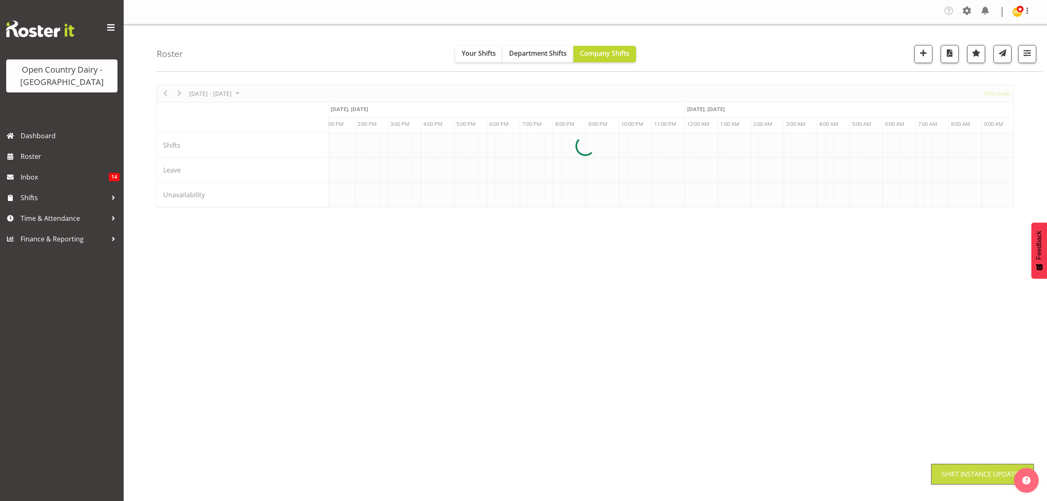
scroll to position [0, 0]
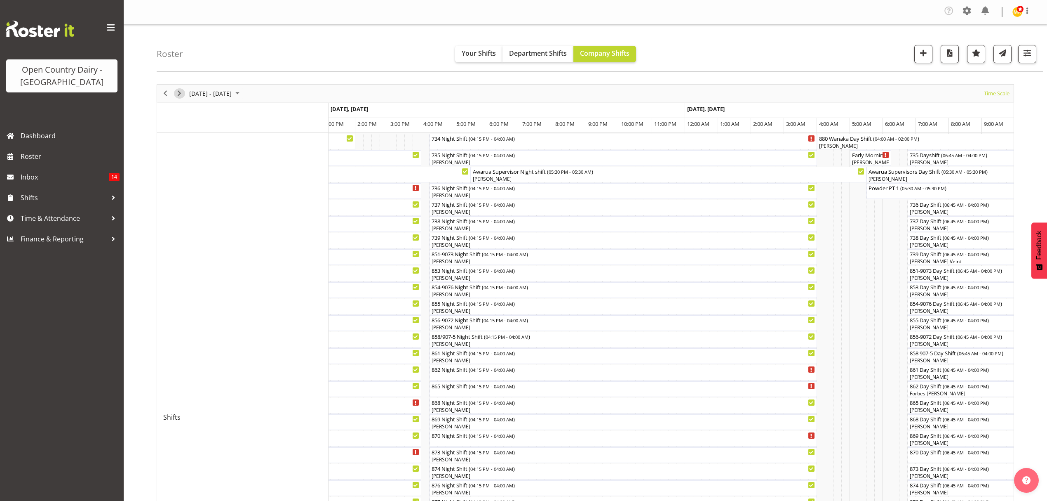
click at [180, 94] on span "Next" at bounding box center [179, 93] width 10 height 10
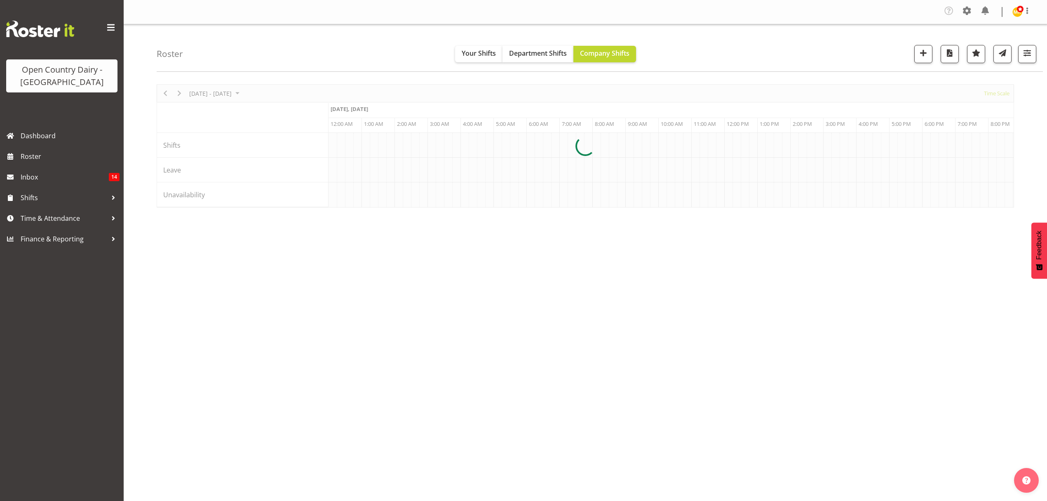
click at [167, 89] on div at bounding box center [586, 145] width 858 height 123
click at [167, 91] on div at bounding box center [586, 145] width 858 height 123
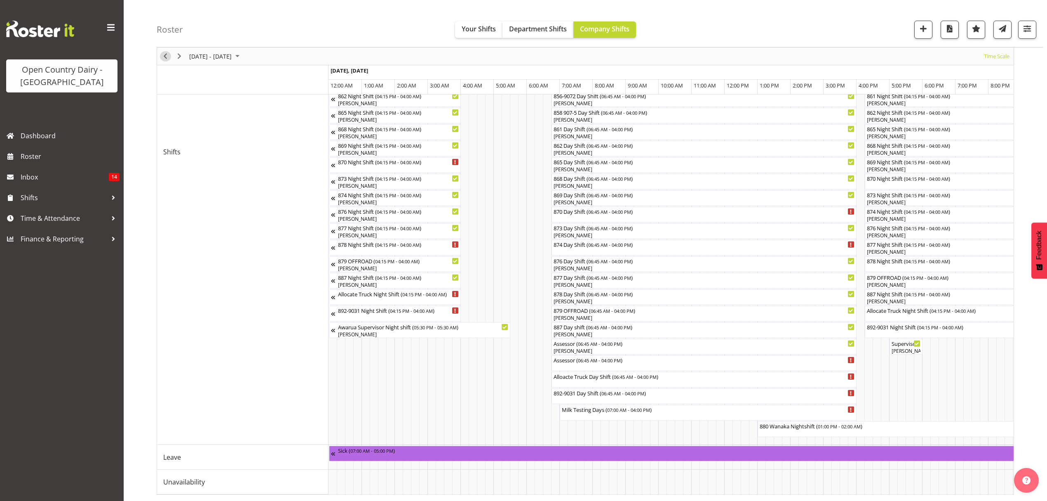
click at [164, 55] on span "Previous" at bounding box center [165, 56] width 10 height 10
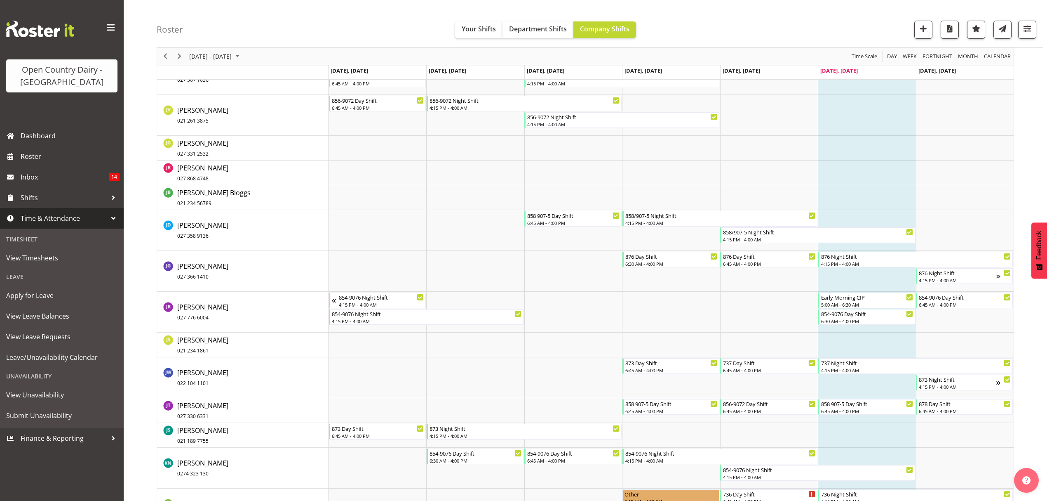
scroll to position [2917, 0]
click at [212, 58] on span "[DATE] - [DATE]" at bounding box center [210, 56] width 44 height 10
click at [1027, 37] on button "button" at bounding box center [1028, 30] width 18 height 18
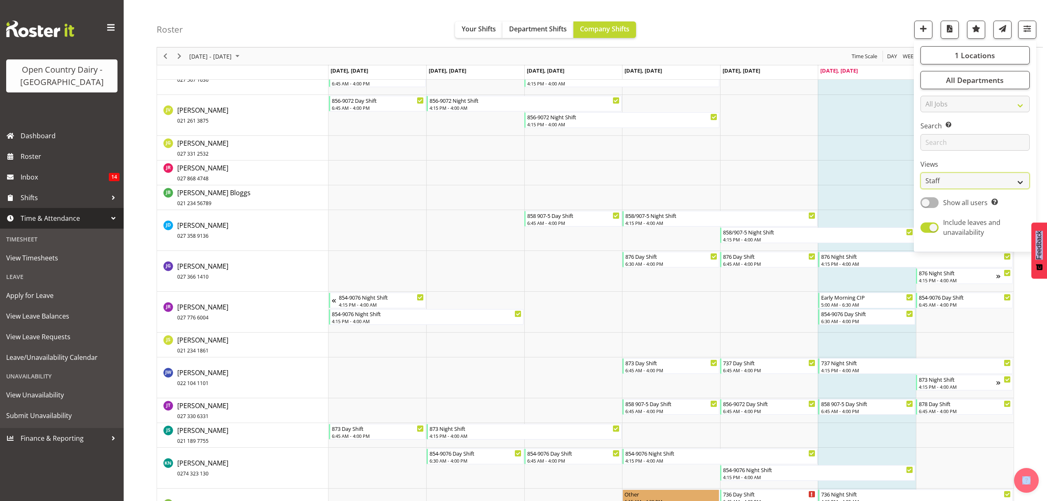
click at [1020, 183] on select "Staff Role Shift - Horizontal Shift - Vertical Staff - Location" at bounding box center [975, 180] width 109 height 16
click at [921, 189] on select "Staff Role Shift - Horizontal Shift - Vertical Staff - Location" at bounding box center [975, 180] width 109 height 16
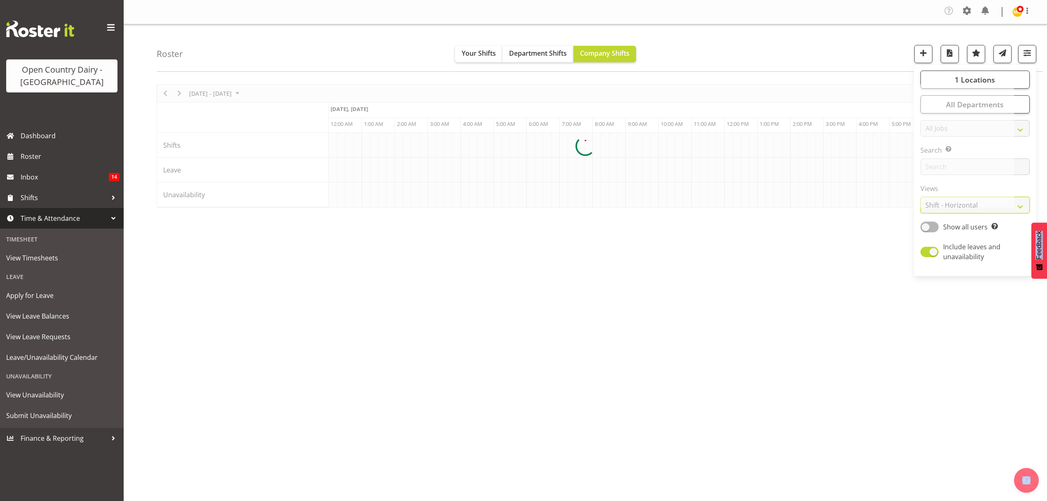
scroll to position [0, 0]
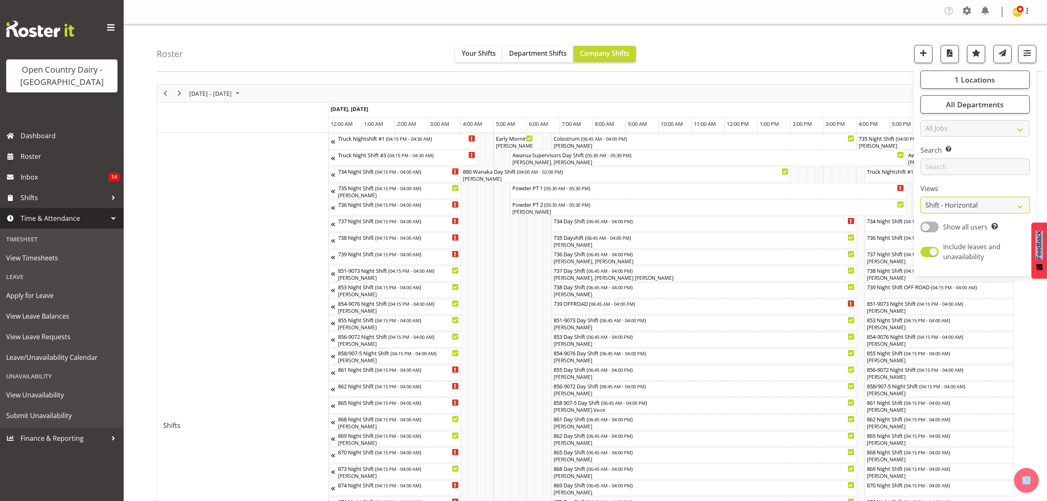
scroll to position [348, 0]
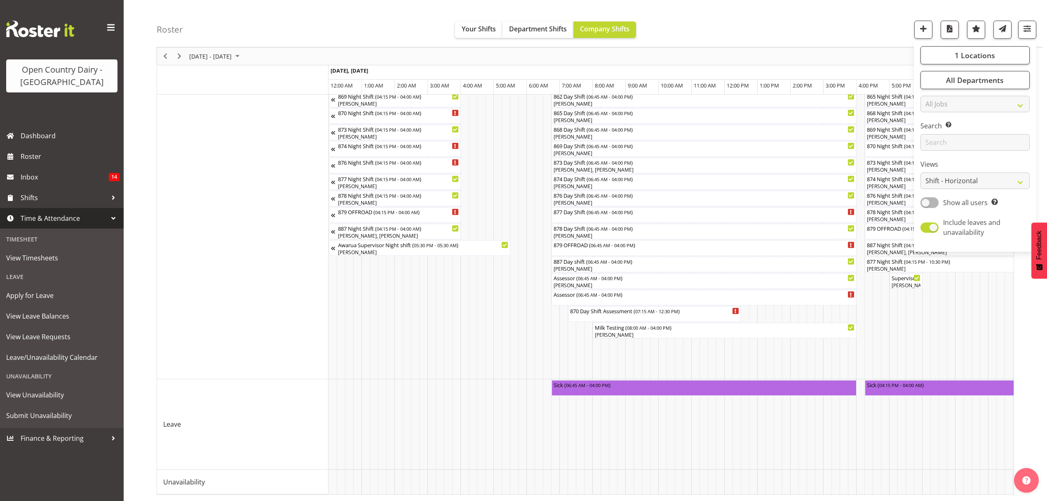
click at [1039, 317] on div "August 25 - 31, 2025 Today Timeline Day Timeline Week Timeline Fortnight Timeli…" at bounding box center [602, 120] width 891 height 762
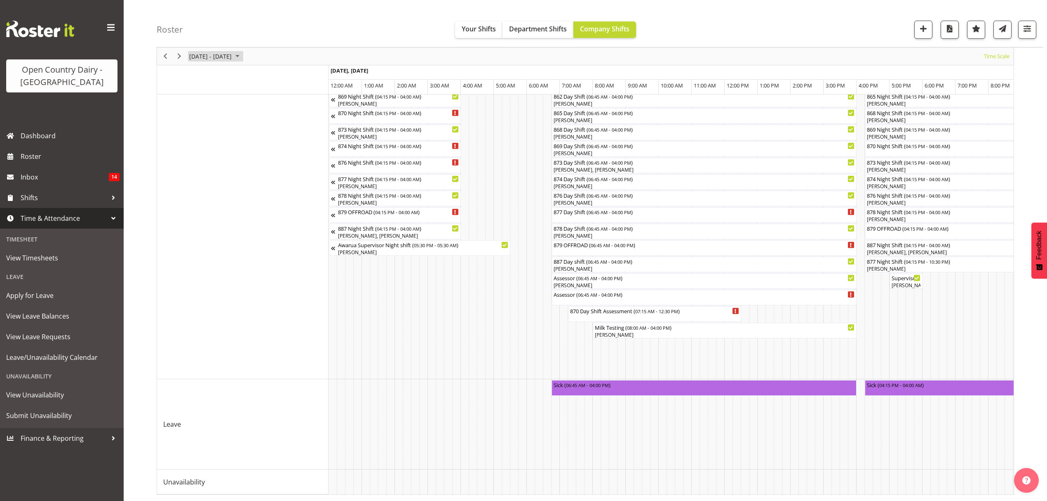
click at [242, 54] on span "August 25 - 31, 2025" at bounding box center [238, 56] width 10 height 10
click at [212, 79] on div "August 2025" at bounding box center [202, 77] width 19 height 16
click at [266, 151] on span "Dec" at bounding box center [272, 148] width 19 height 19
click at [238, 149] on span "25" at bounding box center [237, 147] width 12 height 12
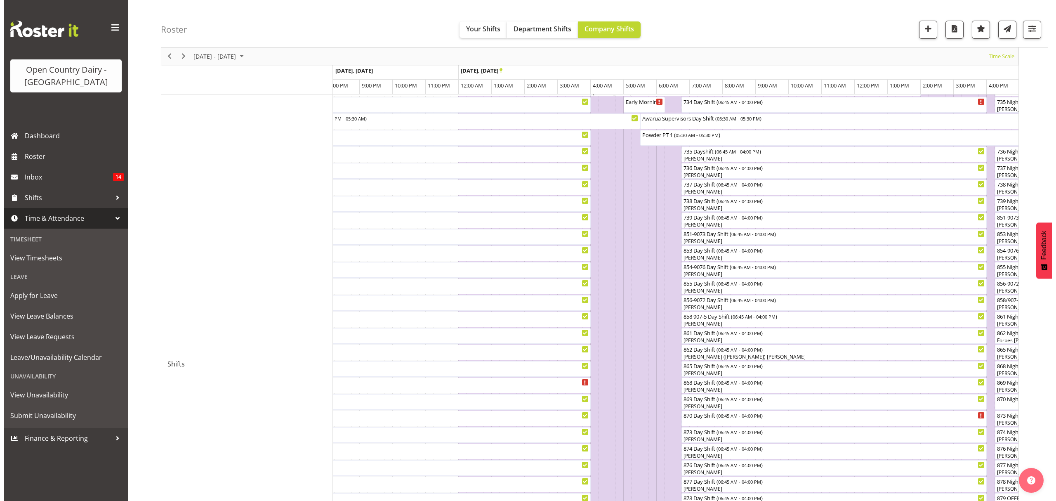
scroll to position [45, 0]
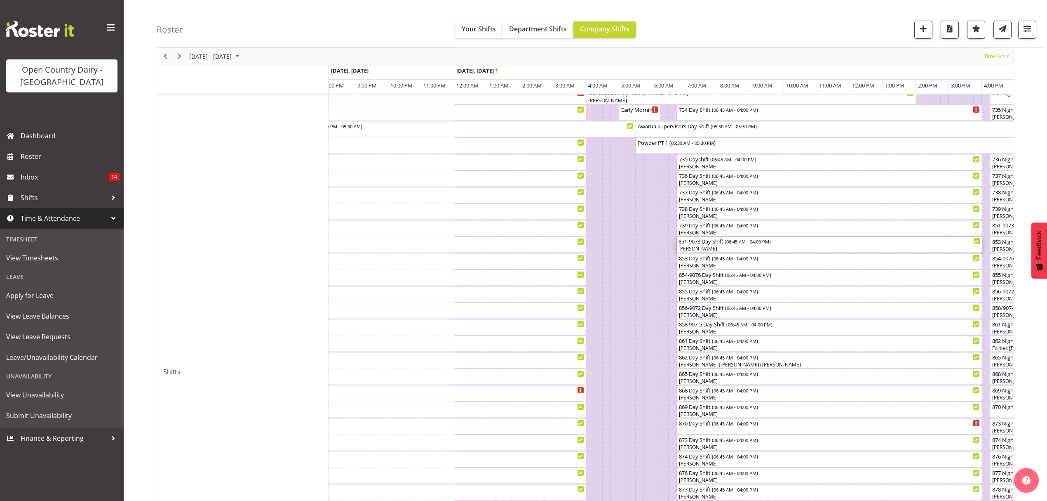
click at [703, 248] on div "[PERSON_NAME]" at bounding box center [830, 248] width 302 height 7
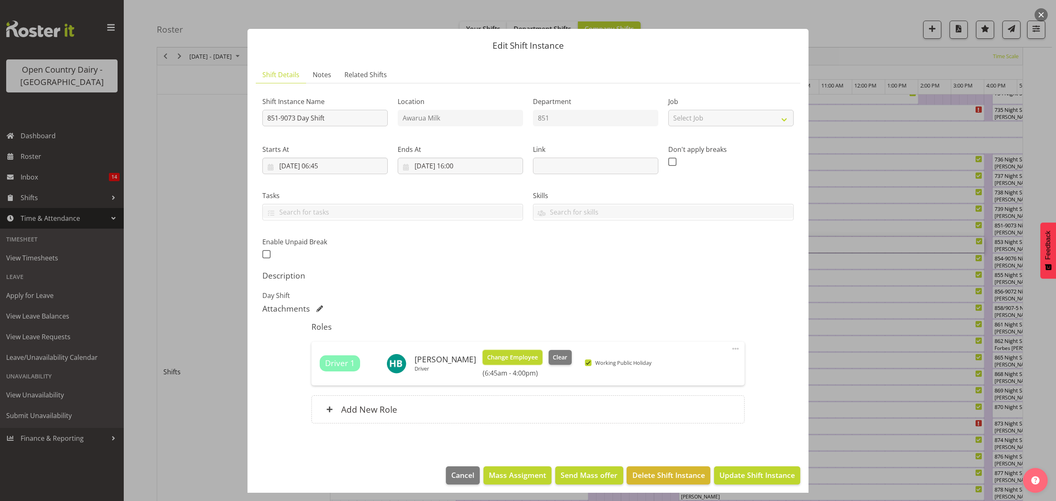
click at [505, 359] on span "Change Employee" at bounding box center [512, 357] width 51 height 9
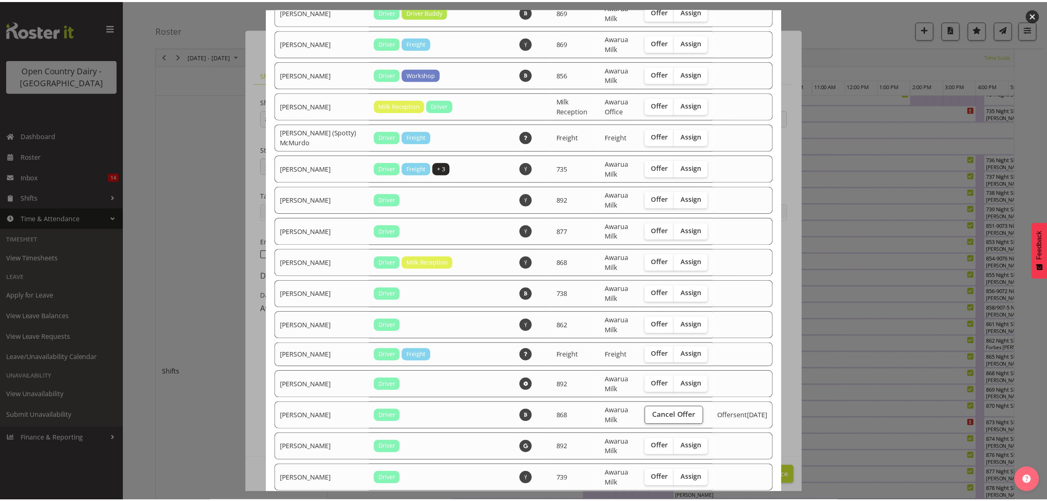
scroll to position [275, 0]
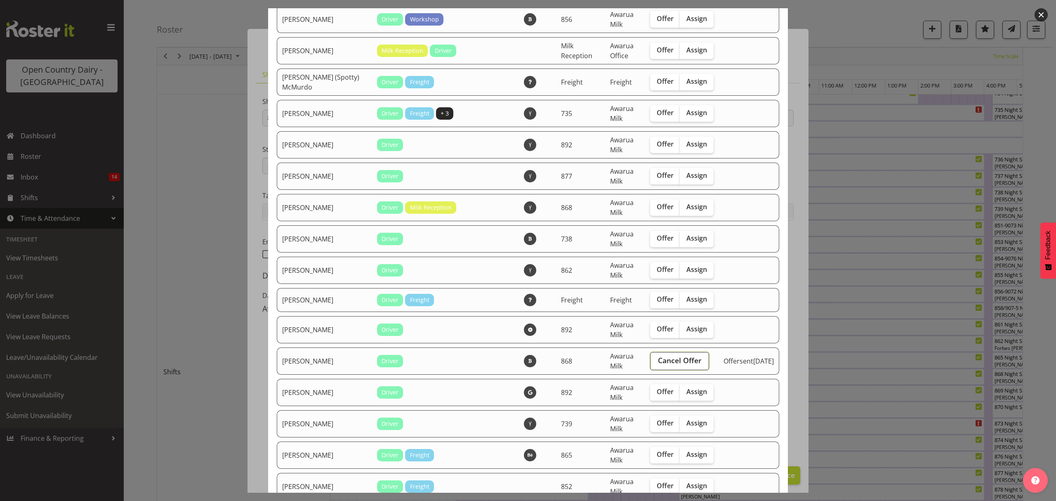
click at [662, 355] on span "Cancel Offer" at bounding box center [680, 360] width 44 height 11
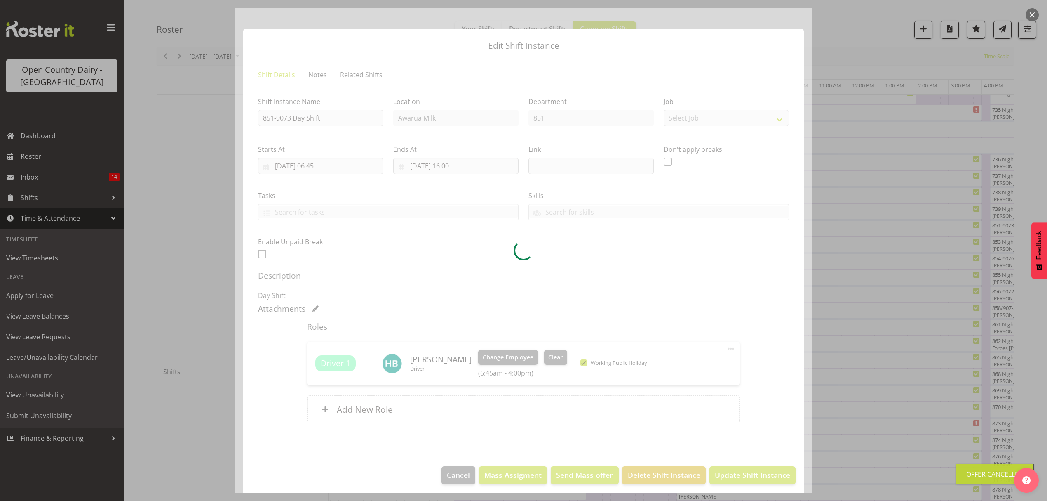
scroll to position [0, 0]
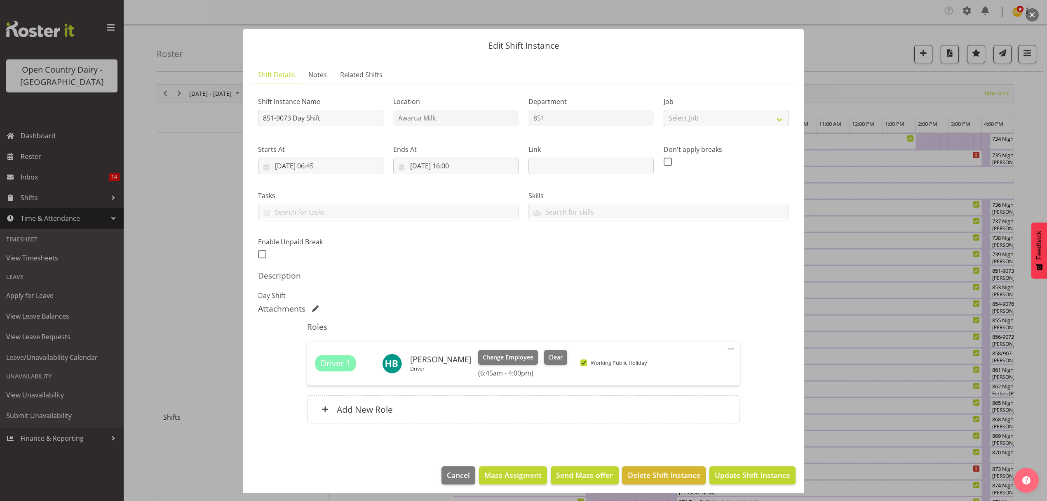
click at [880, 61] on div at bounding box center [523, 250] width 1047 height 501
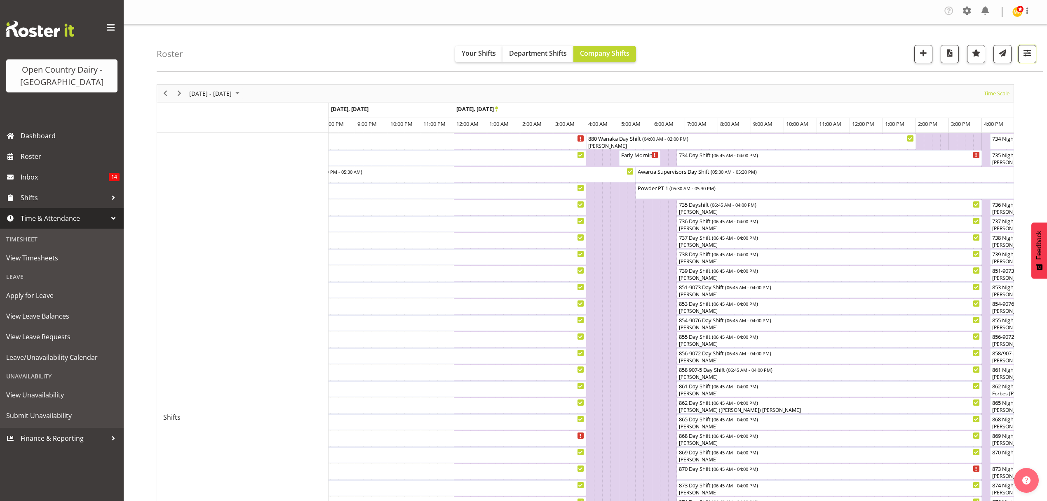
click at [1033, 58] on span "button" at bounding box center [1027, 52] width 11 height 11
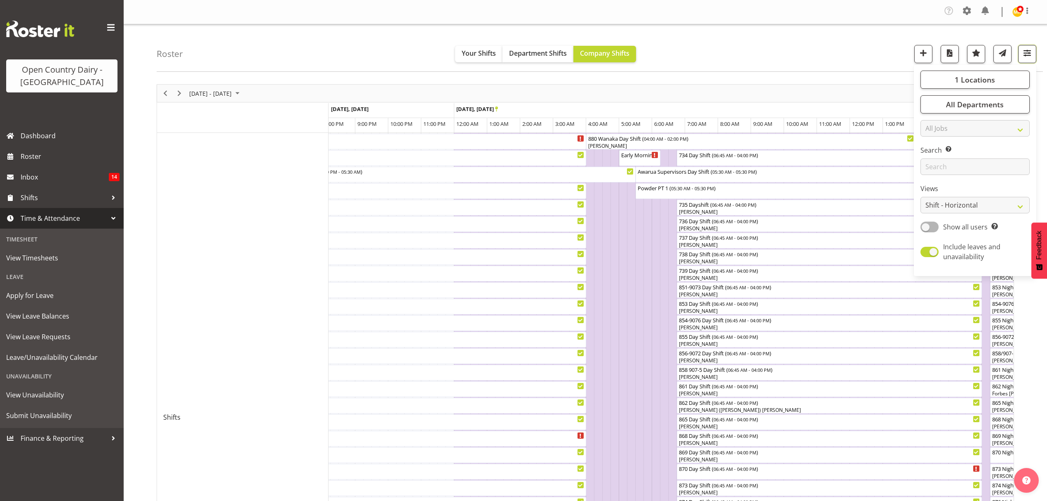
click at [1033, 58] on span "button" at bounding box center [1027, 52] width 11 height 11
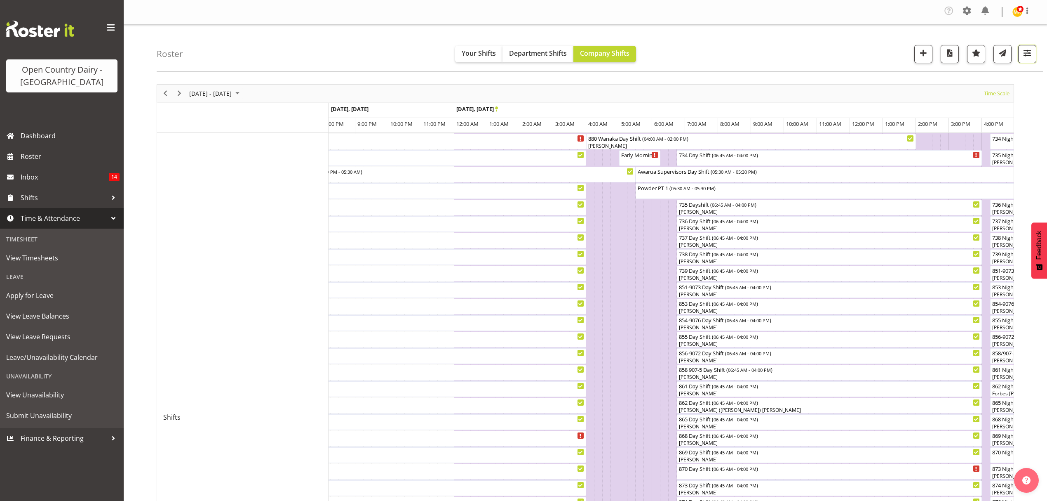
click at [1028, 60] on button "button" at bounding box center [1028, 54] width 18 height 18
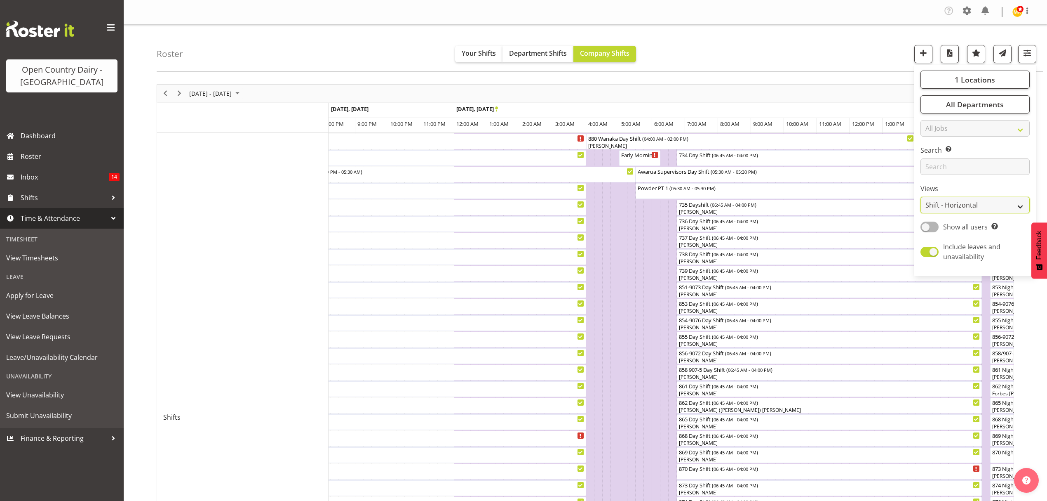
click at [976, 204] on select "Staff Role Shift - Horizontal Shift - Vertical Staff - Location" at bounding box center [975, 205] width 109 height 16
select select "staff"
click at [921, 197] on select "Staff Role Shift - Horizontal Shift - Vertical Staff - Location" at bounding box center [975, 205] width 109 height 16
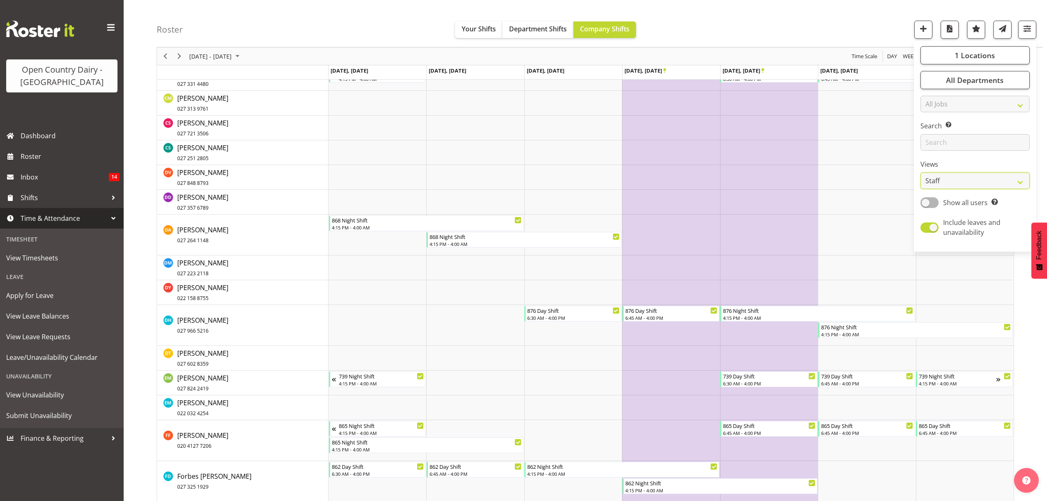
scroll to position [1759, 0]
click at [188, 233] on span "Darin Ayling 027 264 1148" at bounding box center [202, 233] width 51 height 19
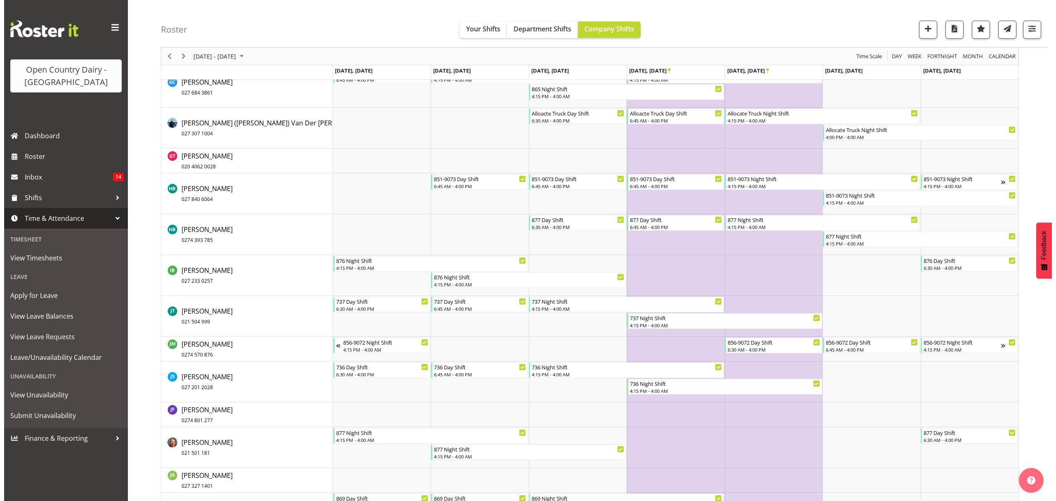
scroll to position [2254, 0]
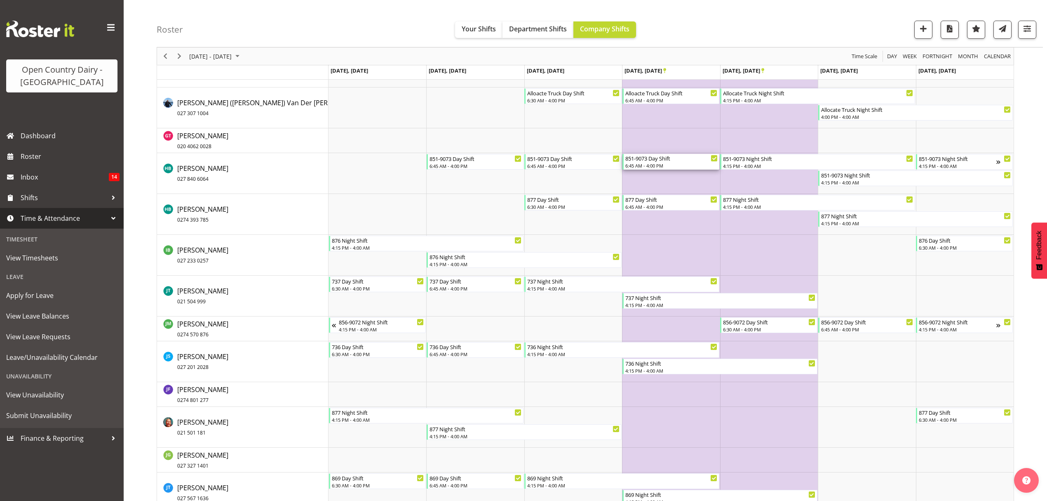
click at [666, 160] on div "851-9073 Day Shift" at bounding box center [672, 158] width 92 height 8
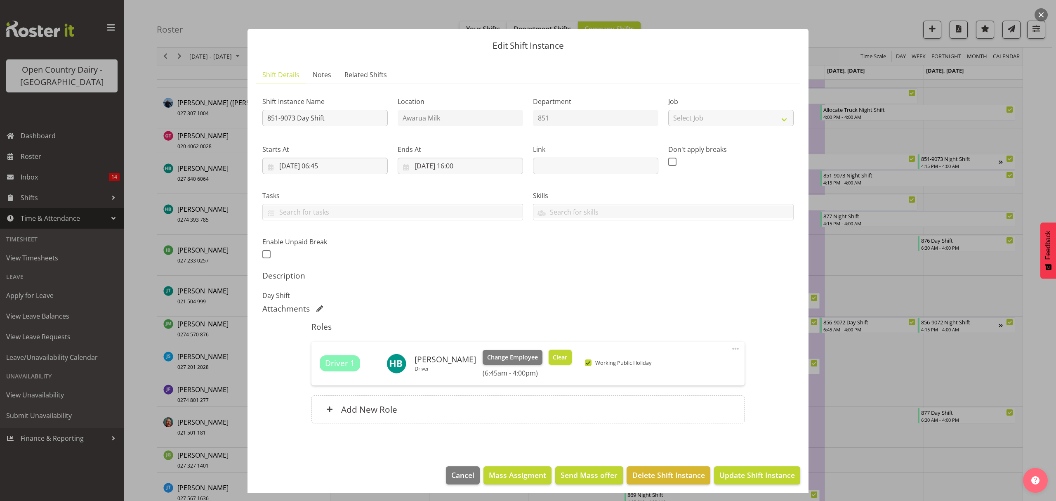
click at [553, 362] on button "Clear" at bounding box center [560, 357] width 24 height 15
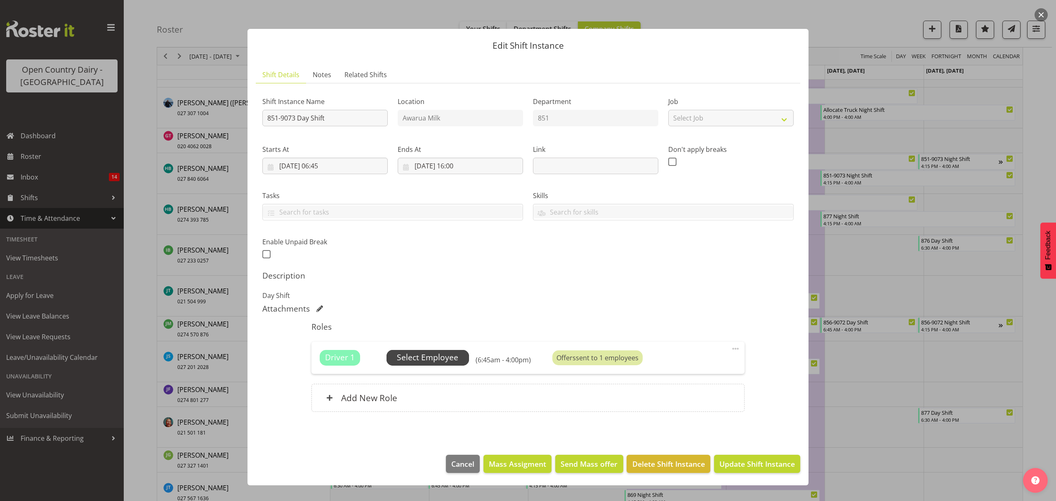
click at [429, 357] on span "Select Employee" at bounding box center [427, 357] width 61 height 12
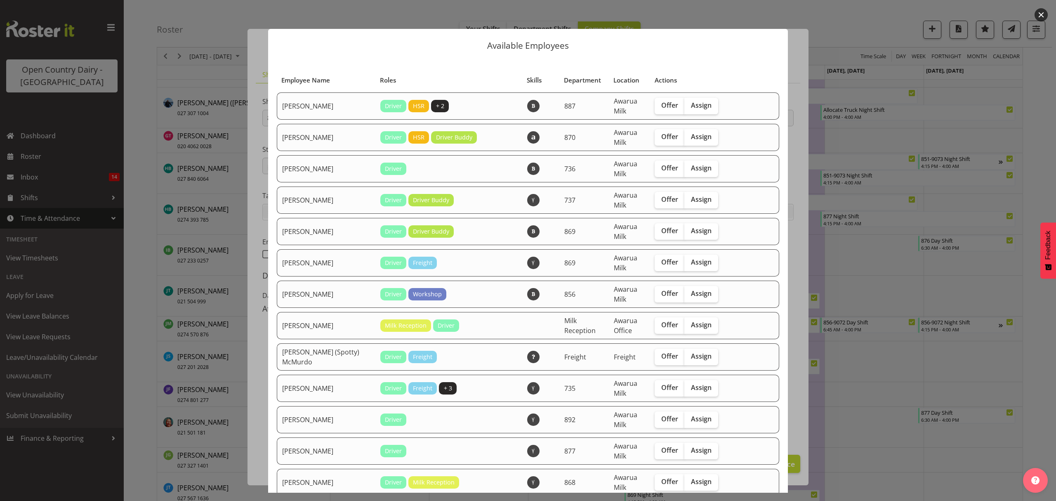
scroll to position [220, 0]
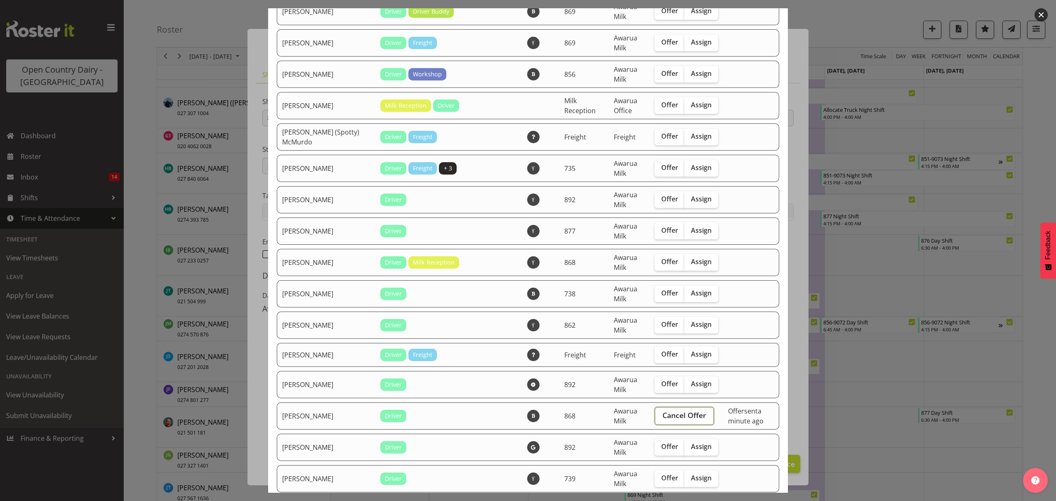
click at [662, 414] on span "Cancel Offer" at bounding box center [684, 414] width 44 height 11
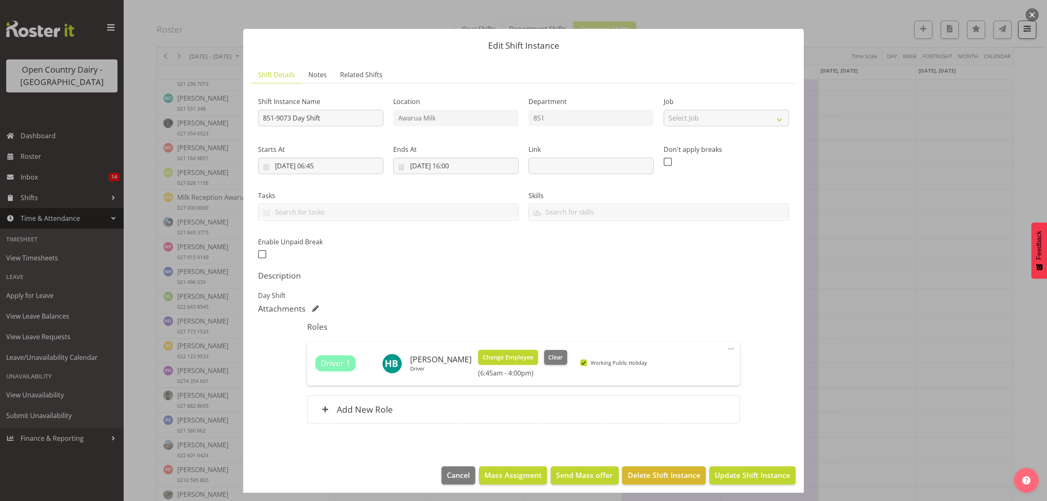
click at [512, 357] on span "Change Employee" at bounding box center [508, 357] width 51 height 9
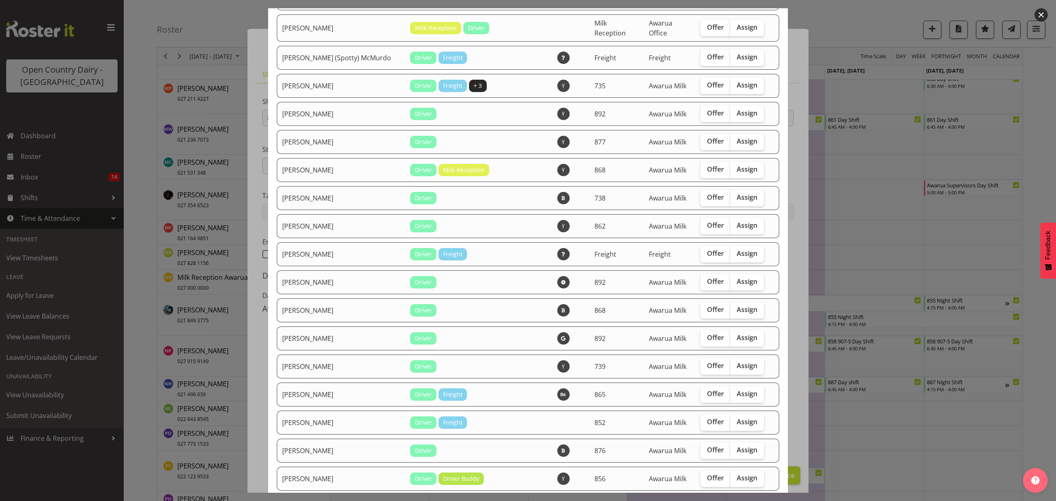
scroll to position [275, 0]
click at [737, 305] on span "Assign" at bounding box center [747, 309] width 21 height 8
click at [730, 306] on input "Assign" at bounding box center [732, 308] width 5 height 5
checkbox input "true"
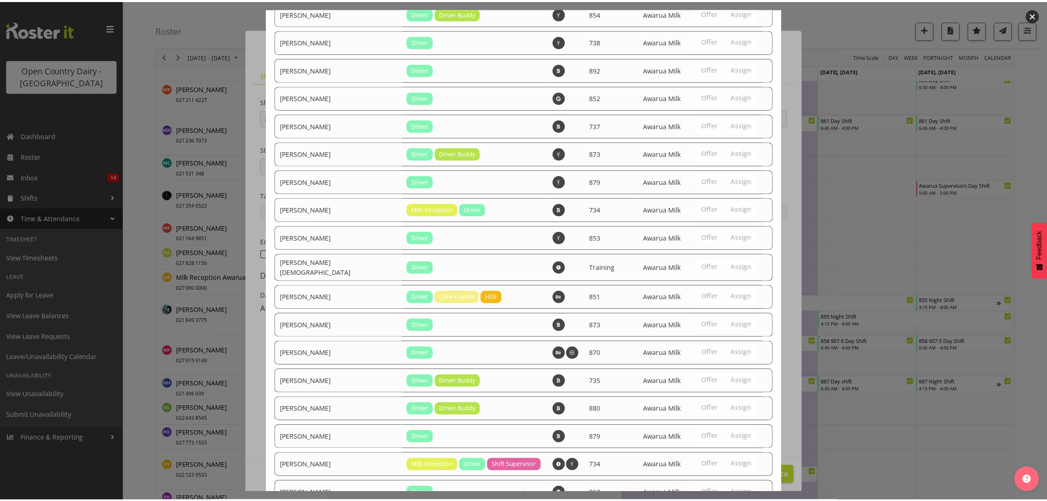
scroll to position [1311, 0]
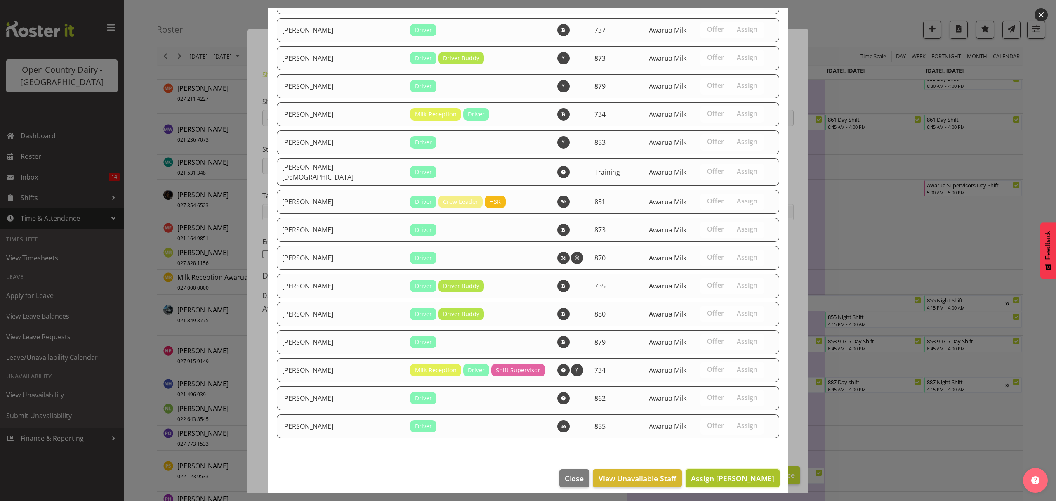
click at [718, 473] on span "Assign Darin Ayling" at bounding box center [732, 478] width 83 height 10
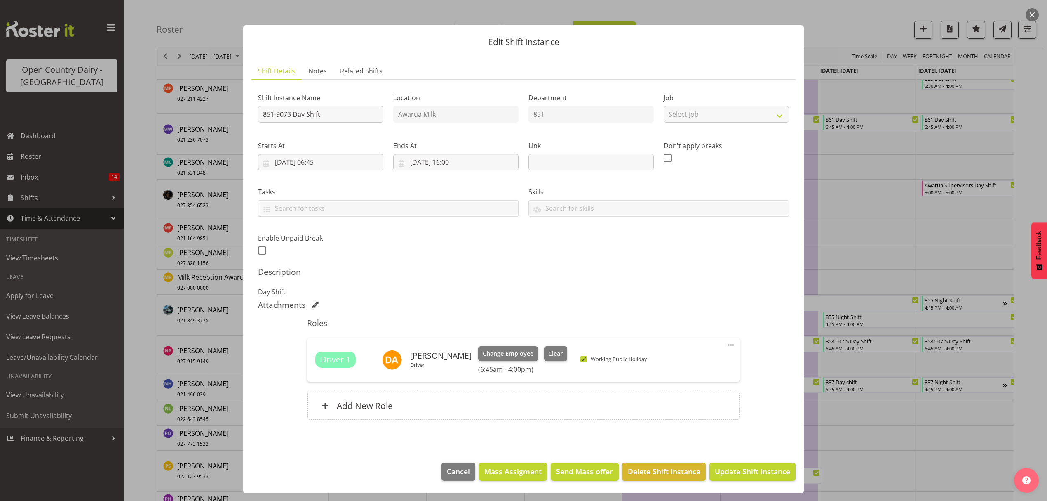
scroll to position [5, 0]
click at [732, 469] on span "Update Shift Instance" at bounding box center [752, 470] width 75 height 11
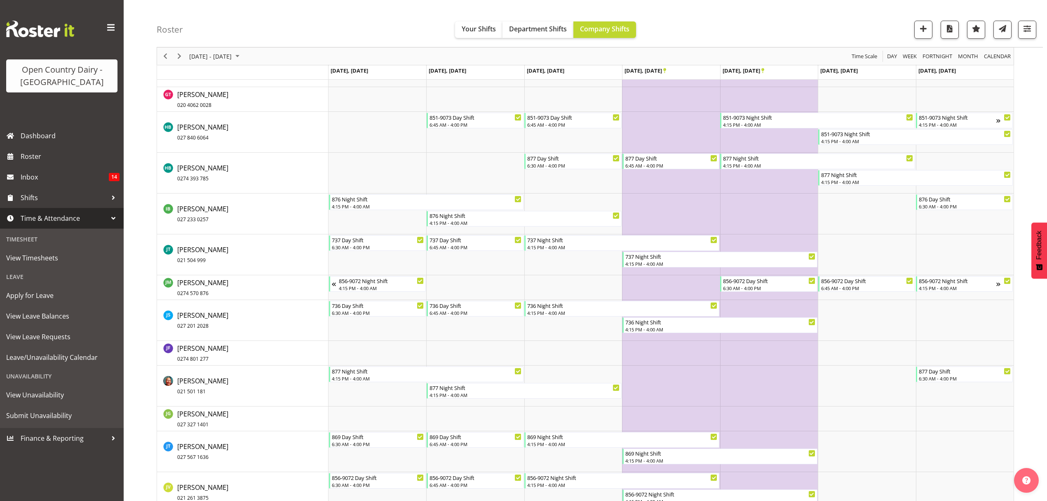
scroll to position [2272, 0]
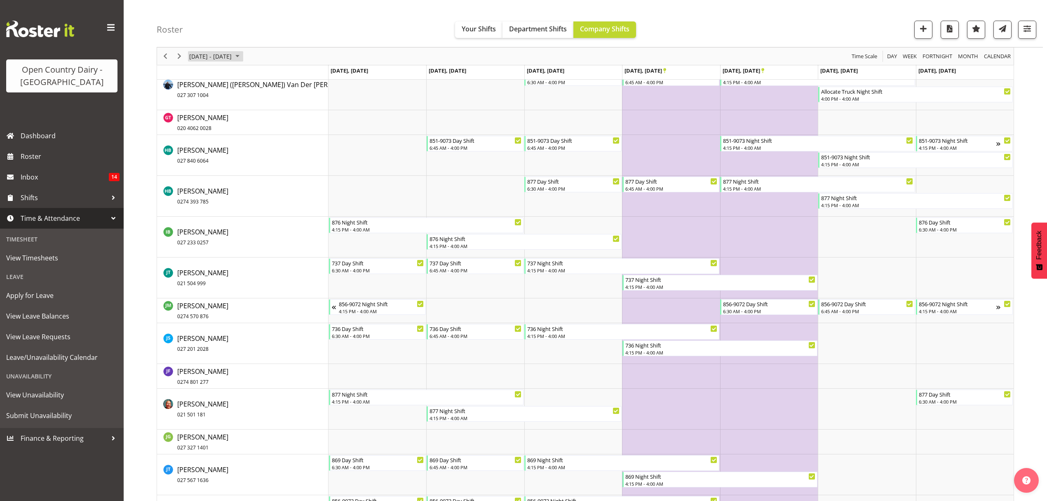
click at [207, 53] on span "December 22 - 28, 2025" at bounding box center [210, 56] width 44 height 10
click at [212, 78] on div "December 2025" at bounding box center [202, 77] width 19 height 16
click at [266, 120] on span "Aug" at bounding box center [272, 125] width 19 height 19
click at [264, 162] on span "30" at bounding box center [264, 161] width 12 height 12
click at [0, 0] on div "Timeline Week of December 25, 2025" at bounding box center [0, 0] width 0 height 0
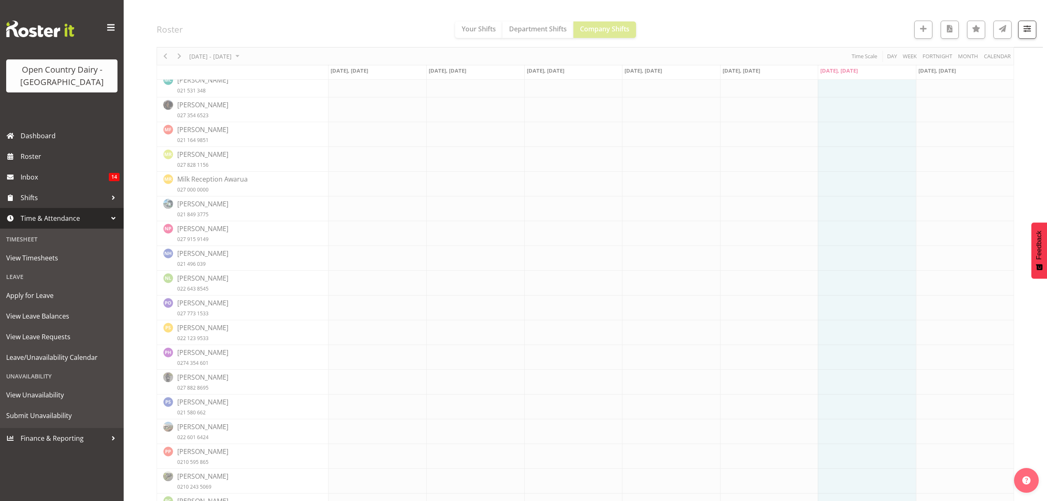
scroll to position [0, 0]
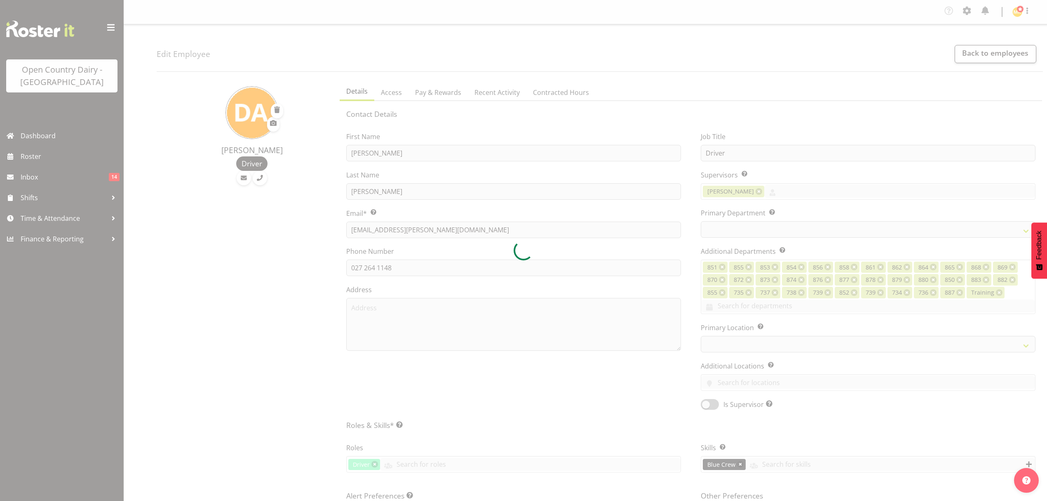
select select "TimelineWeek"
select select
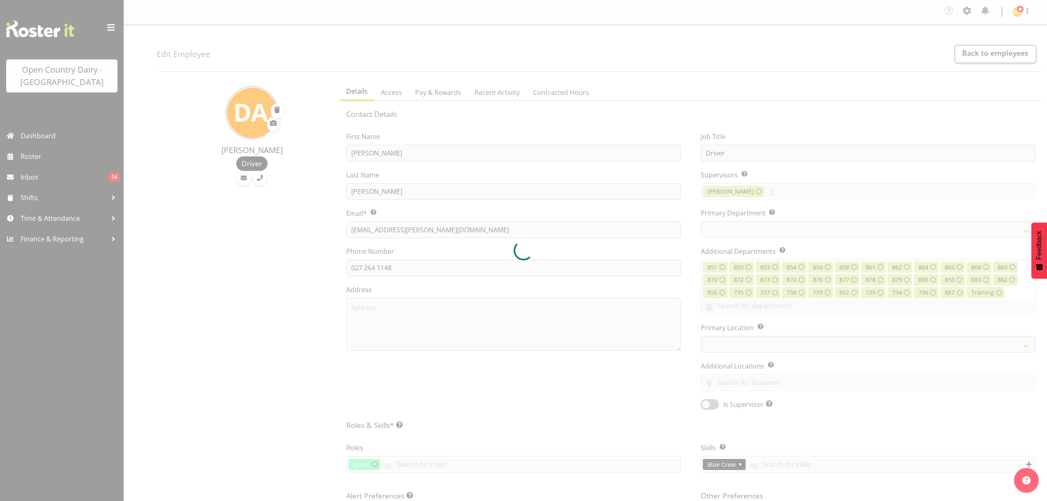
select select "681"
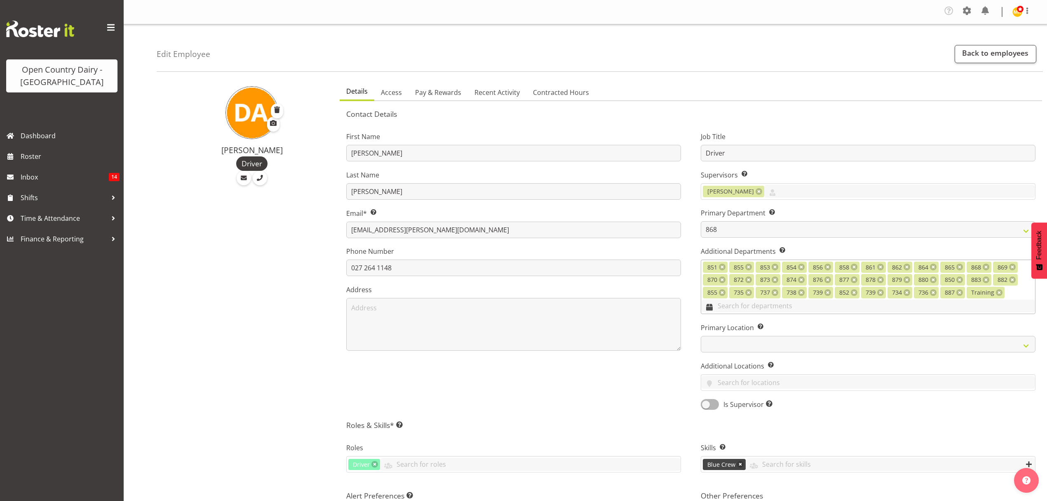
click at [742, 308] on input "text" at bounding box center [868, 305] width 334 height 13
click at [695, 274] on div "Job Title Driver Supervisors Select the employee’s supervisors, or the person w…" at bounding box center [868, 267] width 355 height 295
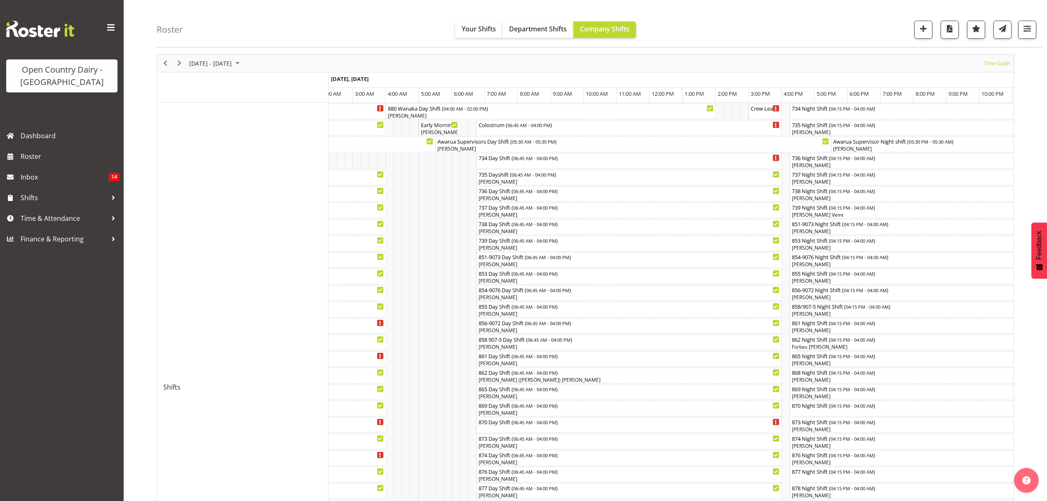
scroll to position [7, 0]
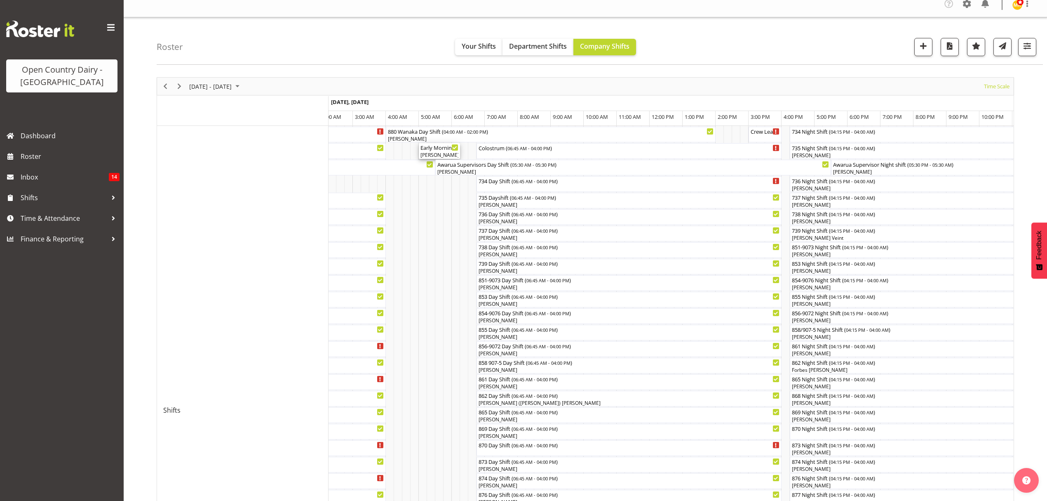
click at [436, 149] on div "Early Morning CIP ( 05:00 AM - 06:15 AM )" at bounding box center [440, 147] width 38 height 8
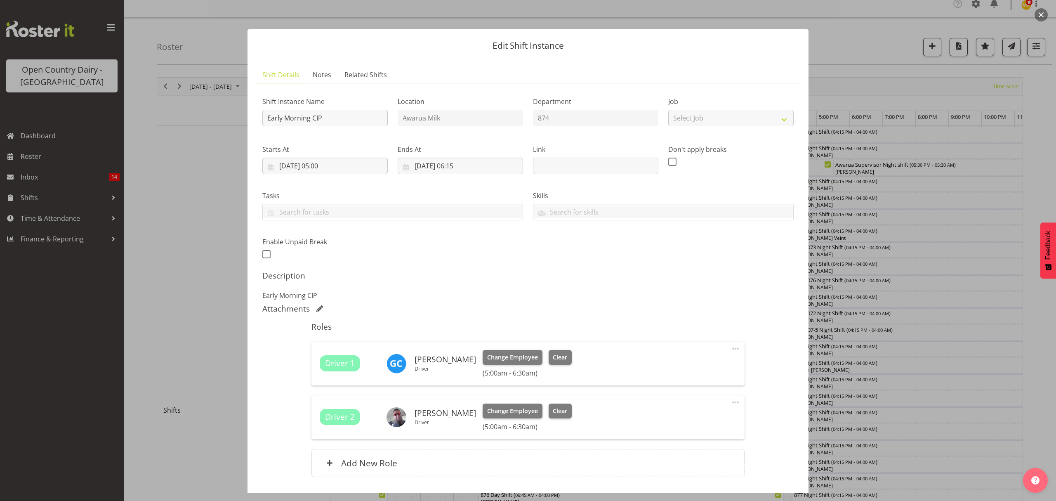
drag, startPoint x: 1009, startPoint y: 252, endPoint x: 883, endPoint y: 234, distance: 127.1
click at [1009, 252] on div at bounding box center [528, 250] width 1056 height 501
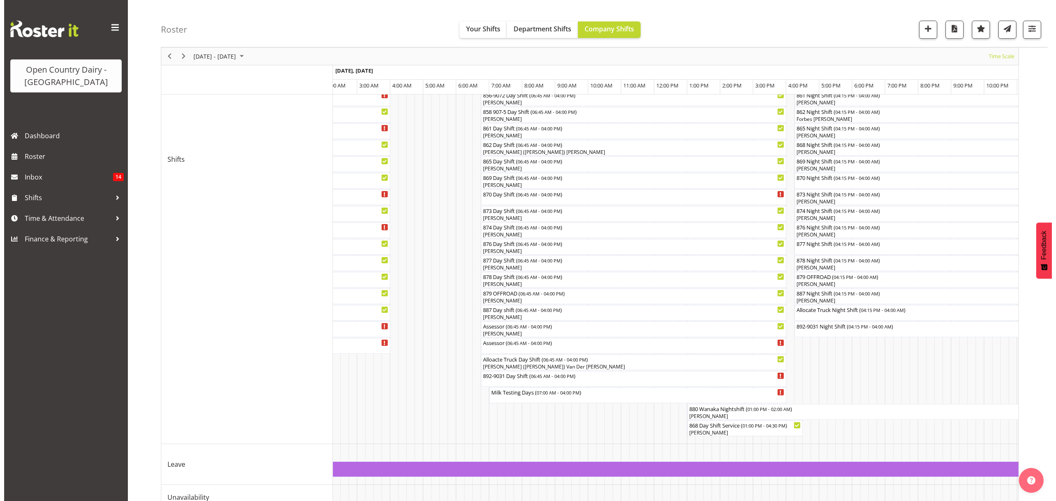
scroll to position [282, 0]
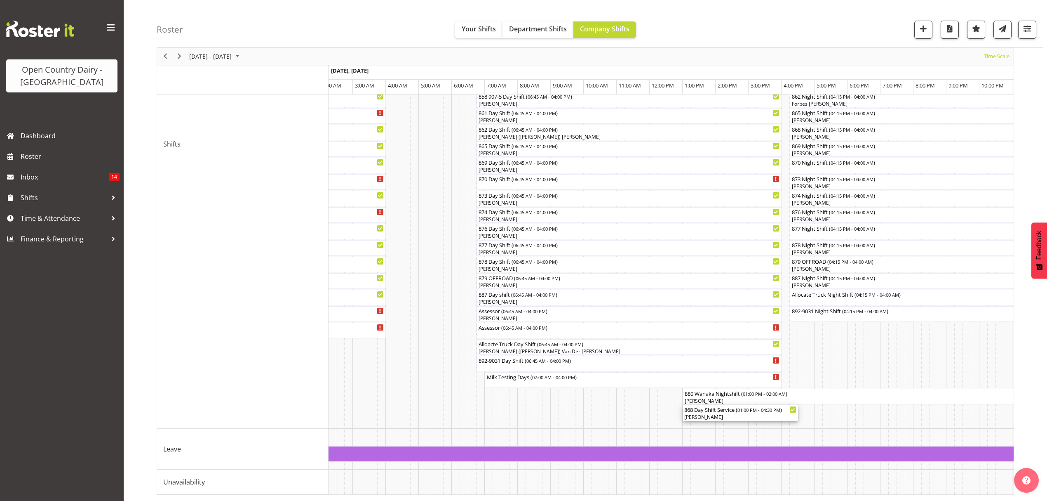
click at [727, 405] on div "868 Day Shift Service ( 01:00 PM - 04:30 PM ) [PERSON_NAME]" at bounding box center [741, 413] width 112 height 16
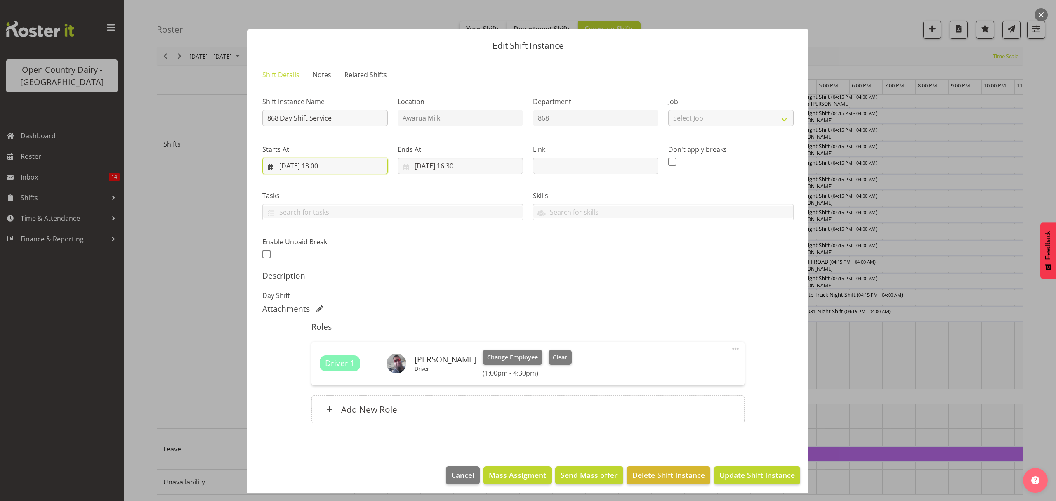
click at [322, 164] on input "[DATE] 13:00" at bounding box center [324, 166] width 125 height 16
click at [325, 344] on select "00 01 02 03 04 05 06 07 08 09 10 11 12 13 14 15 16 17 18 19 20 21 22 23" at bounding box center [325, 340] width 19 height 16
select select "6"
click at [316, 332] on select "00 01 02 03 04 05 06 07 08 09 10 11 12 13 14 15 16 17 18 19 20 21 22 23" at bounding box center [325, 340] width 19 height 16
type input "[DATE] 06:00"
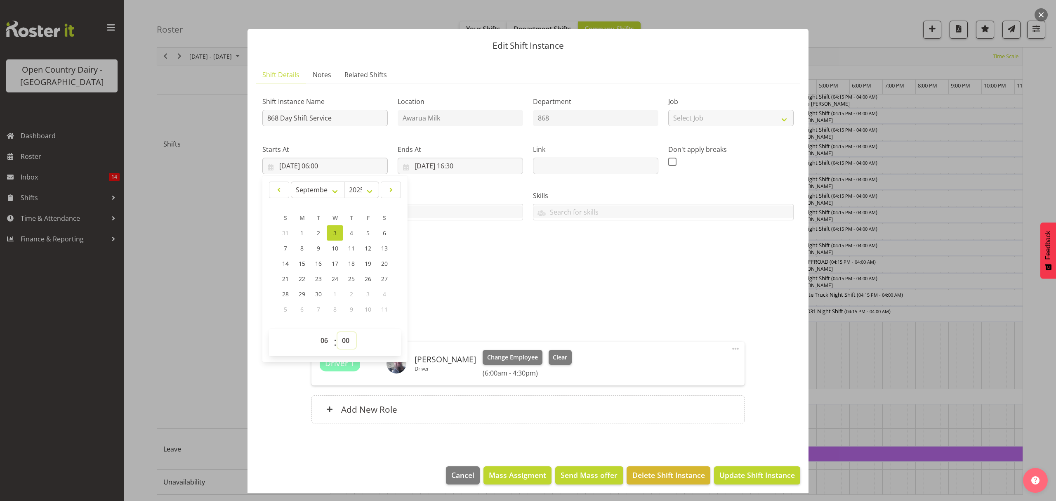
click at [341, 341] on select "00 01 02 03 04 05 06 07 08 09 10 11 12 13 14 15 16 17 18 19 20 21 22 23 24 25 2…" at bounding box center [346, 340] width 19 height 16
select select "30"
click at [337, 332] on select "00 01 02 03 04 05 06 07 08 09 10 11 12 13 14 15 16 17 18 19 20 21 22 23 24 25 2…" at bounding box center [346, 340] width 19 height 16
type input "[DATE] 06:30"
click at [447, 284] on div "Description Day Shift" at bounding box center [527, 286] width 531 height 30
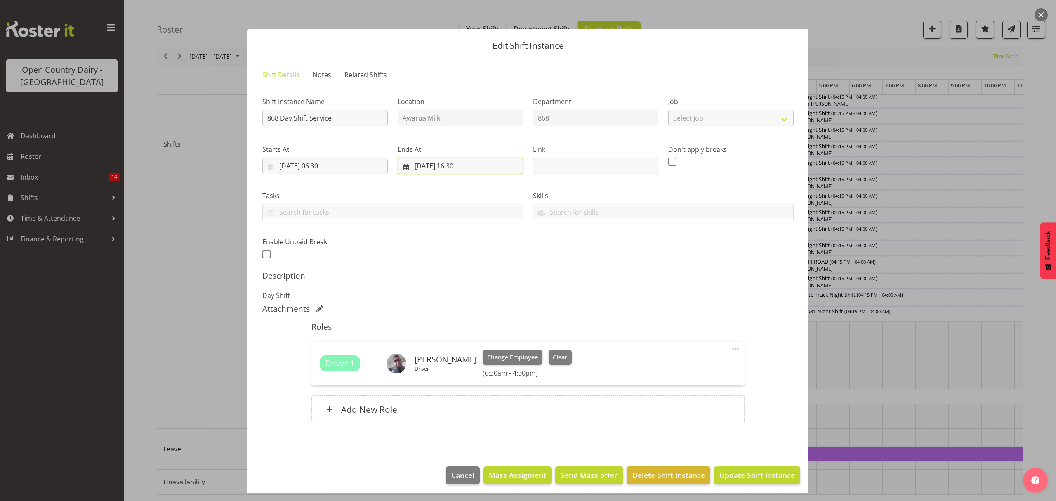
click at [464, 167] on input "[DATE] 16:30" at bounding box center [460, 166] width 125 height 16
click at [454, 339] on select "00 01 02 03 04 05 06 07 08 09 10 11 12 13 14 15 16 17 18 19 20 21 22 23" at bounding box center [460, 340] width 19 height 16
select select "13"
click at [451, 332] on select "00 01 02 03 04 05 06 07 08 09 10 11 12 13 14 15 16 17 18 19 20 21 22 23" at bounding box center [460, 340] width 19 height 16
type input "[DATE] 13:30"
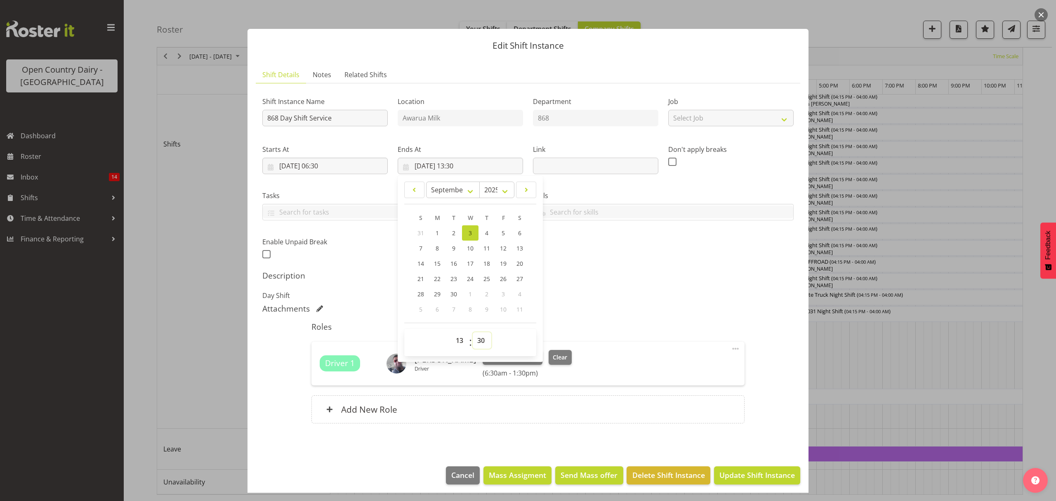
click at [479, 341] on select "00 01 02 03 04 05 06 07 08 09 10 11 12 13 14 15 16 17 18 19 20 21 22 23 24 25 2…" at bounding box center [482, 340] width 19 height 16
select select "0"
click at [473, 332] on select "00 01 02 03 04 05 06 07 08 09 10 11 12 13 14 15 16 17 18 19 20 21 22 23 24 25 2…" at bounding box center [482, 340] width 19 height 16
type input "[DATE] 13:00"
click at [309, 116] on input "868 Day Shift Service" at bounding box center [324, 118] width 125 height 16
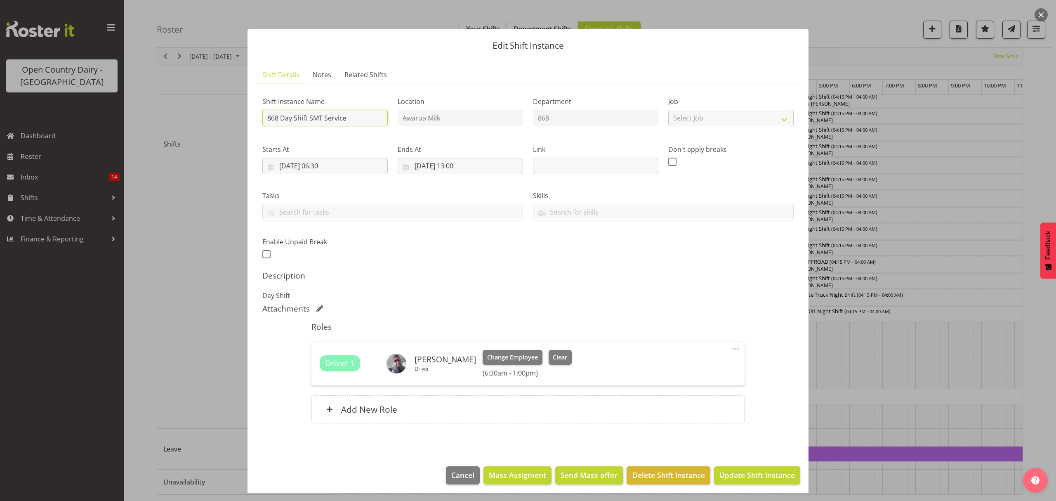
click at [310, 116] on input "868 Day Shift SMT Service" at bounding box center [324, 118] width 125 height 16
click at [370, 118] on input "868 Day Shift **SMT Service" at bounding box center [324, 118] width 125 height 16
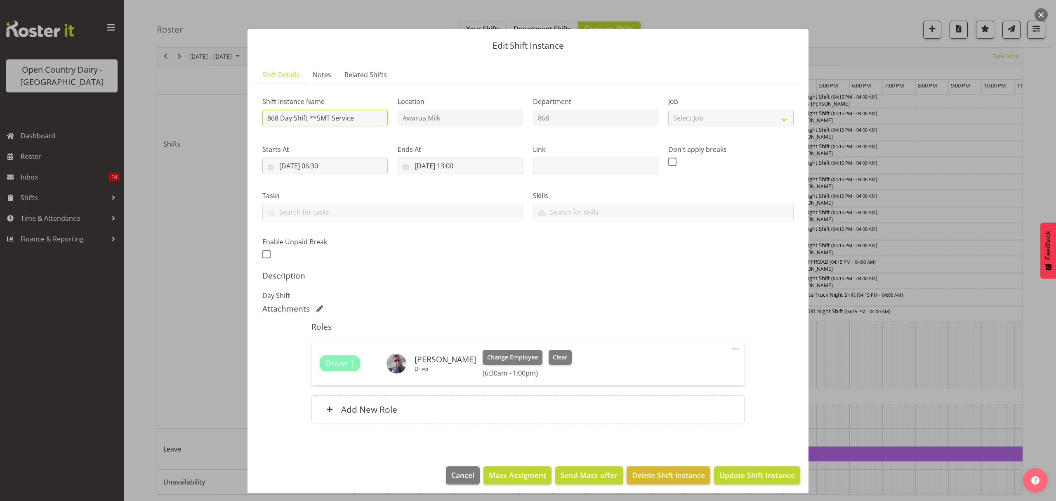
click at [370, 118] on input "868 Day Shift **SMT Service" at bounding box center [324, 118] width 125 height 16
type input "868 Day Shift **SMT Service 1pm-4.30pm**"
click at [495, 256] on div "Shift Instance Name 868 Day Shift **SMT Service 1pm-4.30pm** Location Awarua Mi…" at bounding box center [527, 175] width 541 height 181
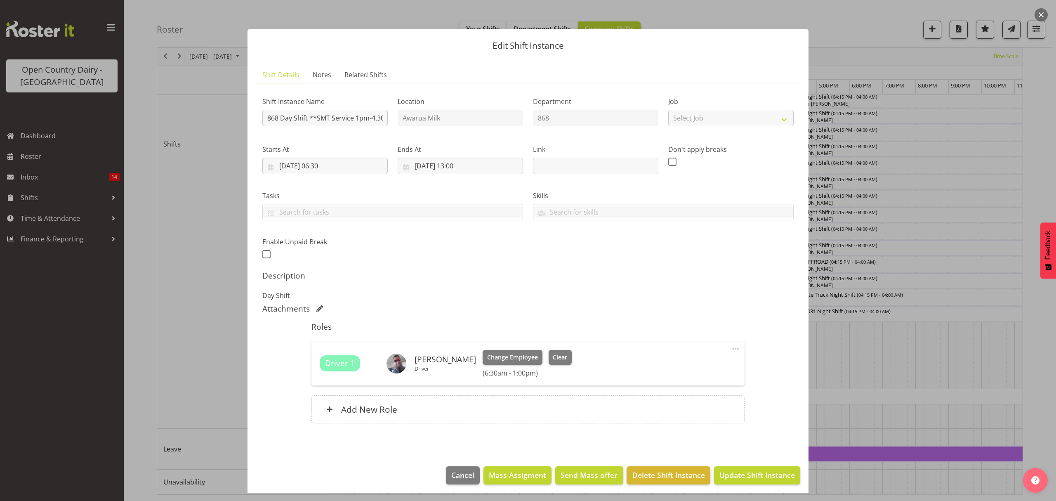
click at [495, 256] on div "Shift Instance Name 868 Day Shift **SMT Service 1pm-4.30pm** Location Awarua Mi…" at bounding box center [527, 175] width 541 height 181
click at [557, 360] on span "Clear" at bounding box center [560, 357] width 14 height 9
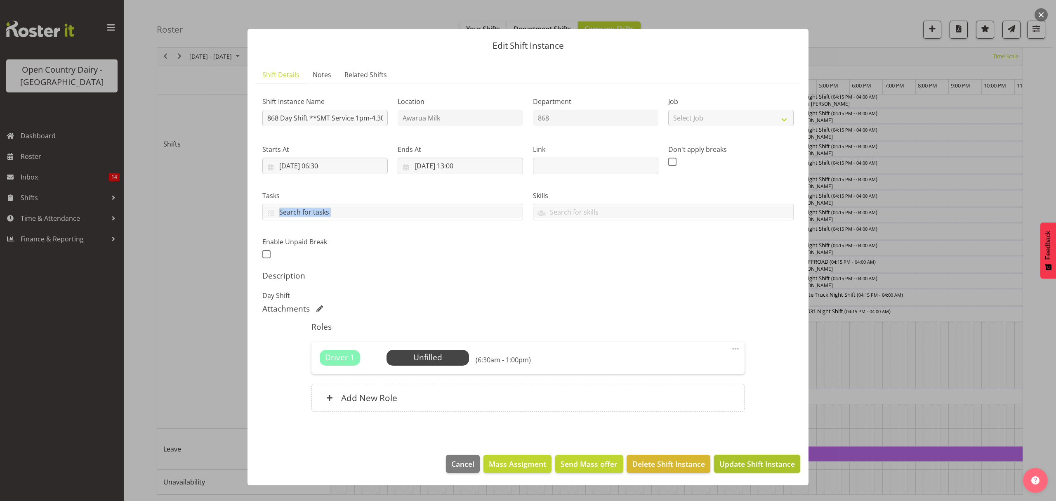
click at [775, 468] on span "Update Shift Instance" at bounding box center [756, 463] width 75 height 11
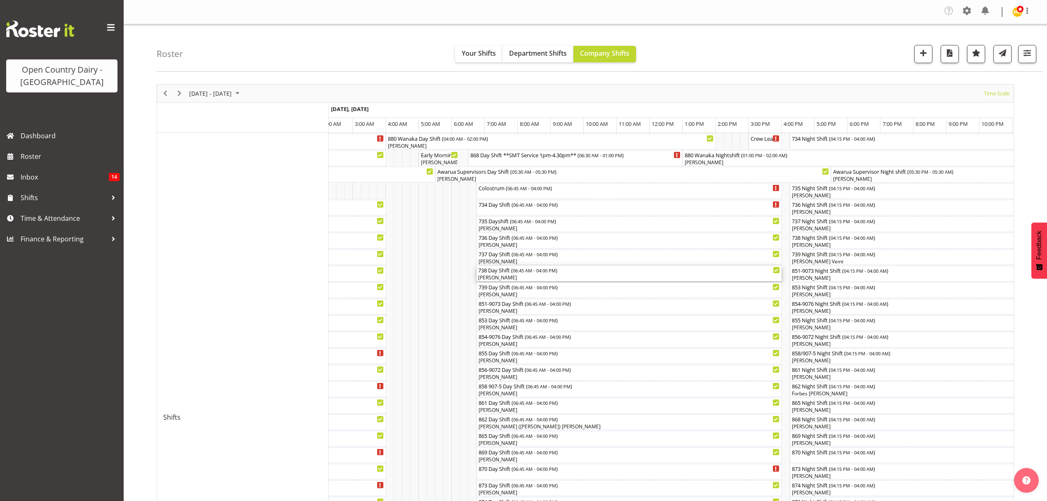
click at [502, 277] on div "[PERSON_NAME]" at bounding box center [629, 277] width 302 height 7
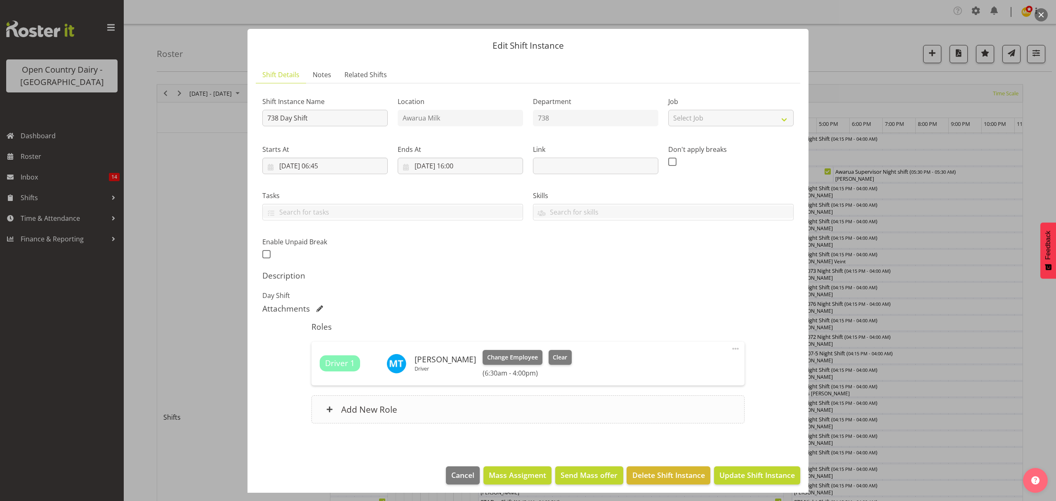
click at [353, 410] on h6 "Add New Role" at bounding box center [369, 409] width 56 height 11
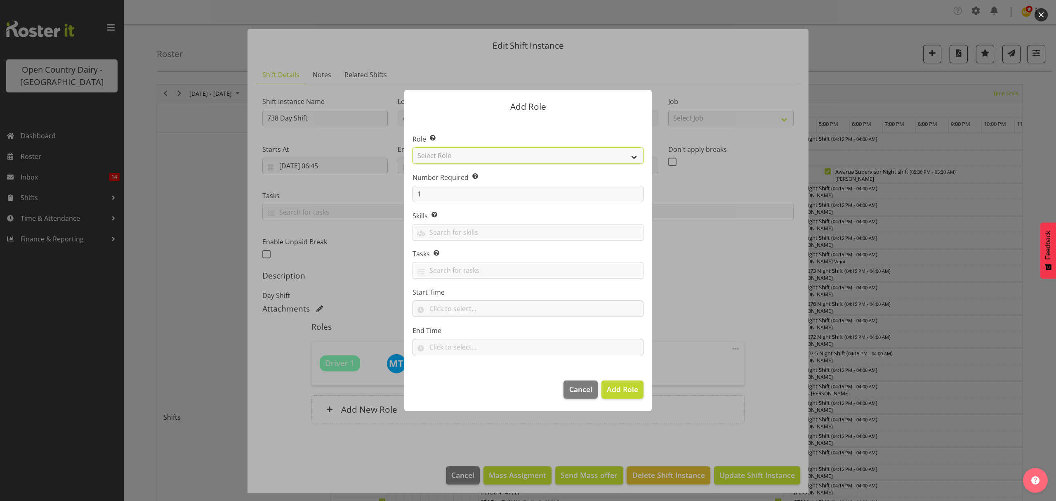
click at [445, 152] on select "Select Role Crew Leader Driver Driver Assessor Dayshift Driver Assessor Nightsh…" at bounding box center [527, 155] width 231 height 16
click at [489, 158] on select "Select Role Crew Leader Driver Driver Assessor Dayshift Driver Assessor Nightsh…" at bounding box center [527, 155] width 231 height 16
click at [633, 152] on select "Select Role Crew Leader Driver Driver Assessor Dayshift Driver Assessor Nightsh…" at bounding box center [527, 155] width 231 height 16
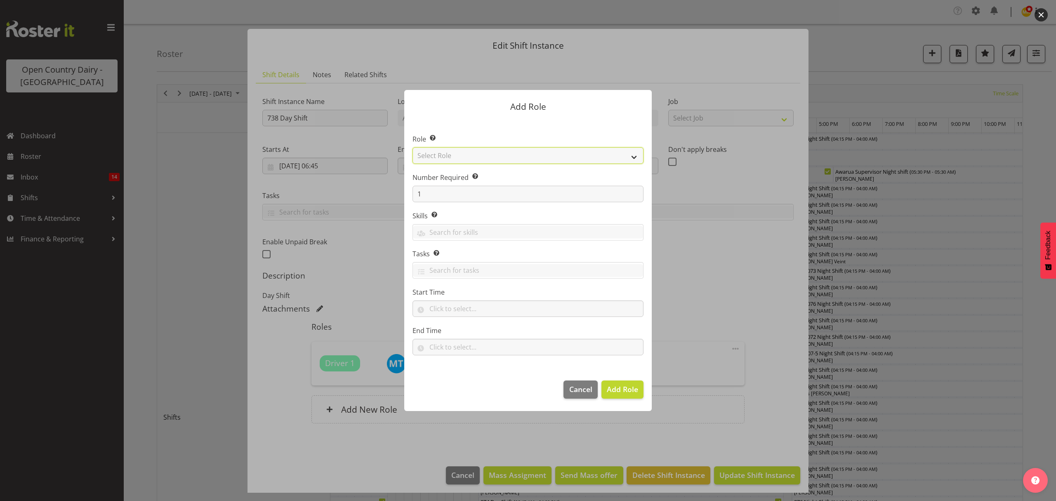
select select "1437"
click at [412, 147] on select "Select Role Crew Leader Driver Driver Assessor Dayshift Driver Assessor Nightsh…" at bounding box center [527, 155] width 231 height 16
click at [623, 386] on span "Add Role" at bounding box center [622, 389] width 31 height 10
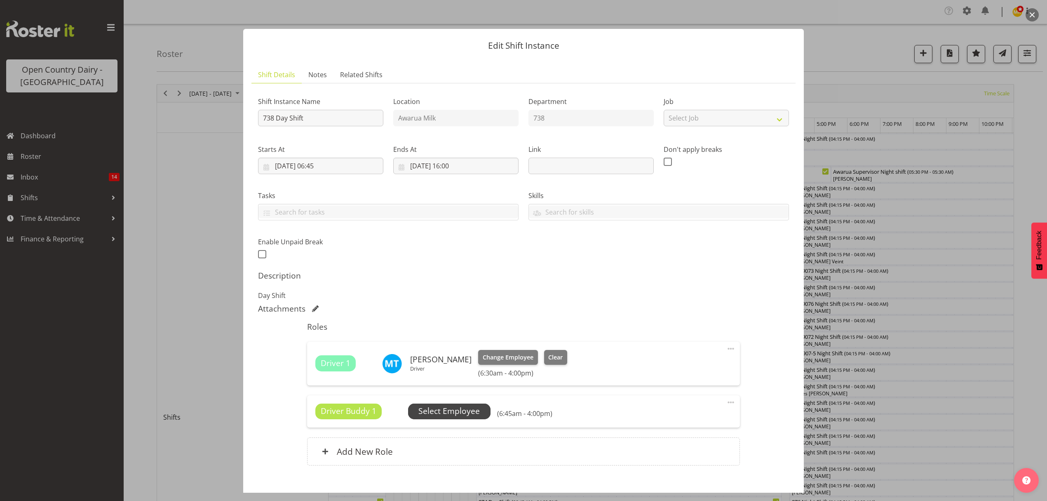
click at [445, 405] on span "Select Employee" at bounding box center [449, 411] width 82 height 16
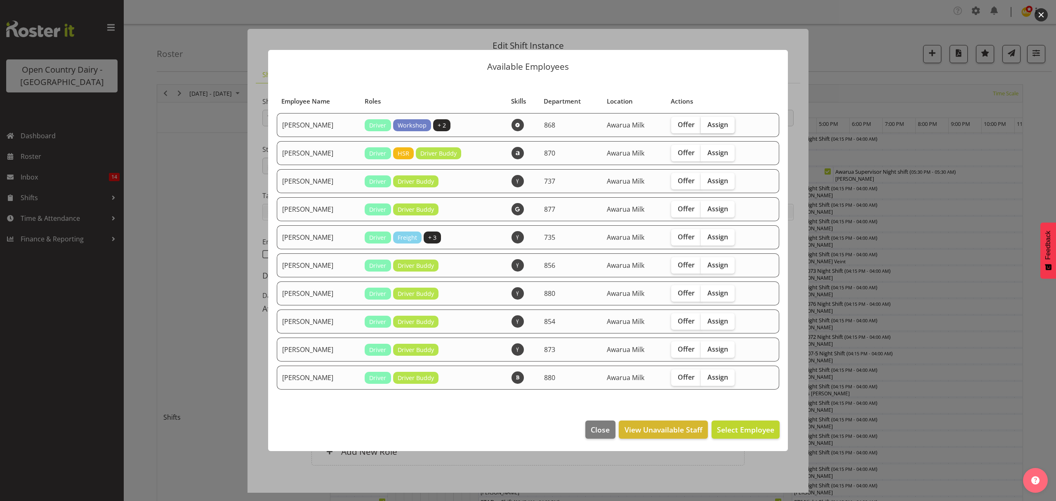
click at [718, 126] on span "Assign" at bounding box center [717, 124] width 21 height 8
click at [706, 126] on input "Assign" at bounding box center [703, 124] width 5 height 5
checkbox input "true"
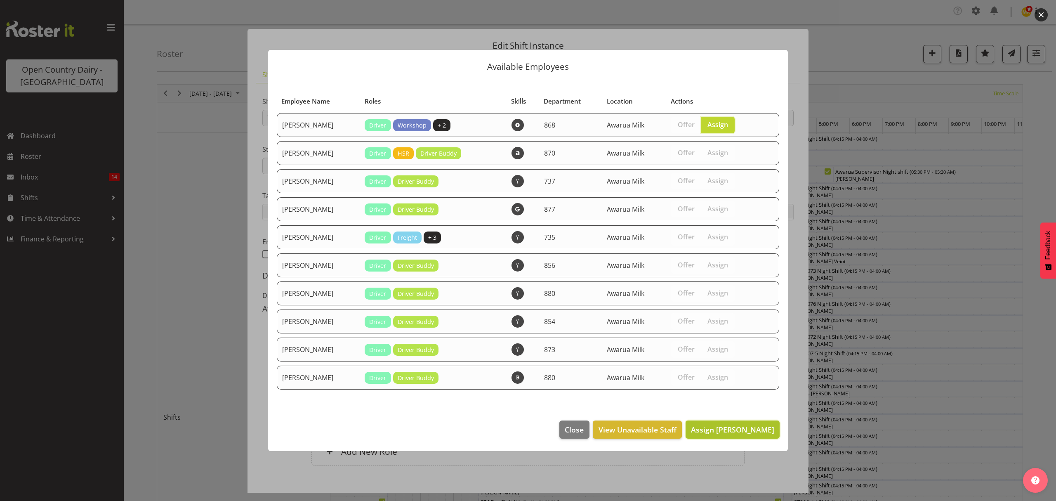
click at [723, 432] on span "Assign Alan Rolton" at bounding box center [732, 429] width 83 height 10
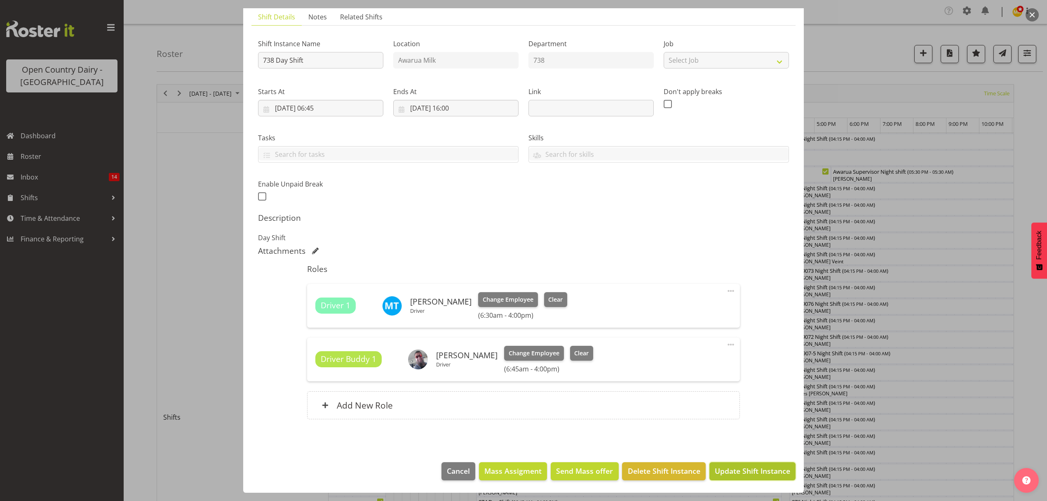
click at [746, 468] on span "Update Shift Instance" at bounding box center [752, 470] width 75 height 11
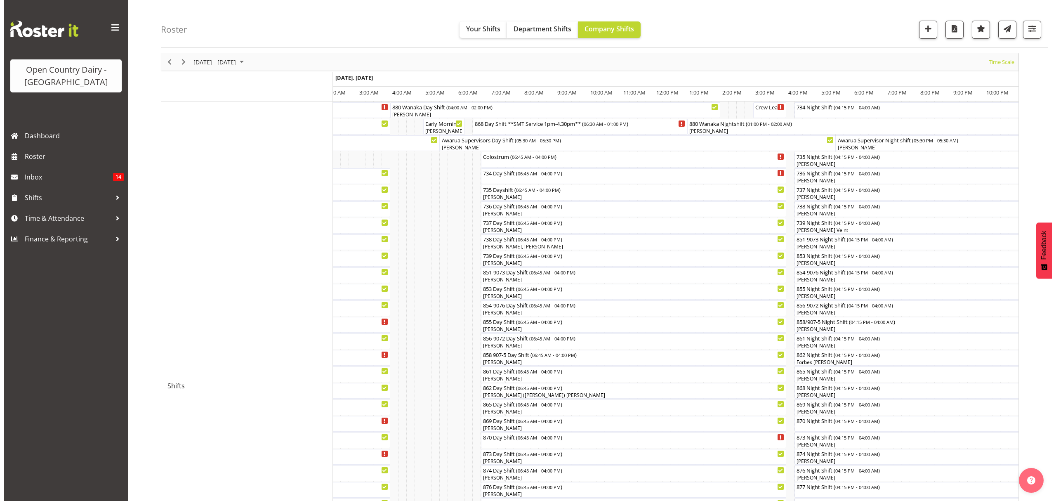
scroll to position [55, 0]
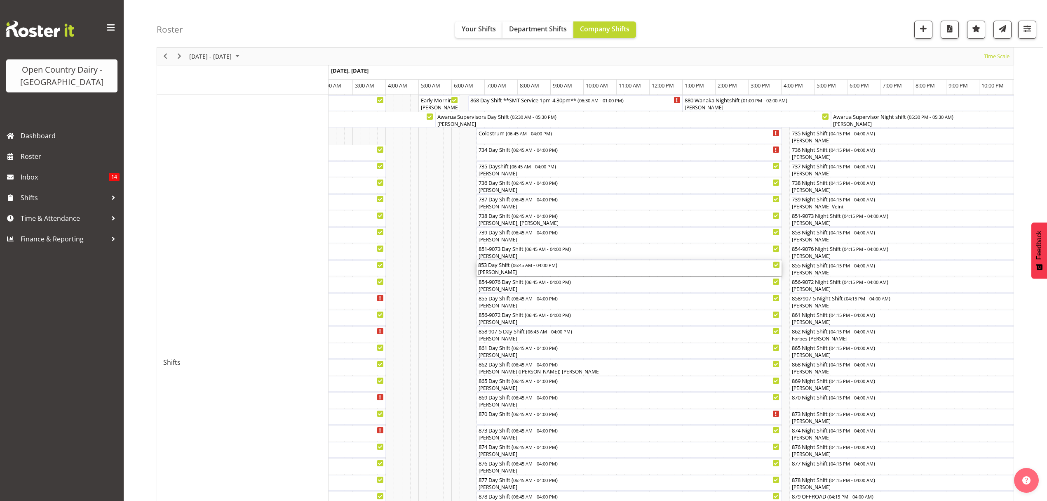
click at [492, 268] on div "853 Day Shift ( 06:45 AM - 04:00 PM )" at bounding box center [629, 264] width 302 height 8
click at [0, 0] on div at bounding box center [0, 0] width 0 height 0
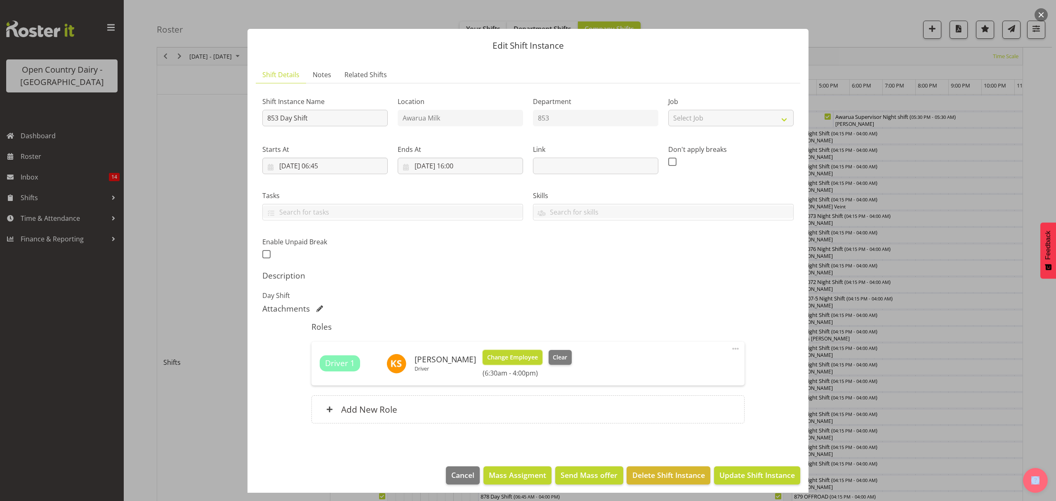
click at [515, 359] on span "Change Employee" at bounding box center [512, 357] width 51 height 9
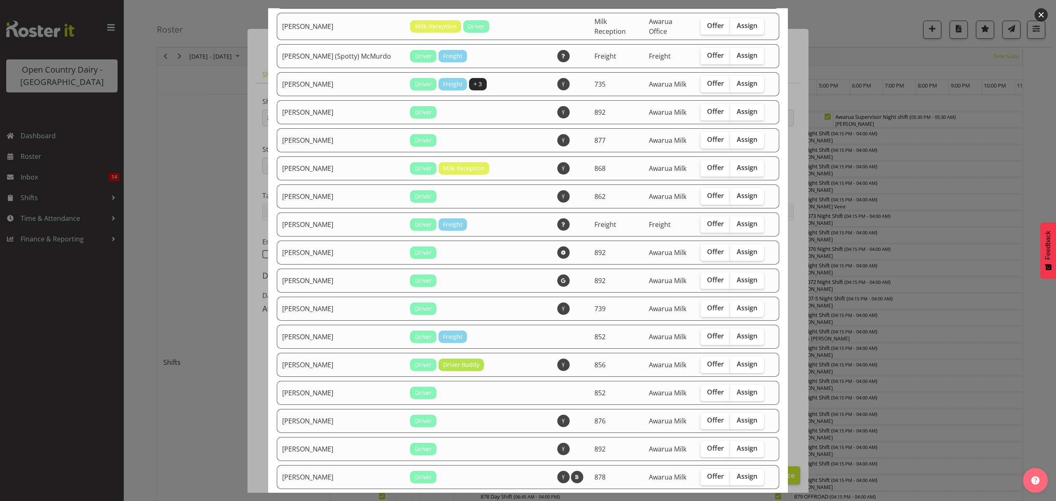
scroll to position [330, 0]
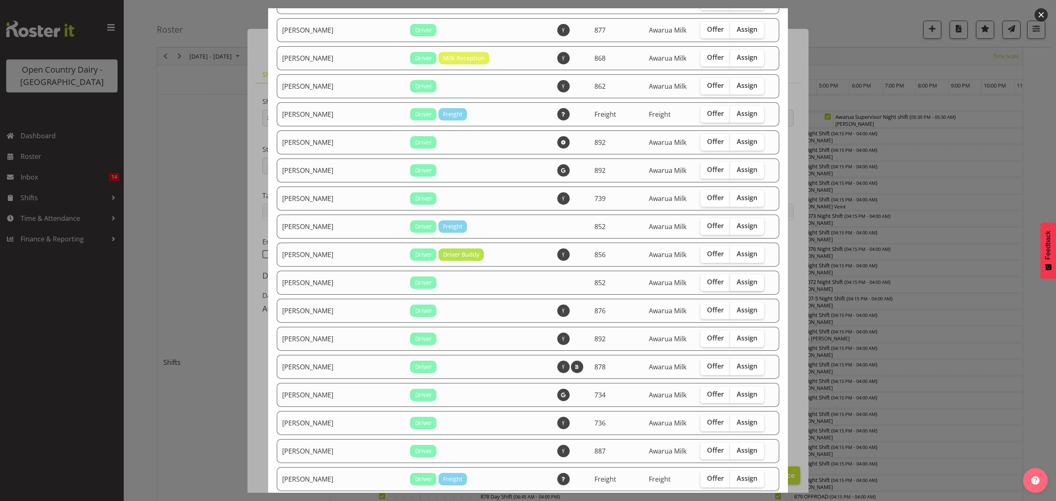
click at [737, 278] on span "Assign" at bounding box center [747, 282] width 21 height 8
click at [730, 279] on input "Assign" at bounding box center [732, 281] width 5 height 5
checkbox input "true"
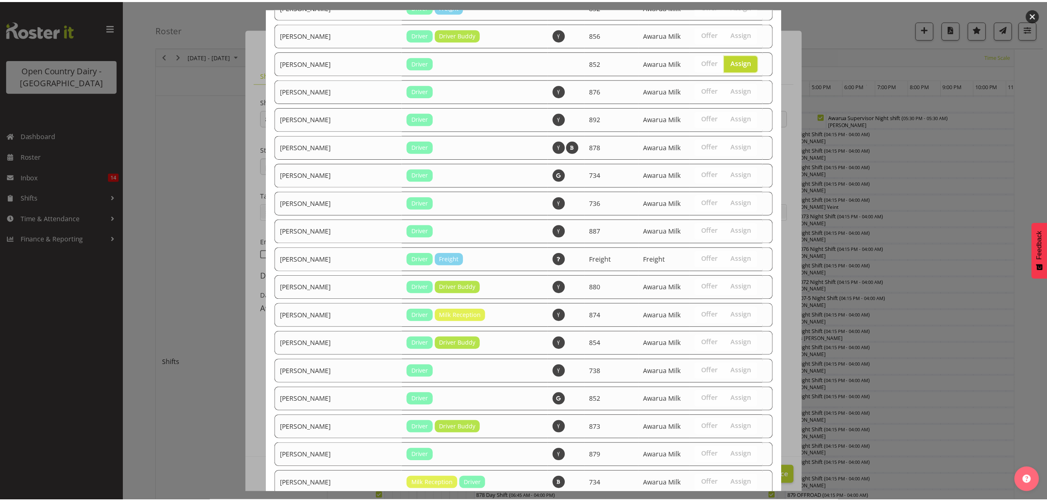
scroll to position [769, 0]
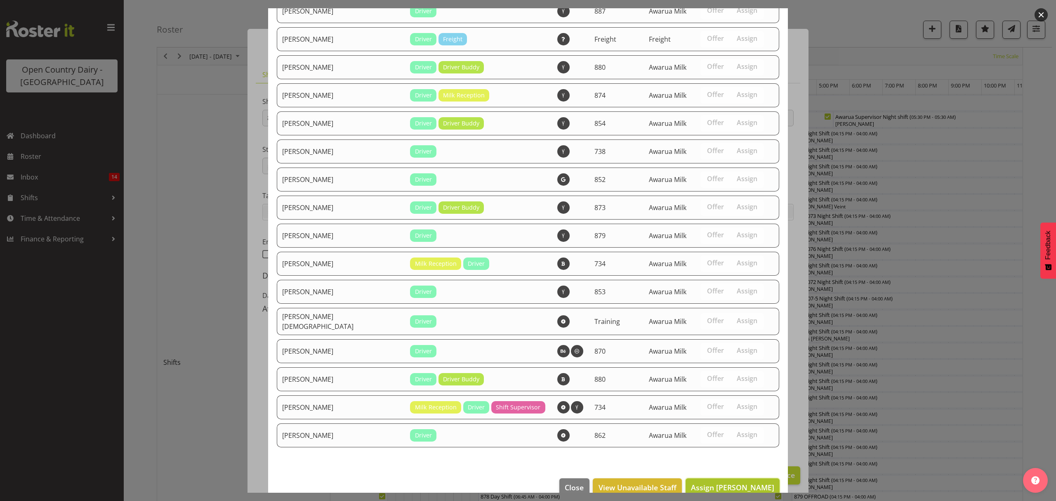
click at [729, 482] on span "Assign Jason Gough" at bounding box center [732, 487] width 83 height 10
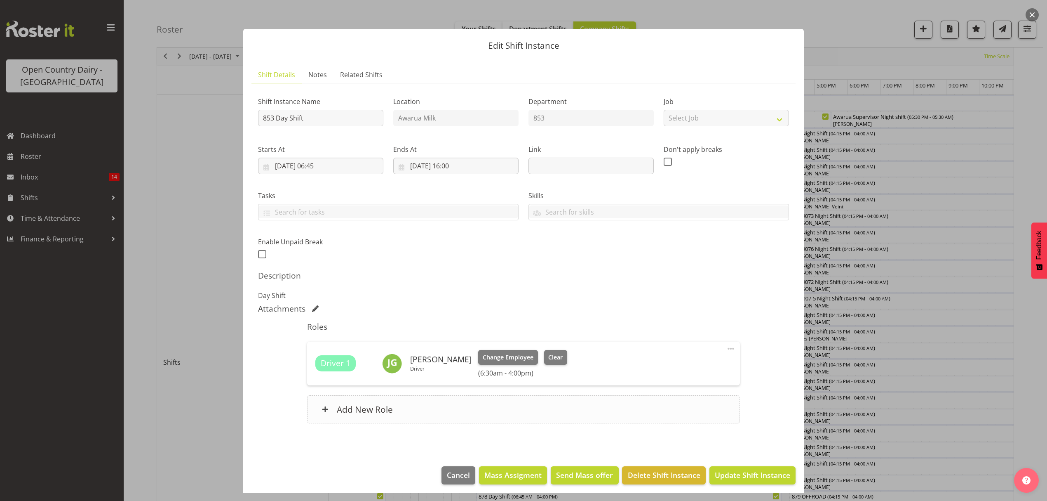
click at [327, 411] on span at bounding box center [325, 409] width 7 height 7
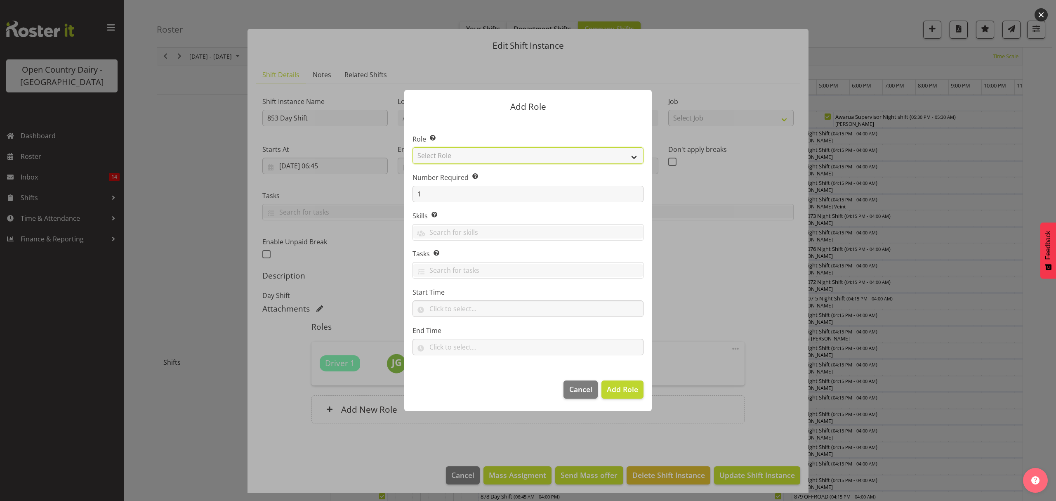
click at [441, 155] on select "Select Role Crew Leader Driver Driver Assessor Dayshift Driver Assessor Nightsh…" at bounding box center [527, 155] width 231 height 16
select select "1437"
click at [412, 147] on select "Select Role Crew Leader Driver Driver Assessor Dayshift Driver Assessor Nightsh…" at bounding box center [527, 155] width 231 height 16
click at [624, 388] on span "Add Role" at bounding box center [622, 389] width 31 height 10
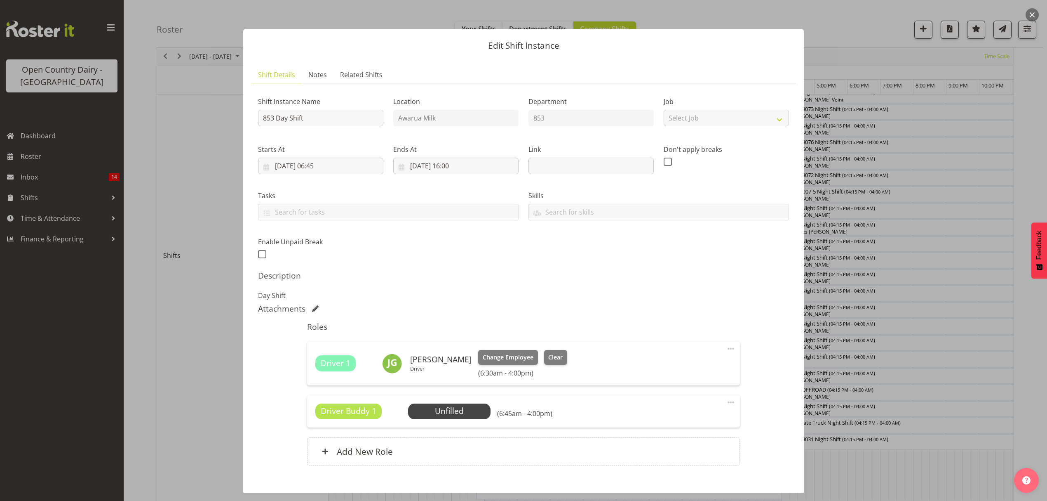
scroll to position [275, 0]
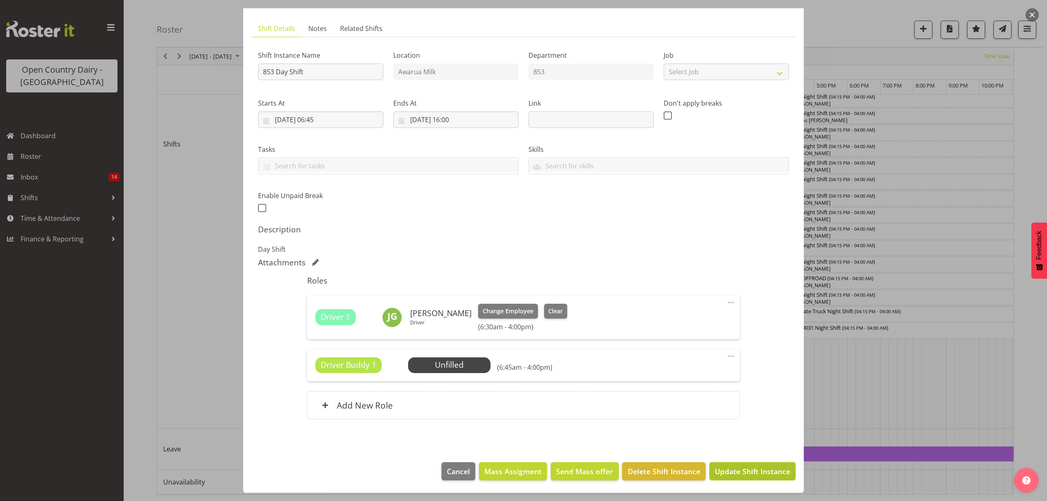
click at [759, 474] on span "Update Shift Instance" at bounding box center [752, 471] width 75 height 11
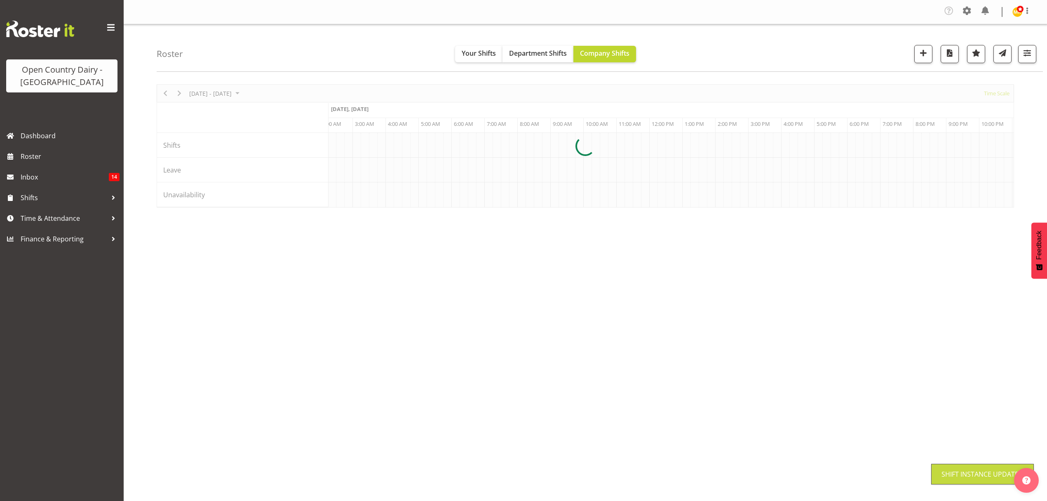
scroll to position [0, 0]
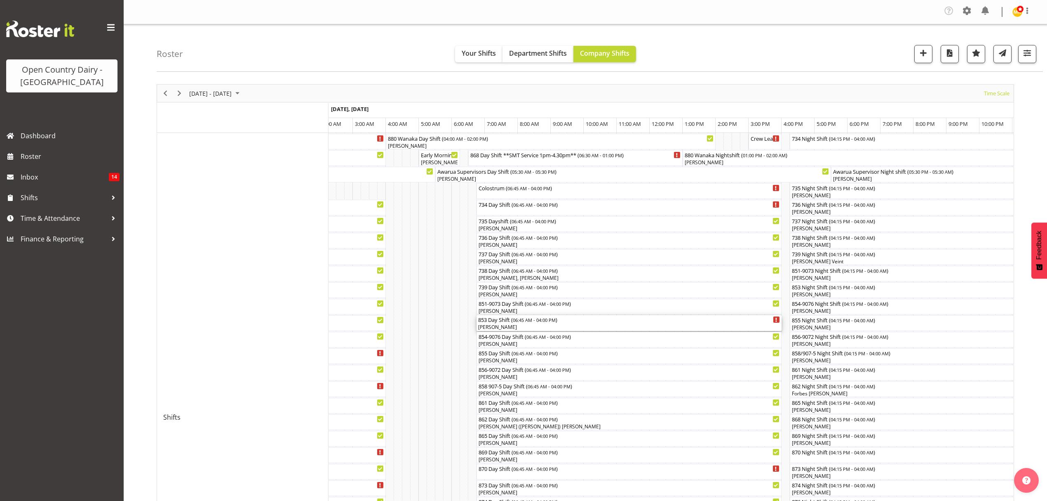
click at [495, 327] on div "[PERSON_NAME]" at bounding box center [629, 326] width 302 height 7
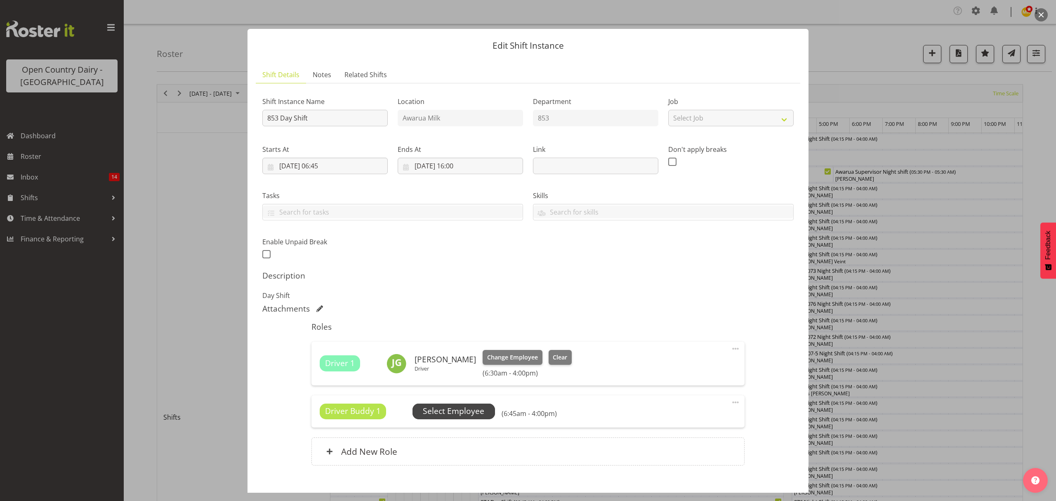
click at [440, 411] on span "Select Employee" at bounding box center [453, 411] width 61 height 12
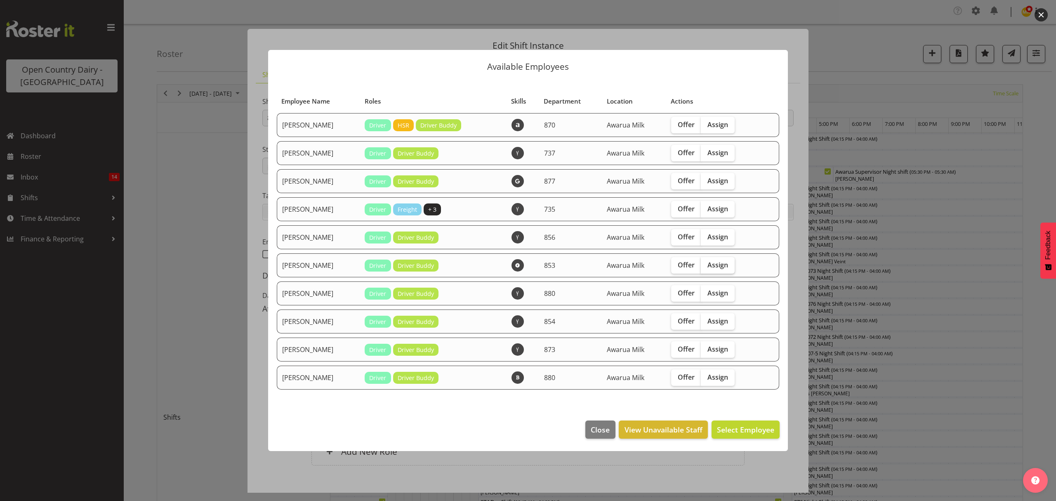
click at [708, 270] on label "Assign" at bounding box center [718, 265] width 34 height 16
click at [706, 267] on input "Assign" at bounding box center [703, 264] width 5 height 5
checkbox input "true"
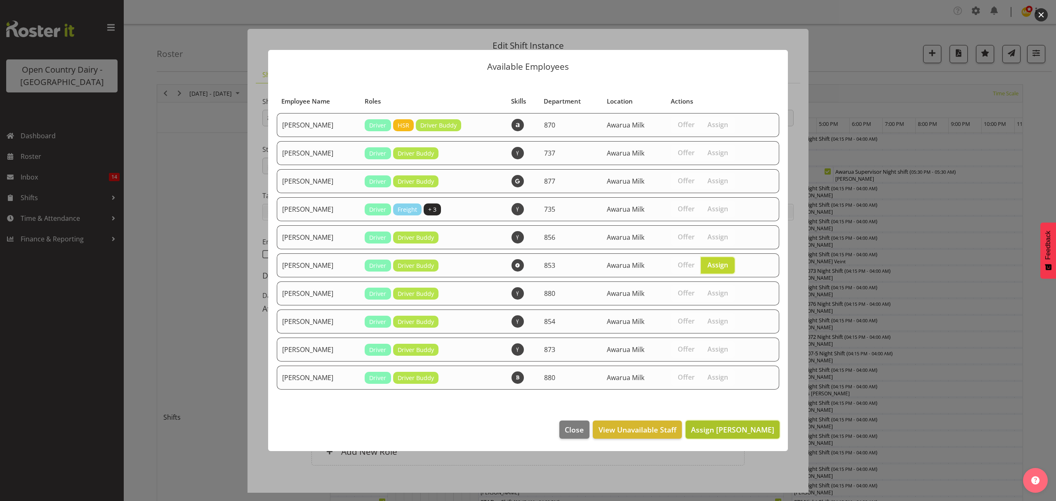
click at [726, 426] on span "Assign Kevin Stuck" at bounding box center [732, 429] width 83 height 10
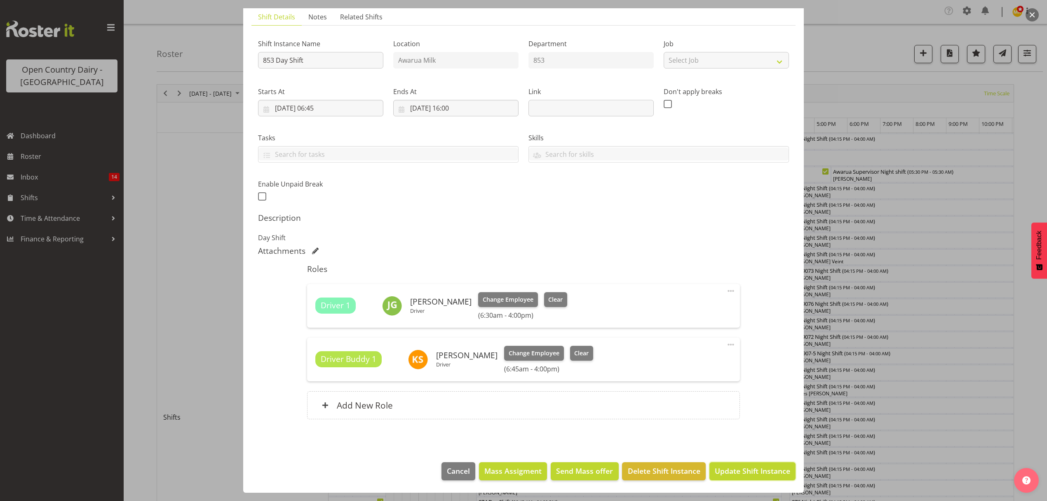
click at [731, 472] on span "Update Shift Instance" at bounding box center [752, 470] width 75 height 11
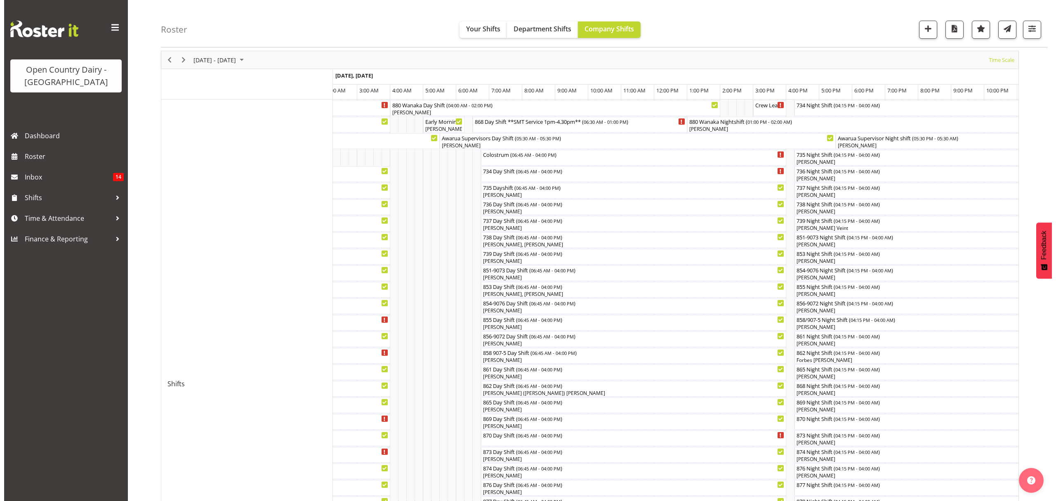
scroll to position [55, 0]
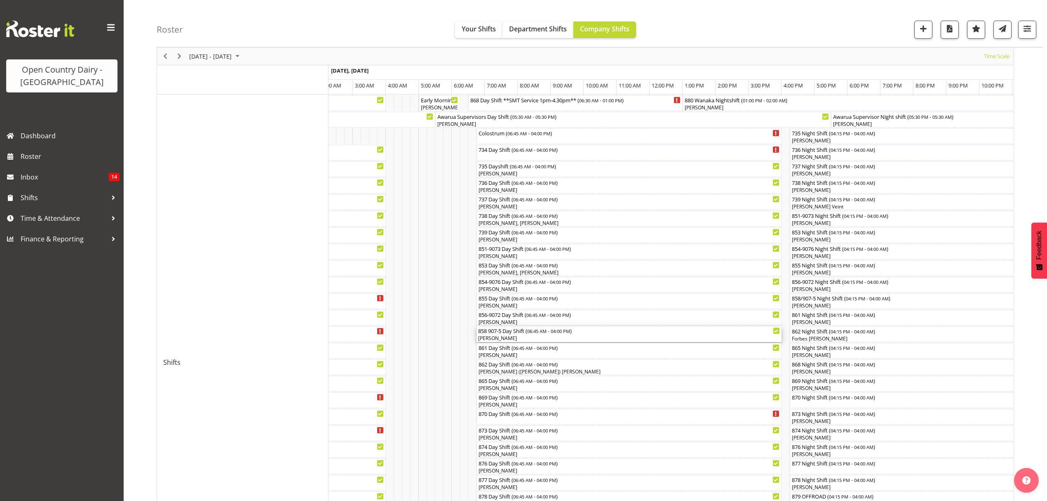
click at [501, 335] on div "[PERSON_NAME]" at bounding box center [629, 337] width 302 height 7
click at [0, 0] on div at bounding box center [0, 0] width 0 height 0
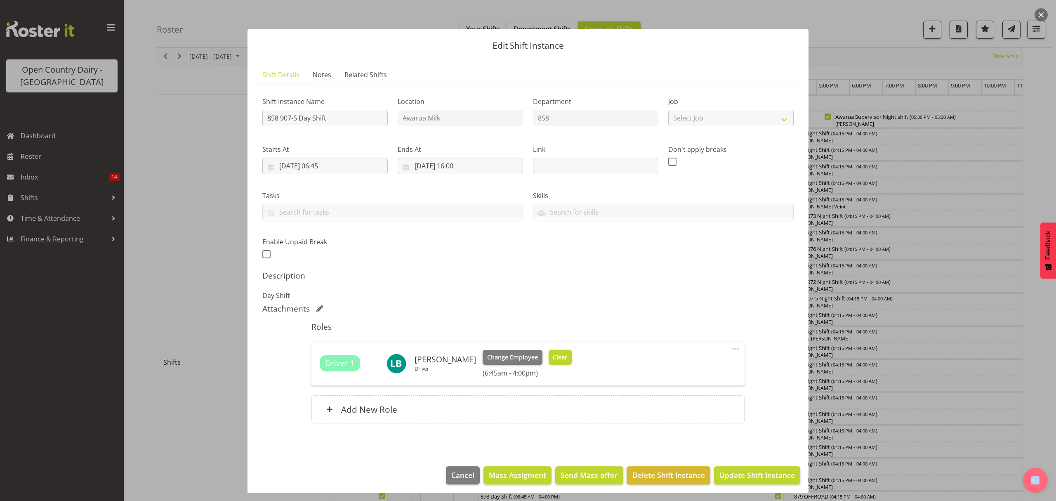
click at [553, 360] on span "Clear" at bounding box center [560, 357] width 14 height 9
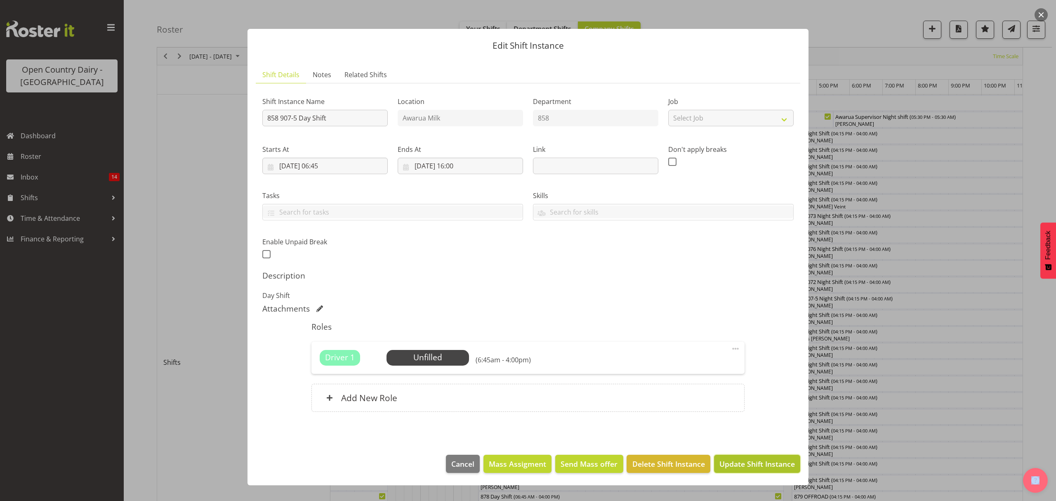
click at [755, 467] on span "Update Shift Instance" at bounding box center [756, 463] width 75 height 11
click at [755, 467] on div "Edit Shift Instance Shift Details Notes Related Shifts Shift Instance Name 858 …" at bounding box center [527, 250] width 577 height 484
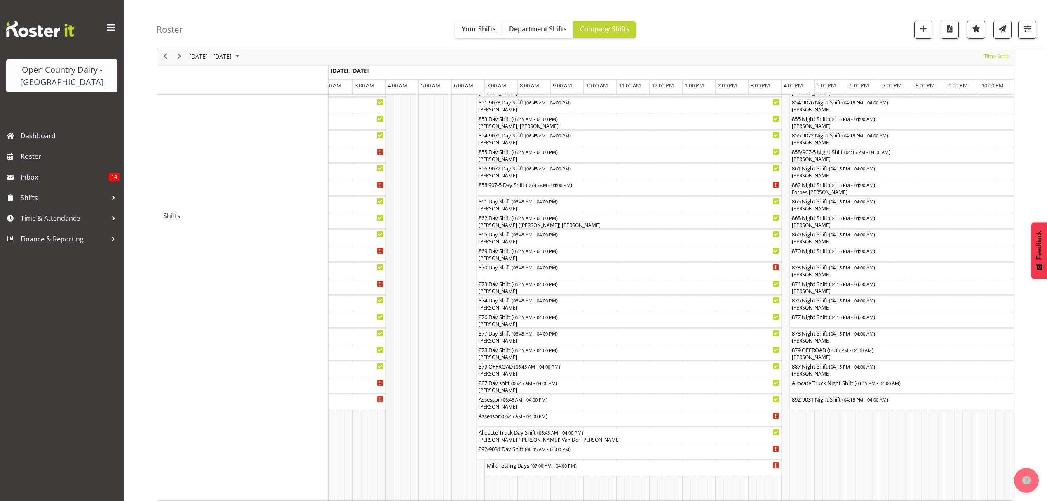
scroll to position [220, 0]
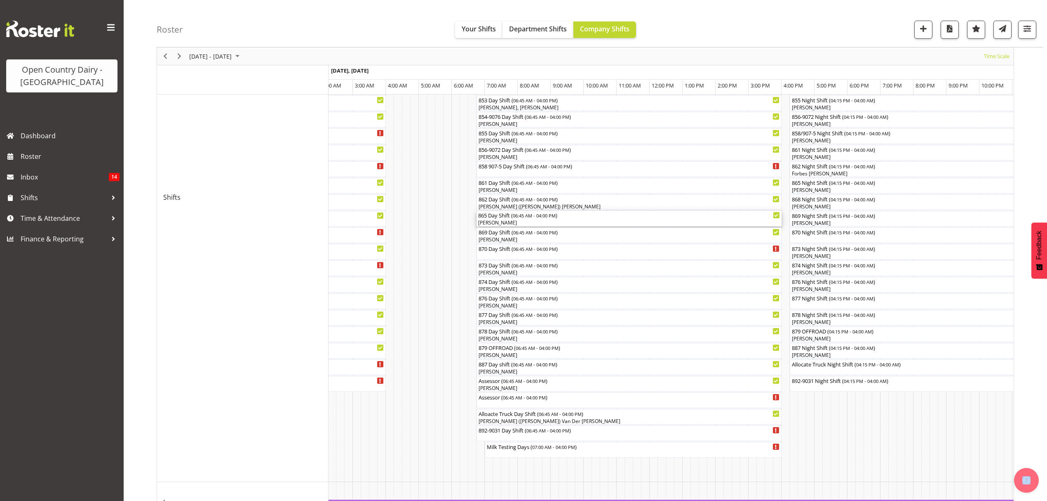
click at [498, 221] on div "[PERSON_NAME]" at bounding box center [629, 222] width 302 height 7
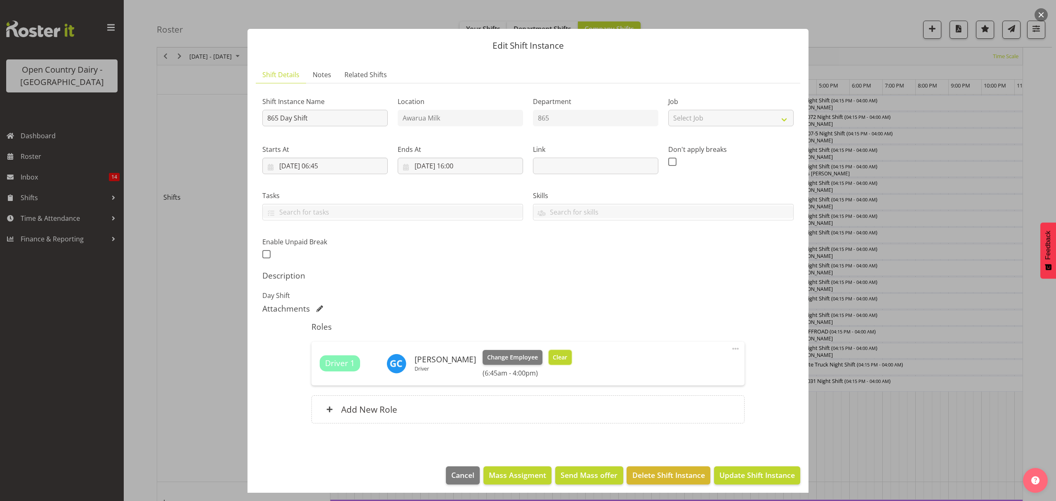
click at [560, 354] on span "Clear" at bounding box center [560, 357] width 14 height 9
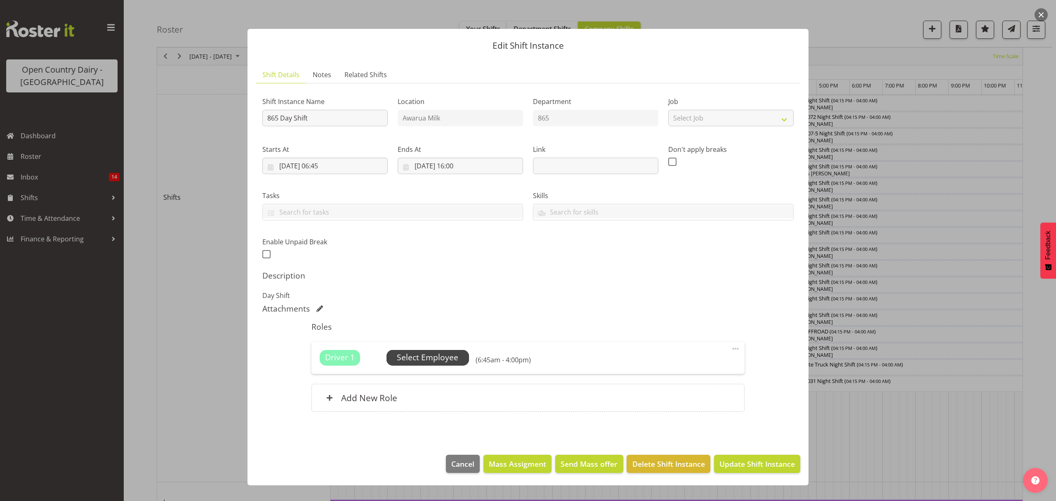
click at [439, 357] on span "Select Employee" at bounding box center [427, 357] width 61 height 12
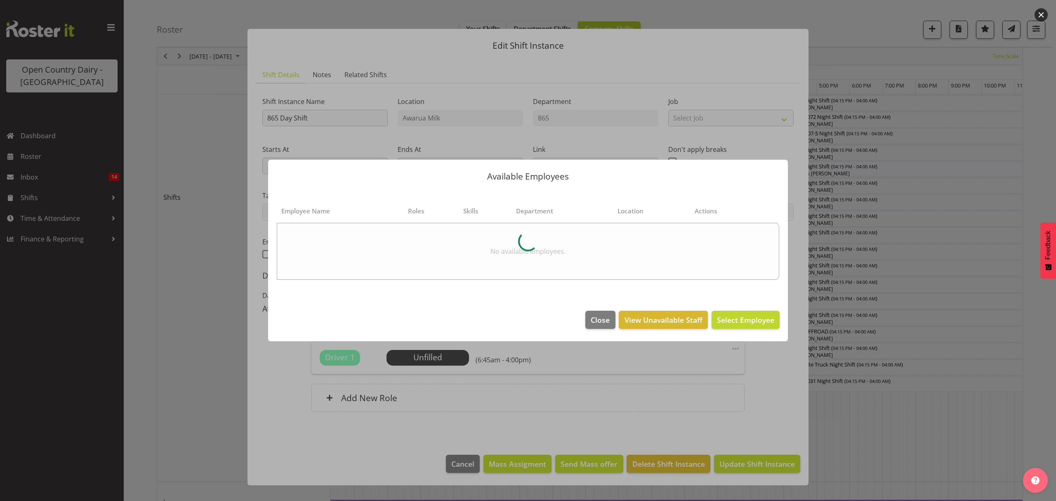
click at [788, 392] on div at bounding box center [528, 250] width 1056 height 501
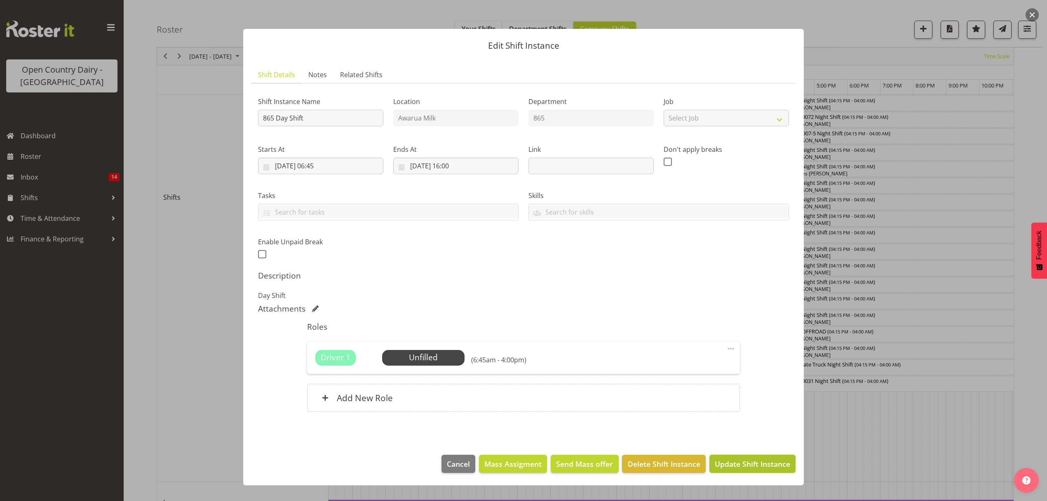
click at [757, 461] on span "Update Shift Instance" at bounding box center [752, 463] width 75 height 11
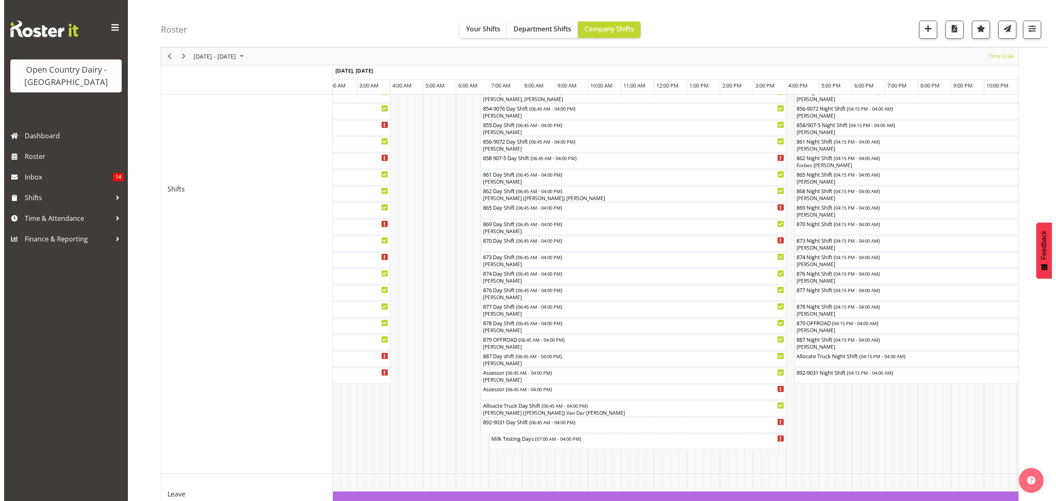
scroll to position [227, 0]
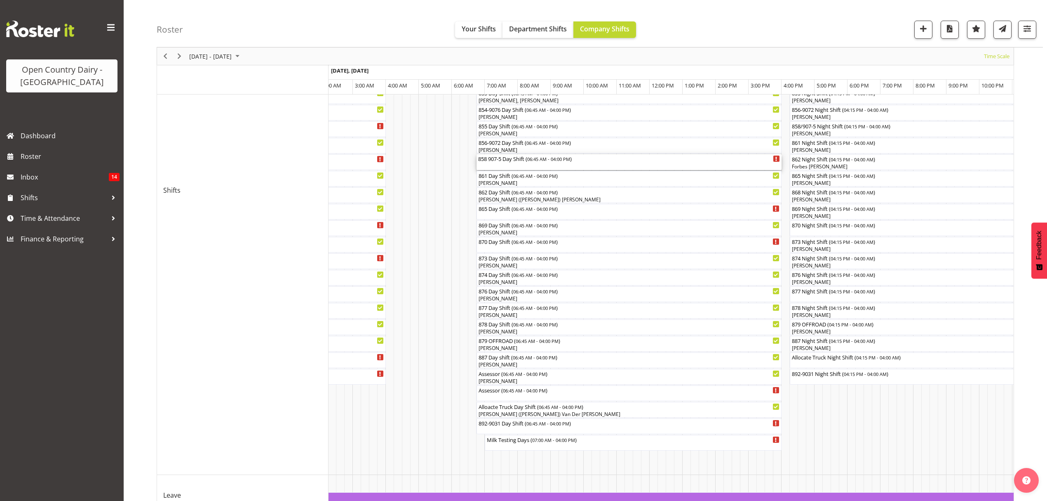
click at [487, 157] on div "858 907-5 Day Shift ( 06:45 AM - 04:00 PM )" at bounding box center [629, 158] width 302 height 8
click at [0, 0] on div at bounding box center [0, 0] width 0 height 0
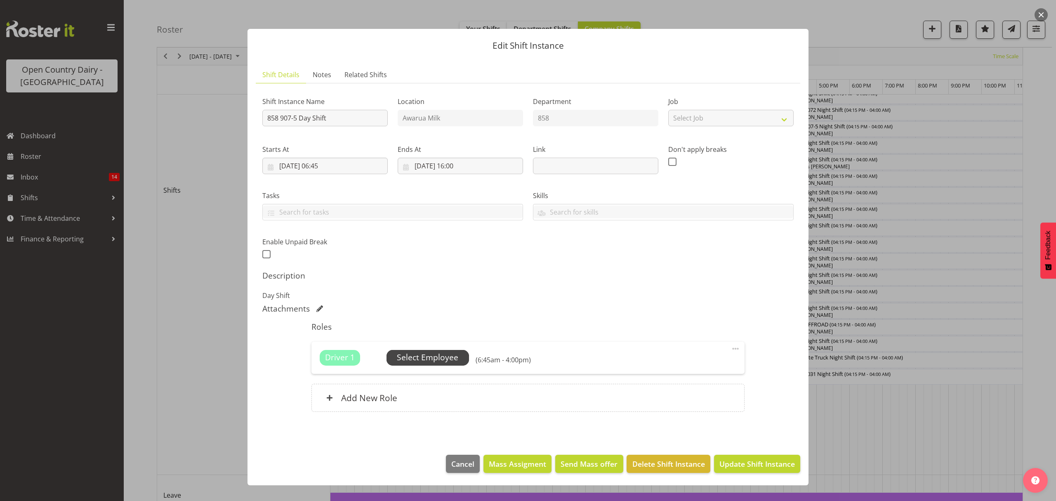
click at [413, 353] on span "Select Employee" at bounding box center [427, 357] width 61 height 12
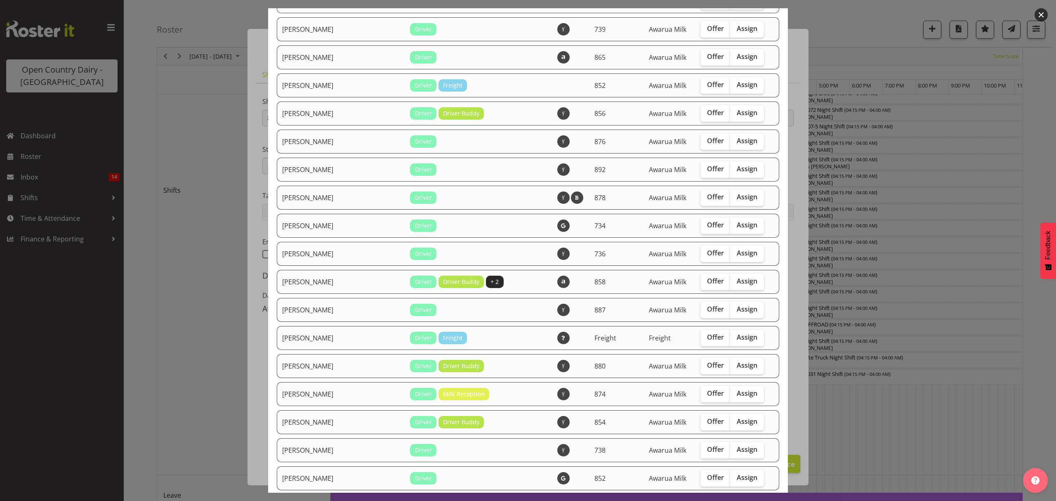
scroll to position [477, 0]
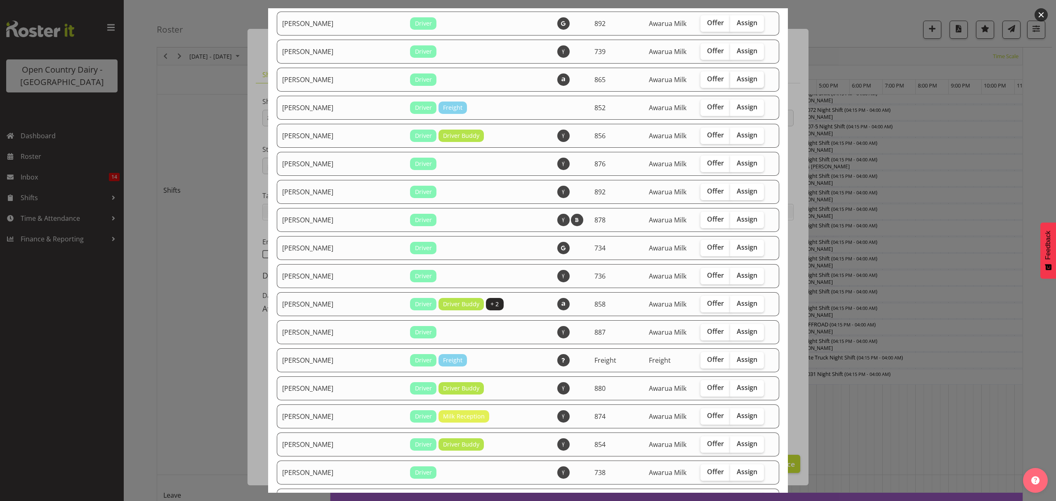
click at [737, 75] on span "Assign" at bounding box center [747, 79] width 21 height 8
click at [730, 76] on input "Assign" at bounding box center [732, 78] width 5 height 5
checkbox input "true"
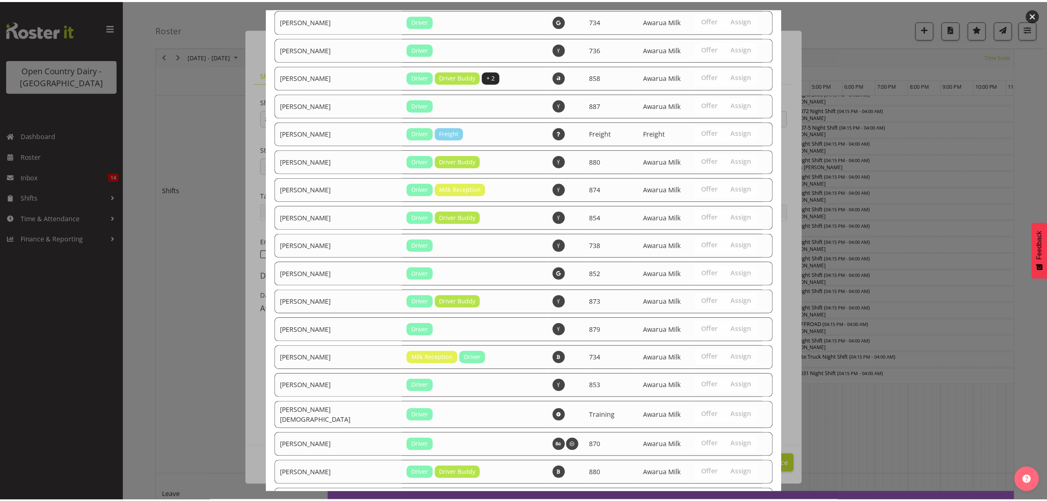
scroll to position [807, 0]
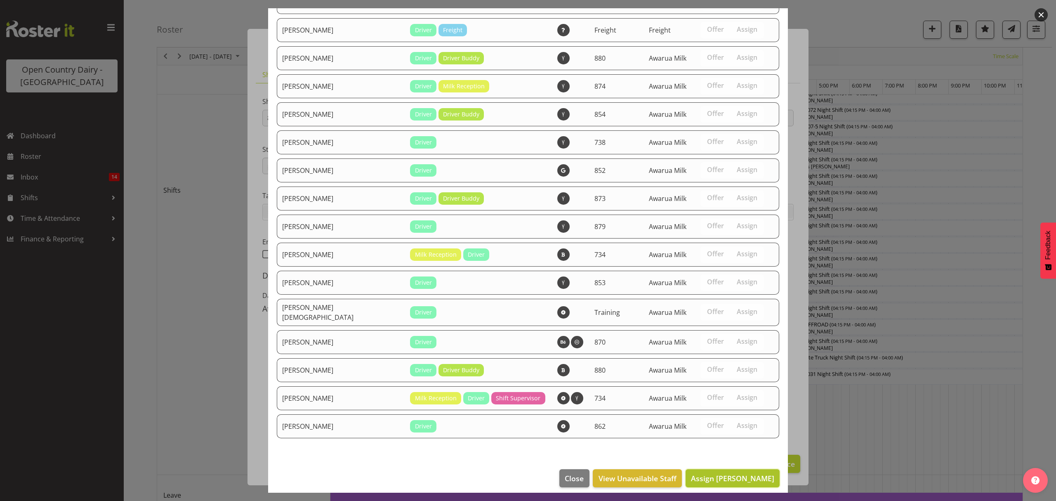
click at [721, 474] on span "Assign George Courtney" at bounding box center [732, 478] width 83 height 10
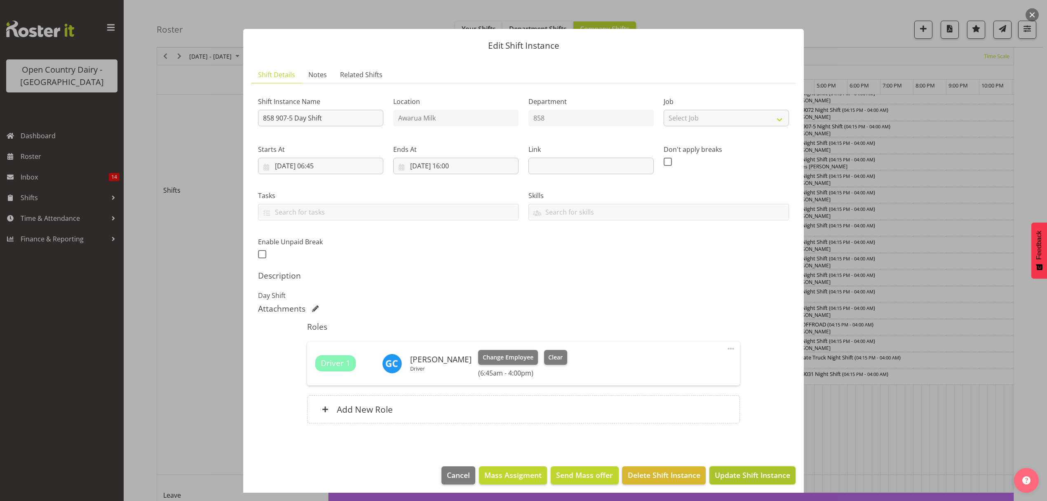
click at [731, 473] on span "Update Shift Instance" at bounding box center [752, 474] width 75 height 11
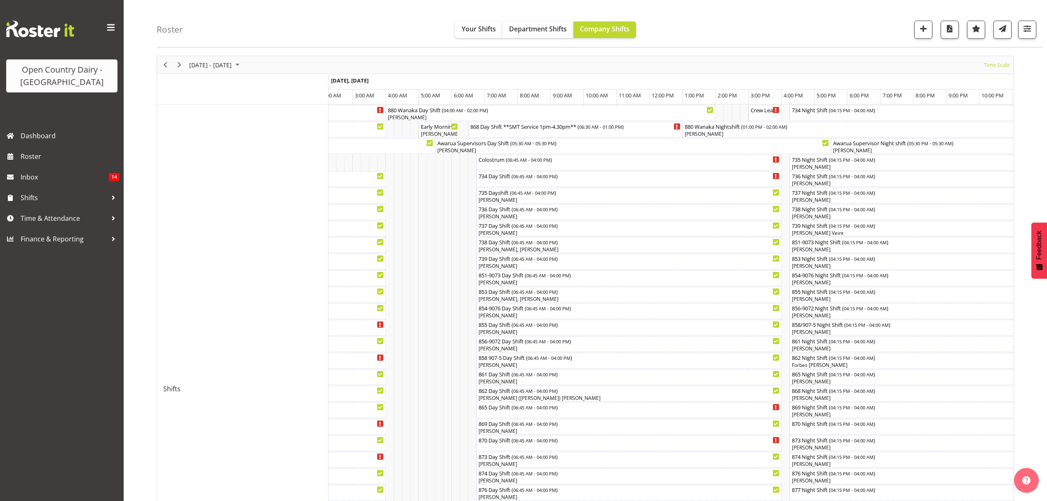
scroll to position [0, 0]
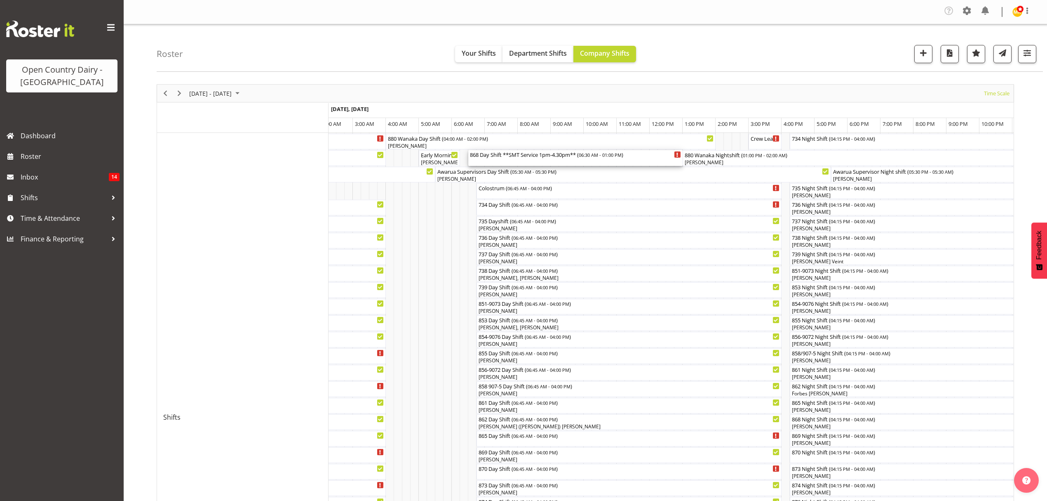
click at [492, 158] on div "868 Day Shift **SMT Service 1pm-4.30pm** ( 06:30 AM - 01:00 PM )" at bounding box center [575, 154] width 211 height 8
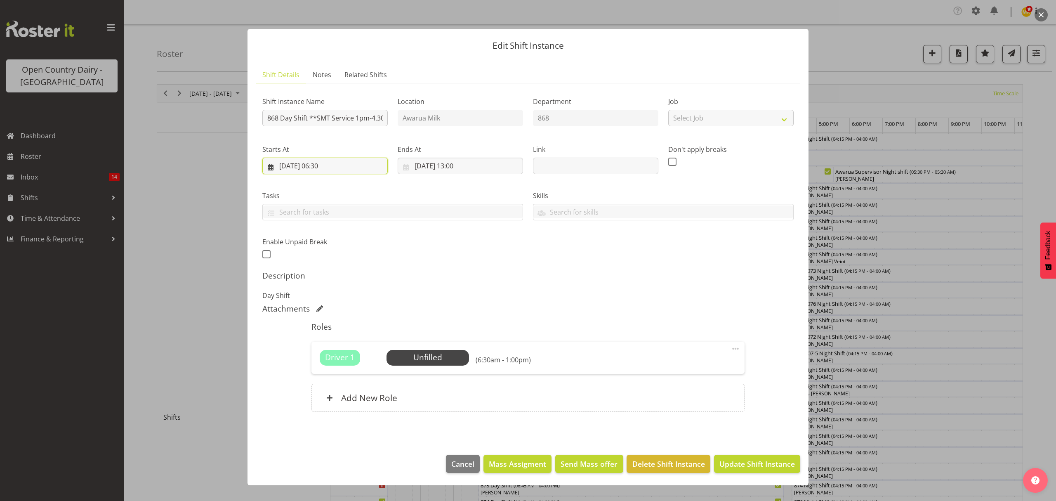
click at [327, 165] on input "03/09/2025, 06:30" at bounding box center [324, 166] width 125 height 16
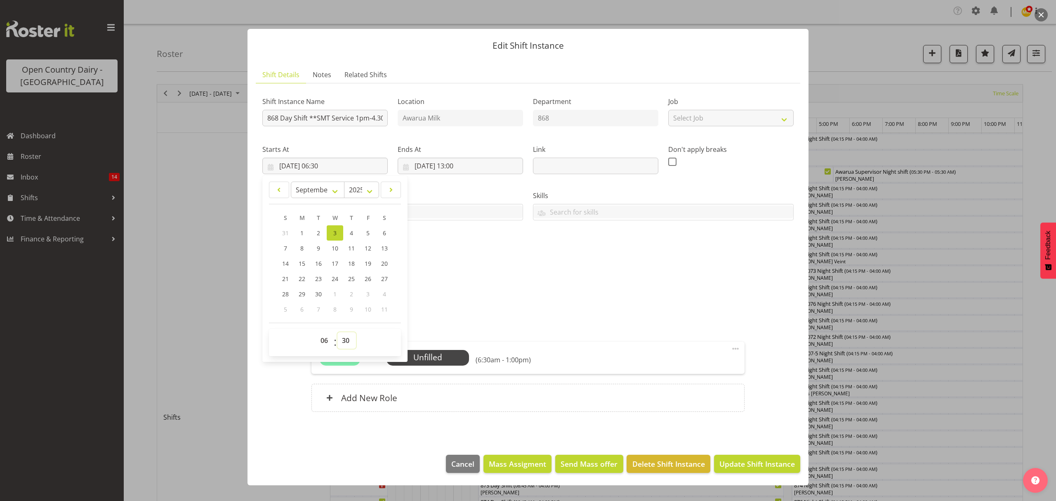
click at [345, 346] on select "00 01 02 03 04 05 06 07 08 09 10 11 12 13 14 15 16 17 18 19 20 21 22 23 24 25 2…" at bounding box center [346, 340] width 19 height 16
select select "45"
click at [337, 332] on select "00 01 02 03 04 05 06 07 08 09 10 11 12 13 14 15 16 17 18 19 20 21 22 23 24 25 2…" at bounding box center [346, 340] width 19 height 16
click at [341, 206] on div "January February March April May June July August September October November De…" at bounding box center [335, 248] width 132 height 135
type input "03/09/2025, 06:45"
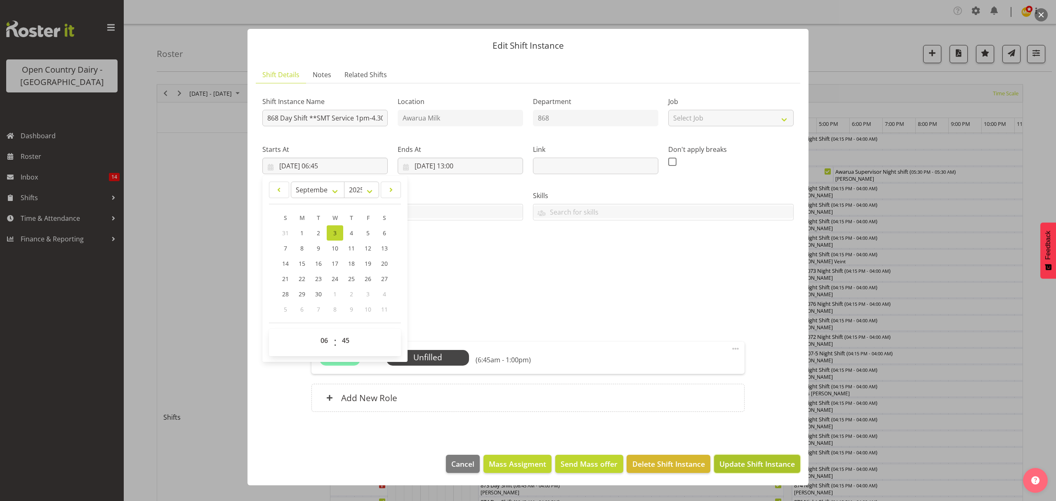
click at [732, 459] on button "Update Shift Instance" at bounding box center [757, 463] width 86 height 18
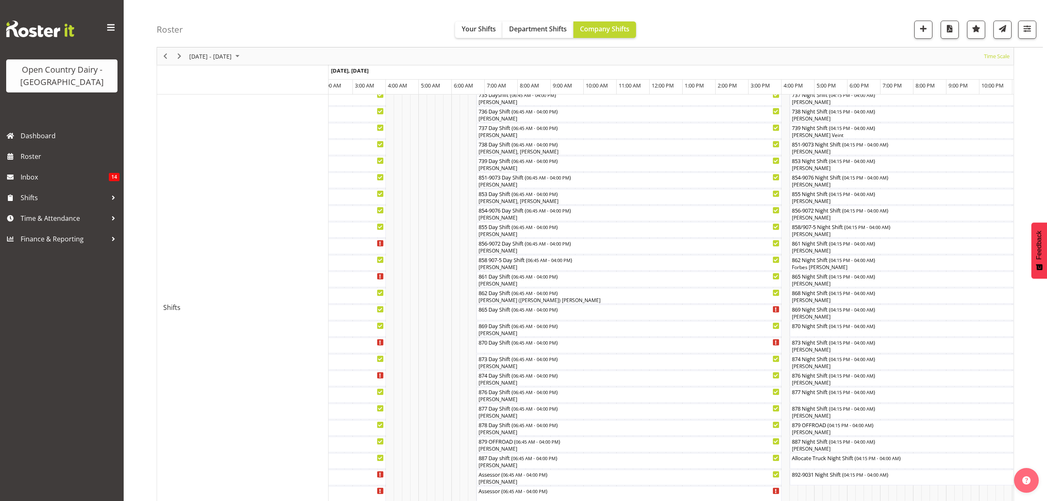
scroll to position [165, 0]
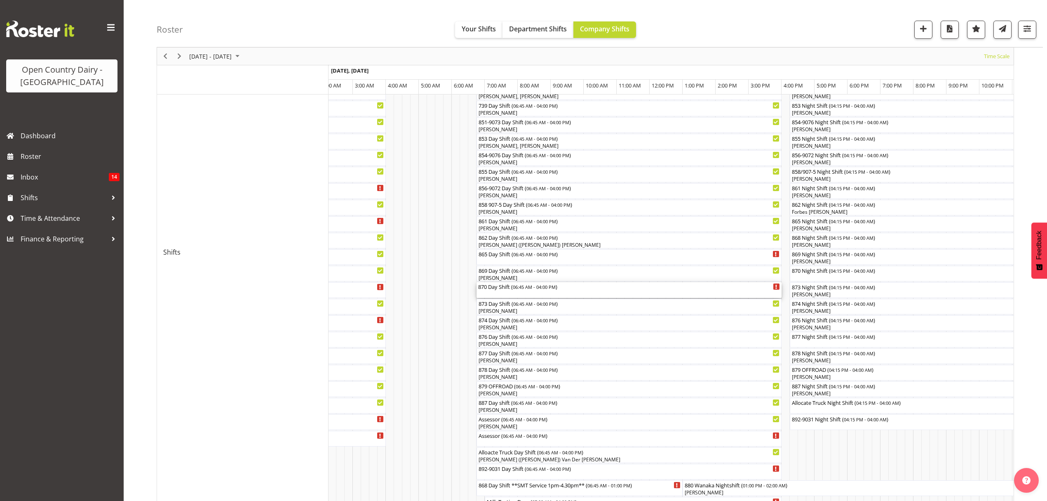
click at [567, 287] on div "870 Day Shift ( 06:45 AM - 04:00 PM )" at bounding box center [629, 286] width 302 height 8
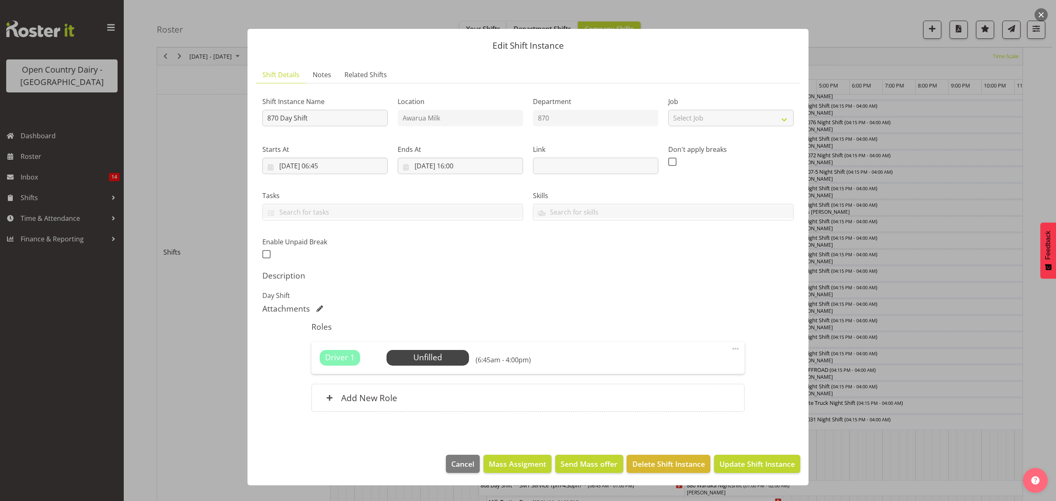
click at [913, 313] on div at bounding box center [528, 250] width 1056 height 501
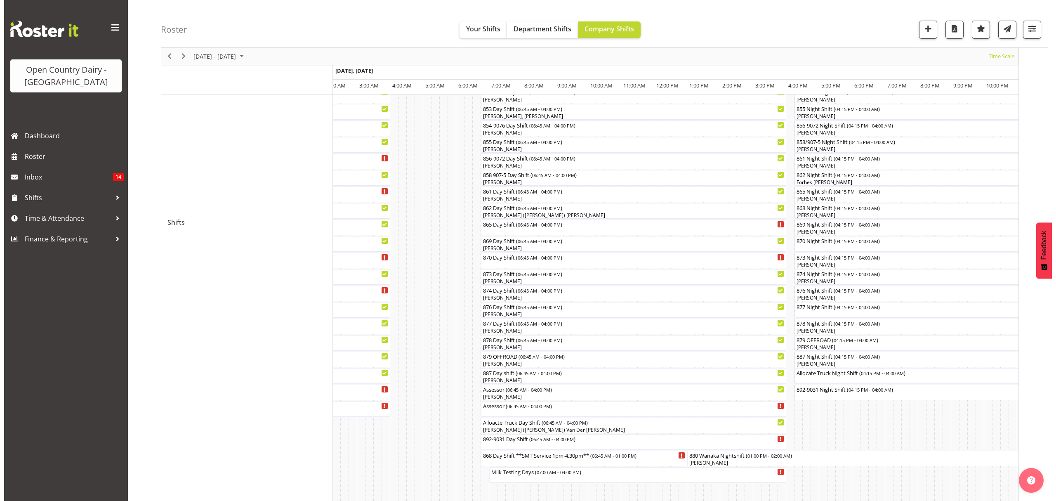
scroll to position [275, 0]
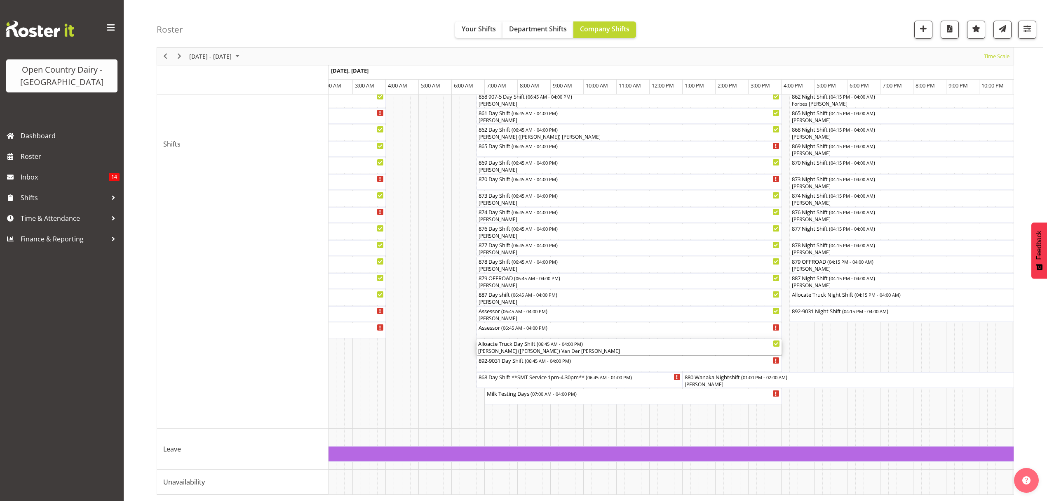
click at [517, 347] on div "[PERSON_NAME] ([PERSON_NAME]) Van Der [PERSON_NAME]" at bounding box center [629, 350] width 302 height 7
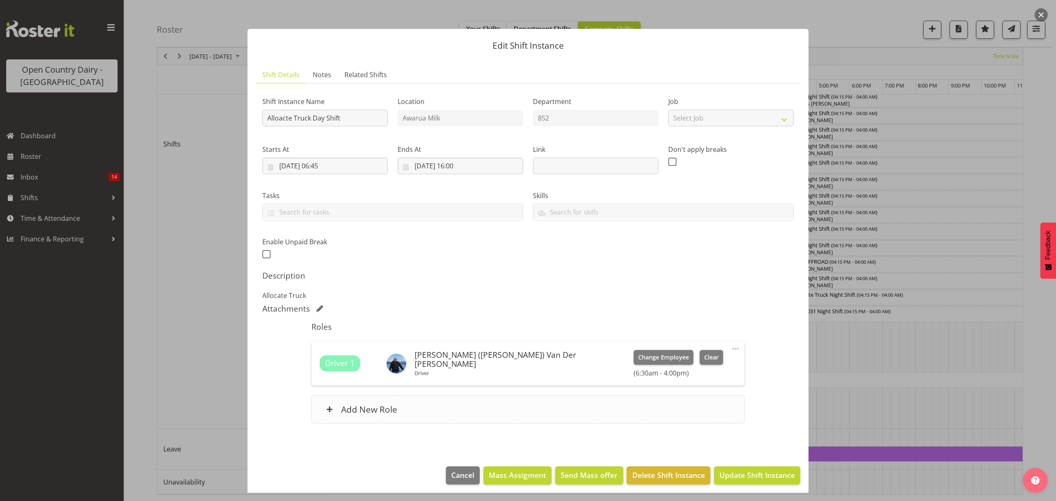
click at [353, 409] on h6 "Add New Role" at bounding box center [369, 409] width 56 height 11
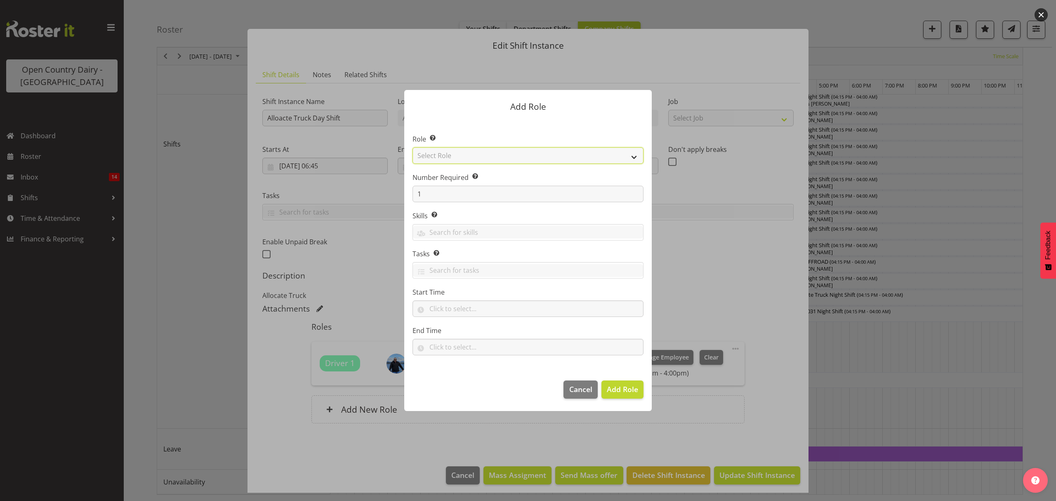
click at [488, 157] on select "Select Role Crew Leader Driver Driver Assessor Dayshift Driver Assessor Nightsh…" at bounding box center [527, 155] width 231 height 16
select select "1154"
click at [412, 147] on select "Select Role Crew Leader Driver Driver Assessor Dayshift Driver Assessor Nightsh…" at bounding box center [527, 155] width 231 height 16
click at [618, 392] on span "Add Role" at bounding box center [622, 389] width 31 height 10
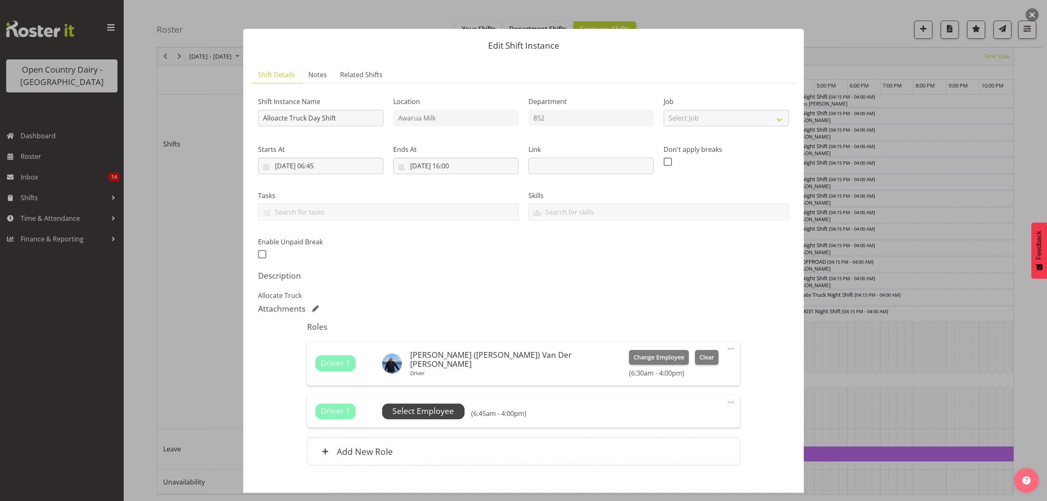
click at [421, 416] on span "Select Employee" at bounding box center [423, 411] width 61 height 12
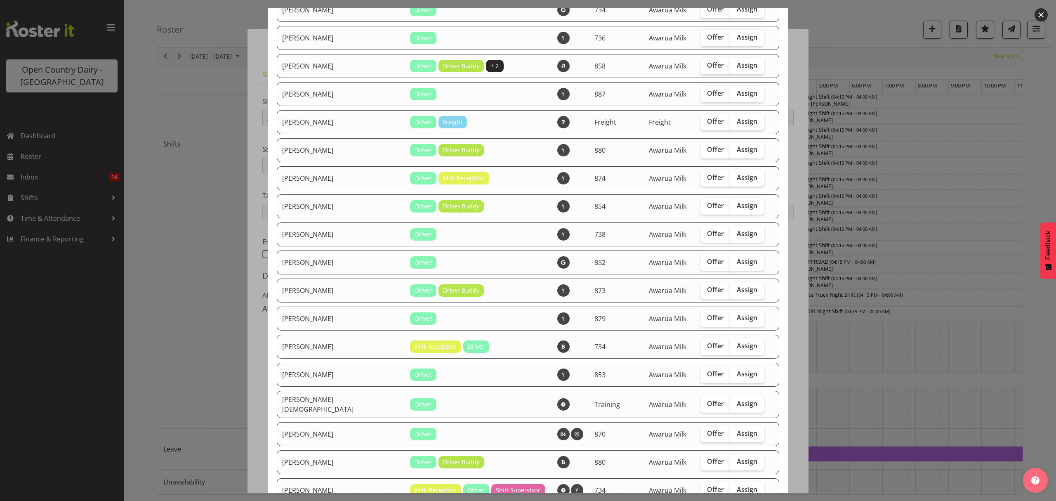
scroll to position [769, 0]
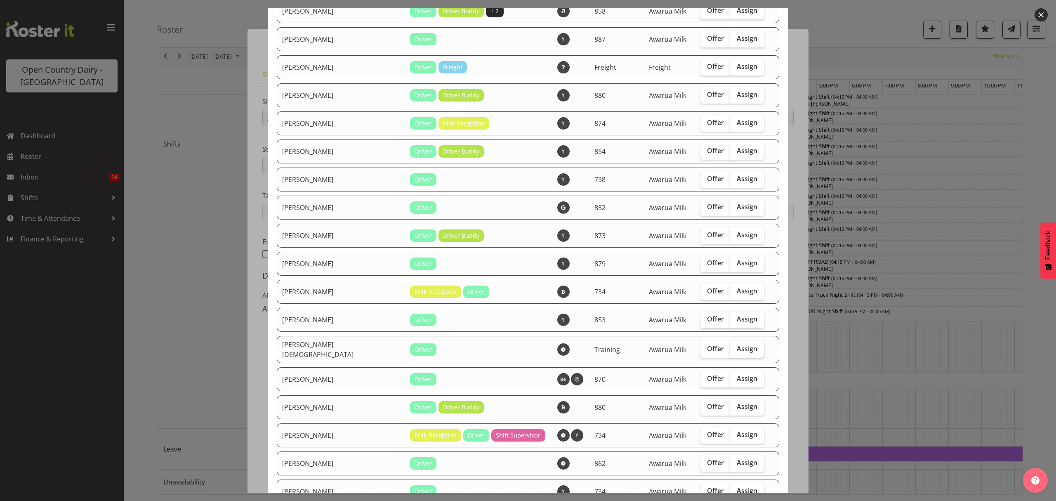
click at [737, 347] on span "Assign" at bounding box center [747, 348] width 21 height 8
click at [730, 347] on input "Assign" at bounding box center [732, 348] width 5 height 5
checkbox input "true"
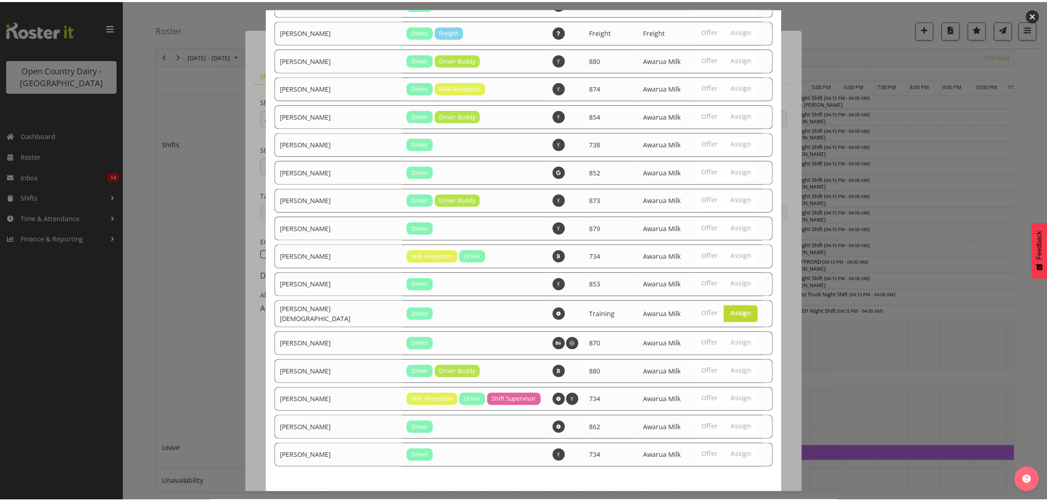
scroll to position [835, 0]
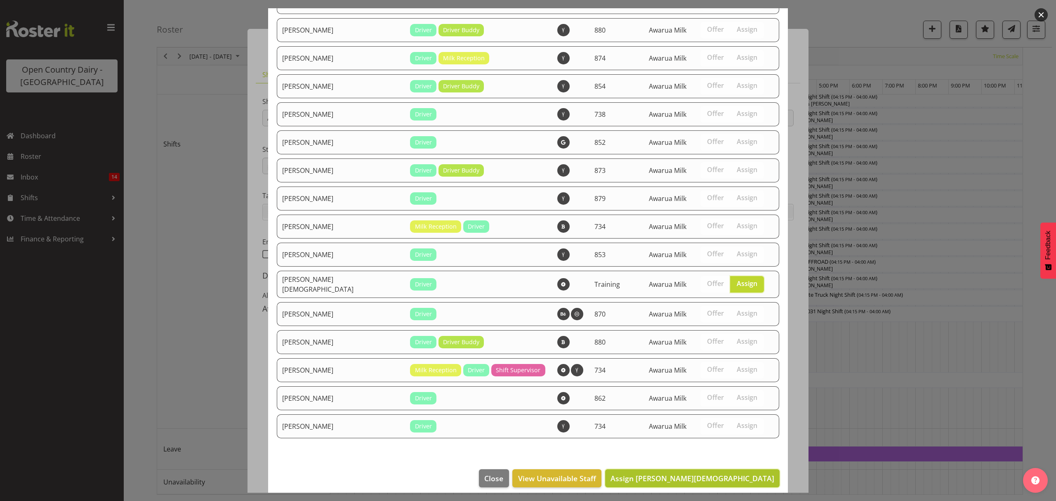
click at [722, 473] on span "Assign Shiva Kumaran" at bounding box center [692, 478] width 164 height 10
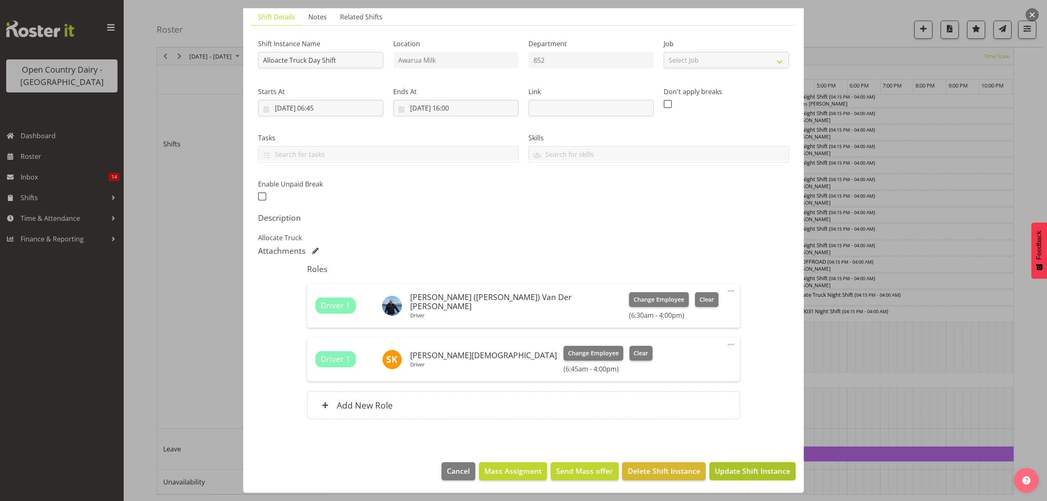
click at [738, 473] on span "Update Shift Instance" at bounding box center [752, 470] width 75 height 11
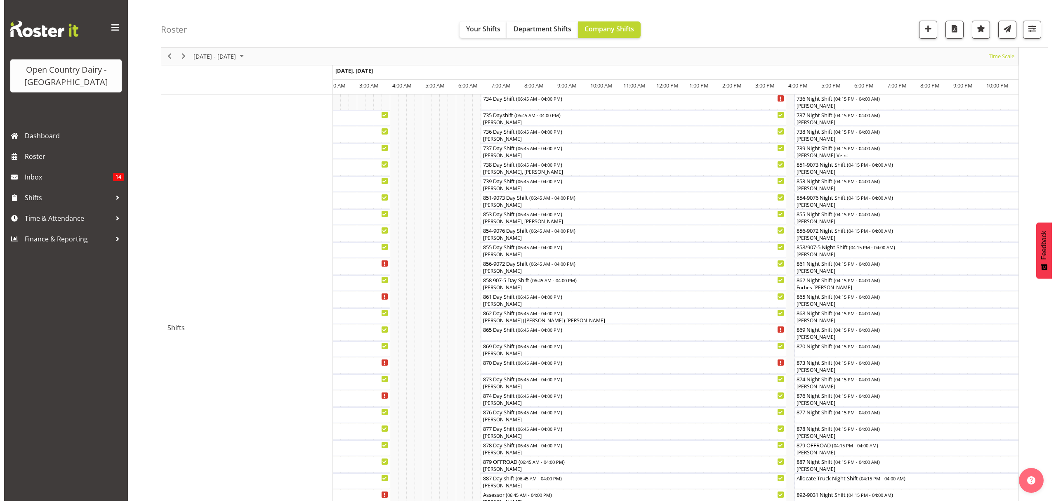
scroll to position [165, 0]
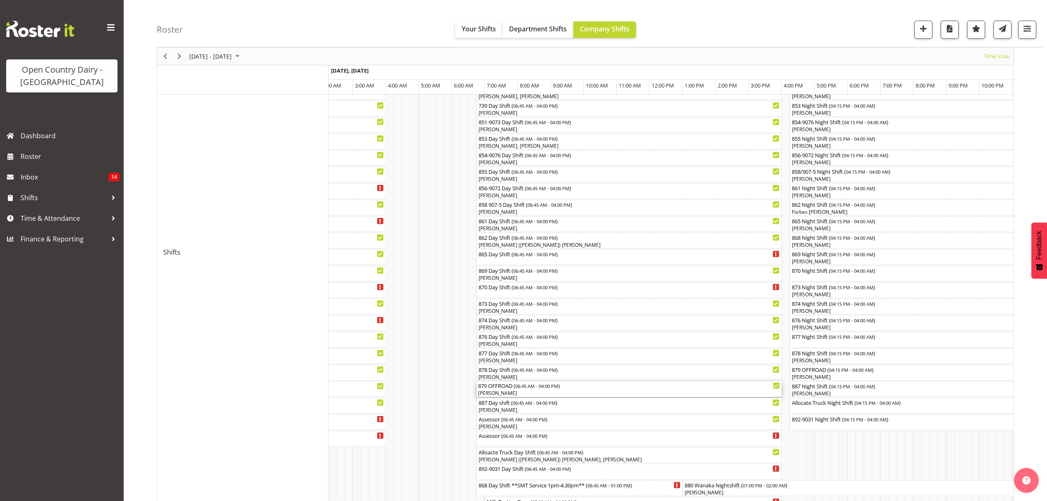
click at [497, 394] on div "[PERSON_NAME]" at bounding box center [629, 392] width 302 height 7
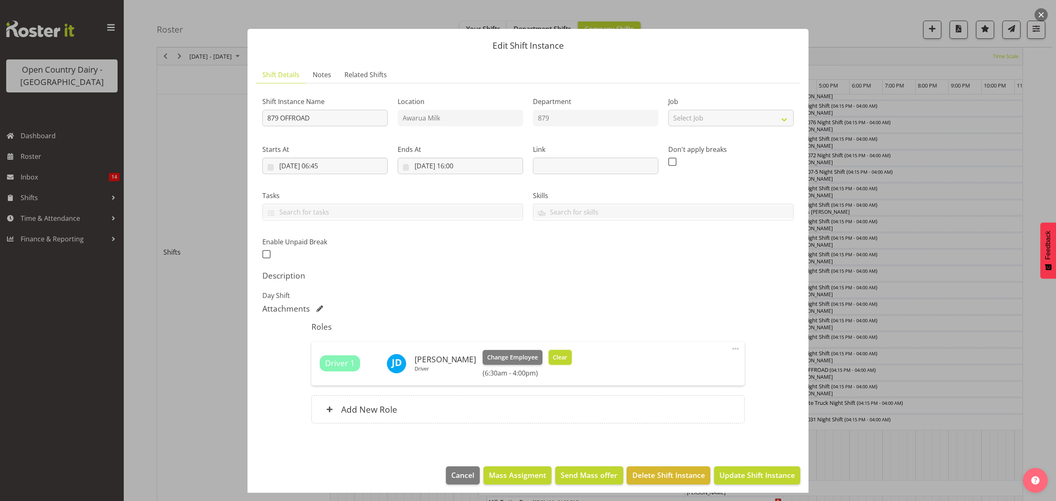
click at [555, 358] on span "Clear" at bounding box center [560, 357] width 14 height 9
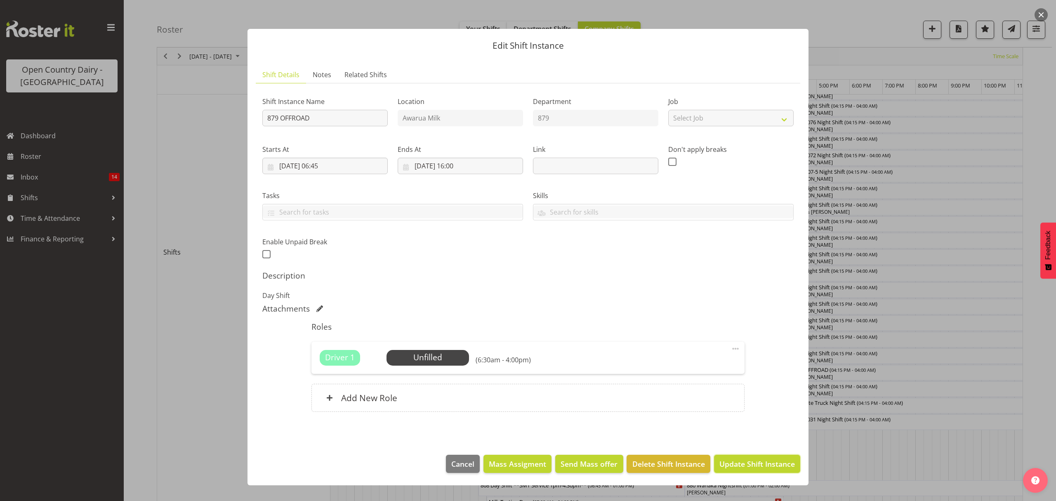
click at [760, 466] on span "Update Shift Instance" at bounding box center [756, 463] width 75 height 11
click at [760, 466] on div "Edit Shift Instance Shift Details Notes Related Shifts Shift Instance Name 879 …" at bounding box center [527, 250] width 577 height 484
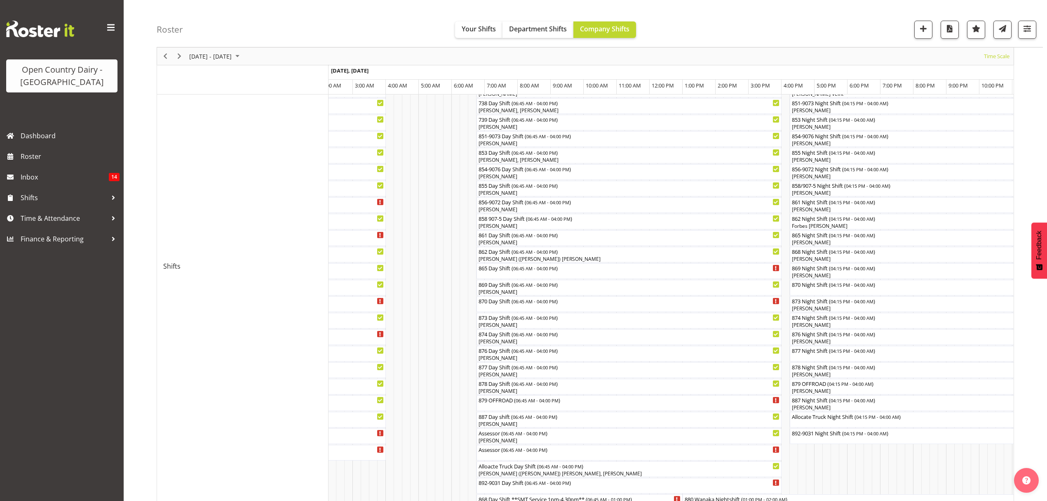
scroll to position [275, 0]
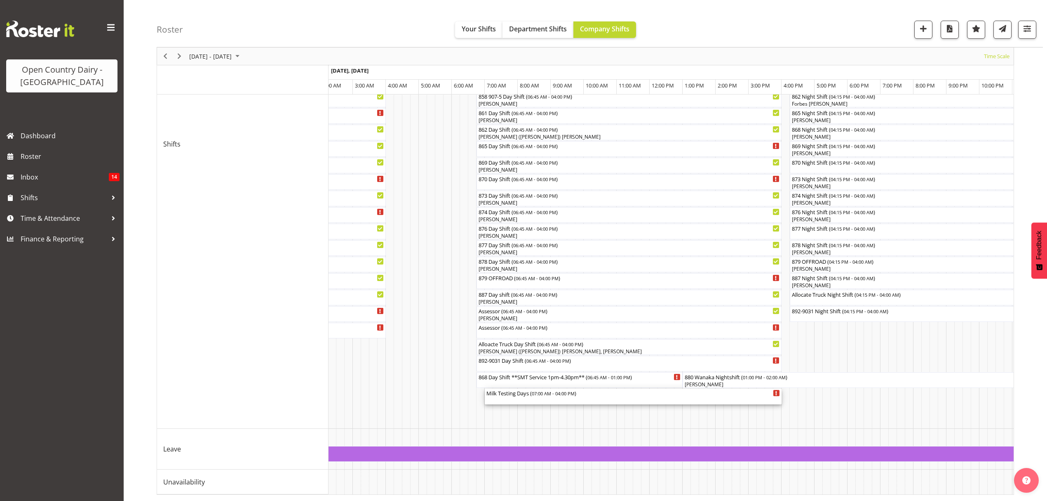
click at [502, 392] on div "Milk Testing Days ( 07:00 AM - 04:00 PM )" at bounding box center [634, 392] width 294 height 8
click at [0, 0] on div at bounding box center [0, 0] width 0 height 0
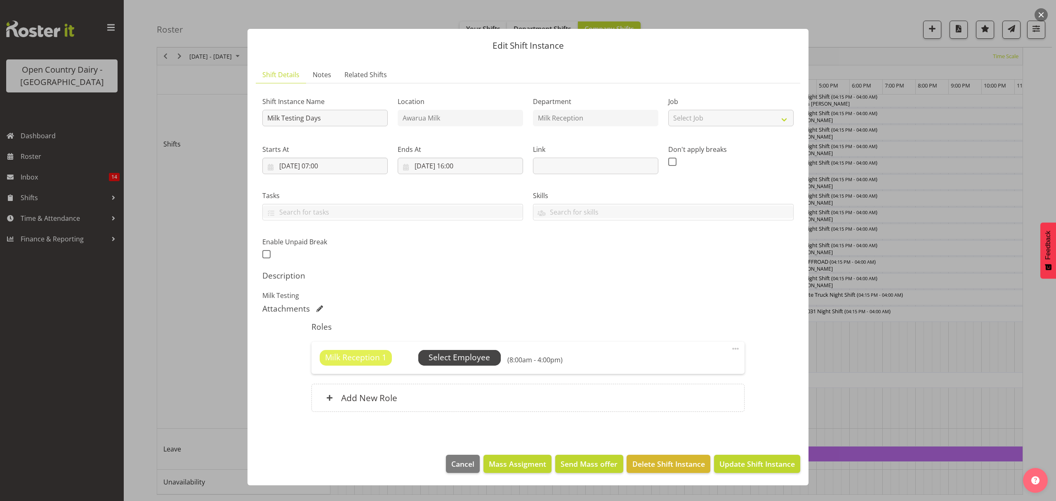
click at [466, 355] on span "Select Employee" at bounding box center [458, 357] width 61 height 12
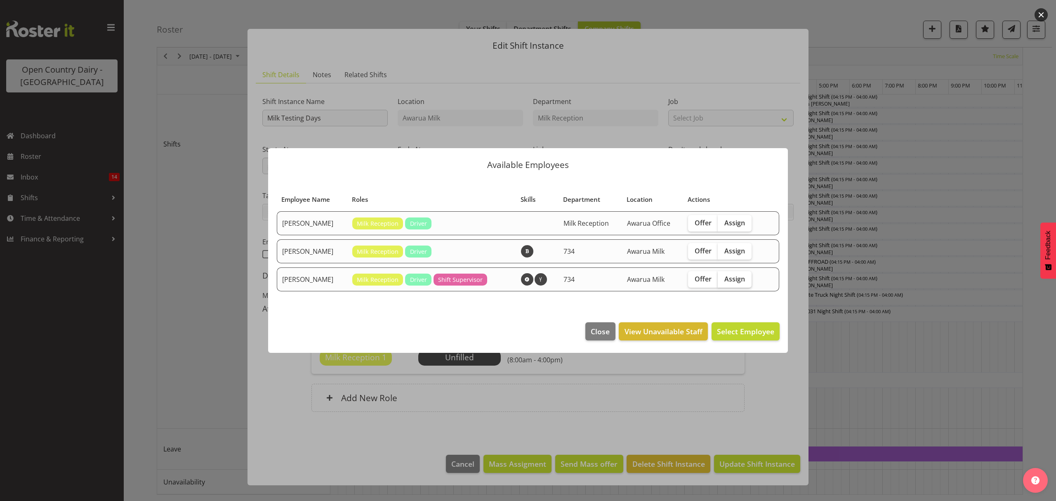
click at [725, 279] on span "Assign" at bounding box center [734, 279] width 21 height 8
click at [723, 279] on input "Assign" at bounding box center [720, 278] width 5 height 5
click at [725, 279] on span "Assign" at bounding box center [734, 279] width 21 height 8
click at [723, 279] on input "Assign" at bounding box center [720, 278] width 5 height 5
click at [734, 279] on span "Assign" at bounding box center [734, 279] width 21 height 8
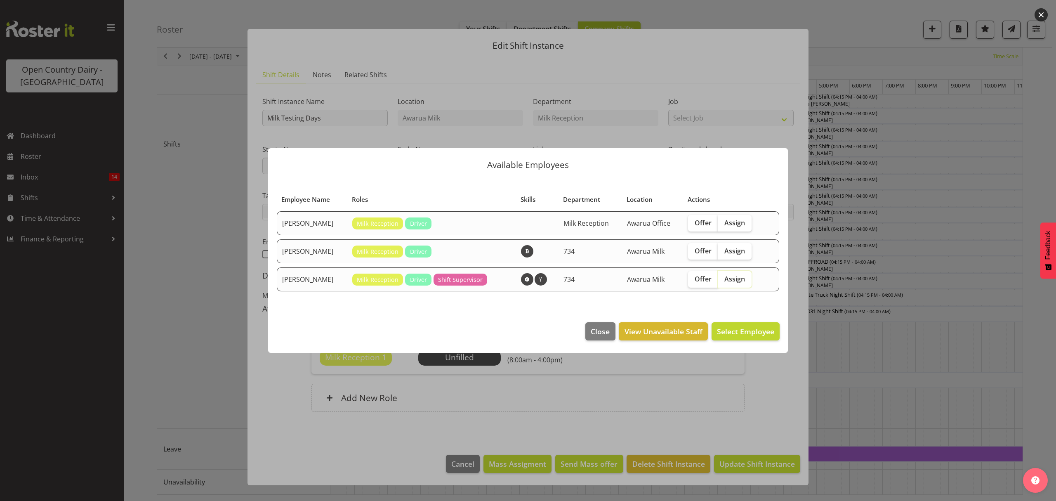
click at [723, 279] on input "Assign" at bounding box center [720, 278] width 5 height 5
checkbox input "true"
click at [739, 337] on span "Assign Tracey Chittock" at bounding box center [732, 331] width 83 height 11
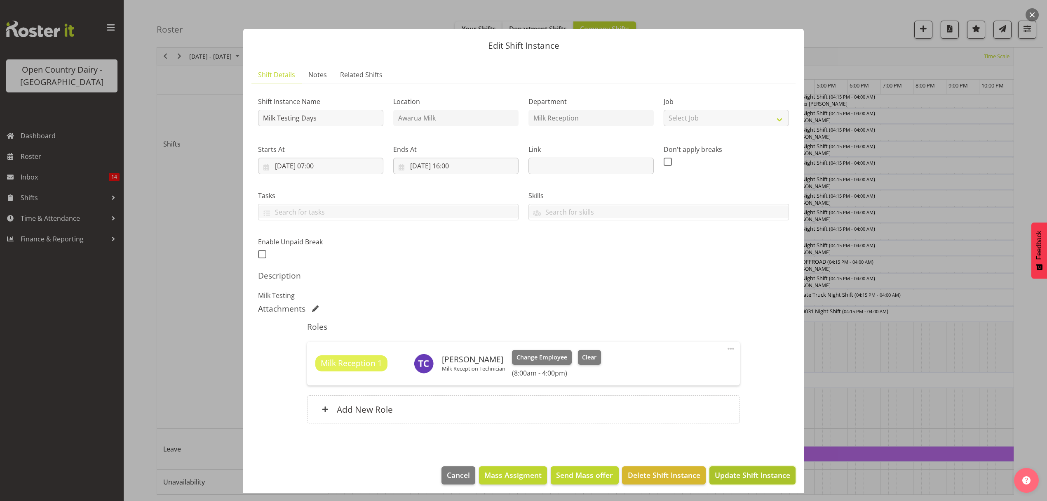
click at [728, 480] on span "Update Shift Instance" at bounding box center [752, 474] width 75 height 11
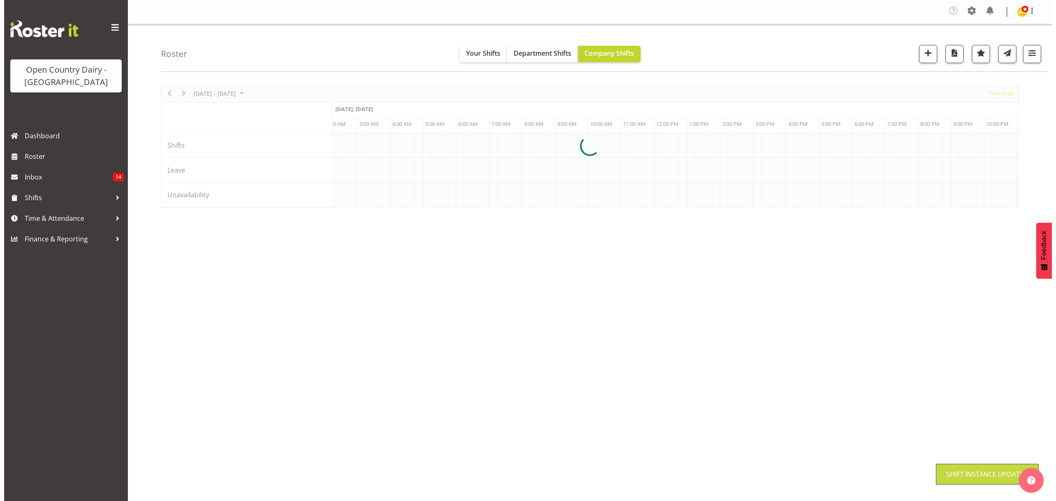
scroll to position [0, 0]
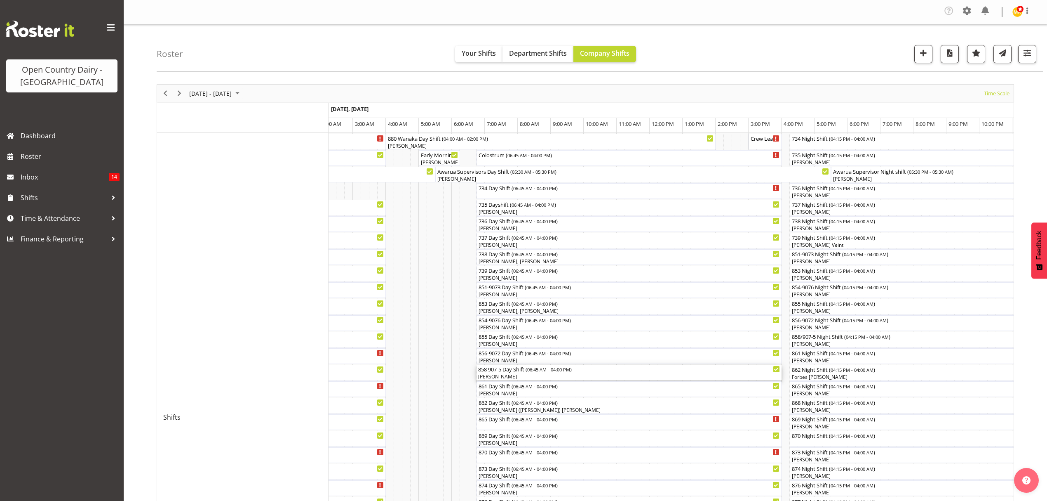
click at [502, 375] on div "[PERSON_NAME]" at bounding box center [629, 376] width 302 height 7
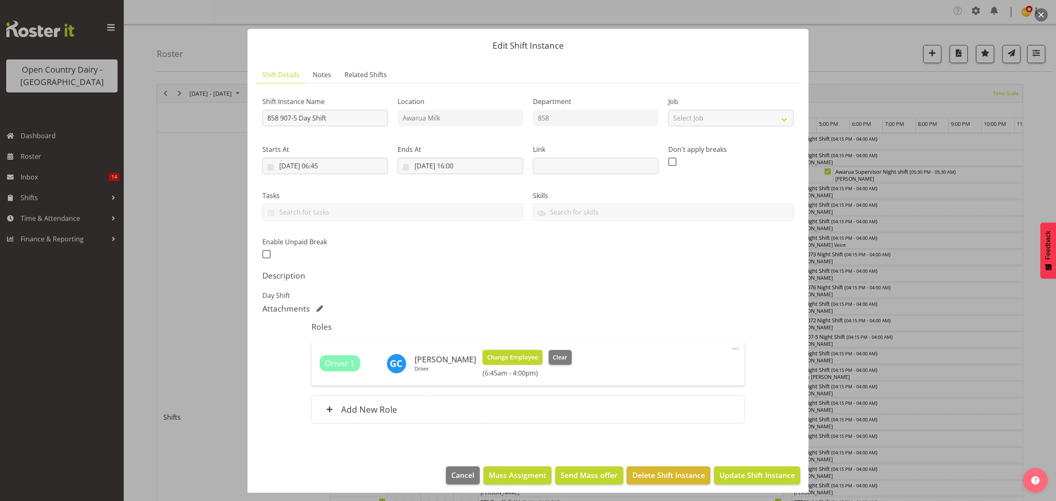
click at [522, 354] on span "Change Employee" at bounding box center [512, 357] width 51 height 9
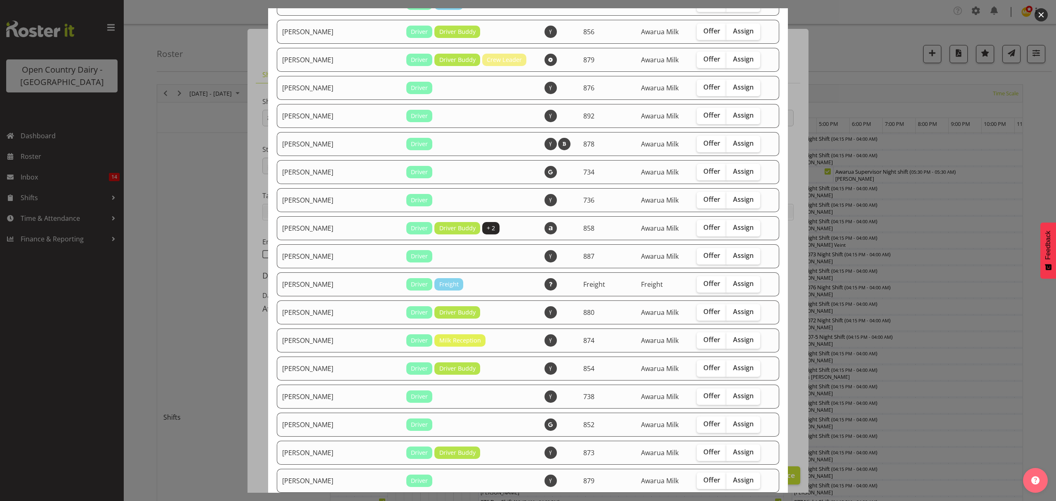
scroll to position [550, 0]
click at [727, 63] on label "Assign" at bounding box center [743, 59] width 34 height 16
click at [727, 61] on input "Assign" at bounding box center [728, 58] width 5 height 5
checkbox input "true"
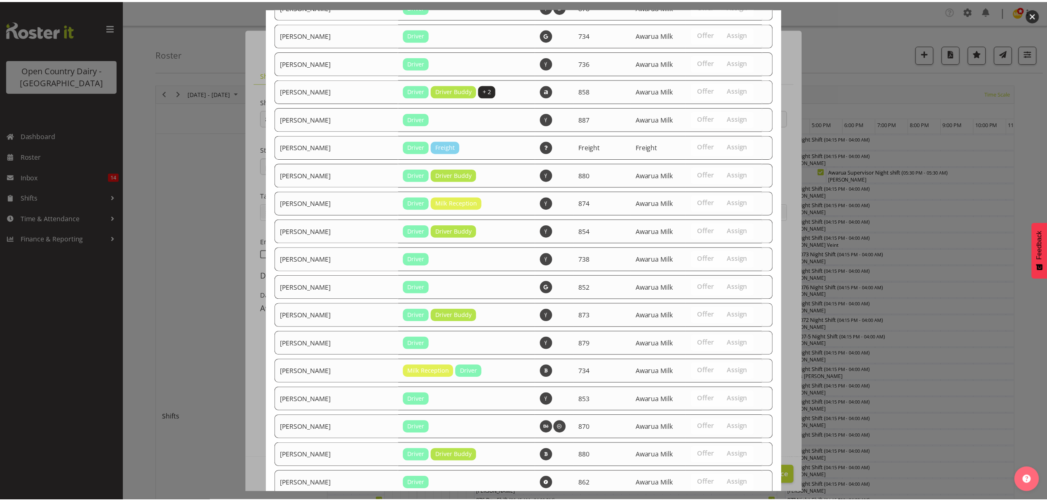
scroll to position [751, 0]
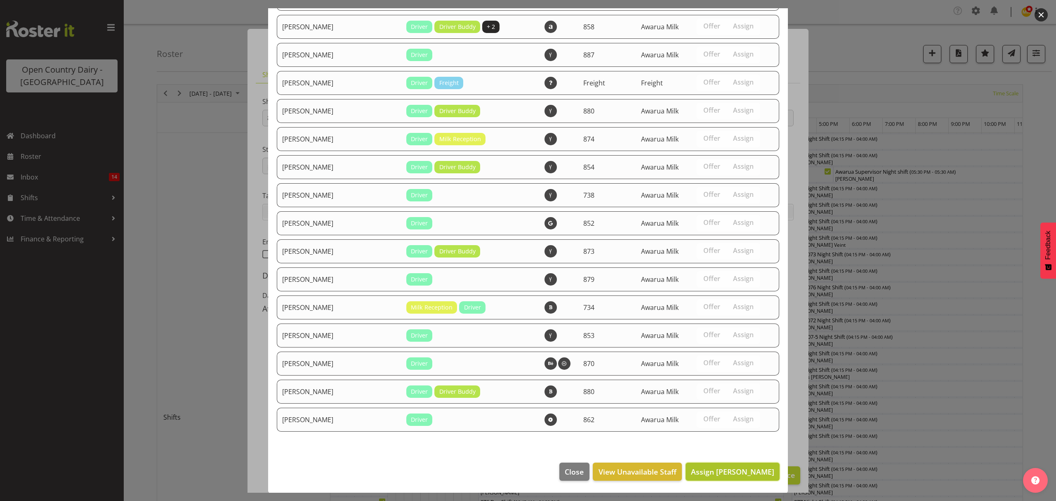
click at [715, 467] on span "Assign John Dalton" at bounding box center [732, 471] width 83 height 10
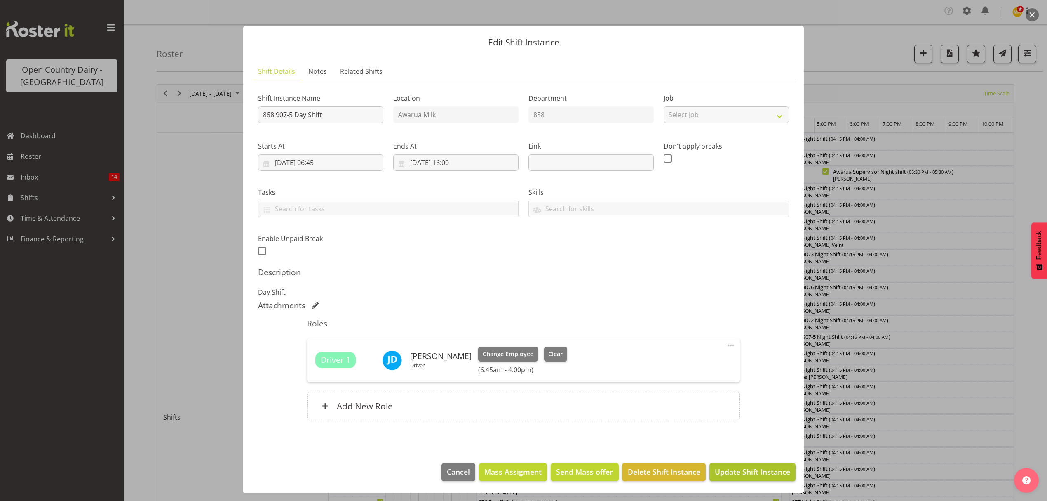
scroll to position [5, 0]
click at [735, 467] on span "Update Shift Instance" at bounding box center [752, 470] width 75 height 11
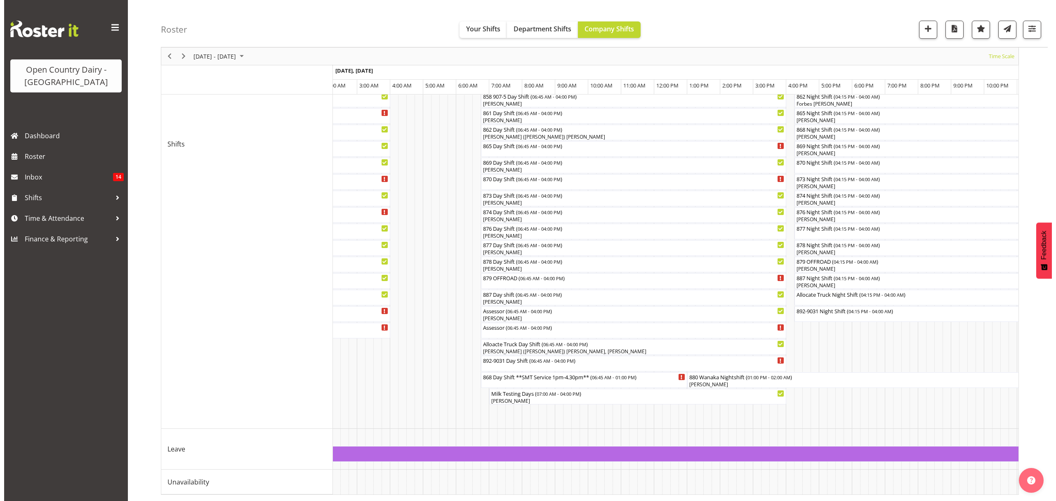
scroll to position [275, 0]
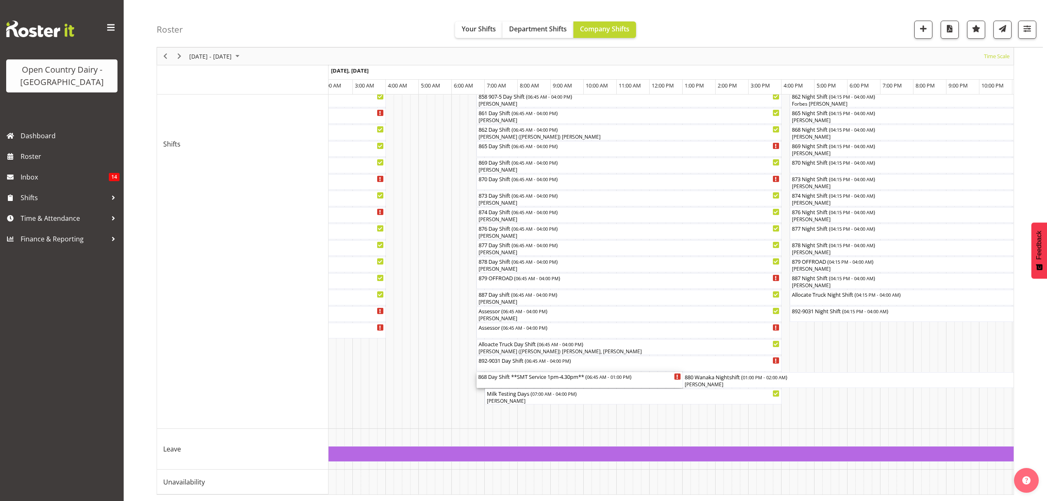
click at [504, 377] on div "868 Day Shift **SMT Service 1pm-4.30pm** ( 06:45 AM - 01:00 PM )" at bounding box center [579, 376] width 203 height 8
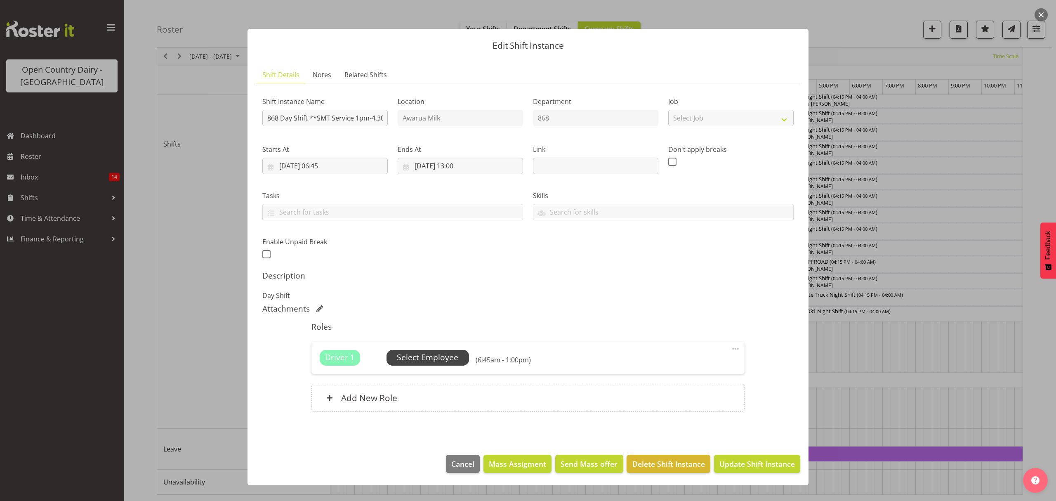
click at [409, 359] on span "Select Employee" at bounding box center [427, 357] width 61 height 12
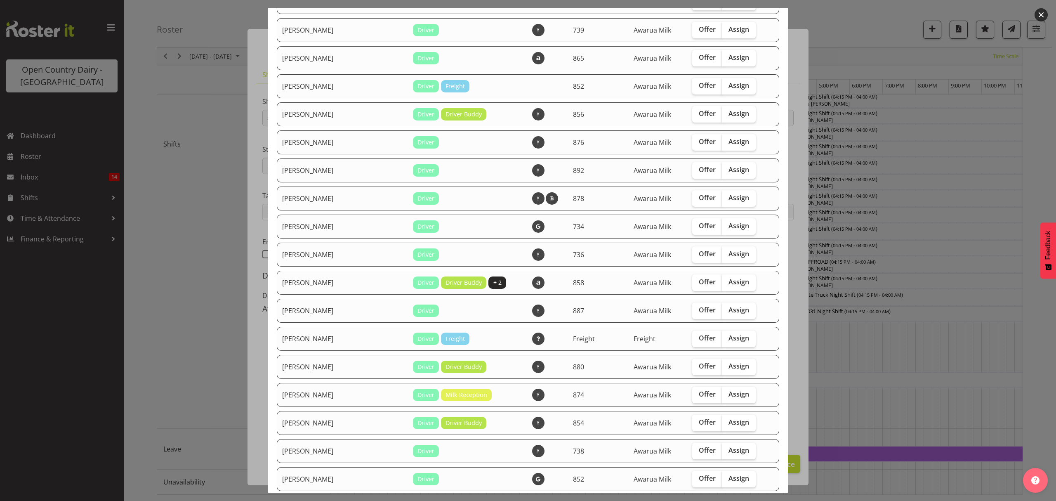
scroll to position [440, 0]
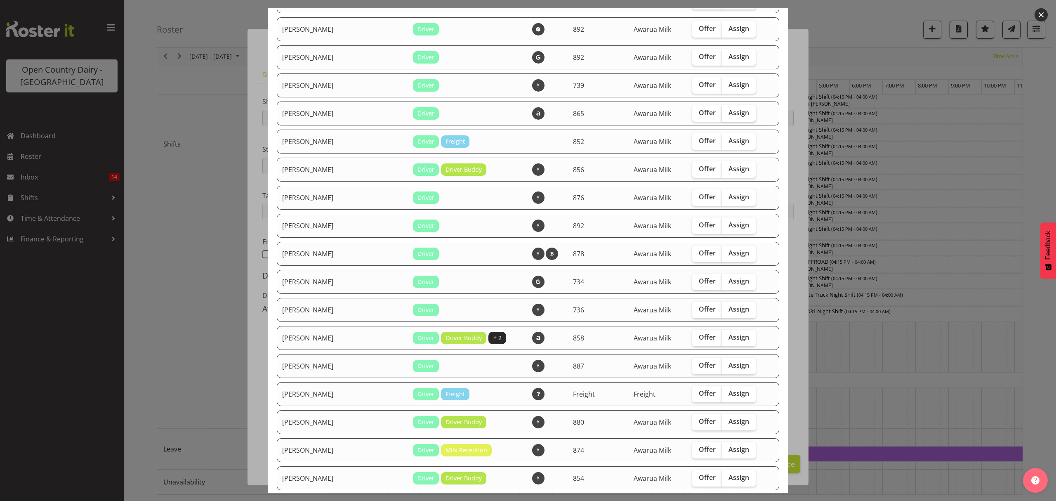
click at [728, 111] on span "Assign" at bounding box center [738, 112] width 21 height 8
click at [726, 111] on input "Assign" at bounding box center [724, 112] width 5 height 5
checkbox input "true"
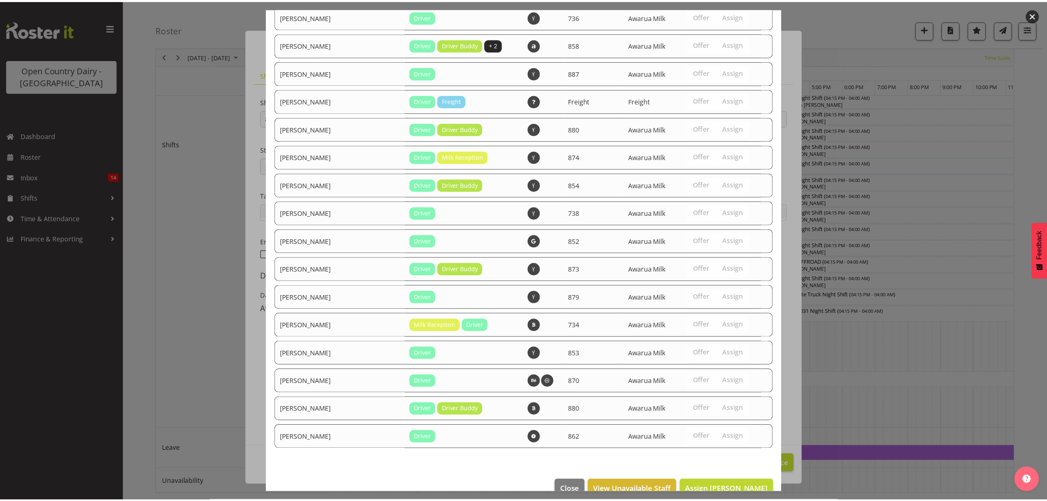
scroll to position [751, 0]
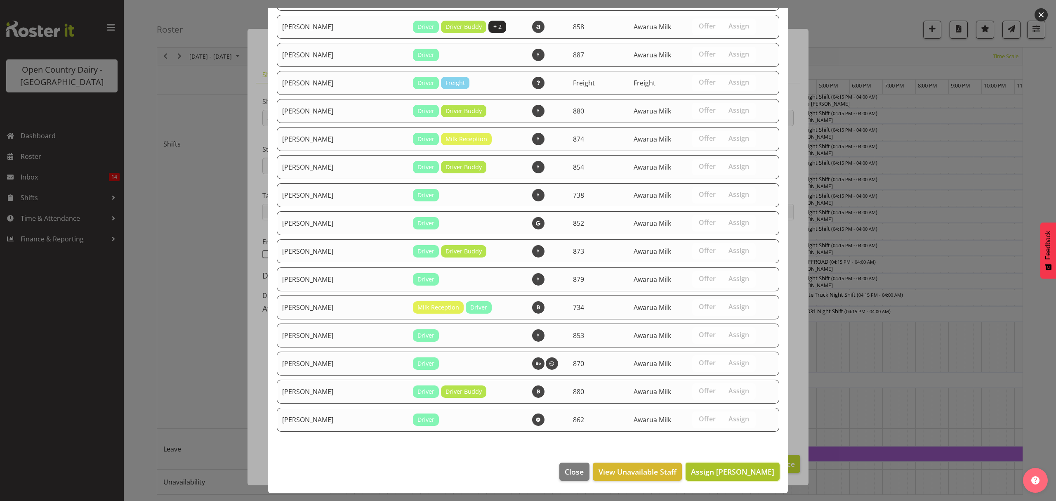
click at [713, 474] on span "Assign George Courtney" at bounding box center [732, 471] width 83 height 10
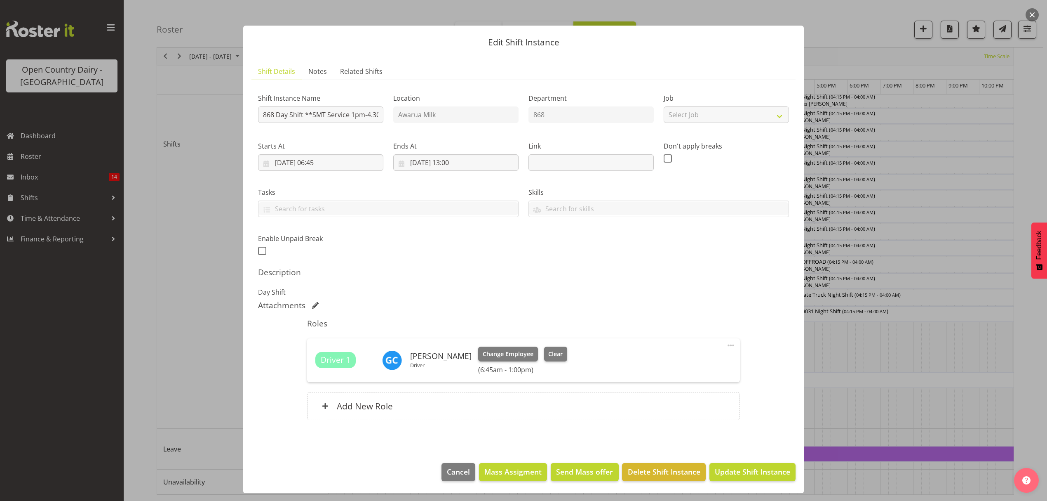
scroll to position [5, 0]
click at [738, 471] on span "Update Shift Instance" at bounding box center [752, 470] width 75 height 11
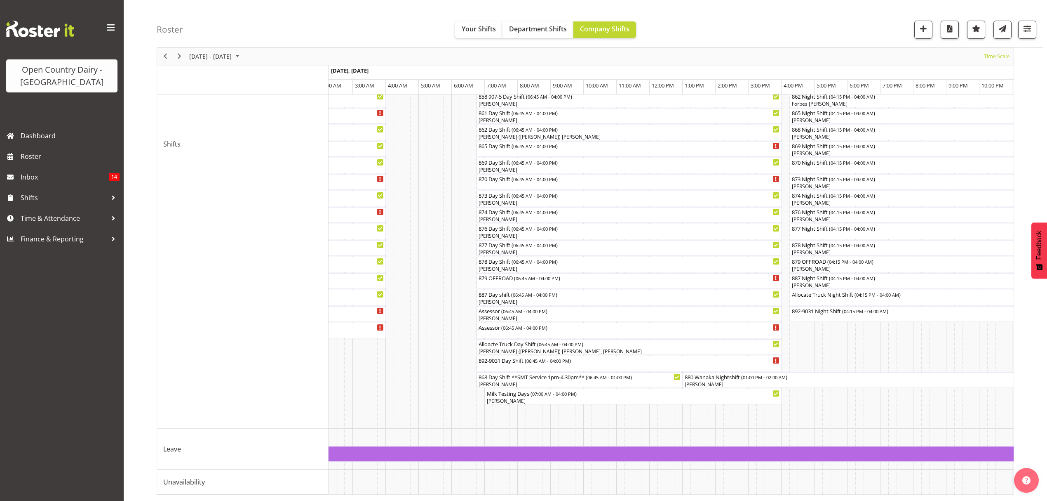
scroll to position [275, 0]
click at [490, 325] on div "Assessor ( 06:45 AM - 04:00 PM )" at bounding box center [629, 326] width 302 height 8
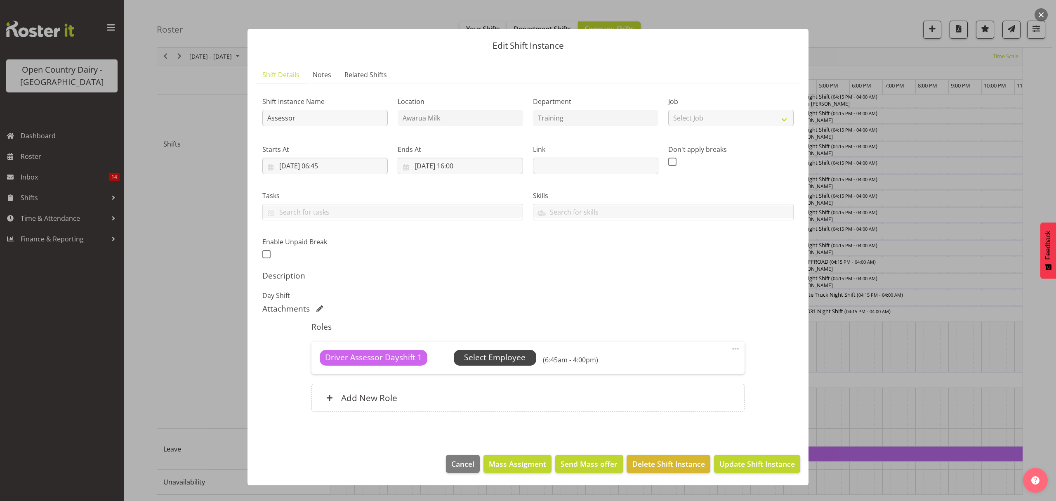
click at [487, 355] on span "Select Employee" at bounding box center [494, 357] width 61 height 12
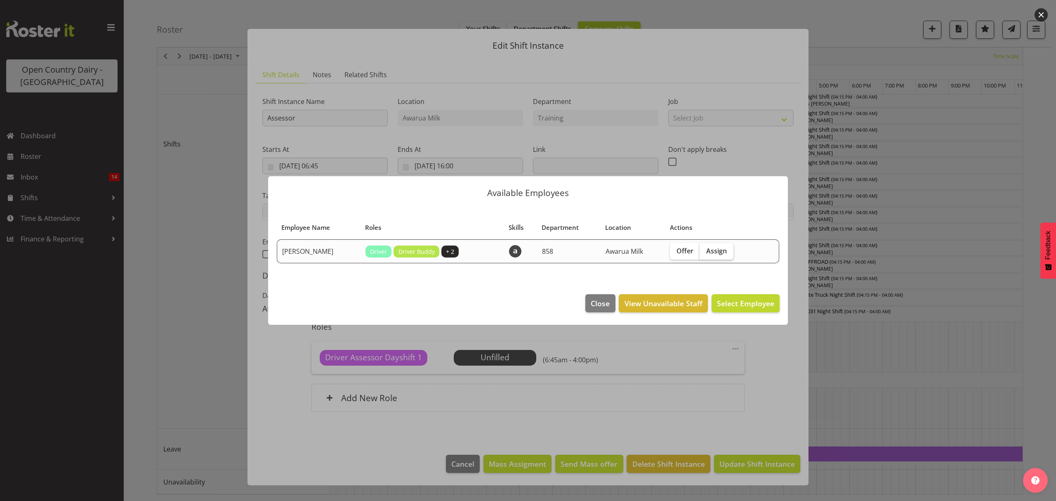
click at [722, 253] on span "Assign" at bounding box center [716, 251] width 21 height 8
click at [705, 253] on input "Assign" at bounding box center [701, 250] width 5 height 5
checkbox input "true"
click at [726, 305] on span "Assign Liam Bellman" at bounding box center [732, 303] width 83 height 10
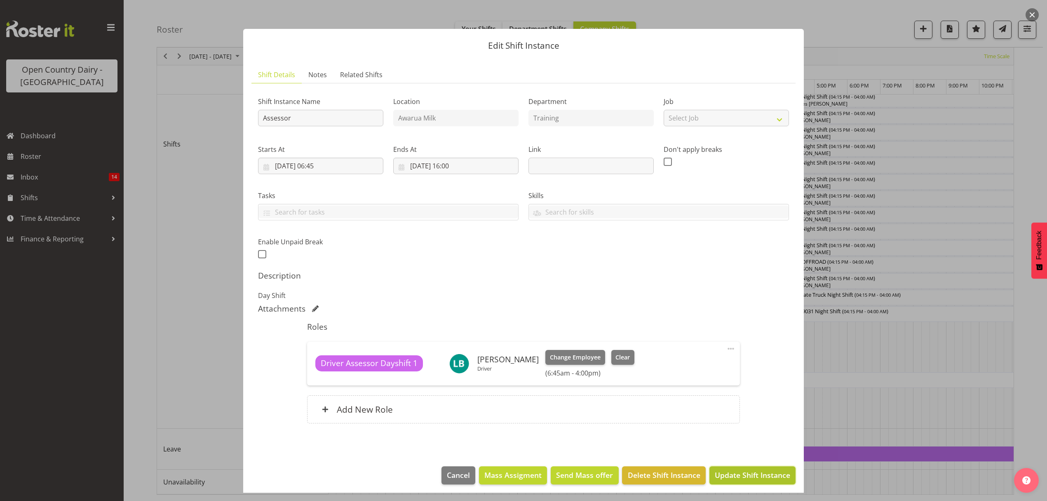
click at [732, 477] on span "Update Shift Instance" at bounding box center [752, 474] width 75 height 11
click at [732, 477] on div "Edit Shift Instance Shift Details Notes Related Shifts Shift Instance Name Asse…" at bounding box center [523, 250] width 577 height 484
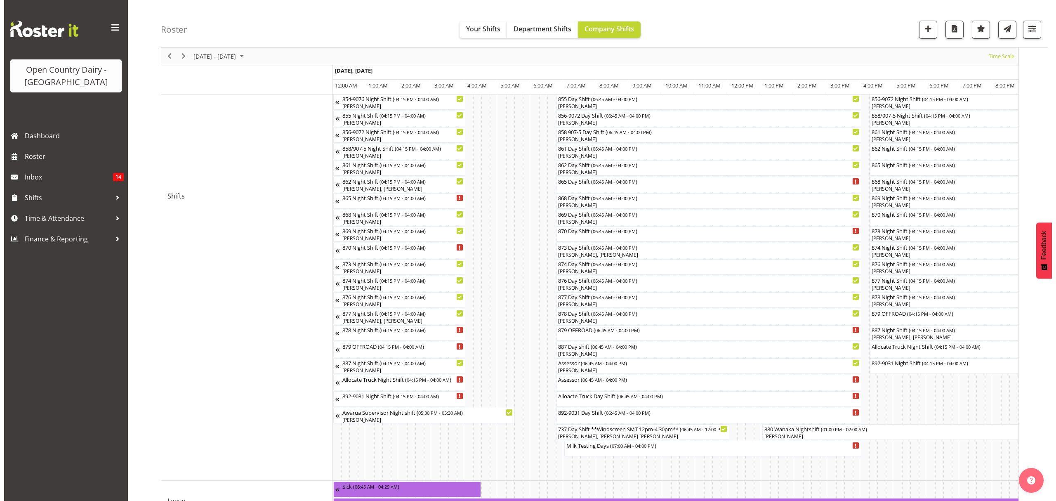
scroll to position [172, 0]
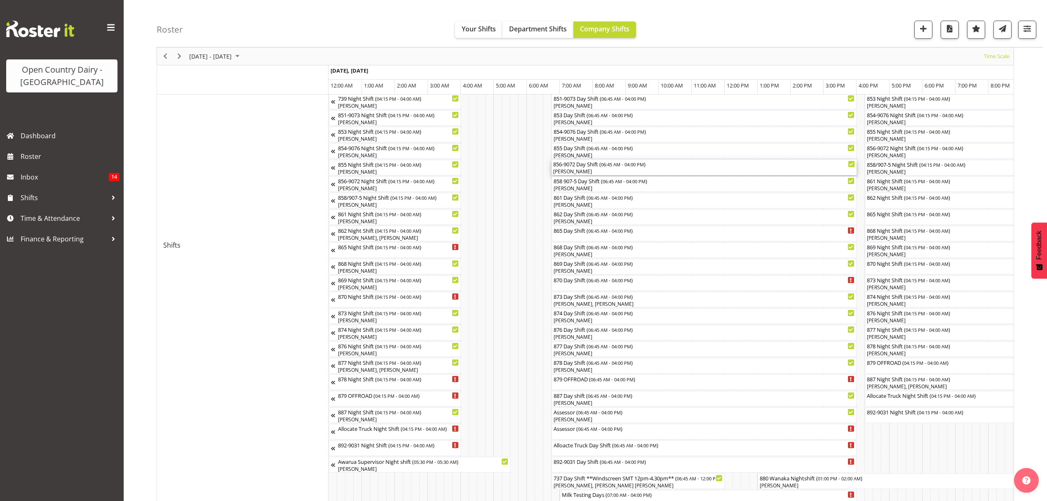
click at [573, 170] on div "[PERSON_NAME]" at bounding box center [704, 171] width 302 height 7
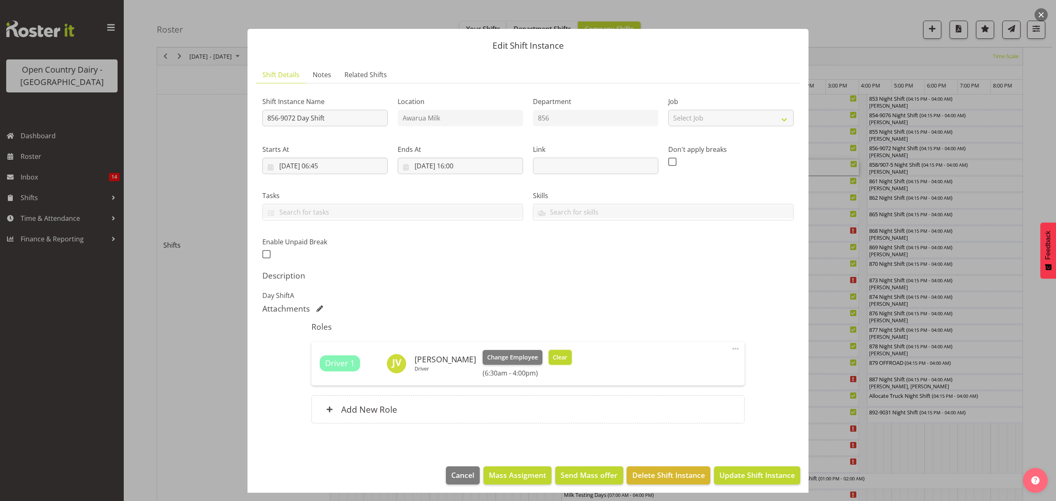
click at [553, 357] on span "Clear" at bounding box center [560, 357] width 14 height 9
click at [548, 357] on div "Driver 1 Jason Vercoe Driver Change Employee Clear (6:30am - 4:00pm)" at bounding box center [528, 363] width 416 height 27
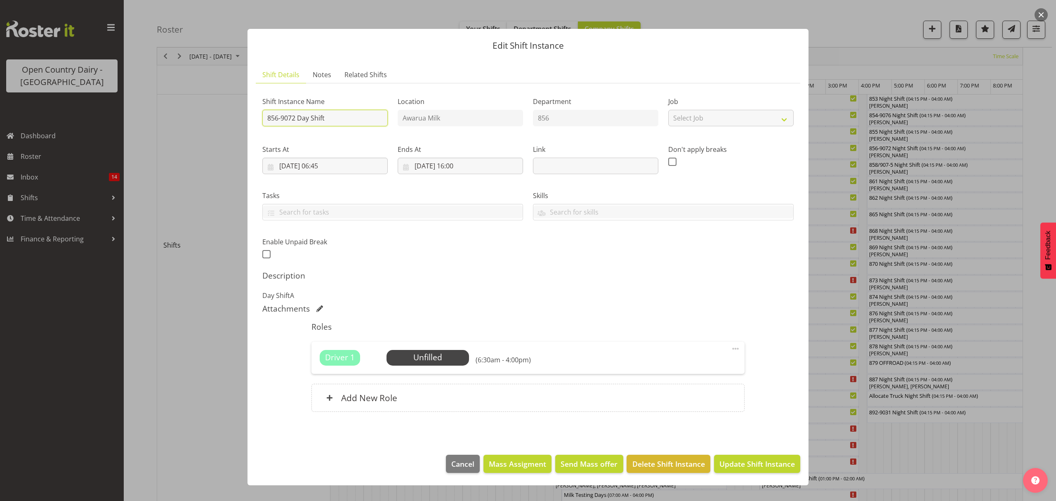
click at [351, 120] on input "856-9072 Day Shift" at bounding box center [324, 118] width 125 height 16
click at [373, 120] on input "856-9072 Day Shift**OFF ROAD exhaust repaiors" at bounding box center [324, 118] width 125 height 16
type input "856-9072 Day Shift**OFF ROAD exhaust repairs**"
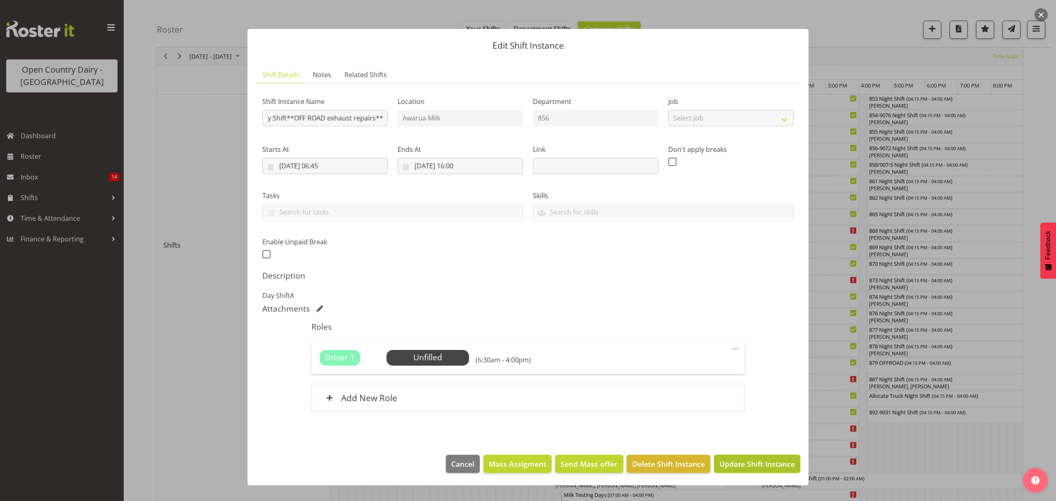
scroll to position [0, 0]
click at [751, 471] on button "Update Shift Instance" at bounding box center [757, 463] width 86 height 18
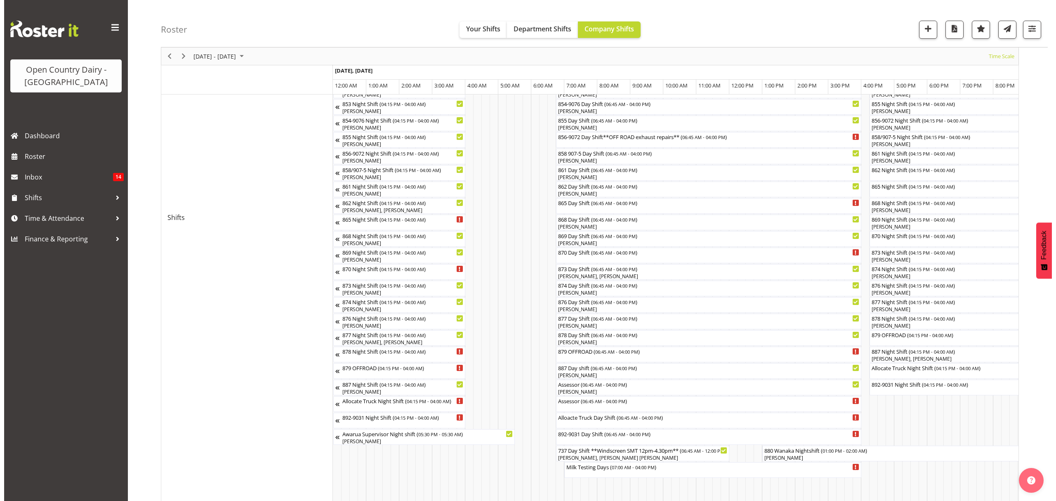
scroll to position [220, 0]
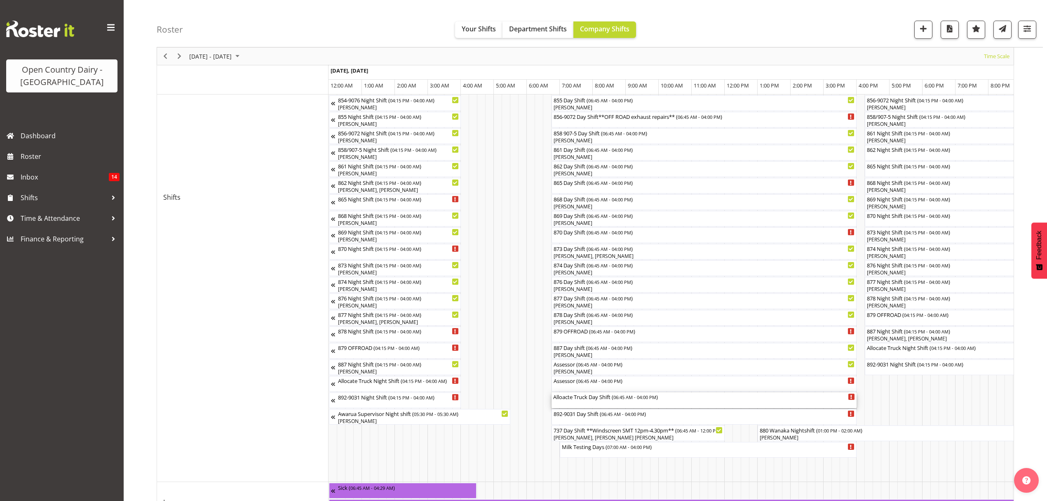
click at [575, 399] on div "Alloacte Truck Day Shift ( 06:45 AM - 04:00 PM )" at bounding box center [704, 396] width 302 height 8
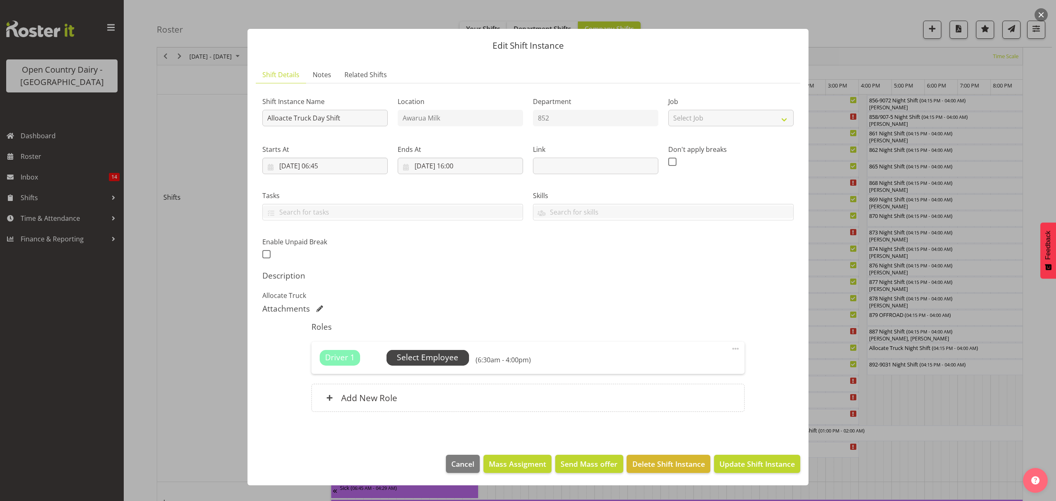
click at [430, 360] on span "Select Employee" at bounding box center [427, 357] width 61 height 12
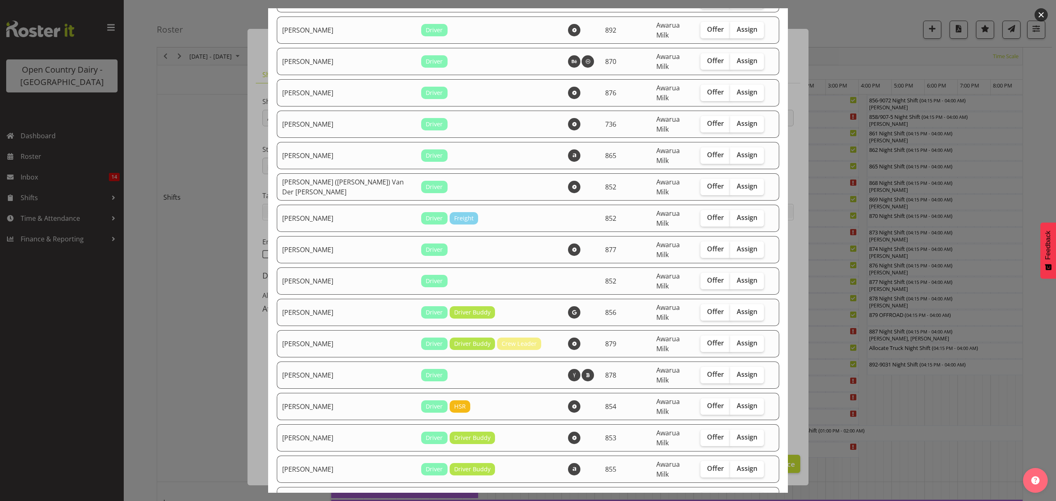
scroll to position [506, 0]
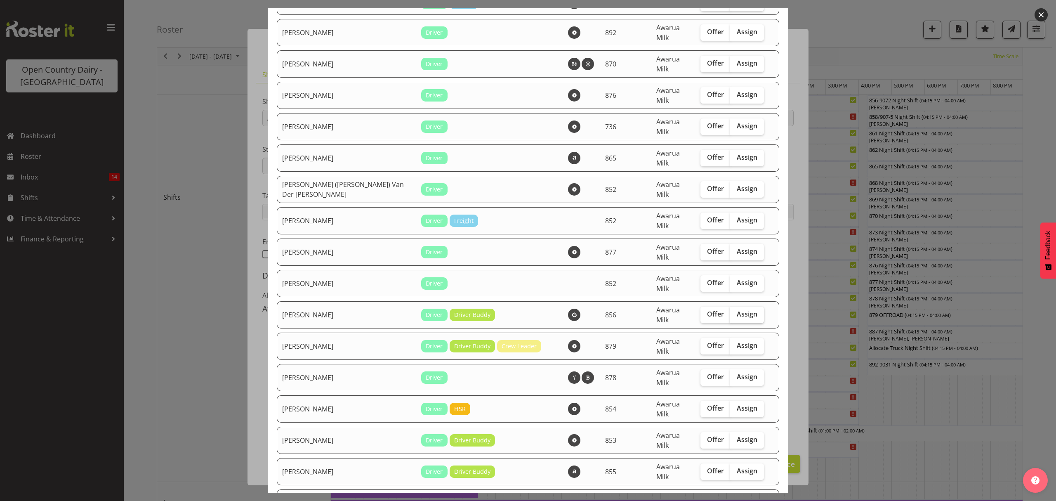
click at [730, 306] on label "Assign" at bounding box center [747, 314] width 34 height 16
click at [730, 311] on input "Assign" at bounding box center [732, 313] width 5 height 5
checkbox input "true"
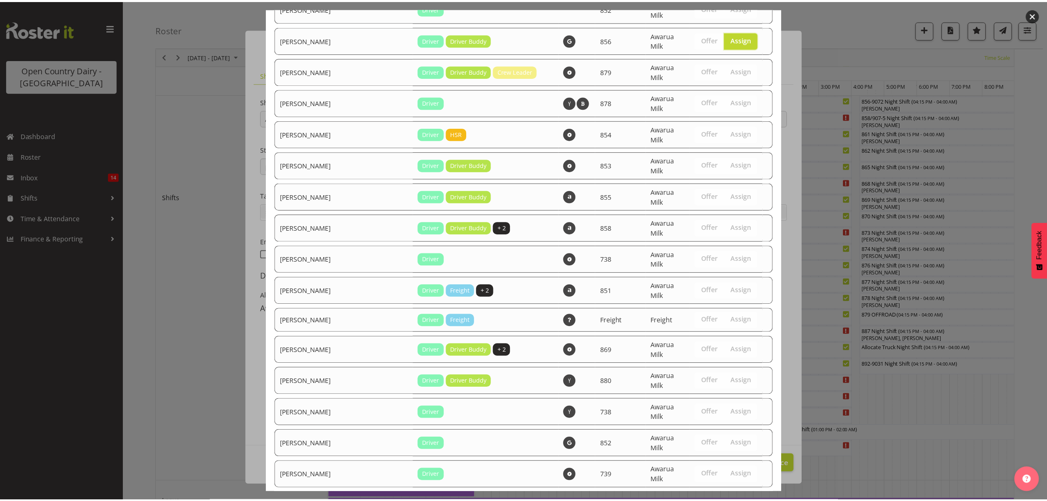
scroll to position [891, 0]
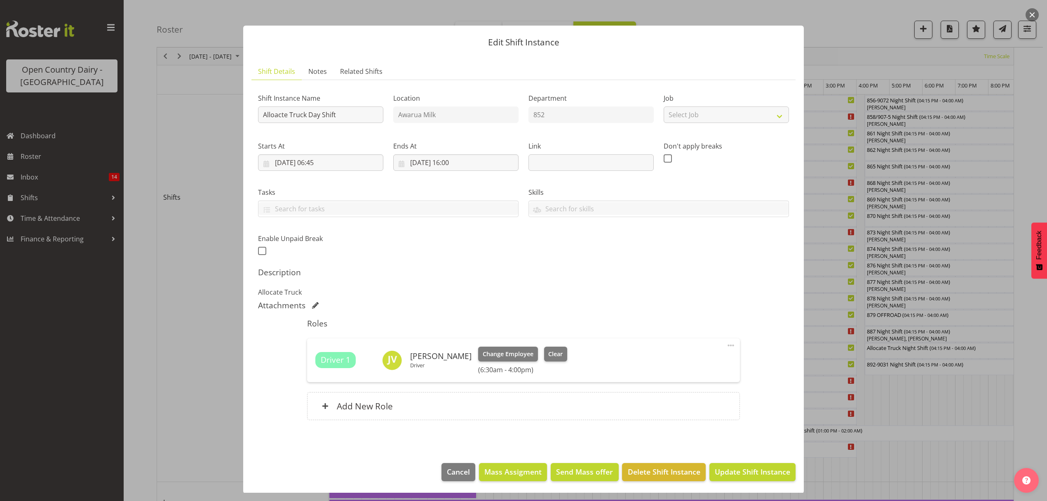
scroll to position [5, 0]
click at [741, 463] on button "Update Shift Instance" at bounding box center [753, 471] width 86 height 18
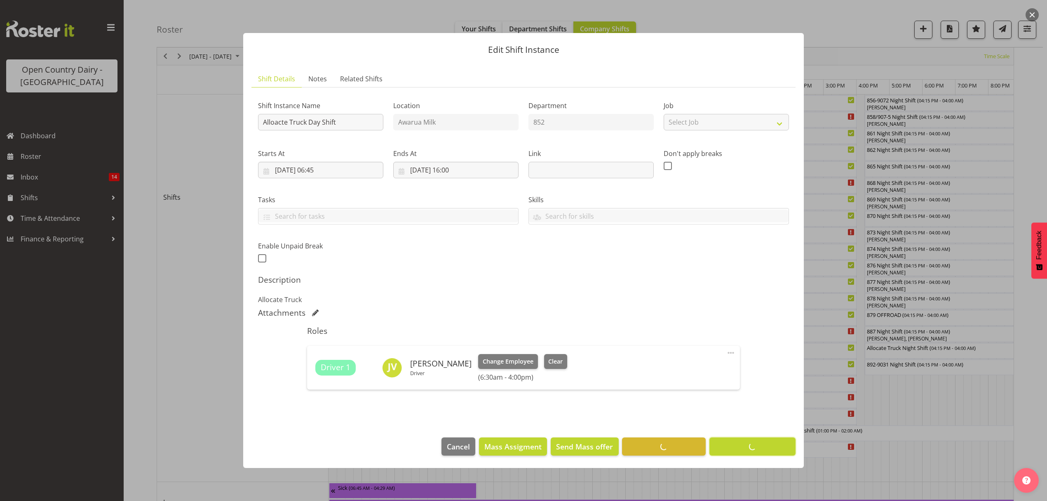
scroll to position [0, 0]
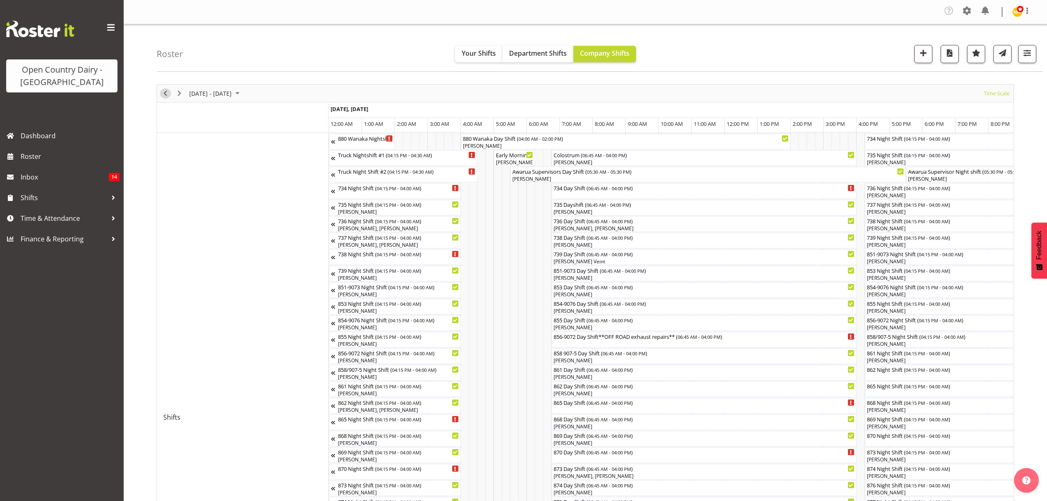
click at [165, 93] on span "Previous" at bounding box center [165, 93] width 10 height 10
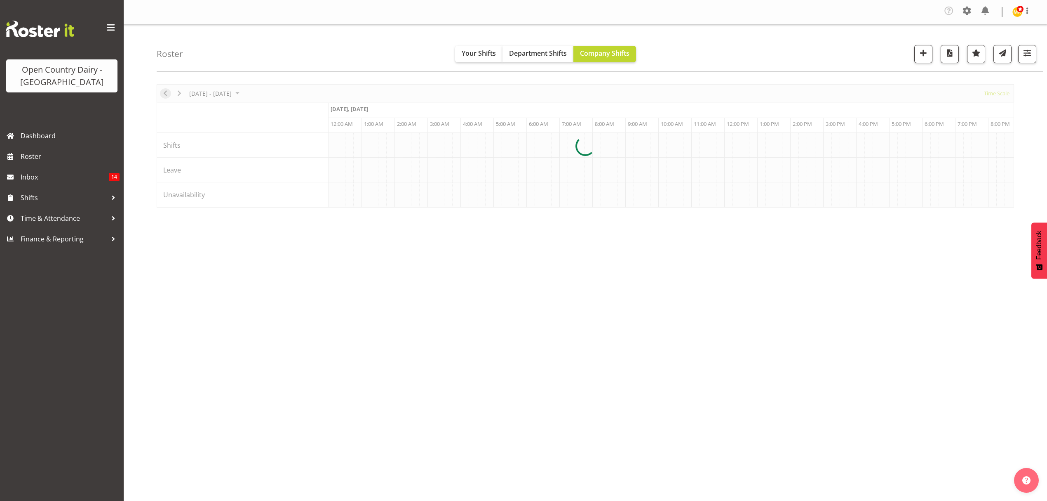
scroll to position [0, 3959]
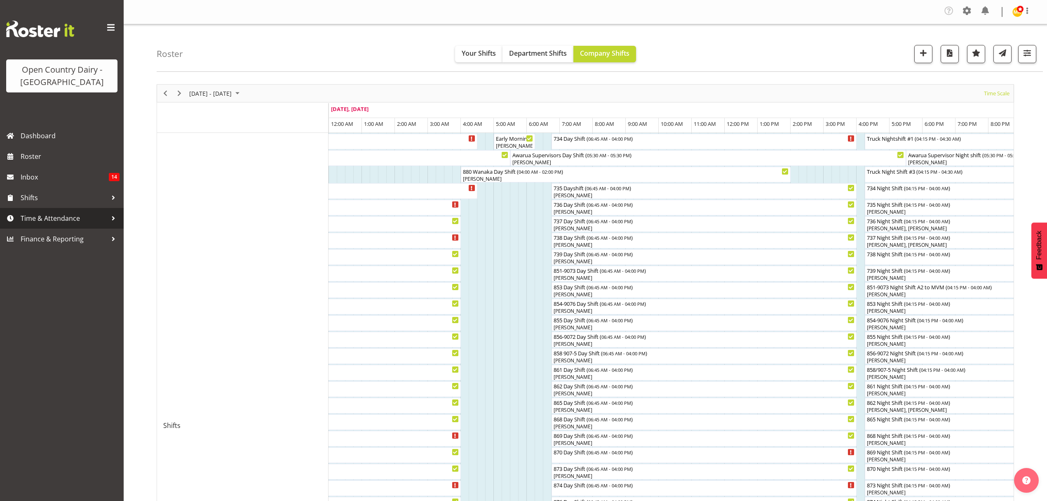
click at [48, 220] on span "Time & Attendance" at bounding box center [64, 218] width 87 height 12
click at [56, 215] on span "Time & Attendance" at bounding box center [64, 218] width 87 height 12
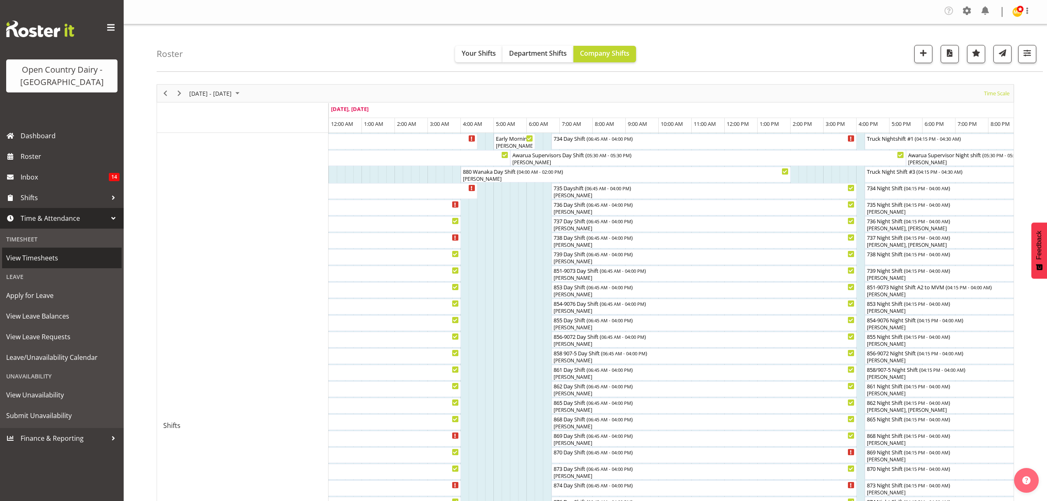
click at [39, 253] on span "View Timesheets" at bounding box center [61, 258] width 111 height 12
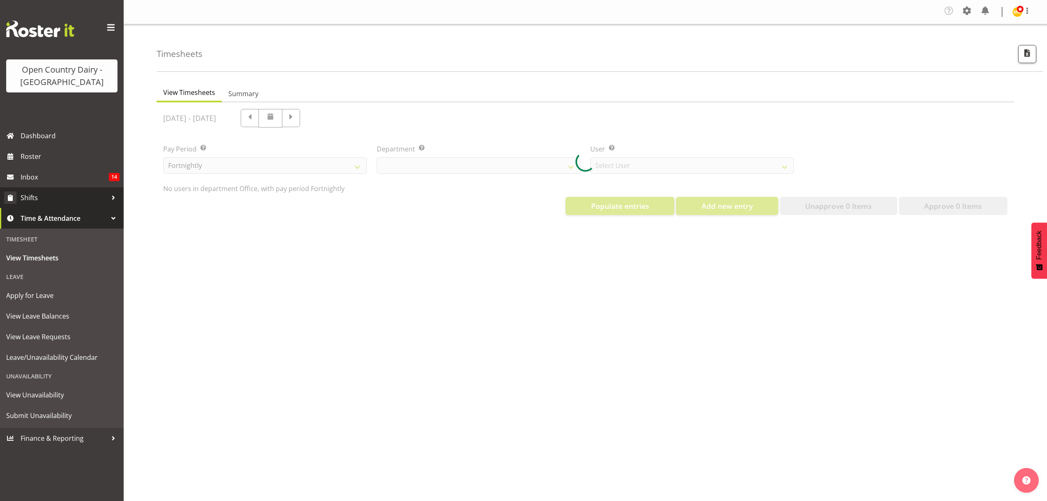
select select "699"
select select "8449"
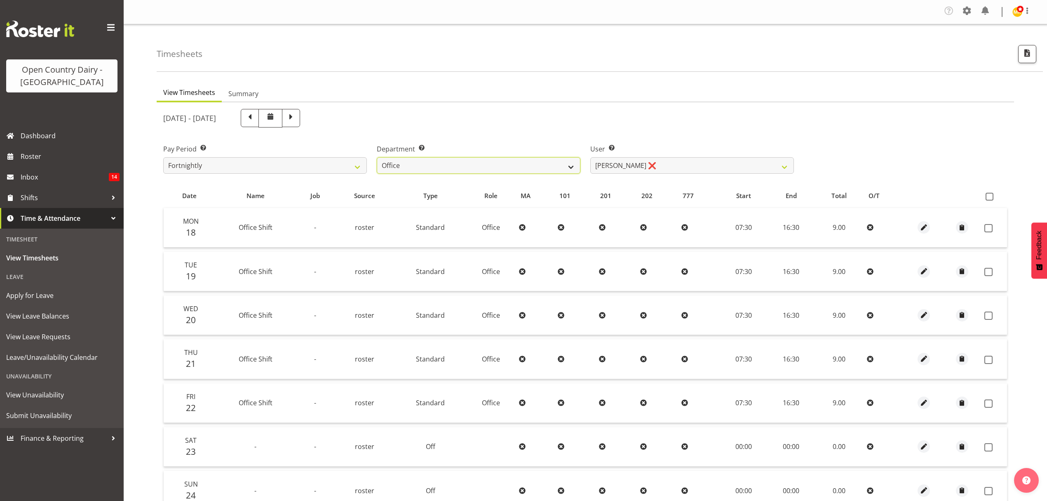
click at [570, 169] on select "734 735 736 737 738 739 851 852 853 854 855 856 858 861 862 865 868 869 870 873" at bounding box center [479, 165] width 204 height 16
select select "696"
click at [377, 158] on select "734 735 736 737 738 739 851 852 853 854 855 856 858 861 862 865 868 869 870 873" at bounding box center [479, 165] width 204 height 16
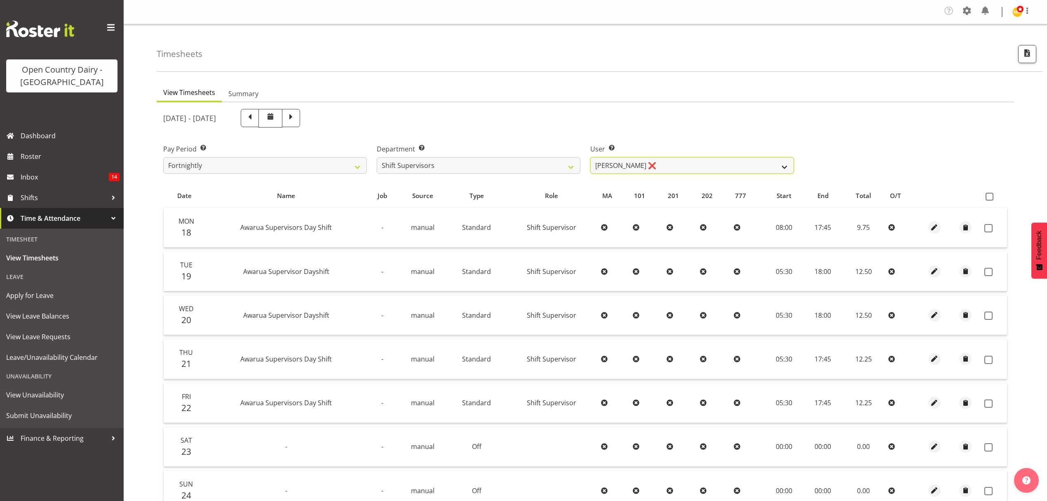
click at [783, 165] on select "[PERSON_NAME] ❌ [PERSON_NAME] ❌ [PERSON_NAME] ❌ [PERSON_NAME] ❌ [PERSON_NAME] ❌" at bounding box center [693, 165] width 204 height 16
click at [591, 158] on select "[PERSON_NAME] ❌ [PERSON_NAME] ❌ [PERSON_NAME] ❌ [PERSON_NAME] ❌ [PERSON_NAME] ❌" at bounding box center [693, 165] width 204 height 16
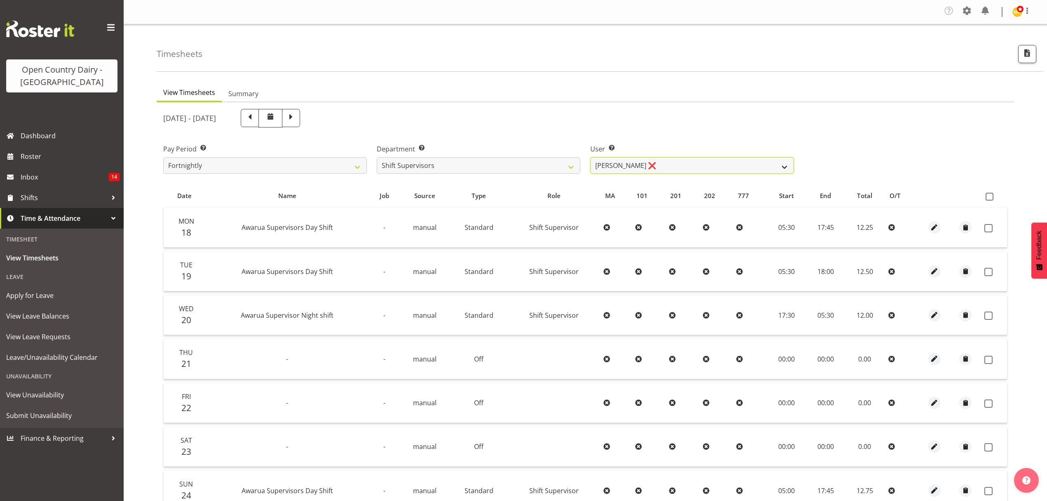
click at [782, 168] on select "[PERSON_NAME] ❌ [PERSON_NAME] ❌ [PERSON_NAME] ❌ [PERSON_NAME] ❌ [PERSON_NAME] ❌" at bounding box center [693, 165] width 204 height 16
click at [591, 158] on select "[PERSON_NAME] ❌ [PERSON_NAME] ❌ [PERSON_NAME] ❌ [PERSON_NAME] ❌ [PERSON_NAME] ❌" at bounding box center [693, 165] width 204 height 16
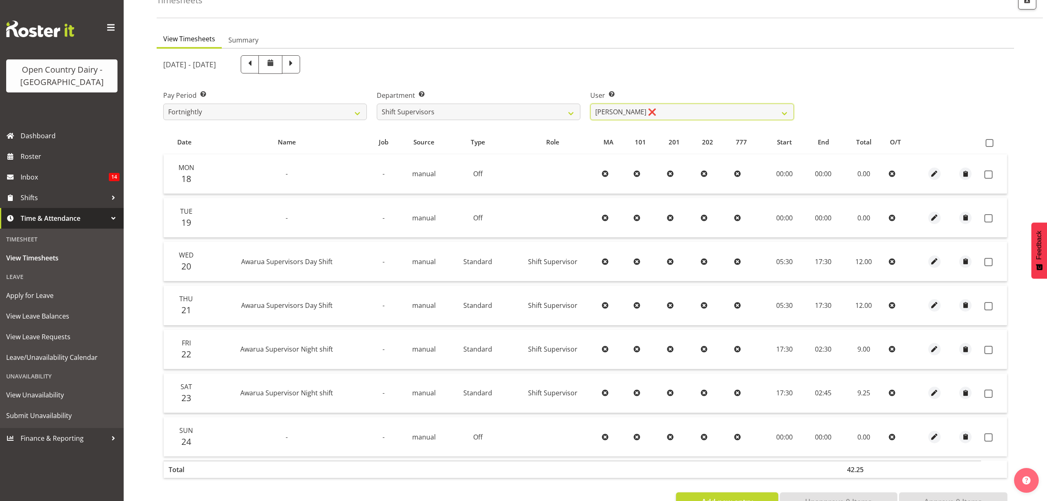
scroll to position [55, 0]
click at [787, 114] on select "[PERSON_NAME] ❌ [PERSON_NAME] ❌ [PERSON_NAME] ❌ [PERSON_NAME] ❌ [PERSON_NAME] ❌" at bounding box center [693, 110] width 204 height 16
click at [591, 103] on select "[PERSON_NAME] ❌ [PERSON_NAME] ❌ [PERSON_NAME] ❌ [PERSON_NAME] ❌ [PERSON_NAME] ❌" at bounding box center [693, 110] width 204 height 16
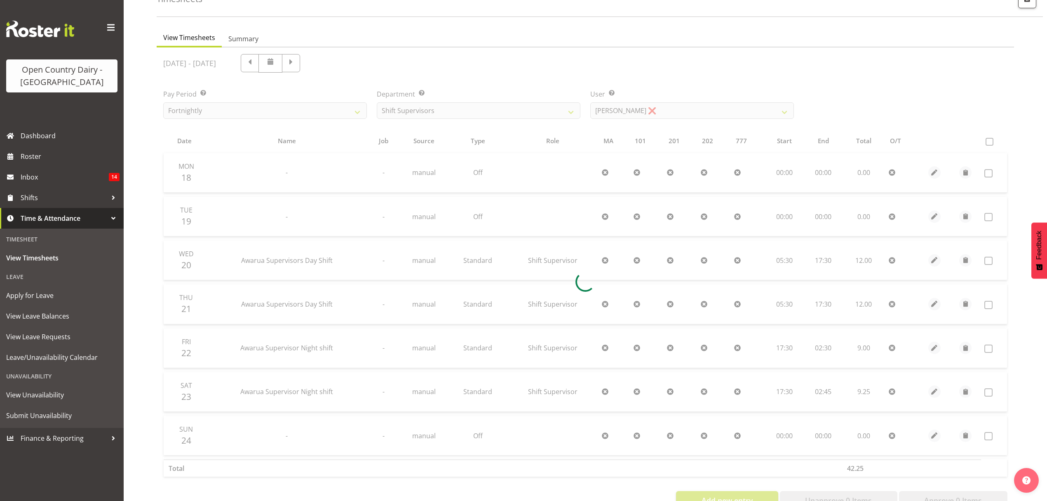
click at [765, 168] on div at bounding box center [586, 281] width 858 height 468
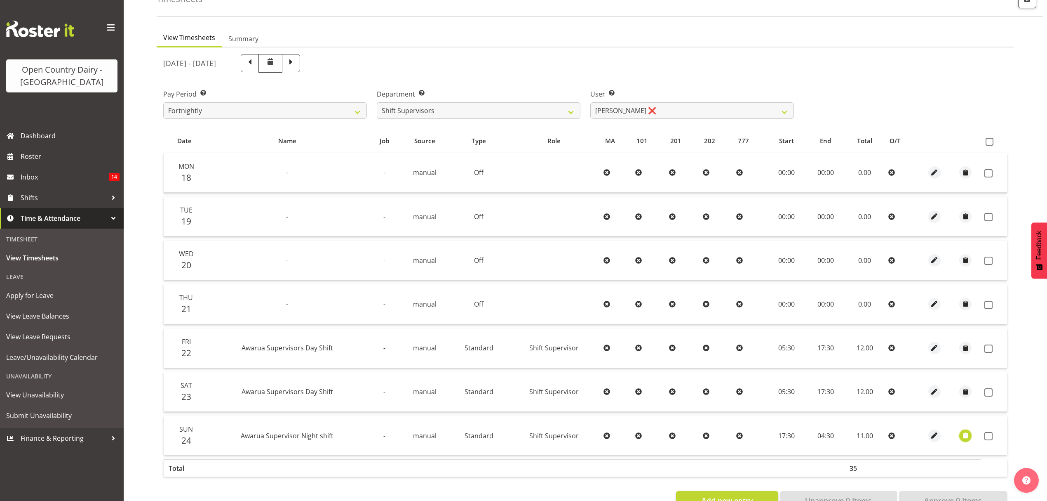
click at [969, 436] on span "button" at bounding box center [965, 435] width 9 height 9
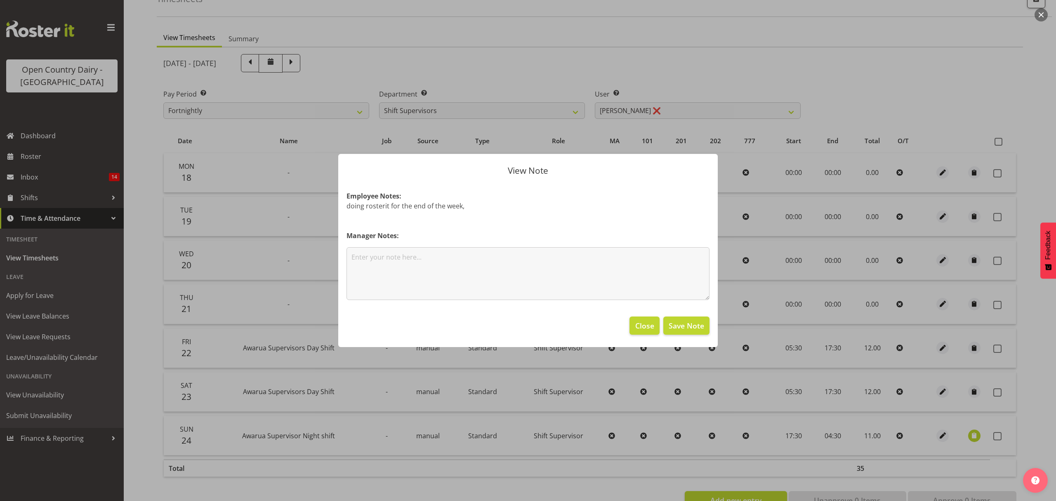
click at [1018, 287] on div at bounding box center [528, 250] width 1056 height 501
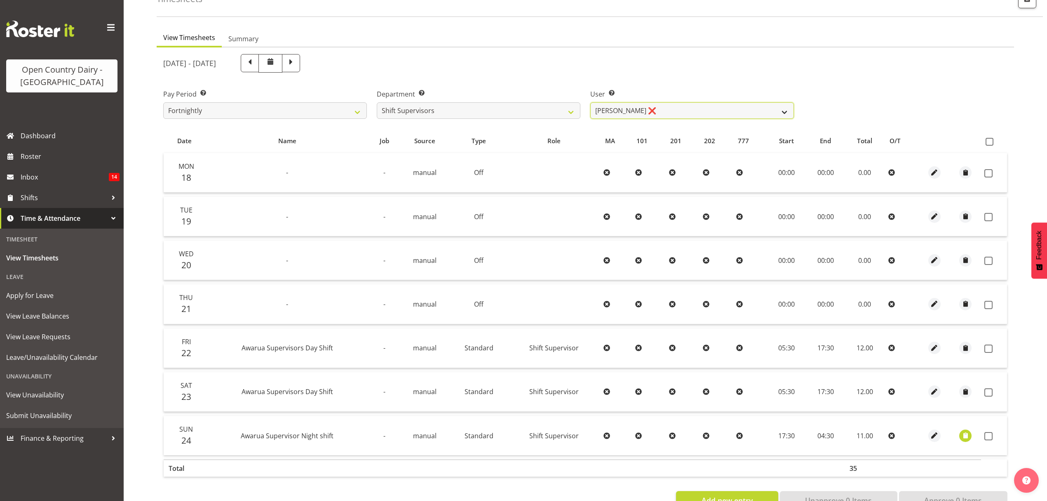
click at [777, 114] on select "[PERSON_NAME] ❌ [PERSON_NAME] ❌ [PERSON_NAME] ❌ [PERSON_NAME] ❌ [PERSON_NAME] ❌" at bounding box center [693, 110] width 204 height 16
select select "7488"
click at [591, 103] on select "[PERSON_NAME] ❌ [PERSON_NAME] ❌ [PERSON_NAME] ❌ [PERSON_NAME] ❌ [PERSON_NAME] ❌" at bounding box center [693, 110] width 204 height 16
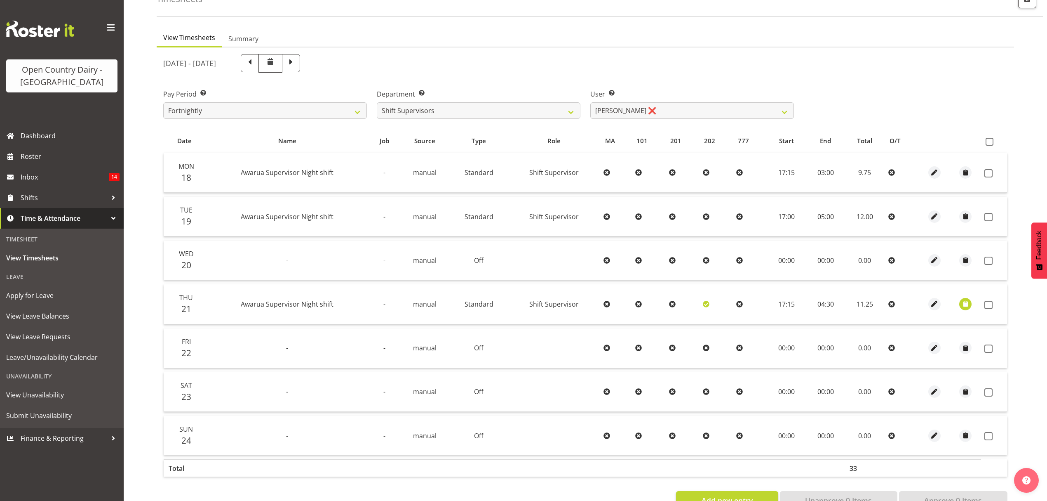
drag, startPoint x: 304, startPoint y: 62, endPoint x: 503, endPoint y: 431, distance: 419.6
click at [255, 62] on span at bounding box center [250, 62] width 11 height 11
select select
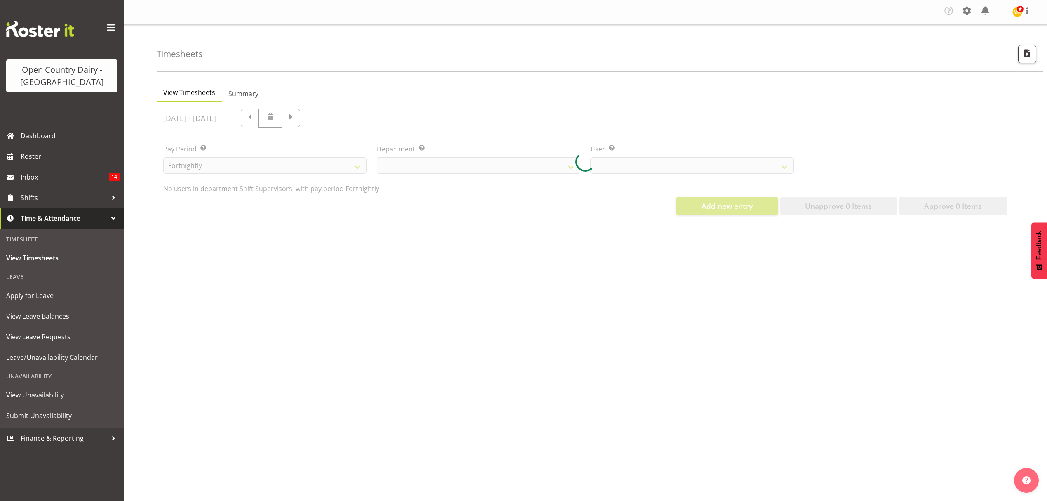
select select "696"
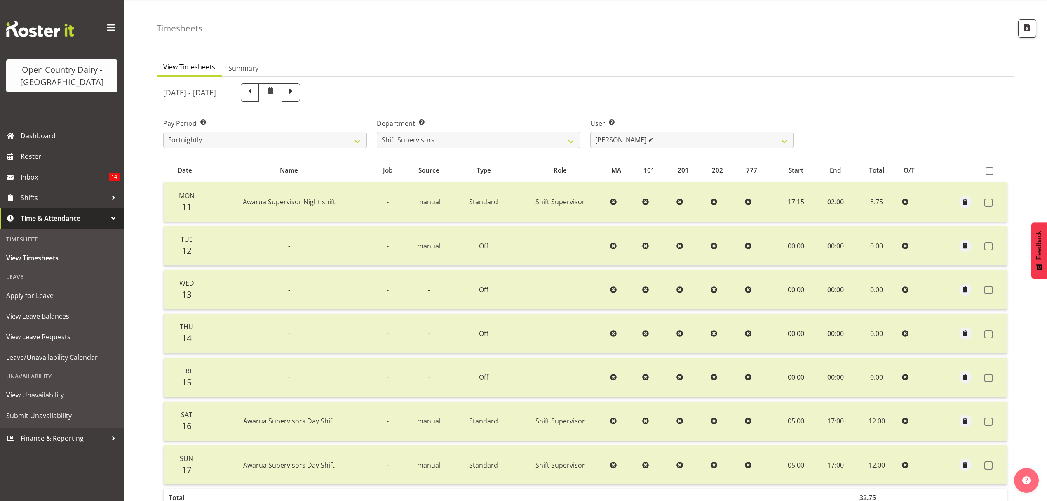
scroll to position [55, 0]
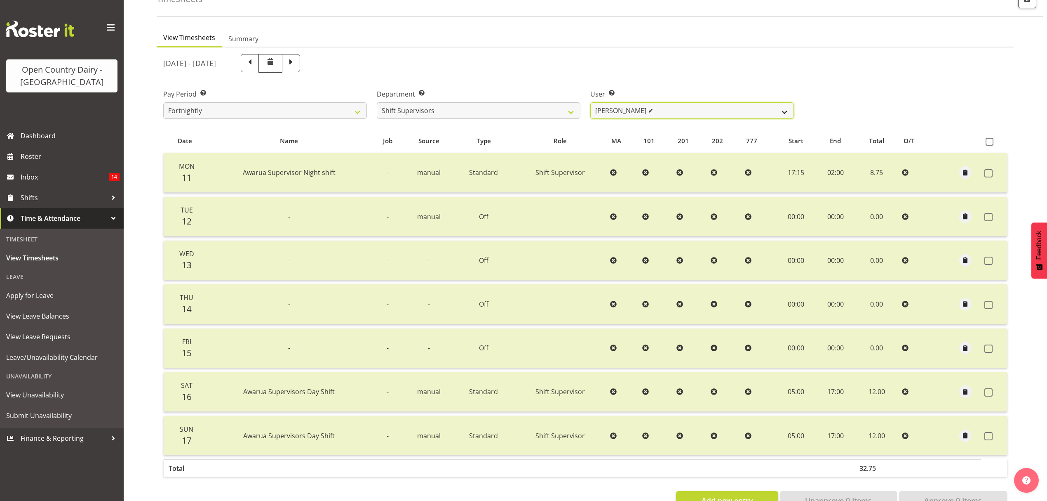
click at [783, 108] on select "[PERSON_NAME] ✔ [PERSON_NAME] ✔ [PERSON_NAME] ✔ [PERSON_NAME] ✔ [PERSON_NAME] ✔" at bounding box center [693, 110] width 204 height 16
select select "7481"
click at [591, 103] on select "[PERSON_NAME] ✔ [PERSON_NAME] ✔ [PERSON_NAME] ✔ [PERSON_NAME] ✔ [PERSON_NAME] ✔" at bounding box center [693, 110] width 204 height 16
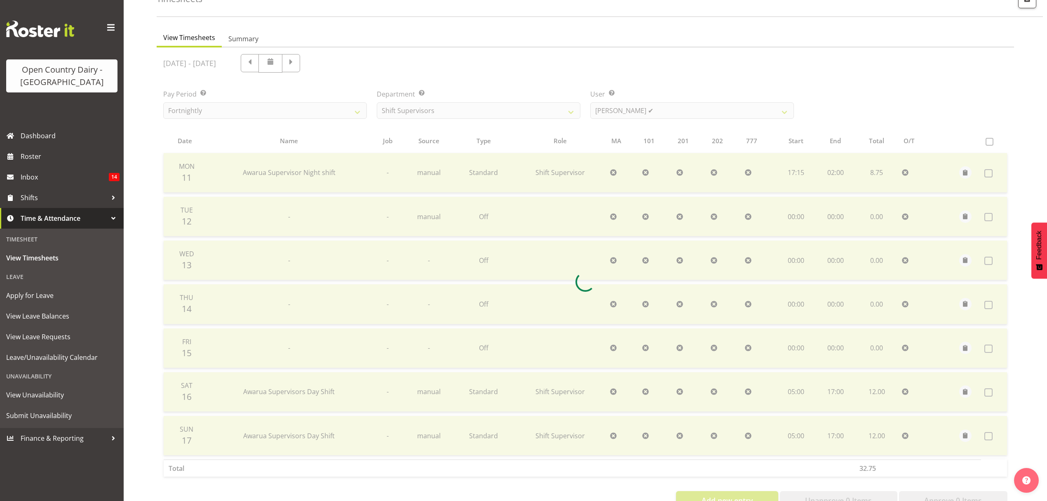
click at [698, 162] on div at bounding box center [586, 281] width 858 height 468
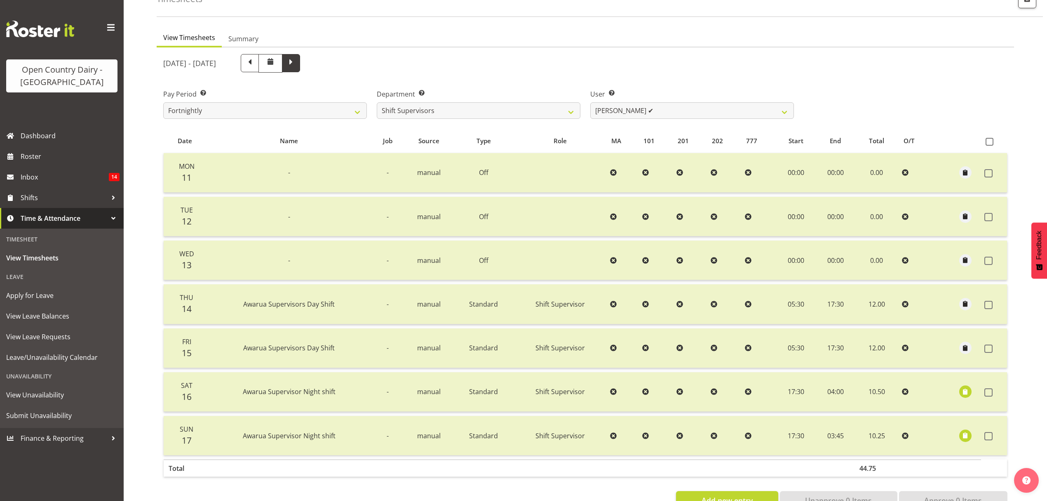
click at [297, 66] on span at bounding box center [291, 62] width 11 height 11
select select
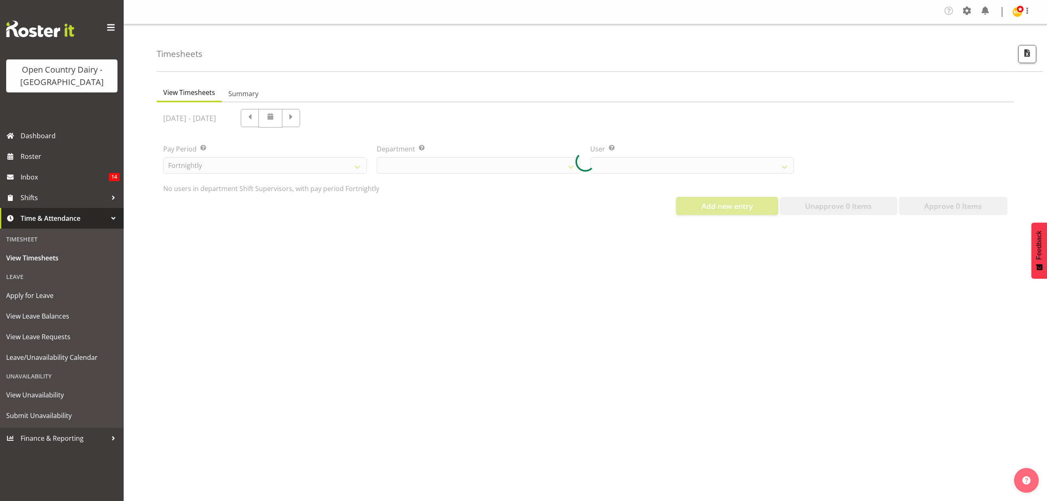
scroll to position [0, 0]
select select "696"
select select "7481"
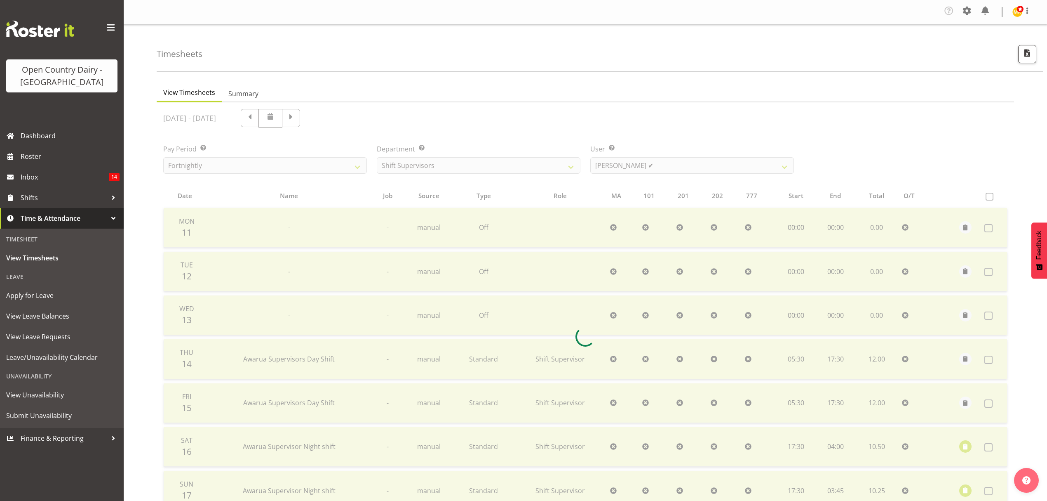
click at [567, 167] on div at bounding box center [586, 336] width 858 height 468
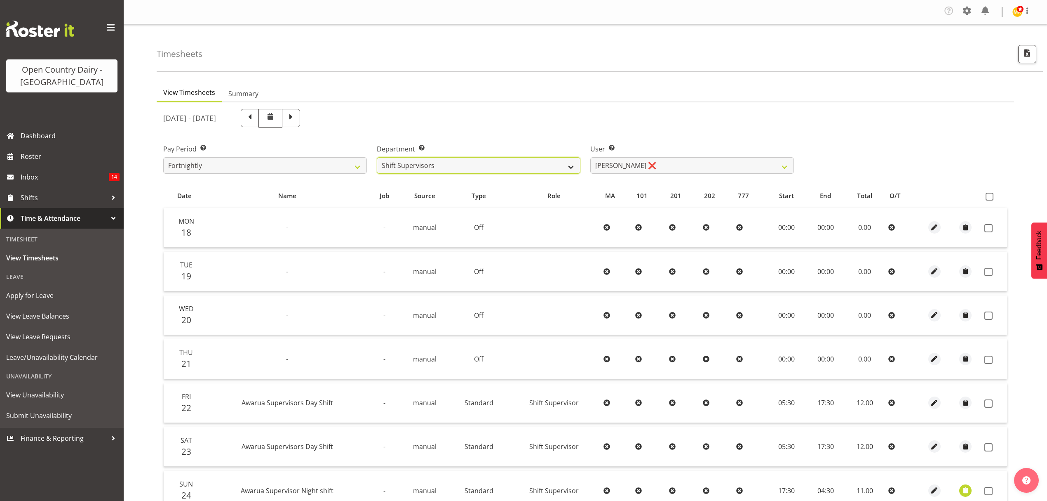
click at [569, 169] on select "734 735 736 737 738 739 851 852 853 854 855 856 858 861 862 865 868 869 870 873" at bounding box center [479, 165] width 204 height 16
select select "905"
click at [377, 158] on select "734 735 736 737 738 739 851 852 853 854 855 856 858 861 862 865 868 869 870 873" at bounding box center [479, 165] width 204 height 16
select select "11654"
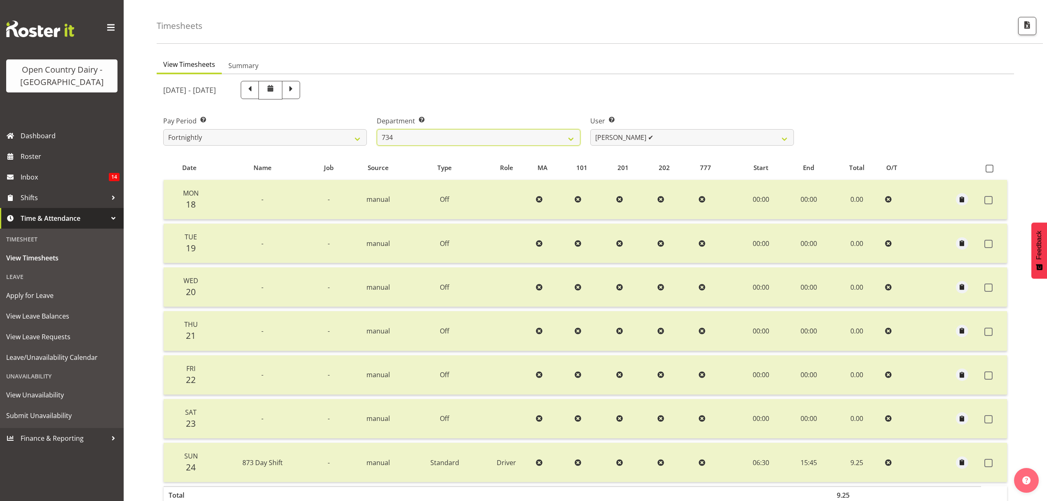
scroll to position [82, 0]
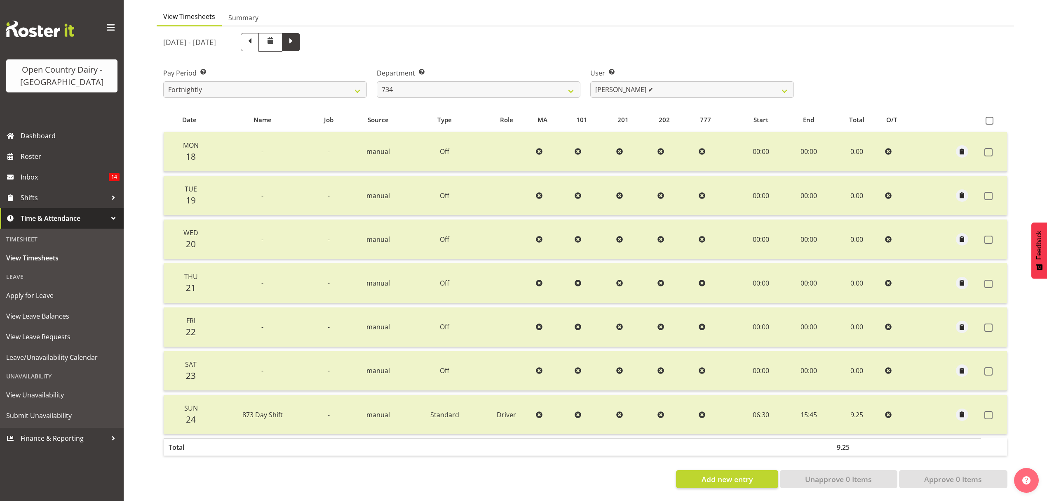
click at [297, 36] on span at bounding box center [291, 41] width 11 height 11
select select
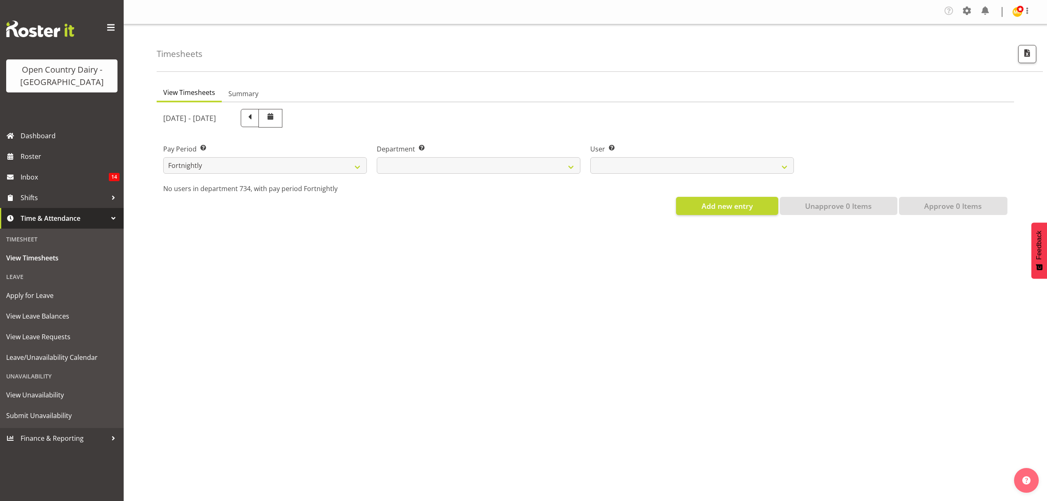
scroll to position [0, 0]
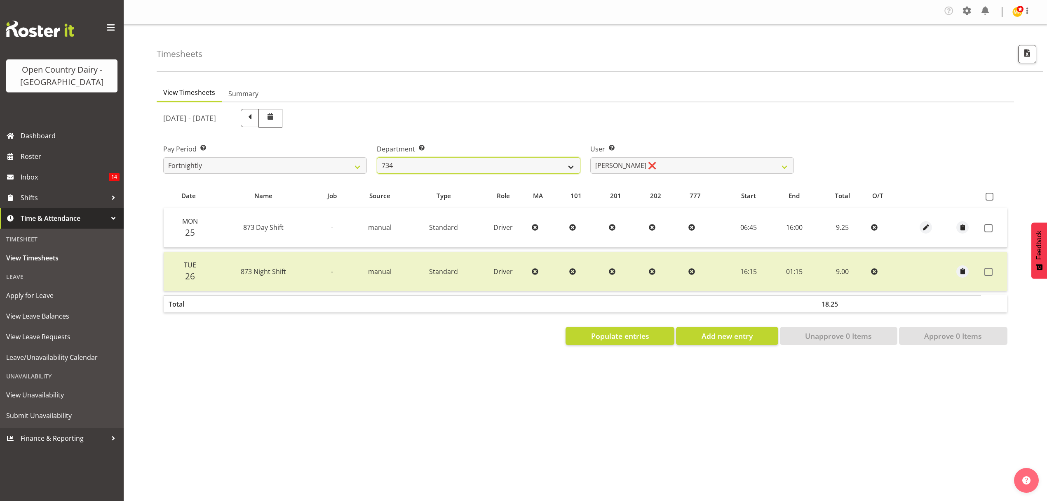
click at [576, 172] on select "734 735 736 737 738 739 851 852 853 854 855 856 858 861 862 865 868 869 870 873" at bounding box center [479, 165] width 204 height 16
click at [377, 158] on select "734 735 736 737 738 739 851 852 853 854 855 856 858 861 862 865 868 869 870 873" at bounding box center [479, 165] width 204 height 16
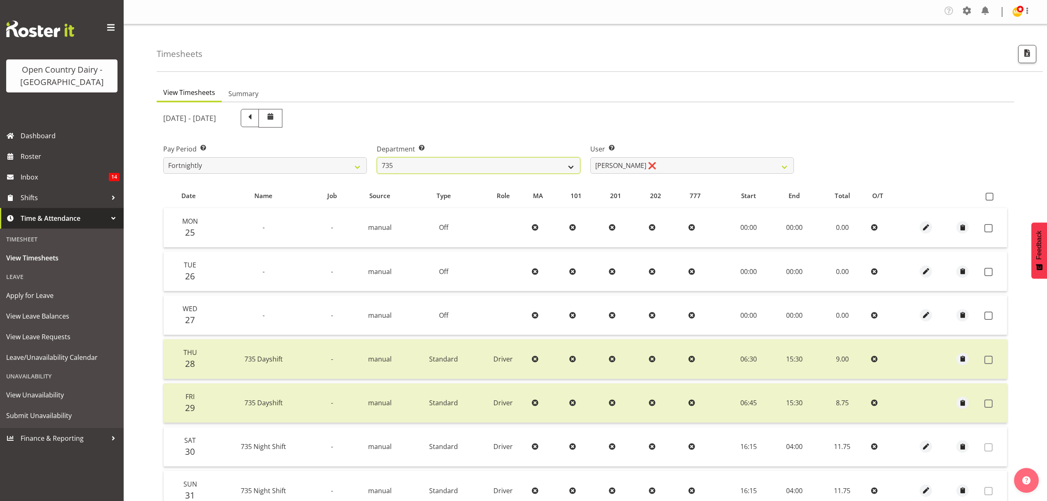
click at [576, 167] on select "734 735 736 737 738 739 851 852 853 854 855 856 858 861 862 865 868 869 870 873" at bounding box center [479, 165] width 204 height 16
click at [377, 158] on select "734 735 736 737 738 739 851 852 853 854 855 856 858 861 862 865 868 869 870 873" at bounding box center [479, 165] width 204 height 16
click at [0, 0] on div at bounding box center [0, 0] width 0 height 0
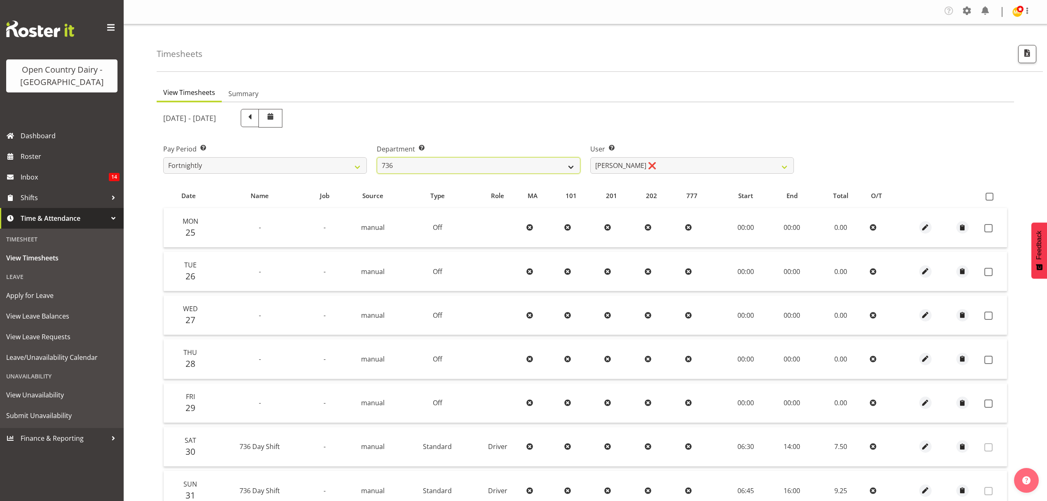
click at [568, 169] on select "734 735 736 737 738 739 851 852 853 854 855 856 858 861 862 865 868 869 870 873" at bounding box center [479, 165] width 204 height 16
click at [377, 158] on select "734 735 736 737 738 739 851 852 853 854 855 856 858 861 862 865 868 869 870 873" at bounding box center [479, 165] width 204 height 16
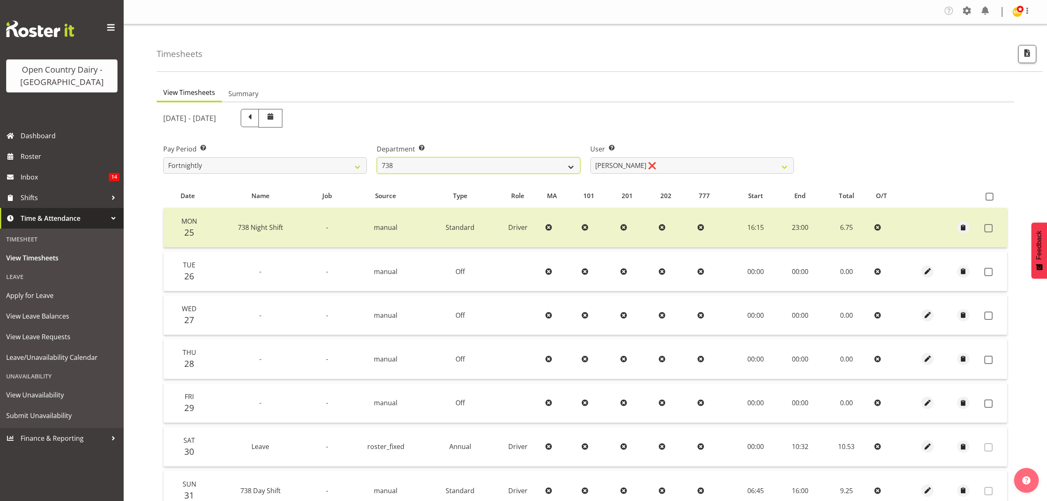
click at [574, 167] on select "734 735 736 737 738 739 851 852 853 854 855 856 858 861 862 865 868 869 870 873" at bounding box center [479, 165] width 204 height 16
click at [377, 158] on select "734 735 736 737 738 739 851 852 853 854 855 856 858 861 862 865 868 869 870 873" at bounding box center [479, 165] width 204 height 16
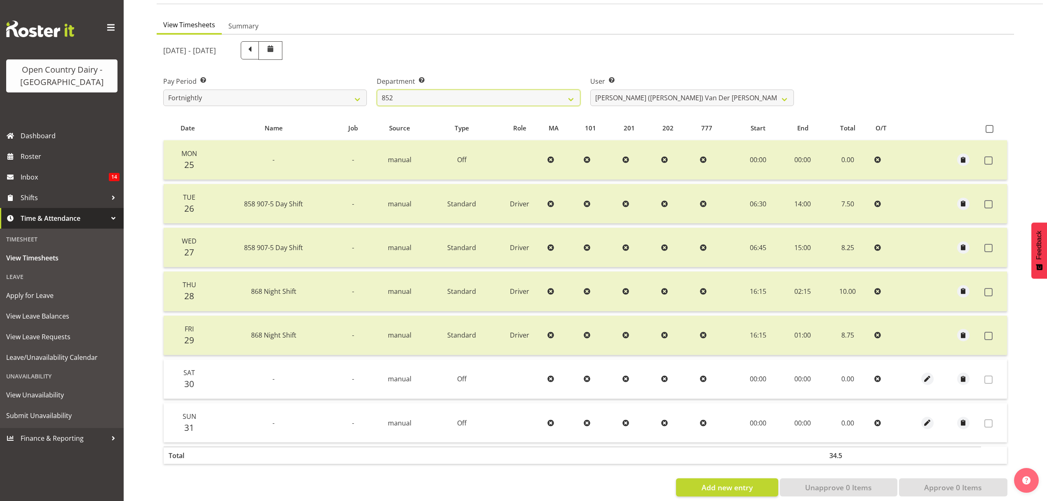
scroll to position [82, 0]
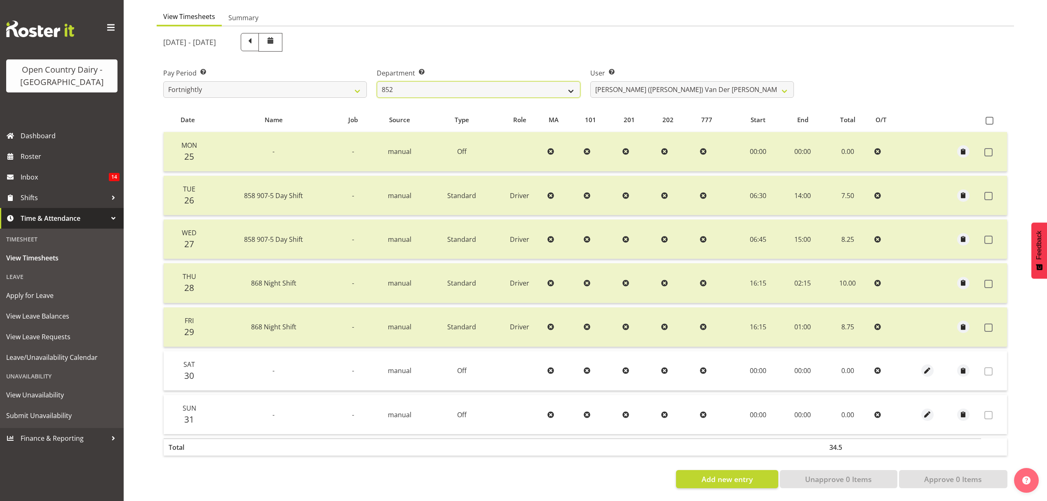
click at [574, 86] on select "734 735 736 737 738 739 851 852 853 854 855 856 858 861 862 865 868 869 870 873" at bounding box center [479, 89] width 204 height 16
click at [377, 81] on select "734 735 736 737 738 739 851 852 853 854 855 856 858 861 862 865 868 869 870 873" at bounding box center [479, 89] width 204 height 16
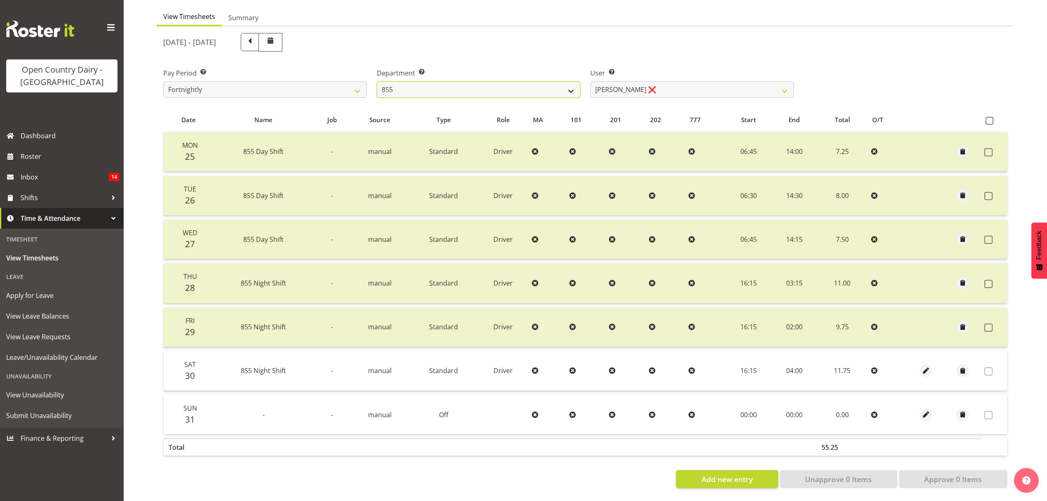
click at [569, 82] on select "734 735 736 737 738 739 851 852 853 854 855 856 858 861 862 865 868 869 870 873" at bounding box center [479, 89] width 204 height 16
click at [377, 81] on select "734 735 736 737 738 739 851 852 853 854 855 856 858 861 862 865 868 869 870 873" at bounding box center [479, 89] width 204 height 16
click at [0, 0] on div at bounding box center [0, 0] width 0 height 0
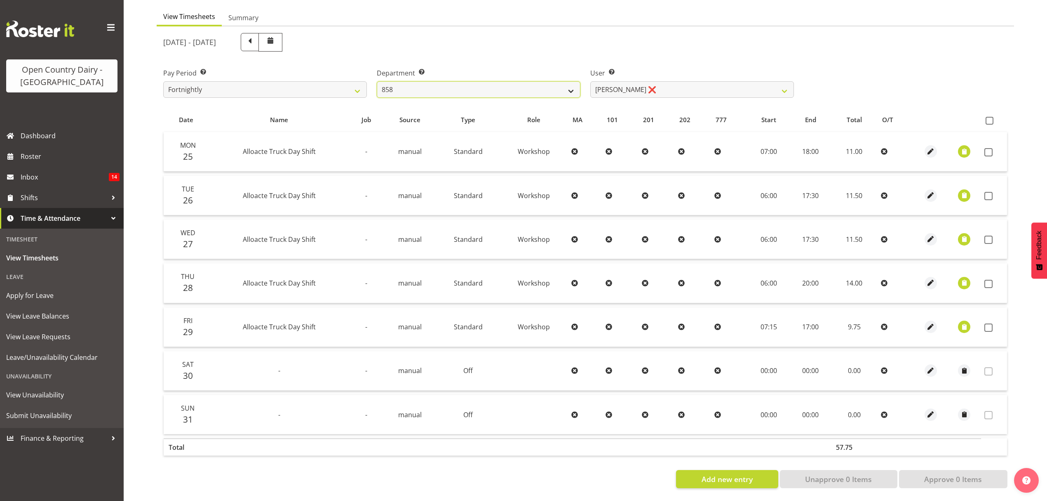
click at [574, 86] on select "734 735 736 737 738 739 851 852 853 854 855 856 858 861 862 865 868 869 870 873" at bounding box center [479, 89] width 204 height 16
select select "681"
click at [377, 81] on select "734 735 736 737 738 739 851 852 853 854 855 856 858 861 862 865 868 869 870 873" at bounding box center [479, 89] width 204 height 16
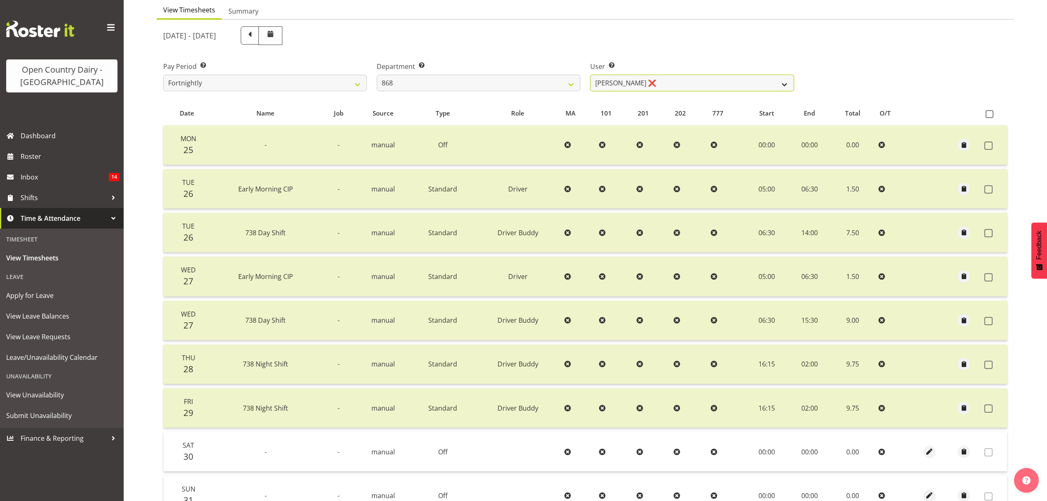
click at [787, 82] on select "[PERSON_NAME] ❌ [PERSON_NAME] ❌ [PERSON_NAME] ❌ [PERSON_NAME] ❌" at bounding box center [693, 83] width 204 height 16
click at [785, 82] on select "[PERSON_NAME] ❌ [PERSON_NAME] ❌ [PERSON_NAME] ❌ [PERSON_NAME] ❌" at bounding box center [693, 83] width 204 height 16
click at [591, 75] on select "[PERSON_NAME] ❌ [PERSON_NAME] ❌ [PERSON_NAME] ❌ [PERSON_NAME] ❌" at bounding box center [693, 83] width 204 height 16
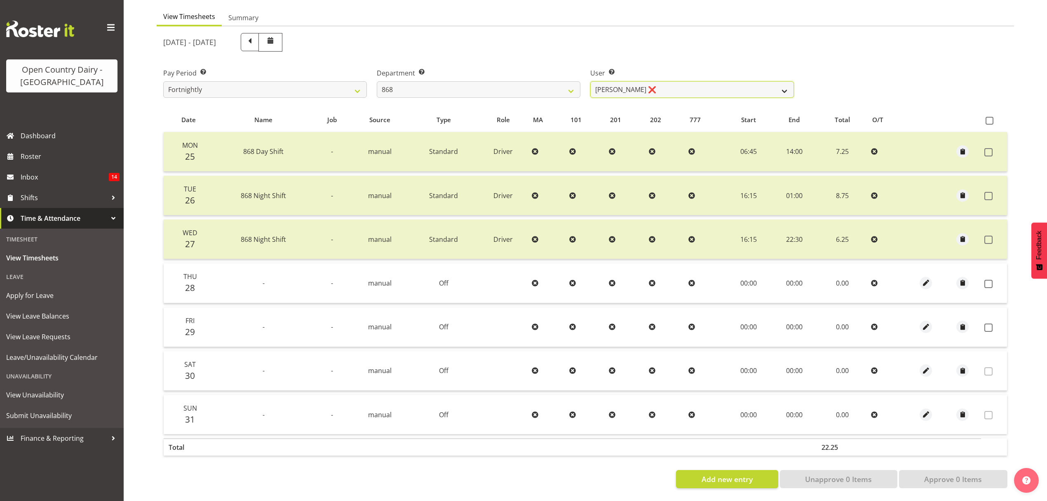
click at [789, 85] on select "[PERSON_NAME] ❌ [PERSON_NAME] ❌ [PERSON_NAME] ❌ [PERSON_NAME] ❌" at bounding box center [693, 89] width 204 height 16
click at [591, 81] on select "[PERSON_NAME] ❌ [PERSON_NAME] ❌ [PERSON_NAME] ❌ [PERSON_NAME] ❌" at bounding box center [693, 89] width 204 height 16
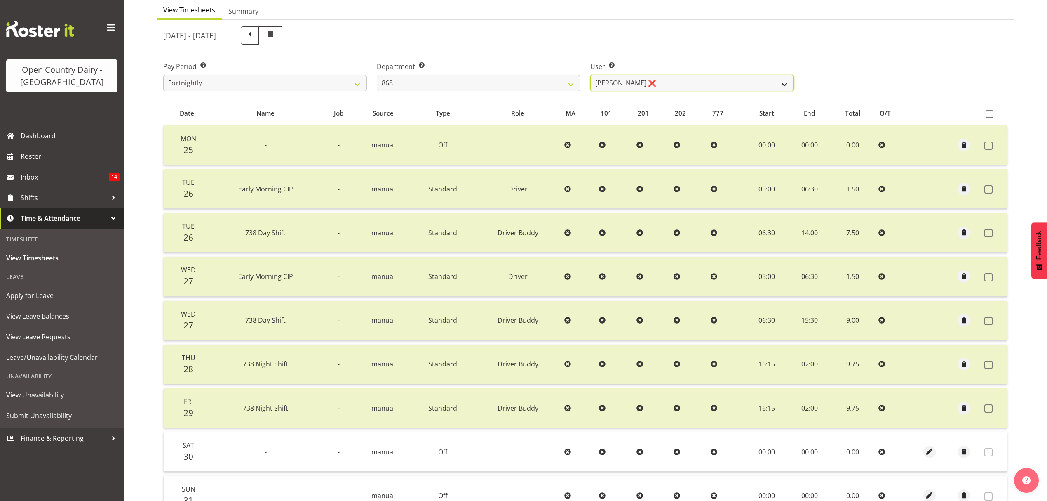
click at [777, 90] on select "[PERSON_NAME] ❌ [PERSON_NAME] ❌ [PERSON_NAME] ❌ [PERSON_NAME] ❌" at bounding box center [693, 83] width 204 height 16
select select "9866"
click at [591, 75] on select "[PERSON_NAME] ❌ [PERSON_NAME] ❌ [PERSON_NAME] ❌ [PERSON_NAME] ❌" at bounding box center [693, 83] width 204 height 16
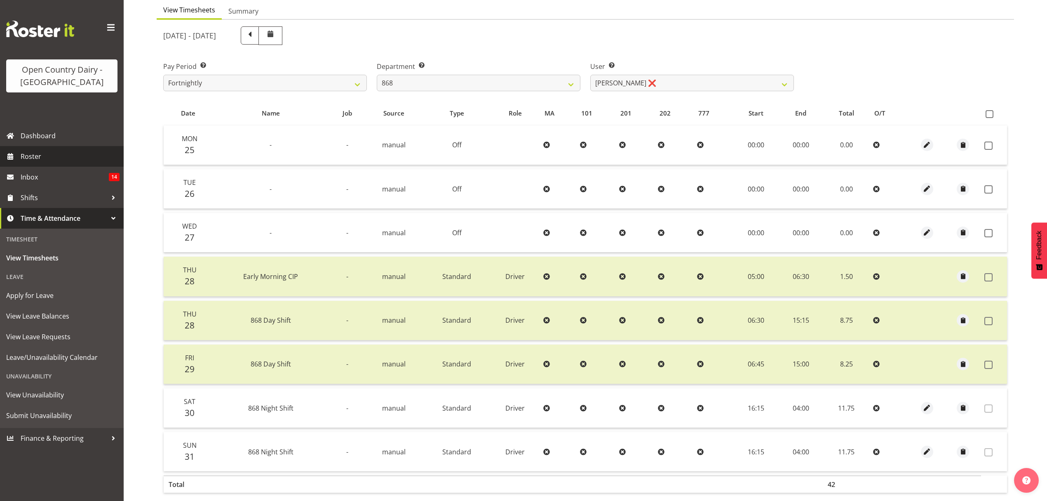
click at [26, 152] on span "Roster" at bounding box center [70, 156] width 99 height 12
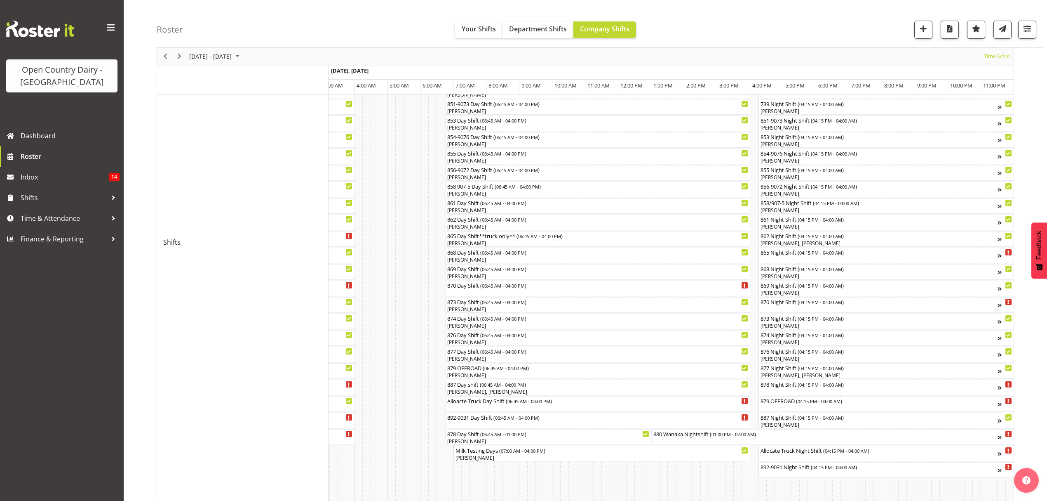
scroll to position [128, 0]
